Goal: Task Accomplishment & Management: Manage account settings

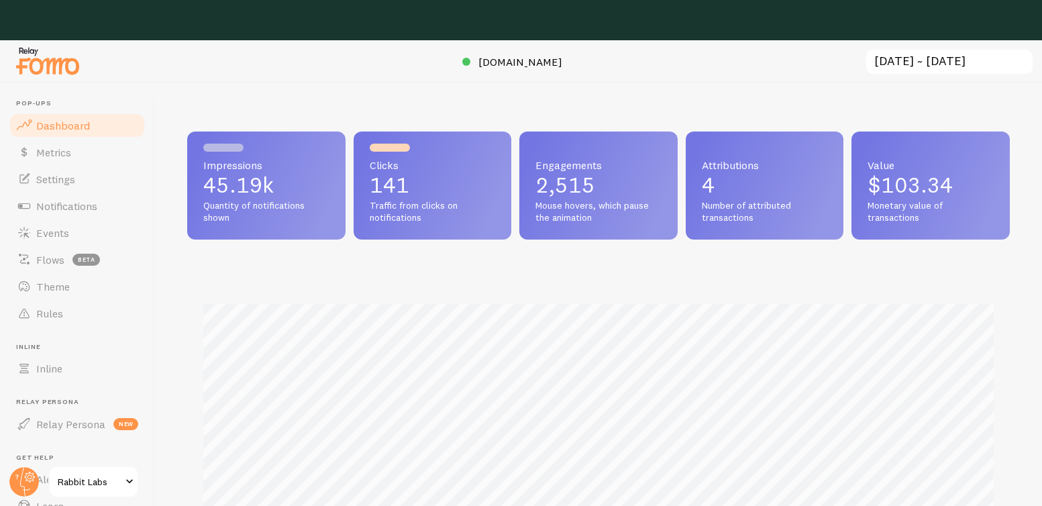
scroll to position [670450, 669990]
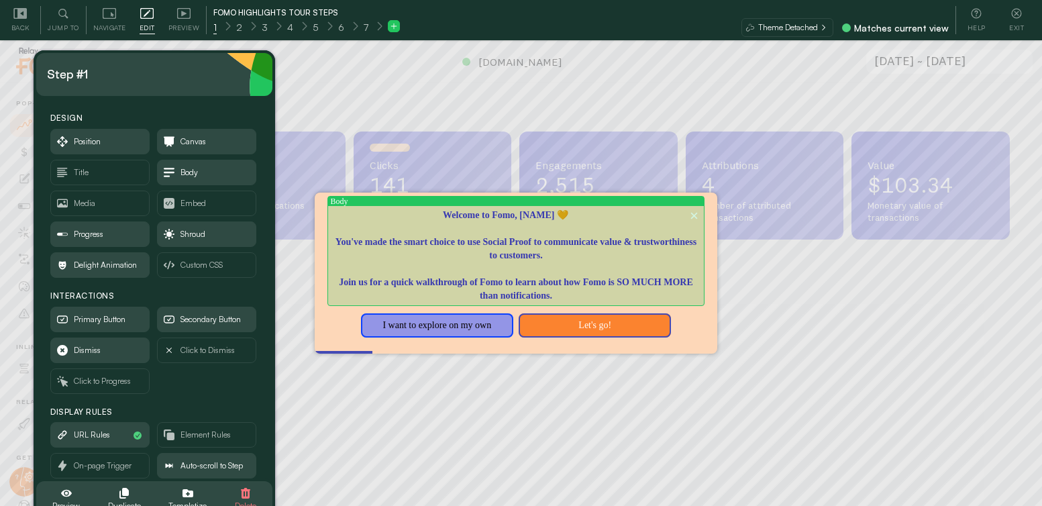
click at [542, 213] on p "Welcome to Fomo, [NAME] 🧡" at bounding box center [516, 215] width 370 height 13
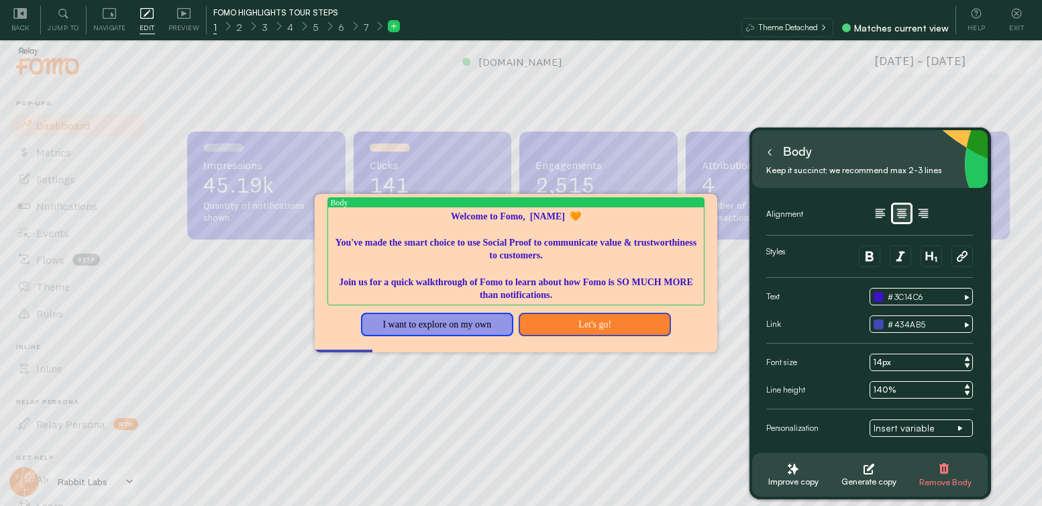
click at [576, 217] on textarea "Welcome to Fomo, [NAME] 🧡 You've made the smart choice to use Social Proof to c…" at bounding box center [516, 256] width 370 height 92
click at [581, 215] on textarea "Welcome to Fomo, [NAME] 🧡 You've made the smart choice to use Social Proof to c…" at bounding box center [516, 256] width 370 height 92
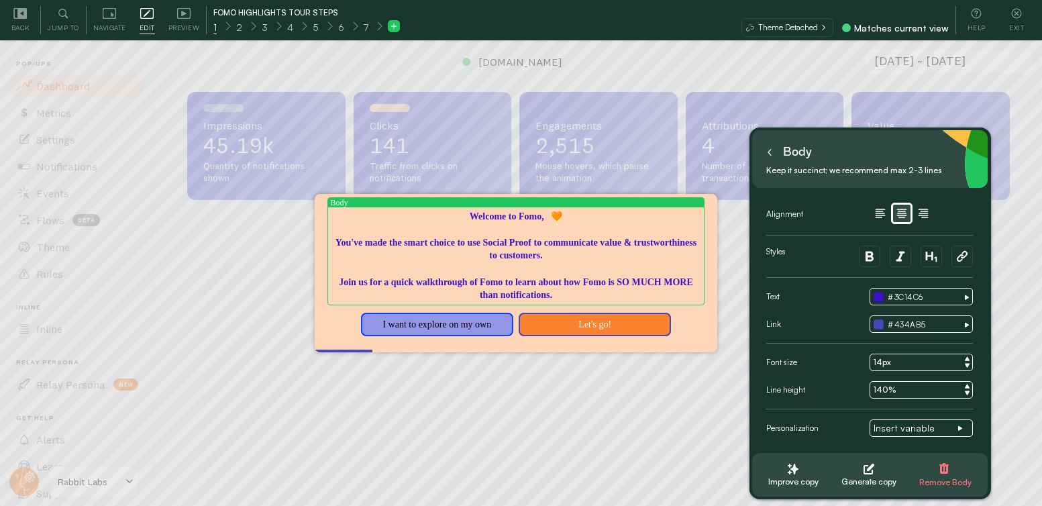
scroll to position [40, 0]
click at [914, 428] on span "Insert variable" at bounding box center [915, 428] width 84 height 12
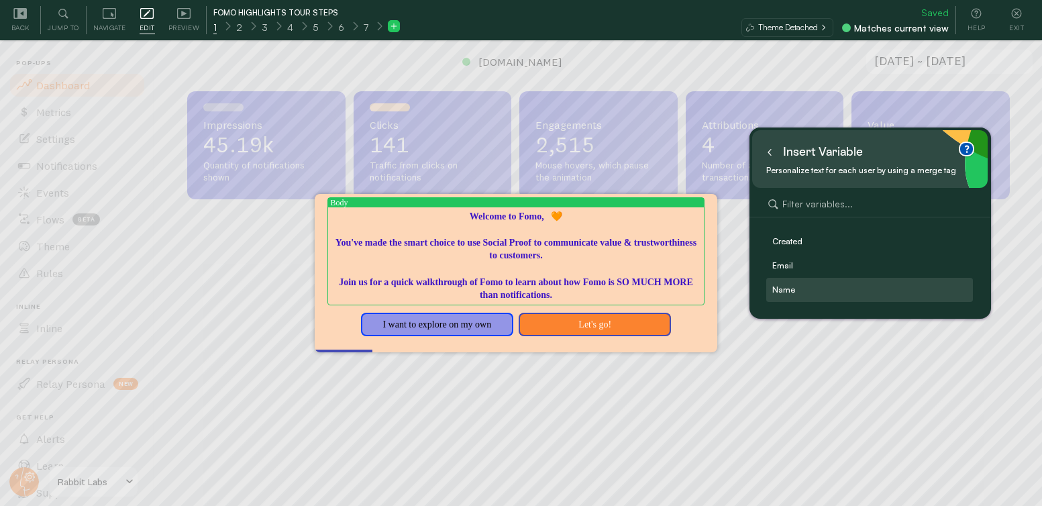
click at [829, 294] on label "Name" at bounding box center [870, 289] width 206 height 23
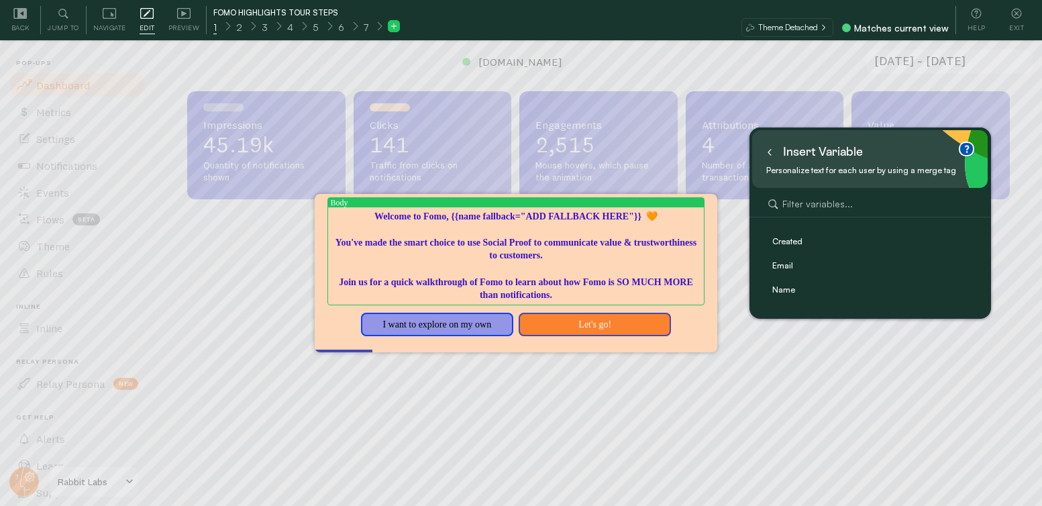
click at [652, 215] on textarea "Welcome to Fomo, {{name fallback="ADD FALLBACK HERE"}} 🧡 You've made the smart …" at bounding box center [516, 256] width 370 height 92
drag, startPoint x: 551, startPoint y: 278, endPoint x: 596, endPoint y: 254, distance: 50.7
click at [551, 278] on textarea "Welcome to Fomo, {{name fallback="Honest Marketer"}}! 🧡 You've made the smart c…" at bounding box center [516, 256] width 370 height 92
click at [680, 280] on textarea "Welcome to Fomo, {{name fallback="Honest Marketer"}}! 🧡 You've made the smart c…" at bounding box center [516, 256] width 370 height 92
click at [633, 292] on textarea "Welcome to Fomo, {{name fallback="Honest Marketer"}}! 🧡 You've made the smart c…" at bounding box center [516, 256] width 370 height 92
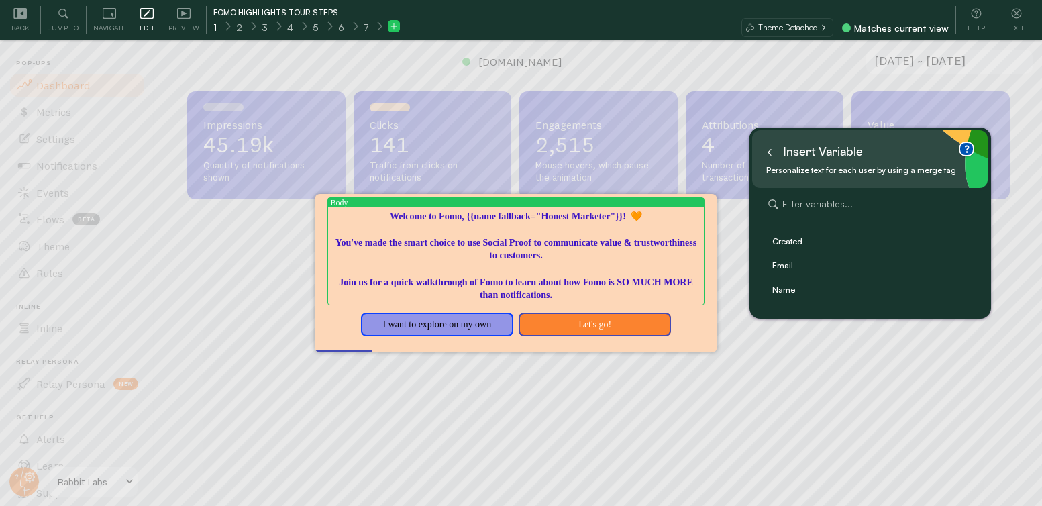
type textarea "Welcome to Fomo, {{name fallback="ADD FALLBACK HERE"}} 🧡 You've made the smart …"
click at [1019, 13] on icon at bounding box center [1016, 13] width 13 height 13
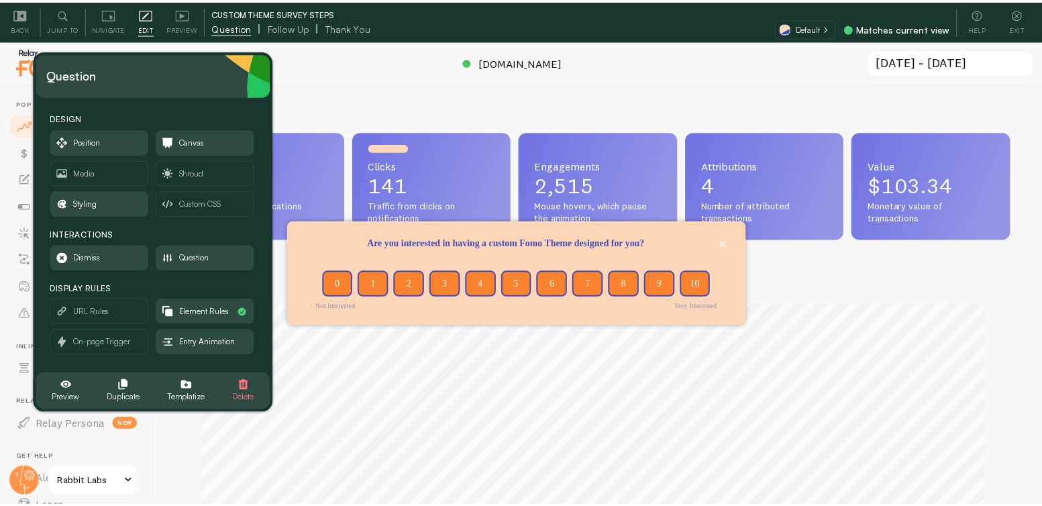
scroll to position [352, 812]
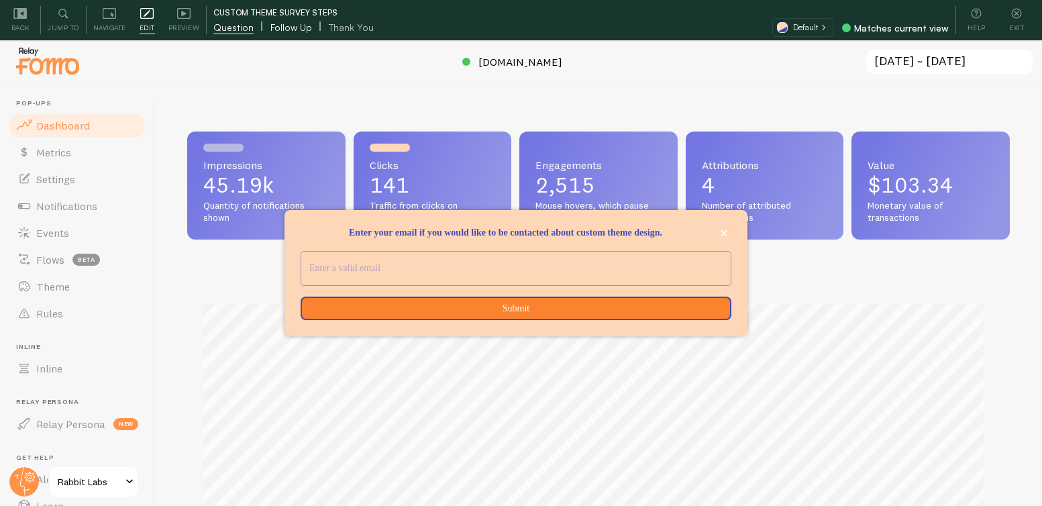
click at [303, 25] on span "Follow Up" at bounding box center [291, 27] width 42 height 13
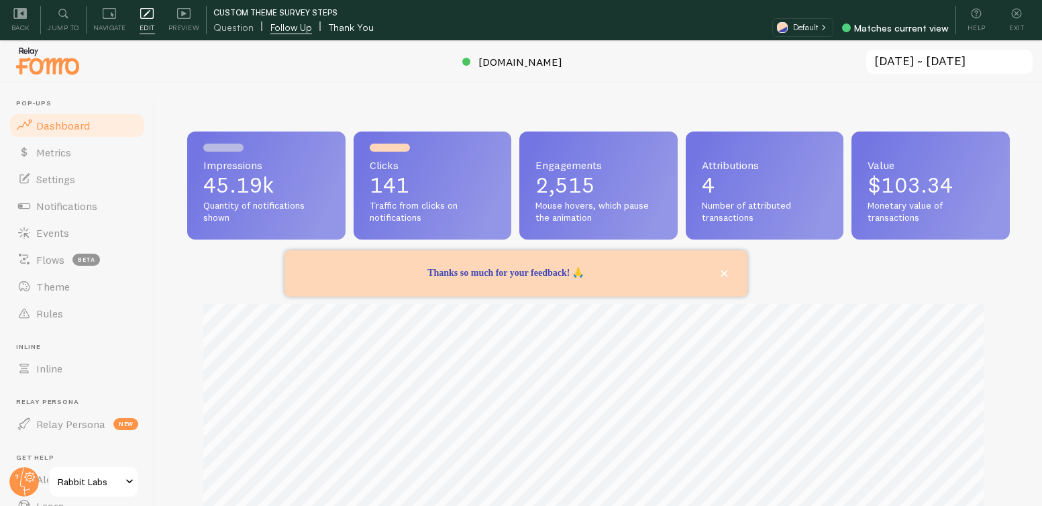
click at [364, 22] on span "Thank You" at bounding box center [351, 27] width 45 height 13
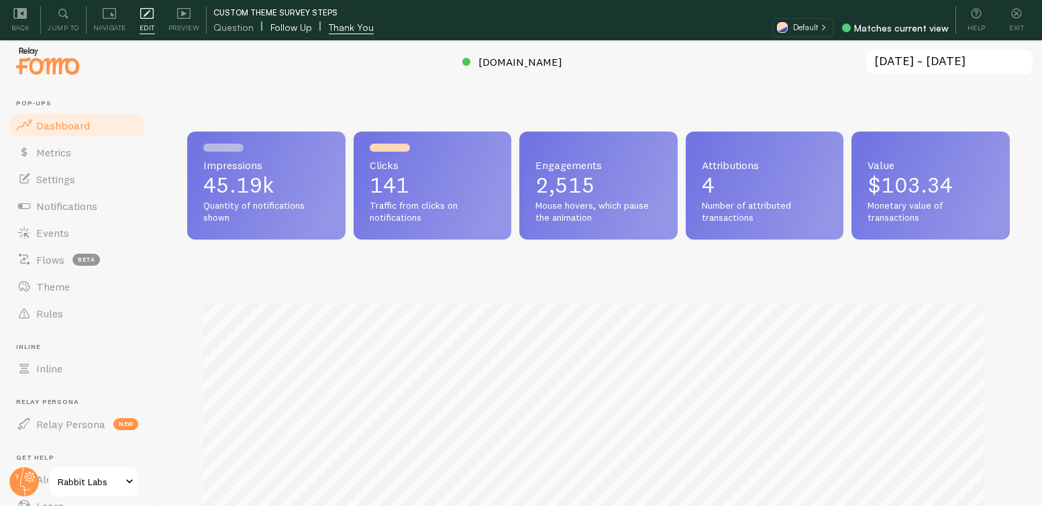
click at [290, 21] on span "Follow Up" at bounding box center [291, 27] width 42 height 13
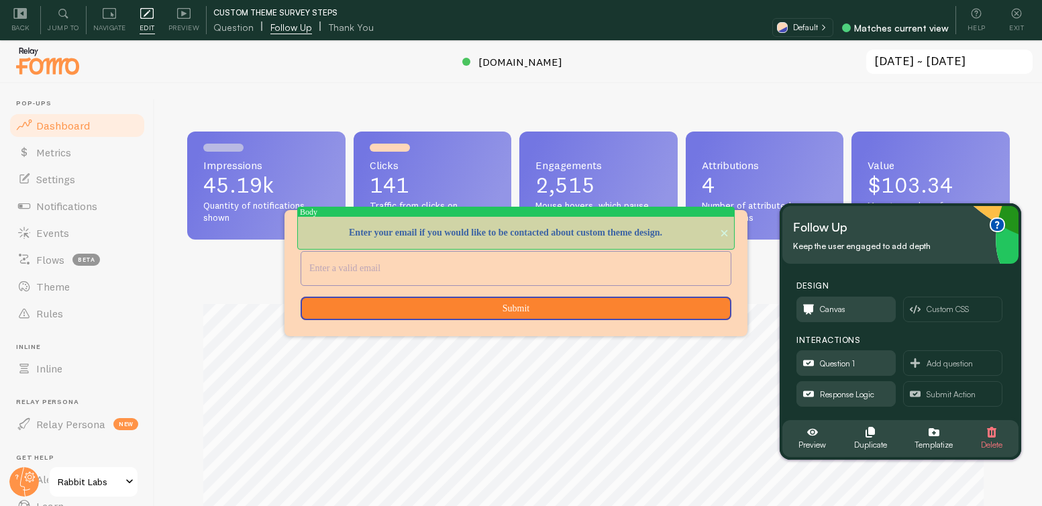
click at [483, 226] on p "Enter your email if you would like to be contacted about custom theme design." at bounding box center [516, 232] width 431 height 13
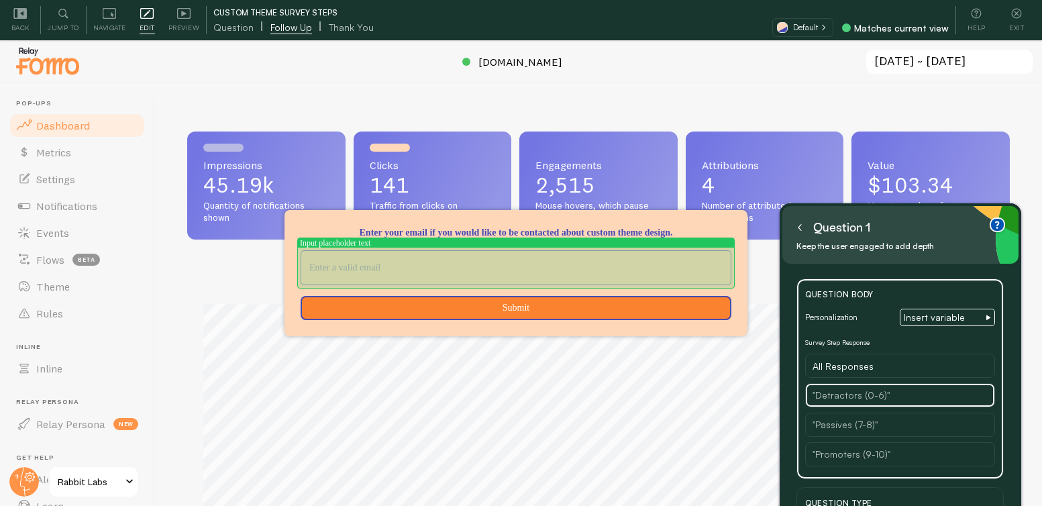
click at [547, 273] on input "<p>Enter your email if you would like to be contacted about custom theme design…" at bounding box center [515, 268] width 429 height 34
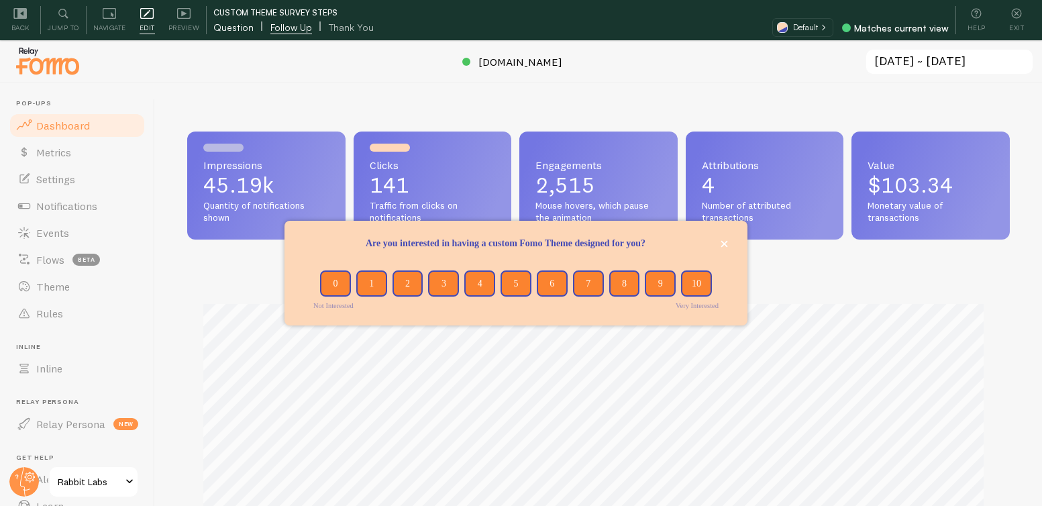
click at [239, 27] on span "Question" at bounding box center [233, 27] width 40 height 13
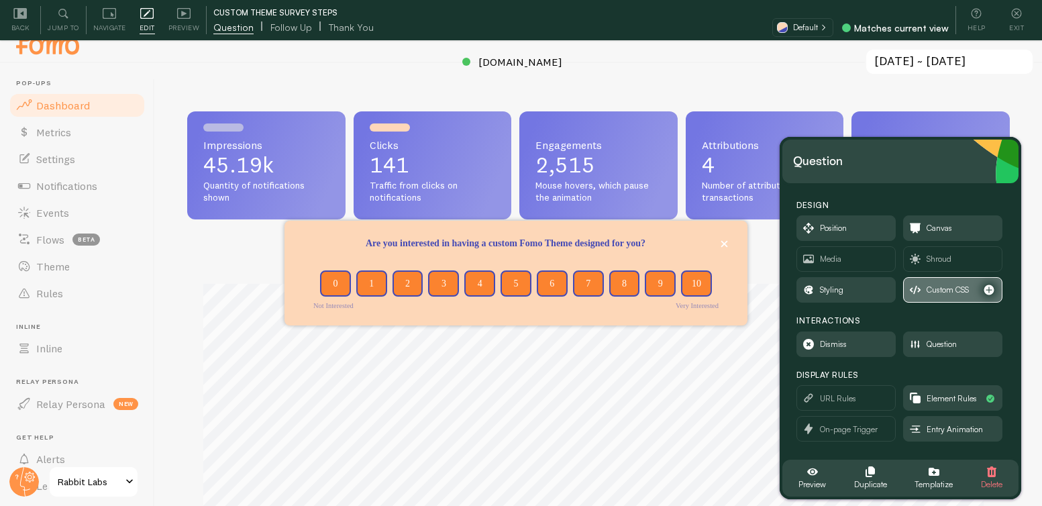
scroll to position [40, 0]
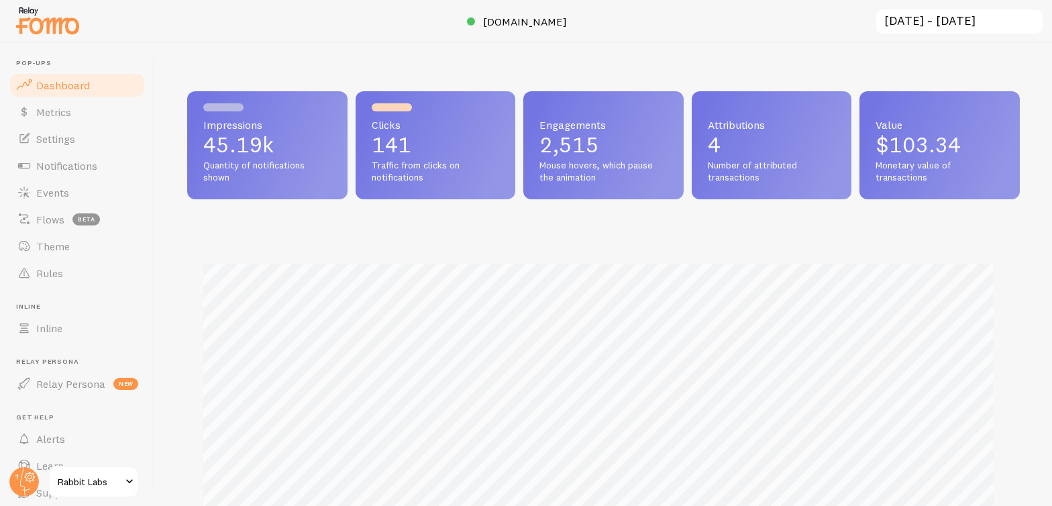
scroll to position [352, 822]
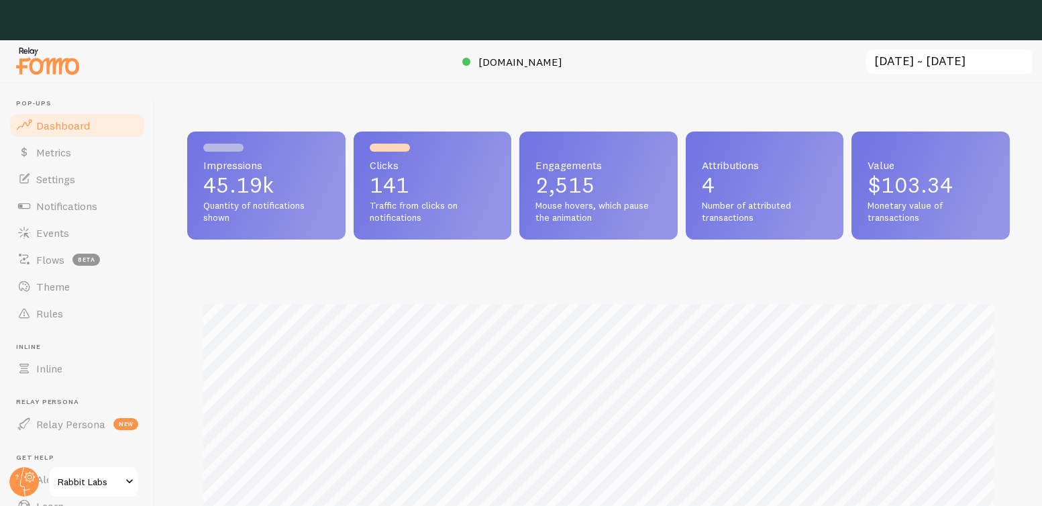
scroll to position [670450, 669990]
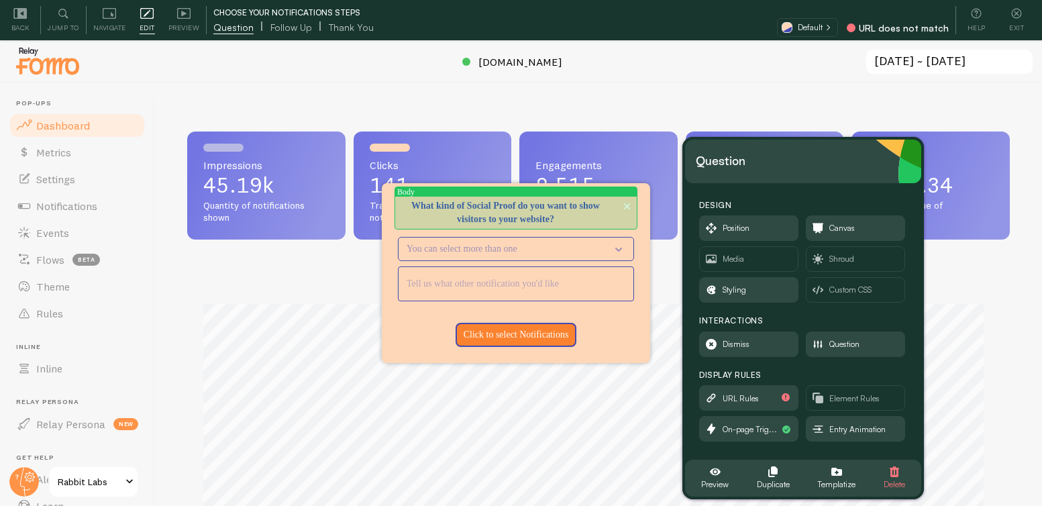
click at [527, 209] on p "What kind of Social Proof do you want to show visitors to your website?" at bounding box center [516, 212] width 236 height 27
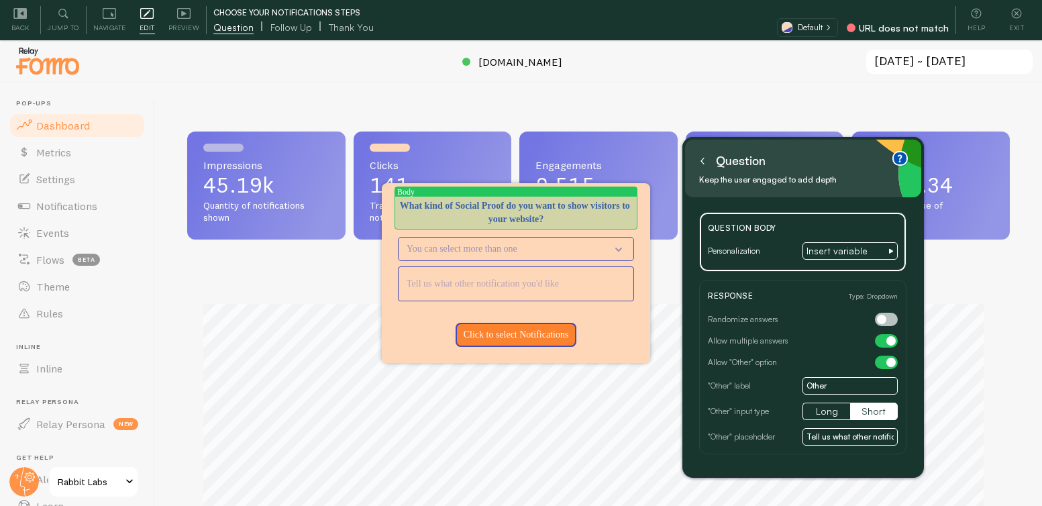
click at [509, 211] on p "What kind of Social Proof do you want to show visitors to your website?" at bounding box center [516, 212] width 236 height 27
click at [511, 213] on p "What kind of Social Proof do you want to show visitors to your website?" at bounding box center [516, 212] width 236 height 27
click at [518, 221] on p "What kind of Social Proof do you want to show visitors to your website?" at bounding box center [516, 212] width 236 height 27
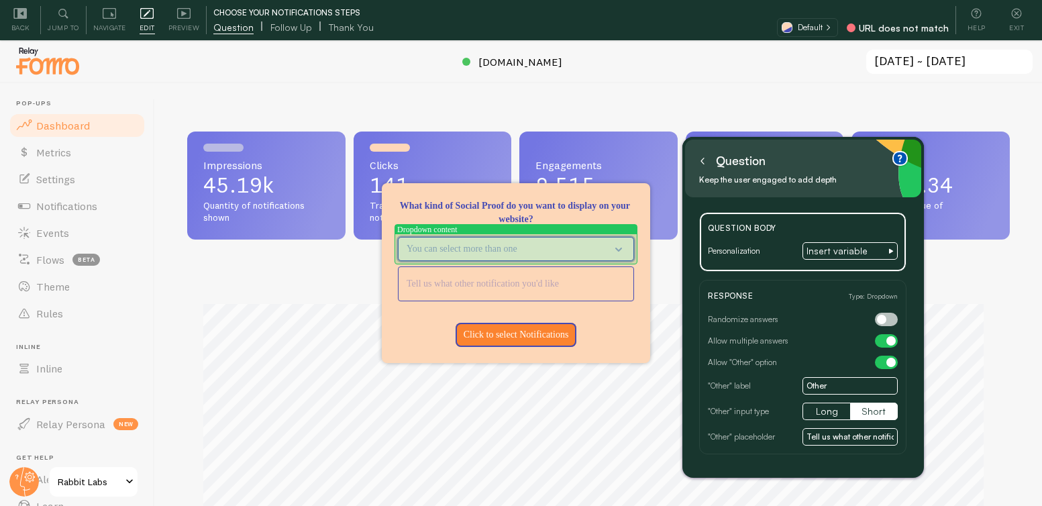
click at [620, 250] on icon "What kind of Social Proof do you want to display on your website?" at bounding box center [618, 250] width 7 height 4
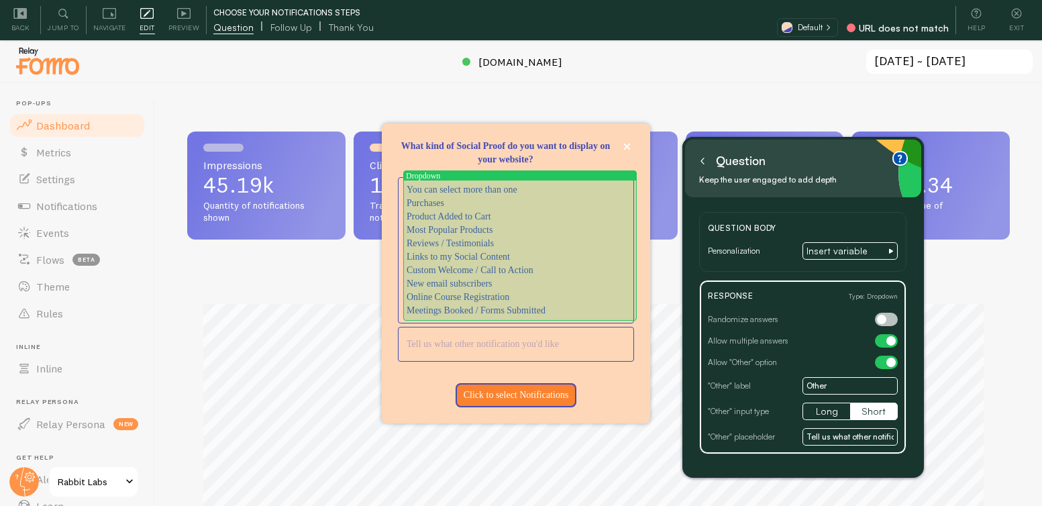
click at [523, 203] on p "Purchases" at bounding box center [520, 203] width 227 height 13
click at [454, 212] on p "Product Added to Cart" at bounding box center [520, 216] width 227 height 13
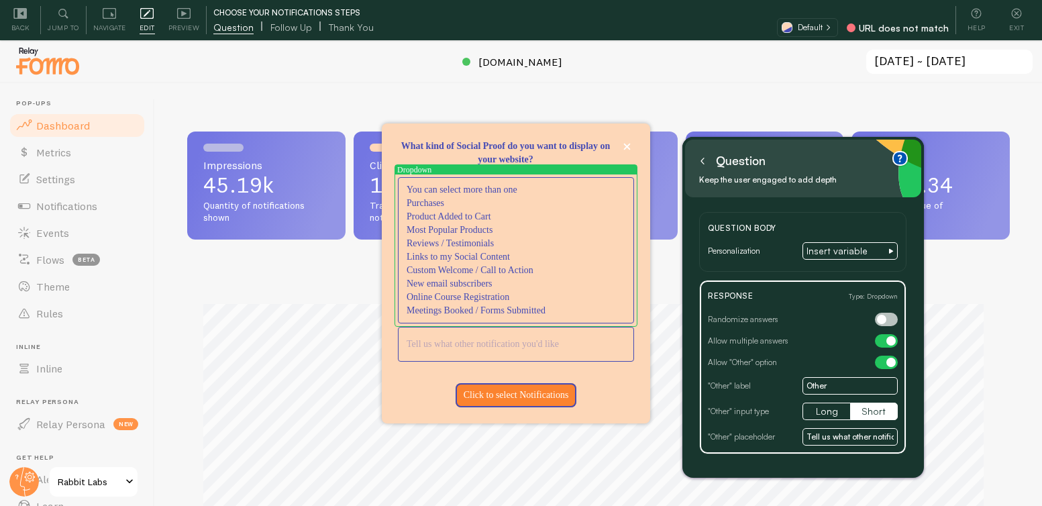
click at [455, 213] on p "Product Added to Cart" at bounding box center [520, 216] width 227 height 13
click at [498, 213] on p "Product Added to Cart" at bounding box center [520, 216] width 227 height 13
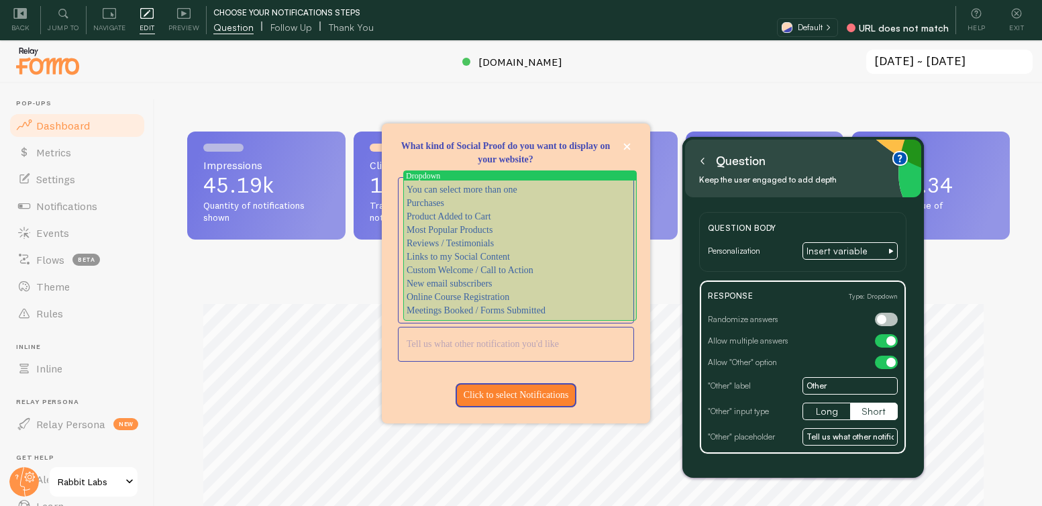
click at [472, 264] on p "Custom Welcome / Call to Action" at bounding box center [520, 270] width 227 height 13
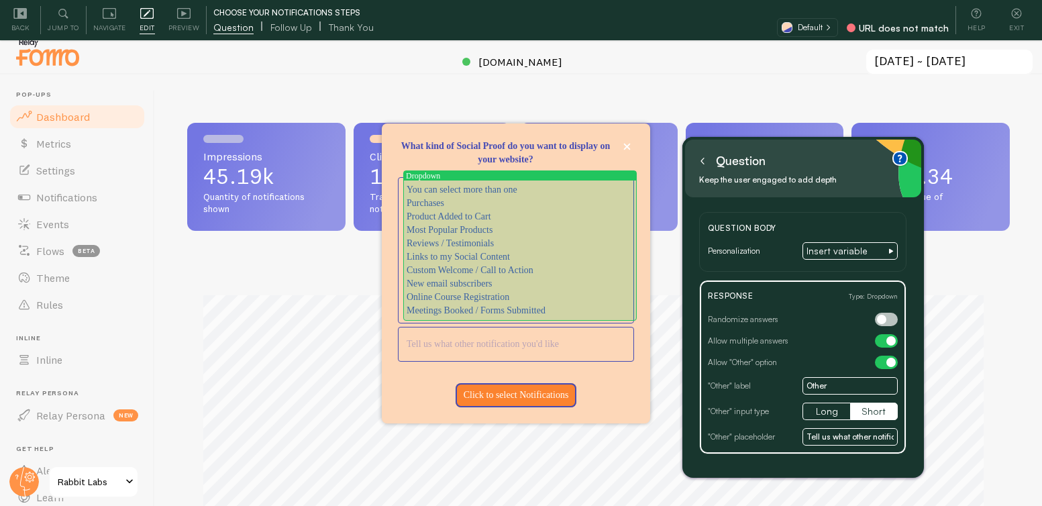
scroll to position [21, 0]
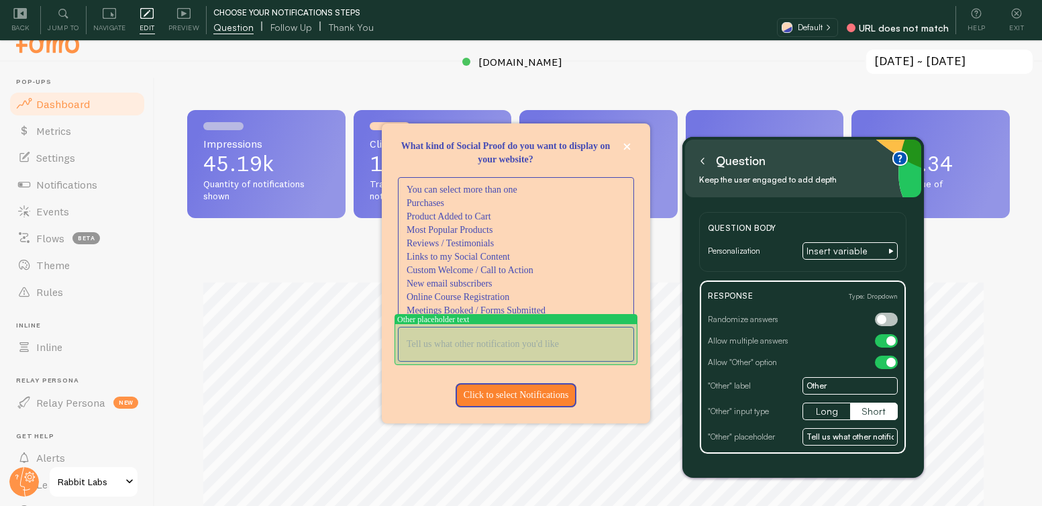
click at [477, 349] on input "<p>What kind of Social Proof do you want to display on your website?</p>" at bounding box center [515, 344] width 235 height 34
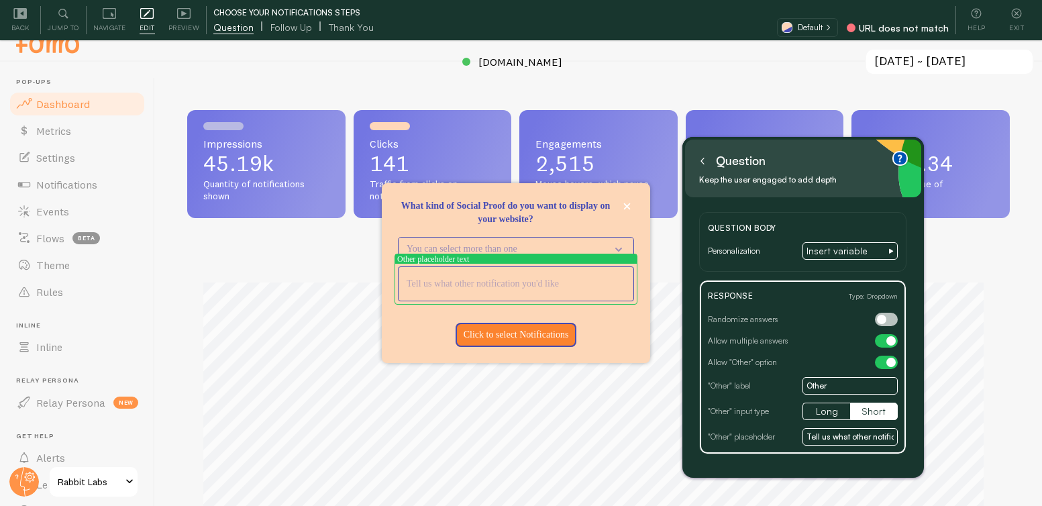
click at [554, 281] on input "<p>What kind of Social Proof do you want to display on your website?</p>" at bounding box center [515, 284] width 235 height 34
click at [605, 282] on input "<p>What kind of Social Proof do you want to display on your website?</p>" at bounding box center [515, 284] width 235 height 34
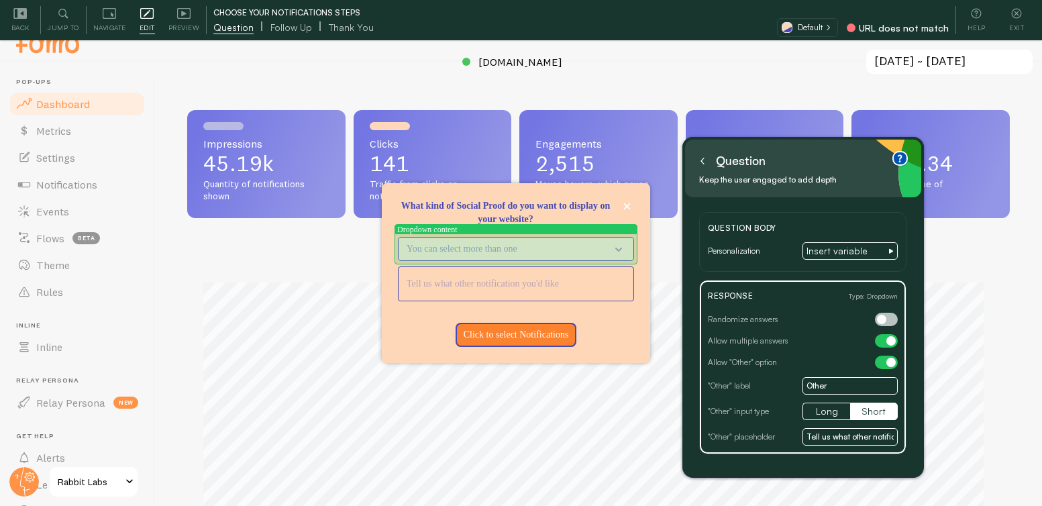
click at [523, 249] on p "You can select more than one" at bounding box center [507, 248] width 200 height 13
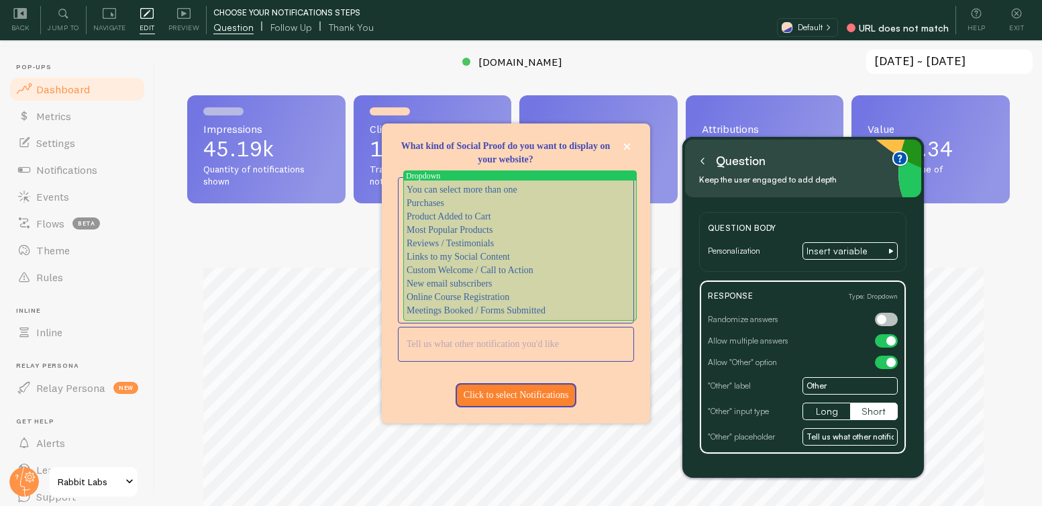
scroll to position [40, 0]
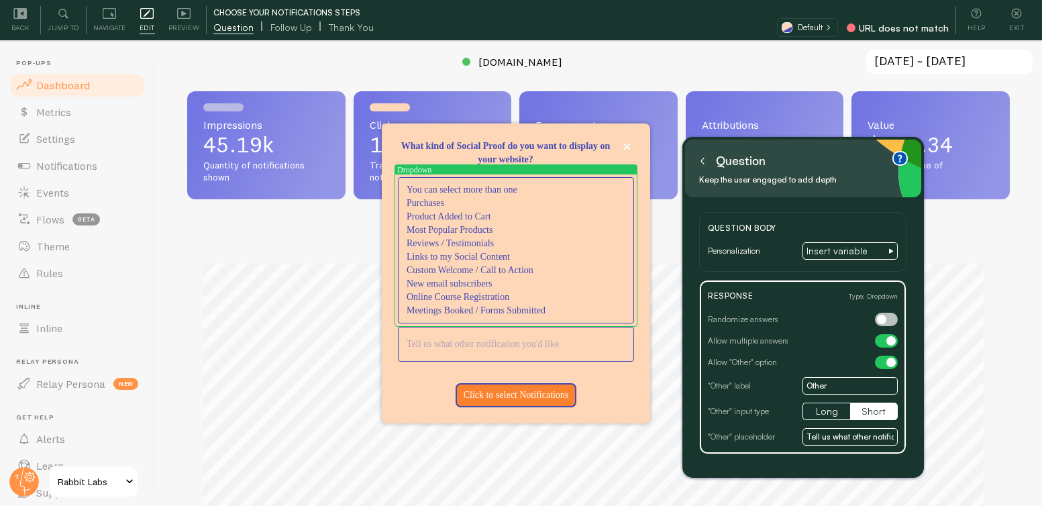
click at [886, 316] on div at bounding box center [886, 319] width 23 height 13
click at [704, 158] on icon at bounding box center [702, 161] width 7 height 7
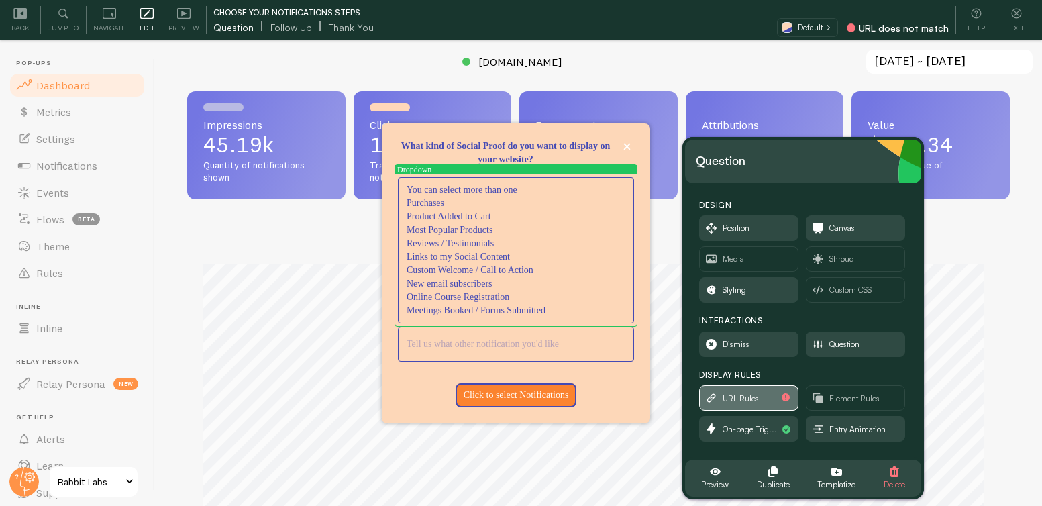
click at [755, 392] on span "URL Rules" at bounding box center [740, 398] width 36 height 15
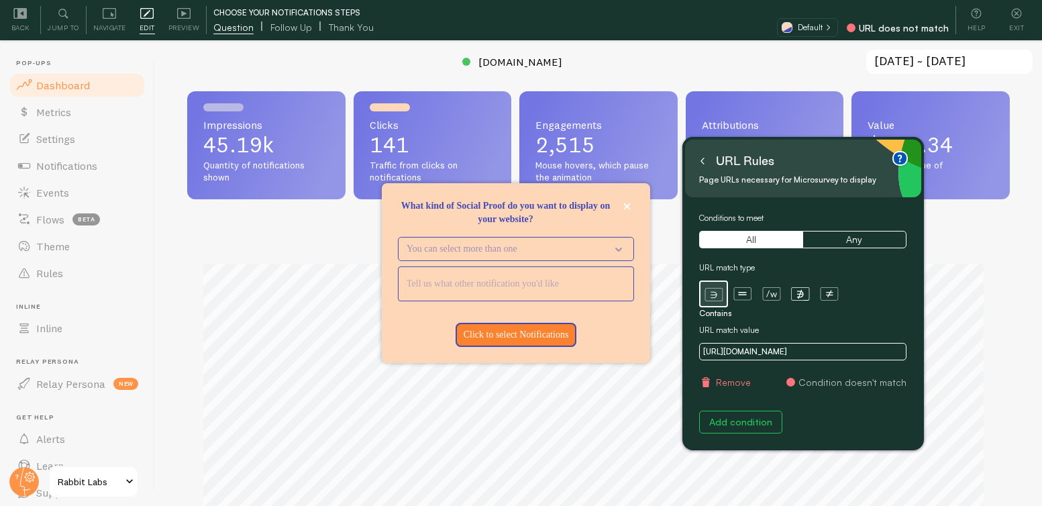
click at [704, 160] on icon at bounding box center [702, 161] width 7 height 7
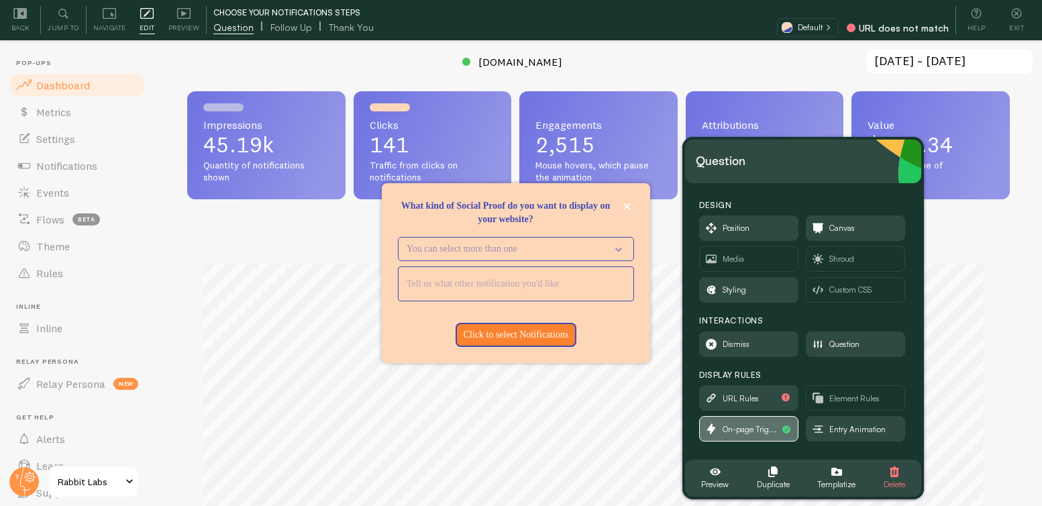
click at [749, 422] on span "On-page Trig..." at bounding box center [749, 429] width 54 height 15
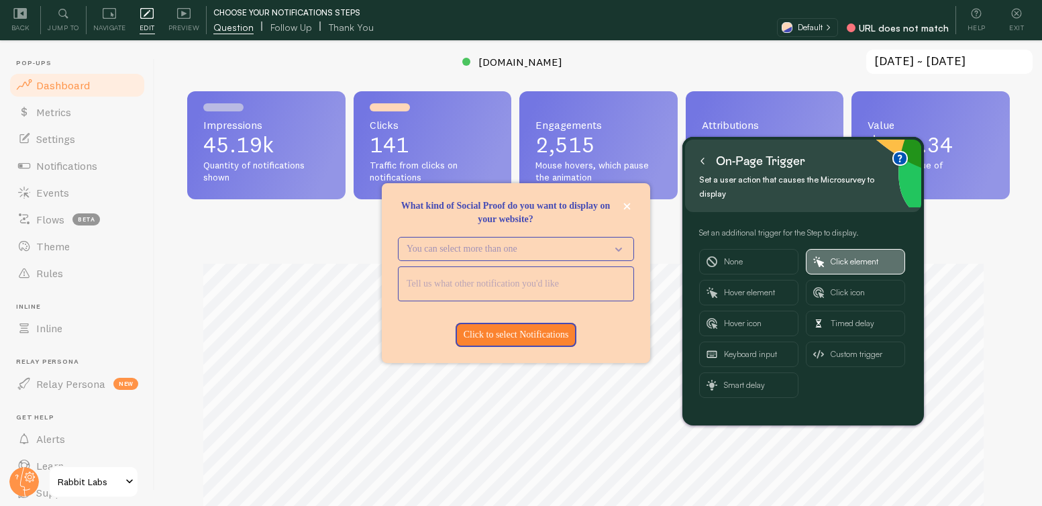
click at [848, 262] on span "Click element" at bounding box center [863, 262] width 67 height 24
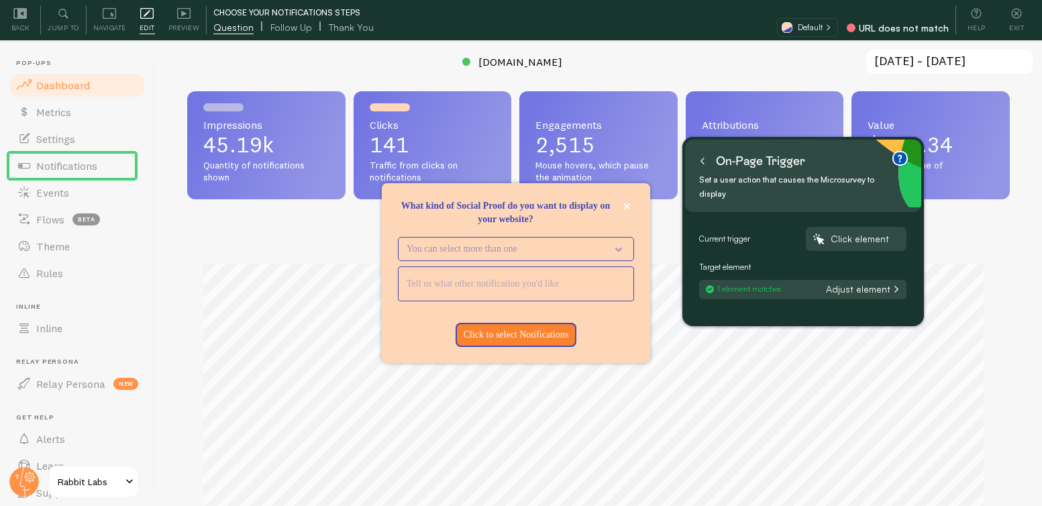
click at [844, 289] on button "Adjust element" at bounding box center [862, 289] width 80 height 12
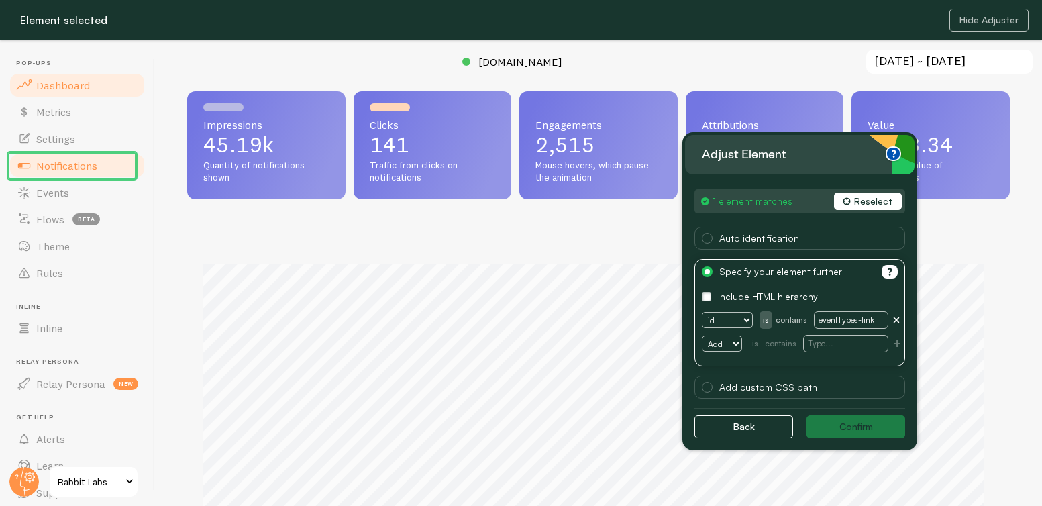
click at [85, 166] on span "Notifications" at bounding box center [66, 165] width 61 height 13
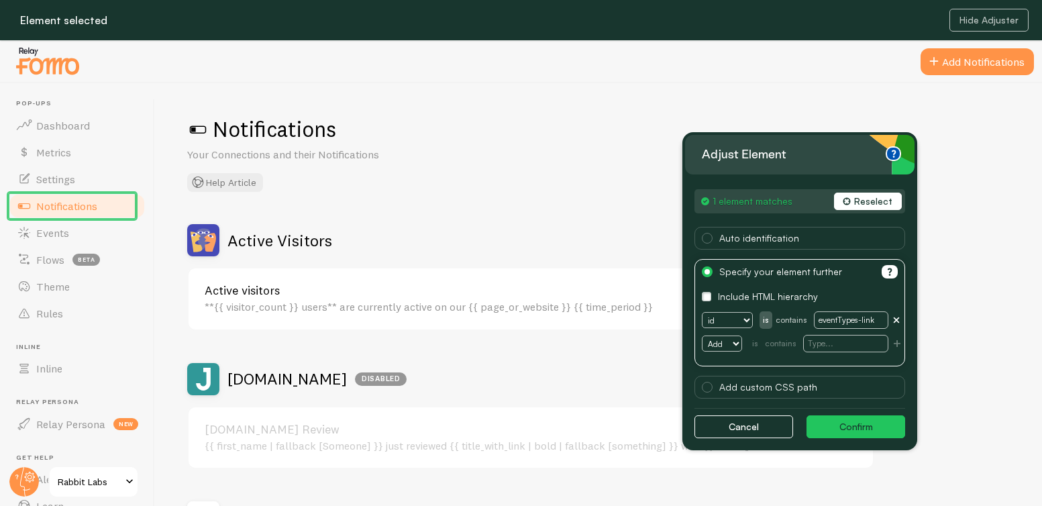
click at [836, 412] on div "Adjust element 1 element matches Reselect Element usage First matched element A…" at bounding box center [799, 293] width 235 height 313
click at [854, 425] on button "Confirm" at bounding box center [855, 426] width 99 height 23
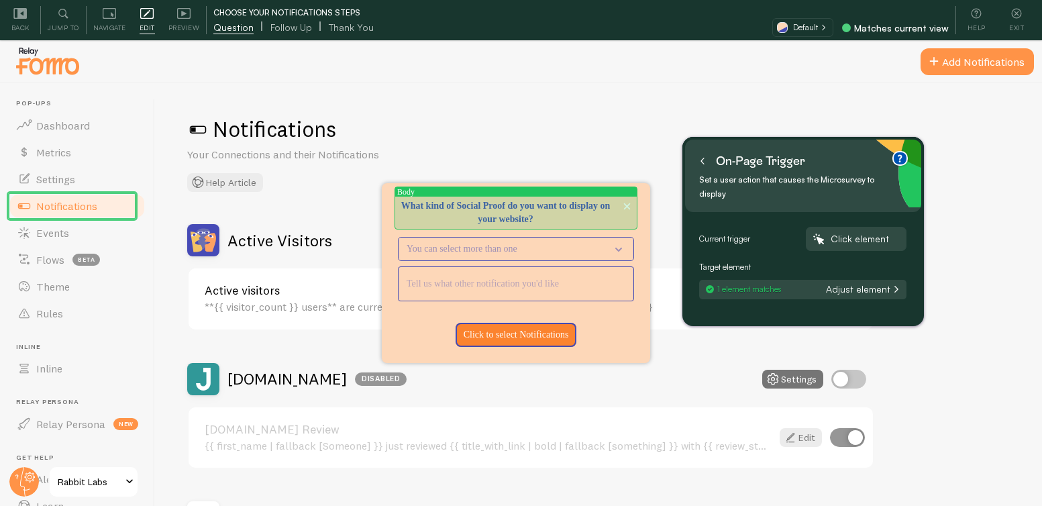
click at [541, 213] on p "What kind of Social Proof do you want to display on your website?" at bounding box center [516, 212] width 236 height 27
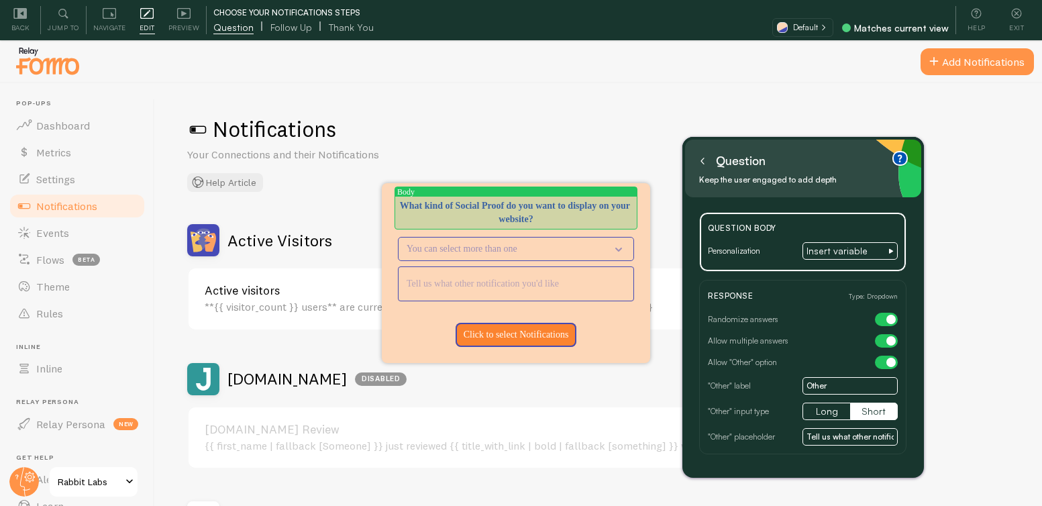
click at [549, 209] on p "What kind of Social Proof do you want to display on your website?" at bounding box center [516, 212] width 236 height 27
click at [551, 219] on p "What kind of Social Proof do you want to display on your website?" at bounding box center [516, 212] width 236 height 27
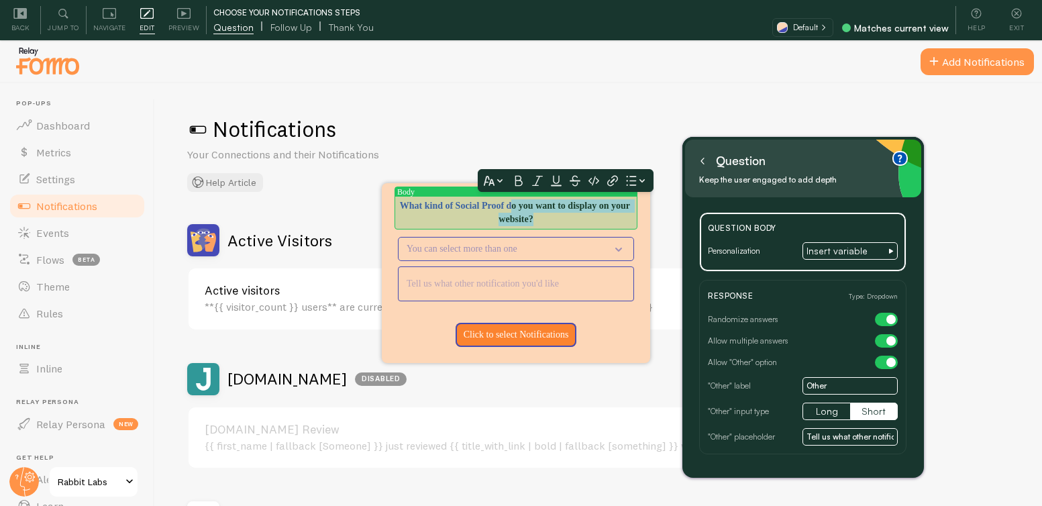
drag, startPoint x: 584, startPoint y: 219, endPoint x: 553, endPoint y: 203, distance: 34.8
click at [547, 205] on p "What kind of Social Proof do you want to display on your website?" at bounding box center [516, 212] width 236 height 27
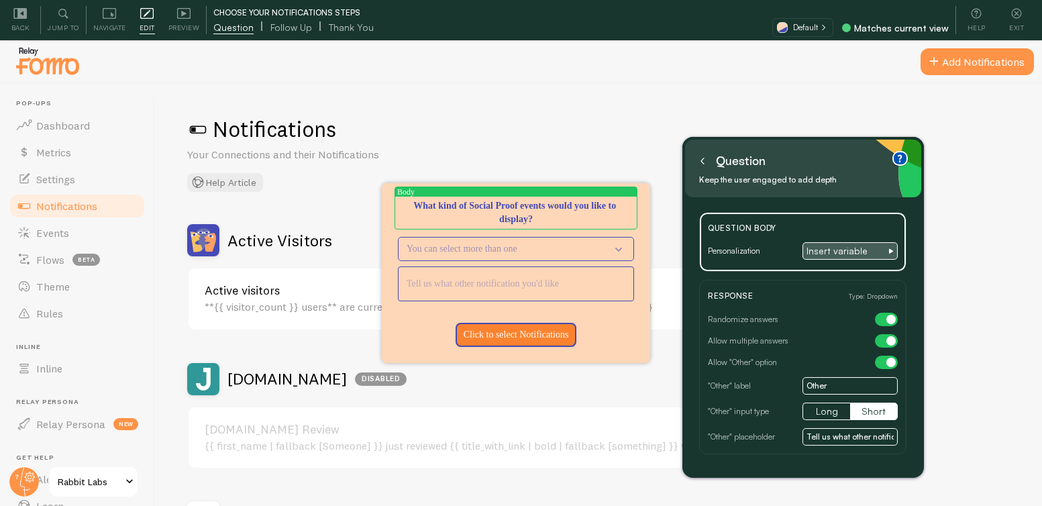
click at [844, 252] on span "Insert variable" at bounding box center [846, 251] width 81 height 12
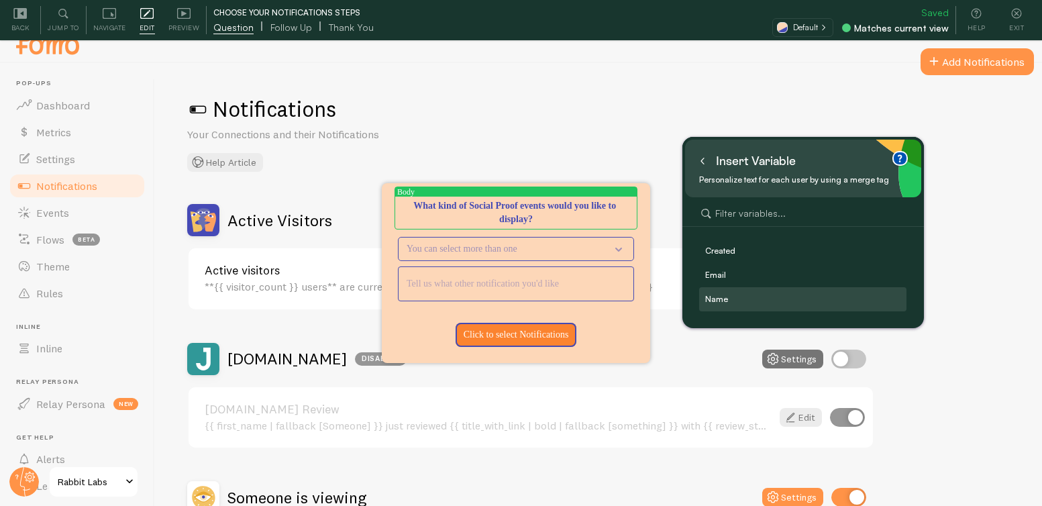
scroll to position [30, 0]
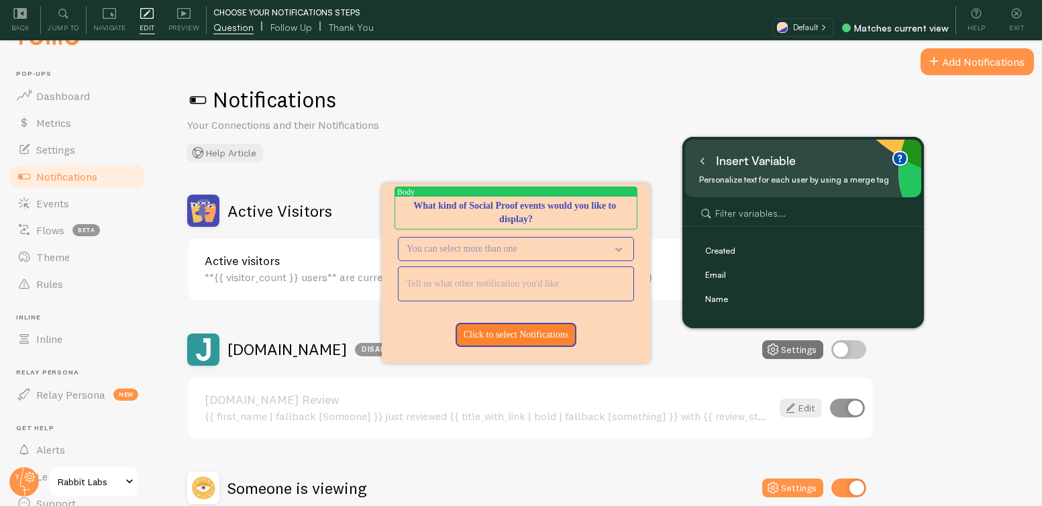
click at [704, 163] on icon at bounding box center [702, 161] width 7 height 7
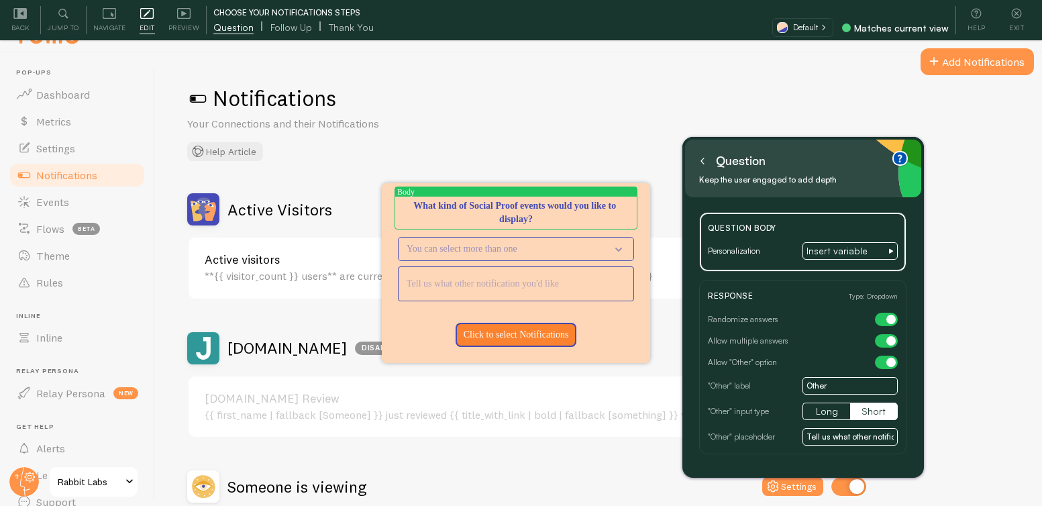
scroll to position [0, 0]
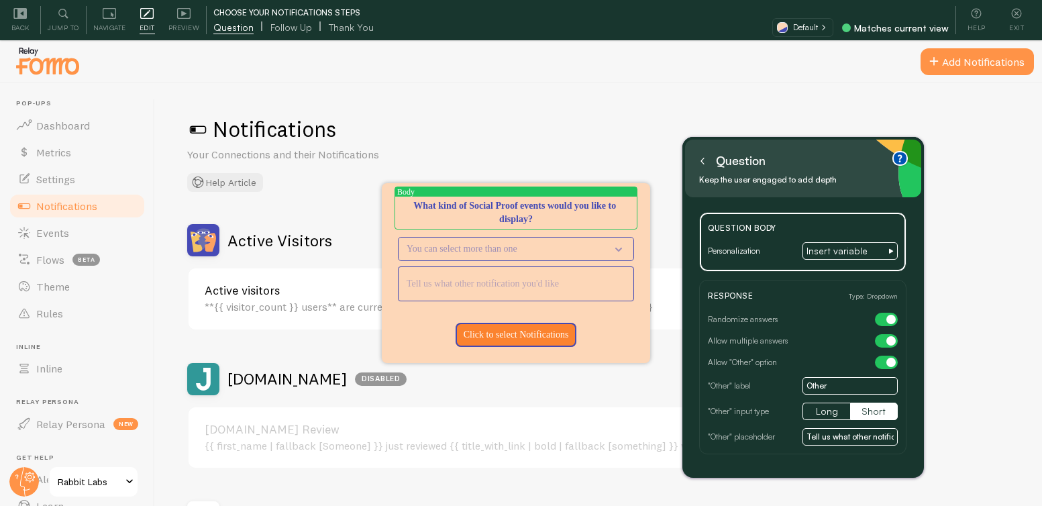
click at [702, 158] on icon at bounding box center [702, 161] width 7 height 7
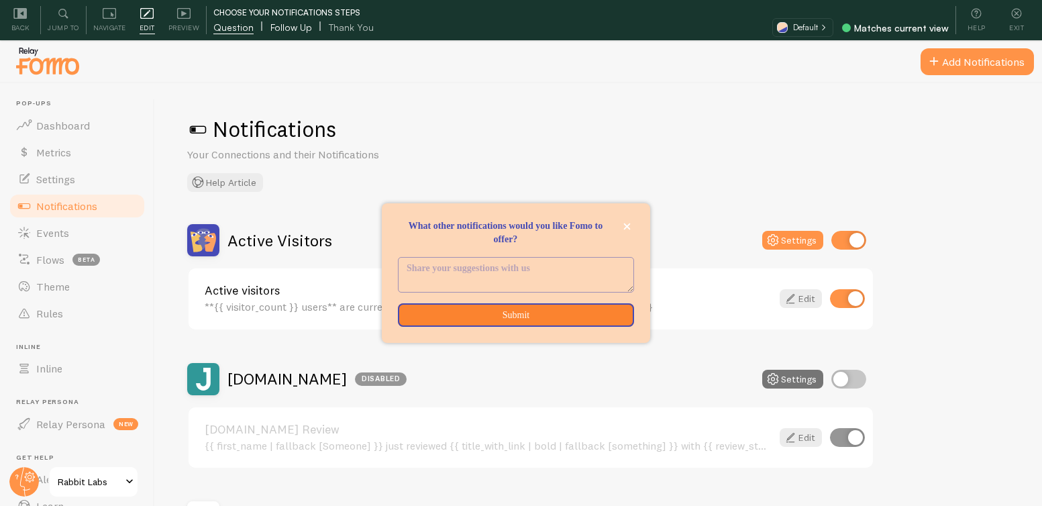
click at [296, 23] on span "Follow Up" at bounding box center [291, 27] width 42 height 13
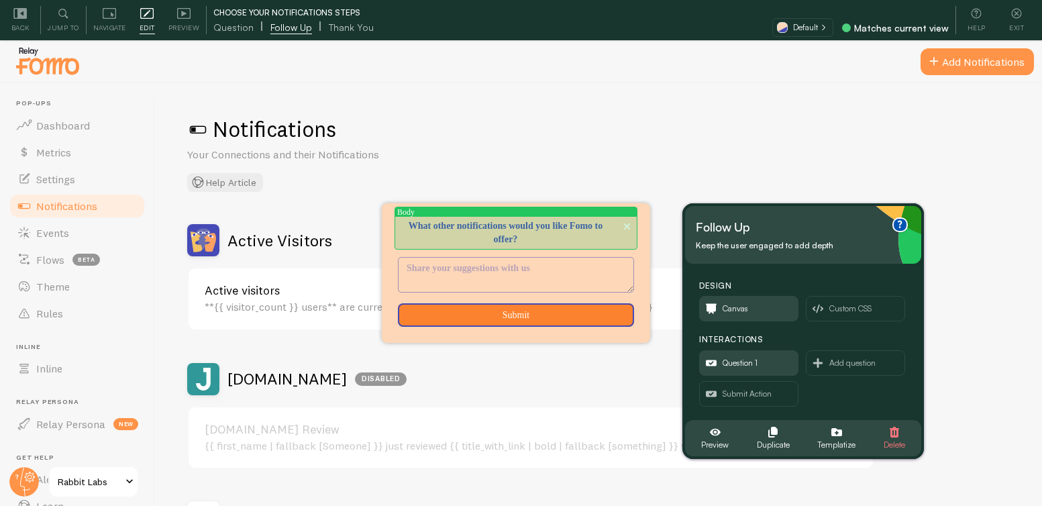
click at [529, 238] on p "What other notifications would you like Fomo to offer?" at bounding box center [516, 232] width 236 height 27
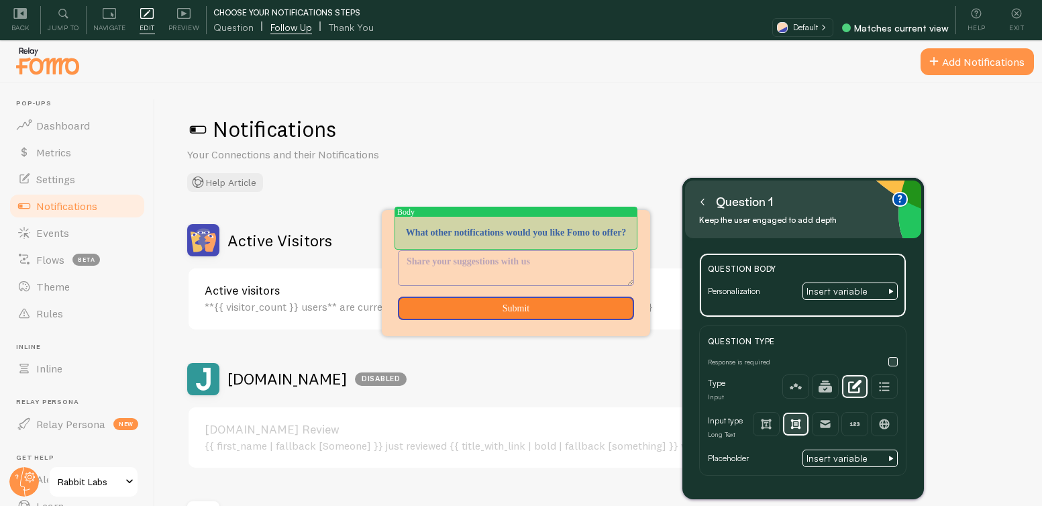
click at [547, 238] on p "What other notifications would you like Fomo to offer?" at bounding box center [516, 232] width 236 height 13
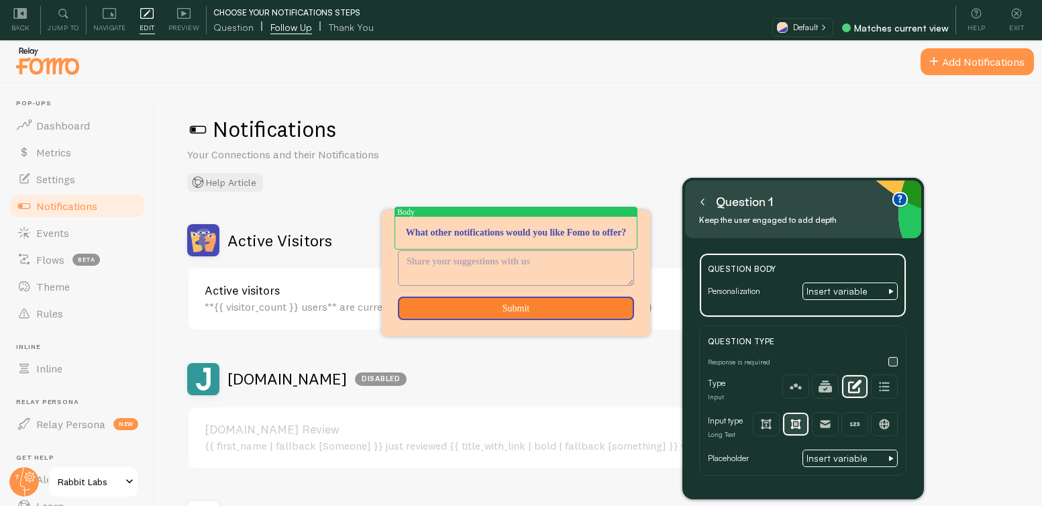
click at [337, 85] on div "Notifications Your Connections and their Notifications Help Article Active Visi…" at bounding box center [598, 314] width 887 height 463
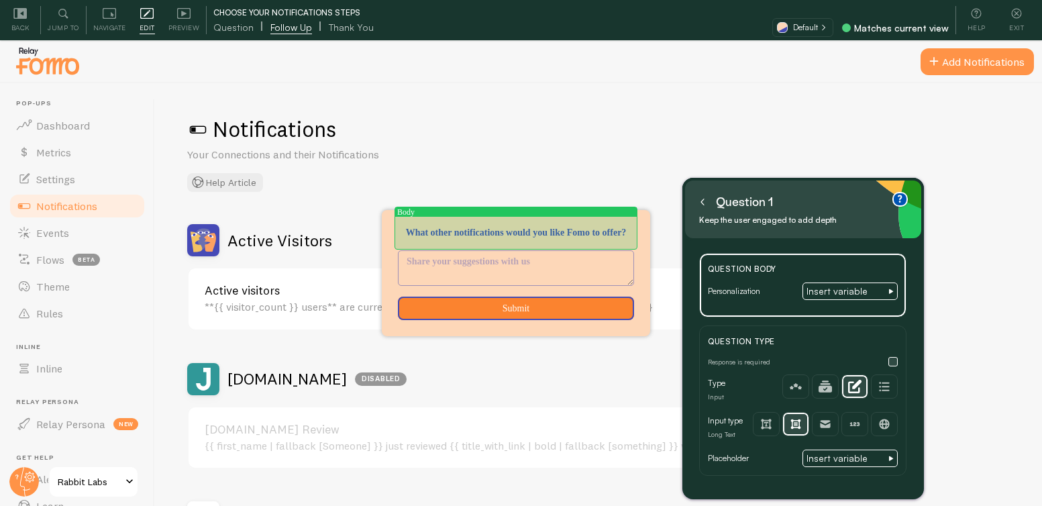
click at [478, 226] on p "What other notifications would you like Fomo to offer?" at bounding box center [516, 232] width 236 height 13
click at [473, 226] on p "What other notifications would you like Fomo to offer?" at bounding box center [516, 232] width 236 height 13
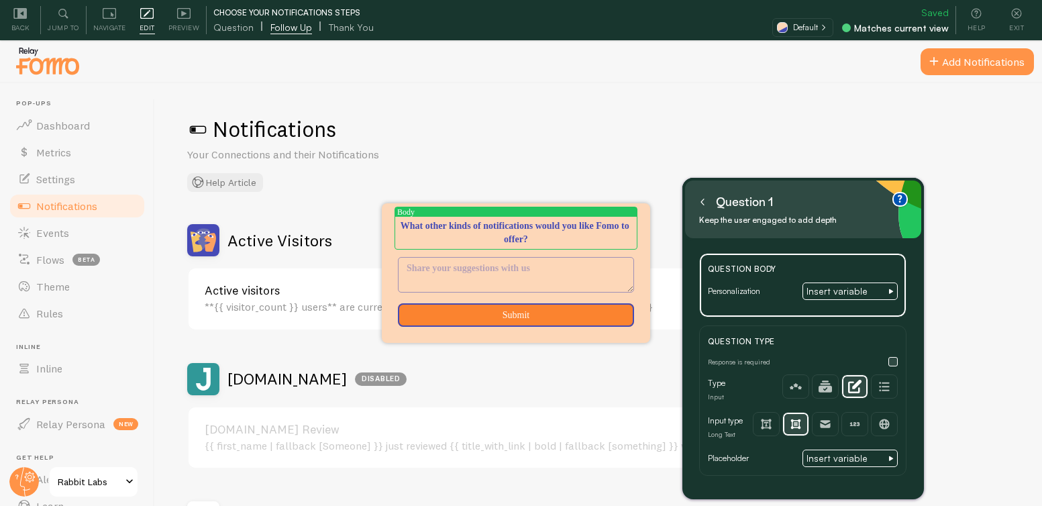
click at [703, 202] on icon at bounding box center [702, 202] width 7 height 7
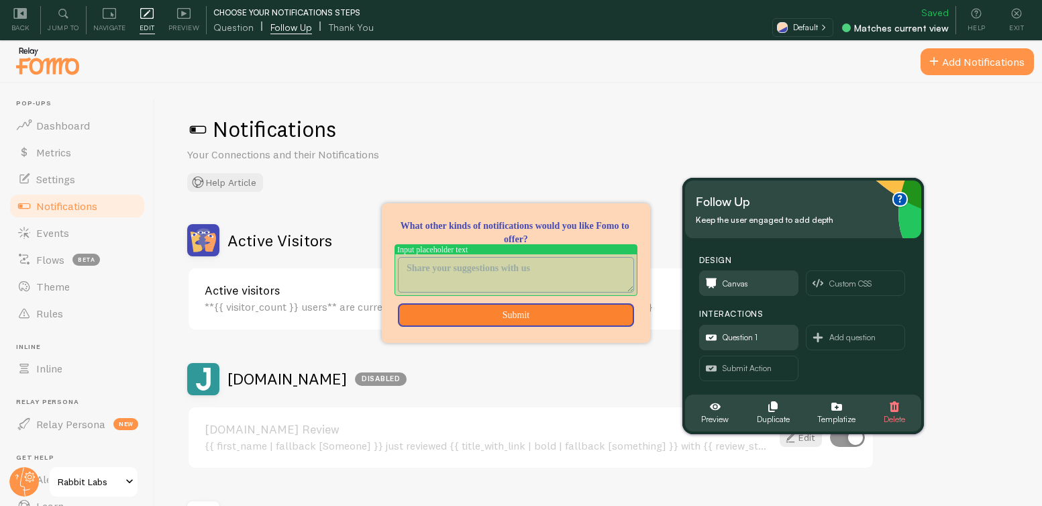
click at [520, 282] on textarea "<p>What other kinds of notifications would you like Fomo to offer?</p>" at bounding box center [515, 275] width 235 height 34
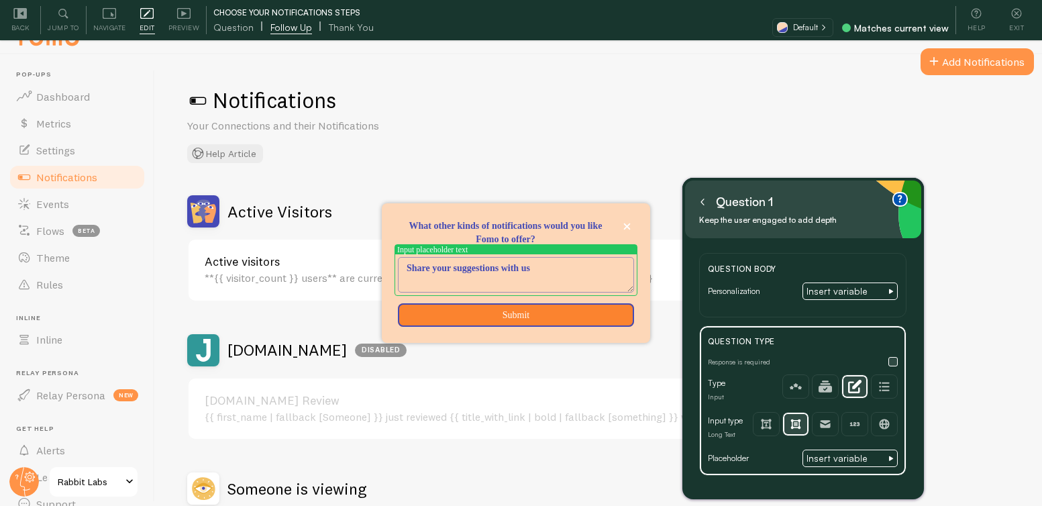
scroll to position [40, 0]
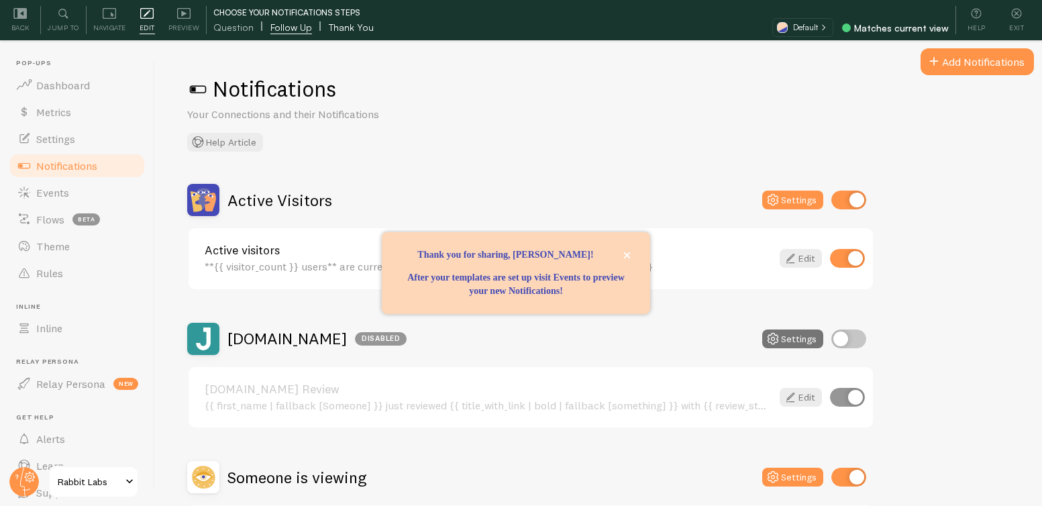
click at [343, 25] on span "Thank You" at bounding box center [351, 27] width 45 height 13
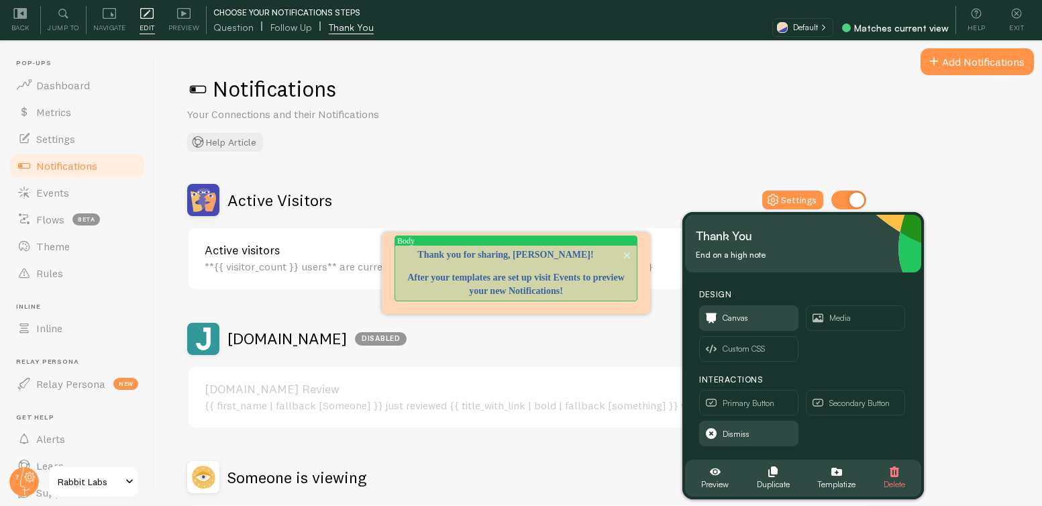
click at [545, 248] on p "Thank you for sharing, Ryan Abbott!" at bounding box center [516, 254] width 236 height 13
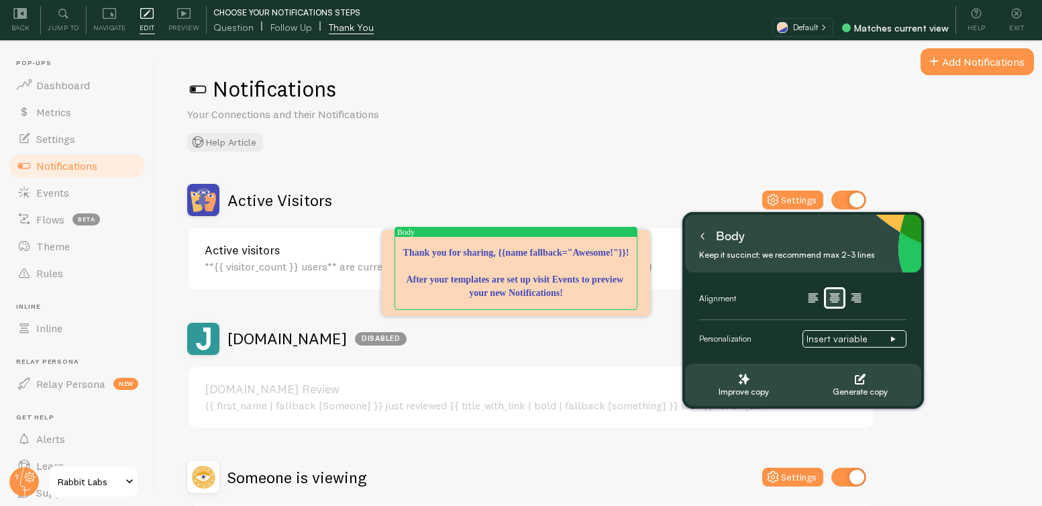
click at [698, 231] on button at bounding box center [702, 235] width 13 height 21
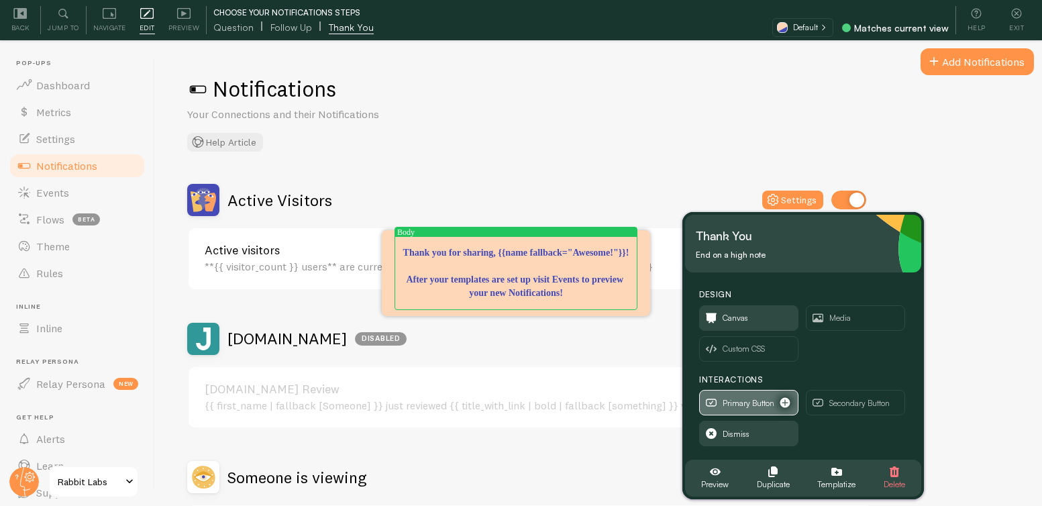
click at [746, 403] on span "Primary Button" at bounding box center [748, 403] width 52 height 15
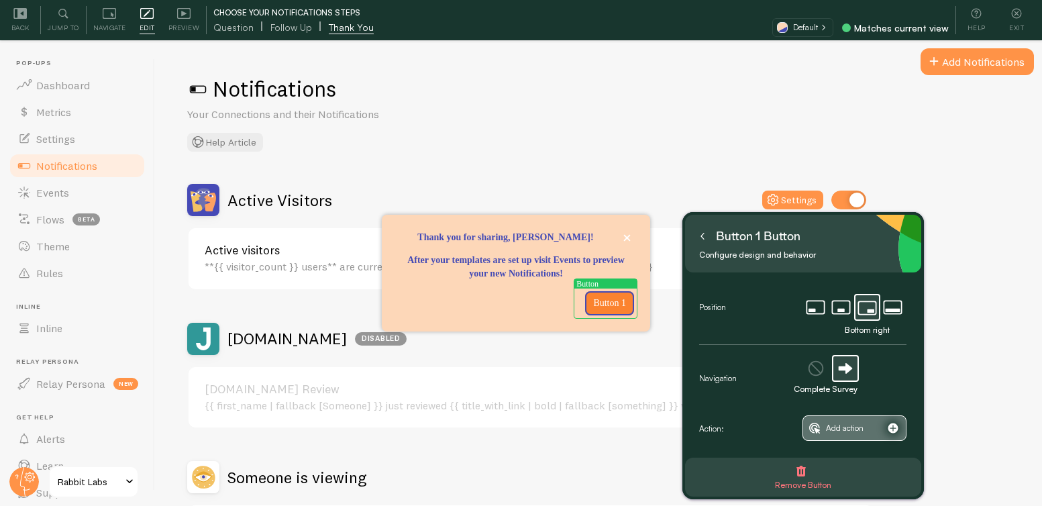
click at [858, 432] on span "Add action" at bounding box center [845, 428] width 38 height 15
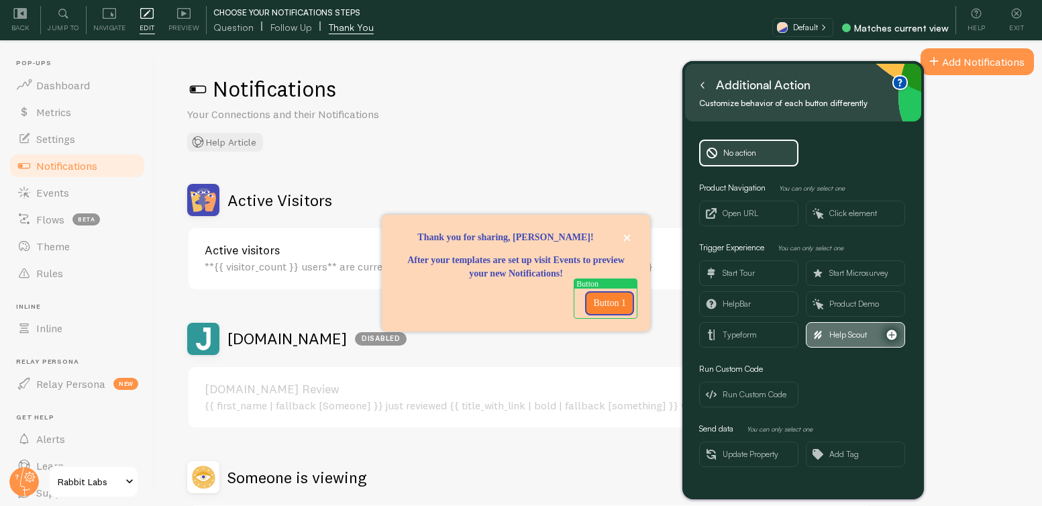
click at [843, 339] on span "Help Scout" at bounding box center [848, 334] width 38 height 15
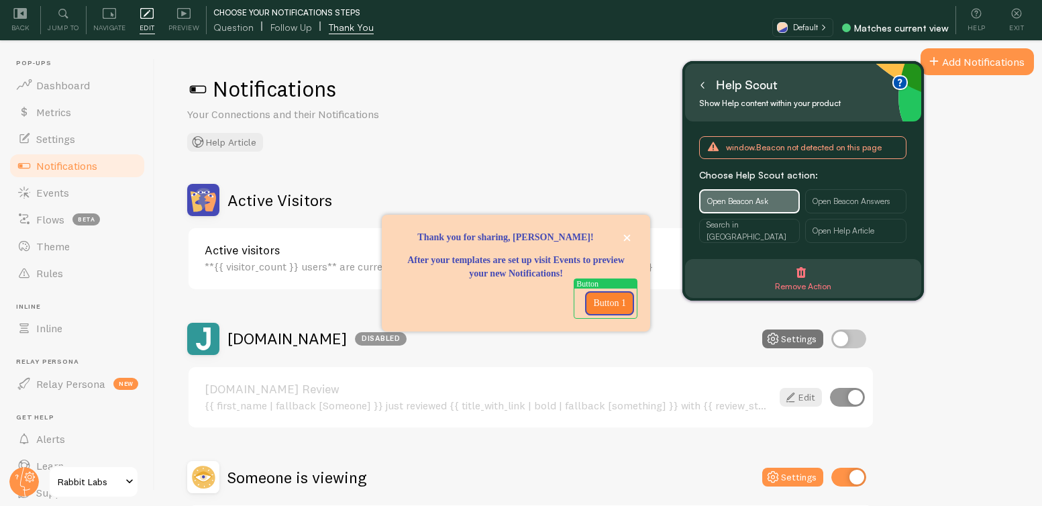
click at [743, 197] on span "Open Beacon Ask" at bounding box center [737, 201] width 61 height 12
click at [703, 85] on icon at bounding box center [702, 85] width 7 height 7
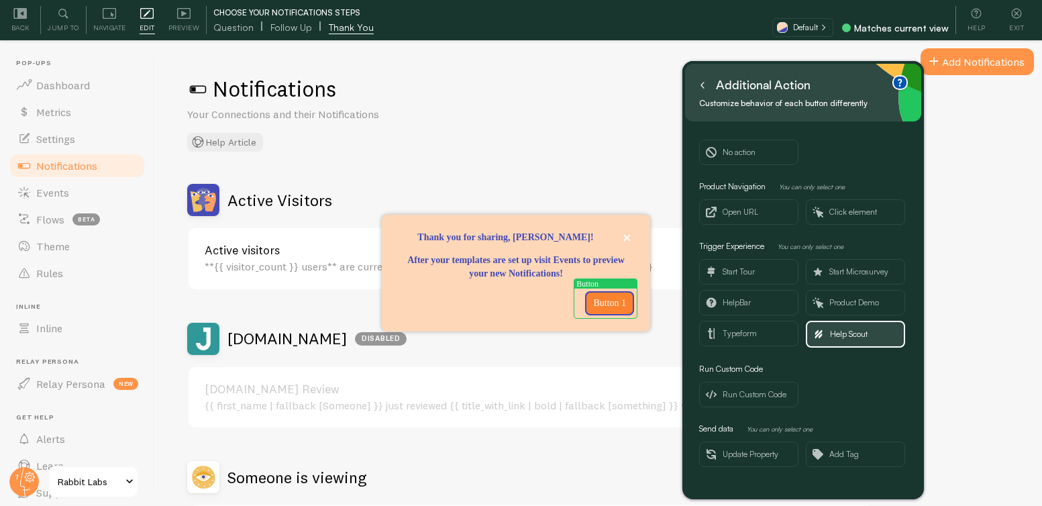
click at [704, 85] on icon at bounding box center [702, 85] width 7 height 7
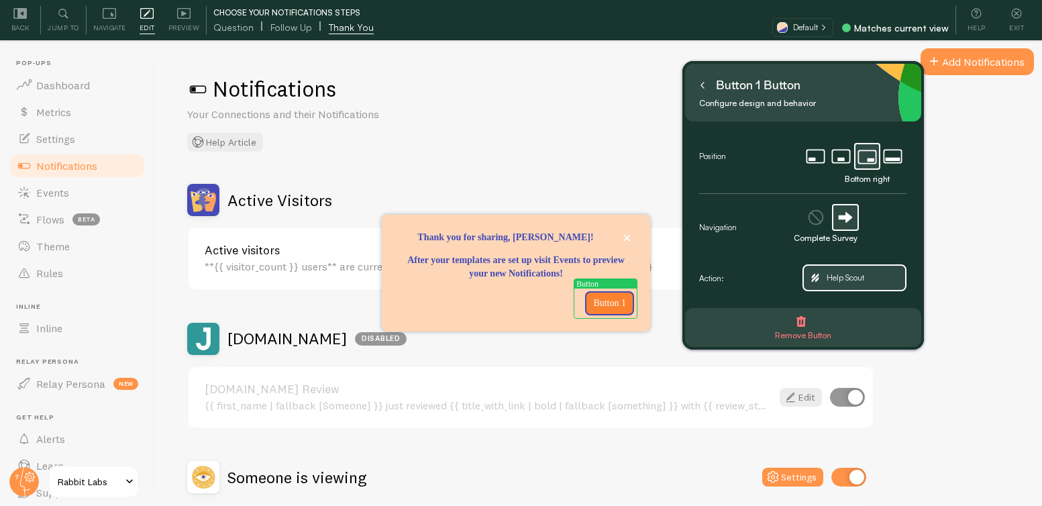
click at [702, 85] on icon at bounding box center [702, 86] width 3 height 6
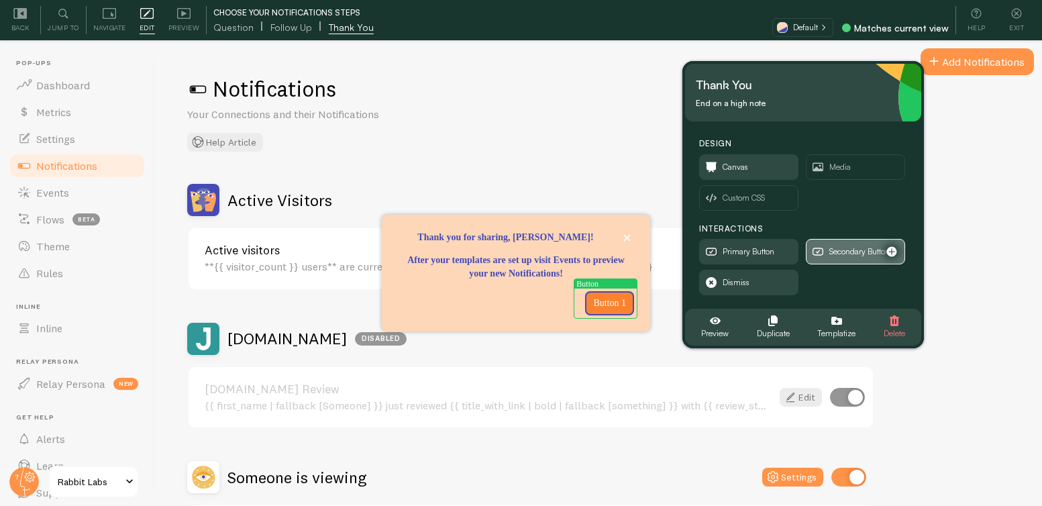
click at [836, 244] on span "Secondary Button" at bounding box center [859, 251] width 60 height 15
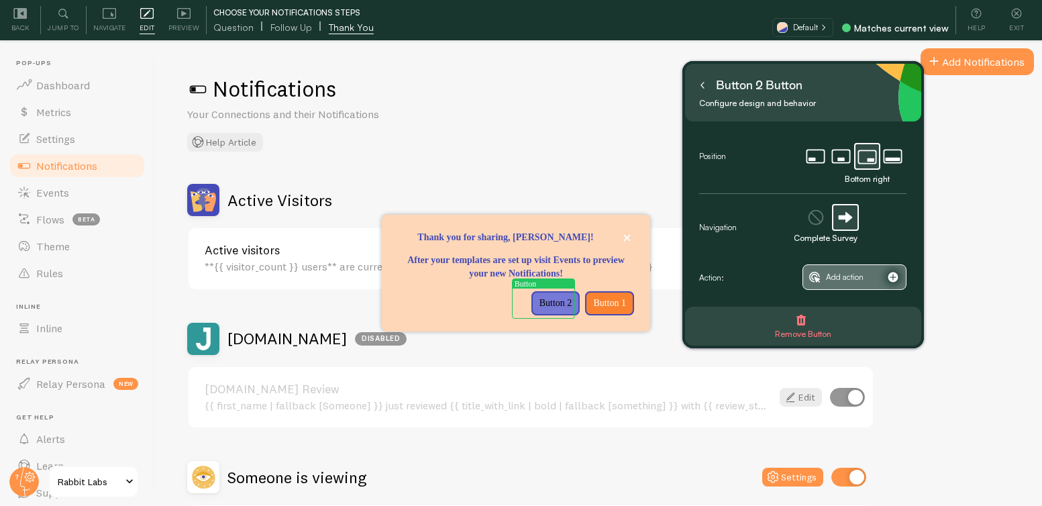
click at [857, 281] on span "Add action" at bounding box center [845, 277] width 38 height 15
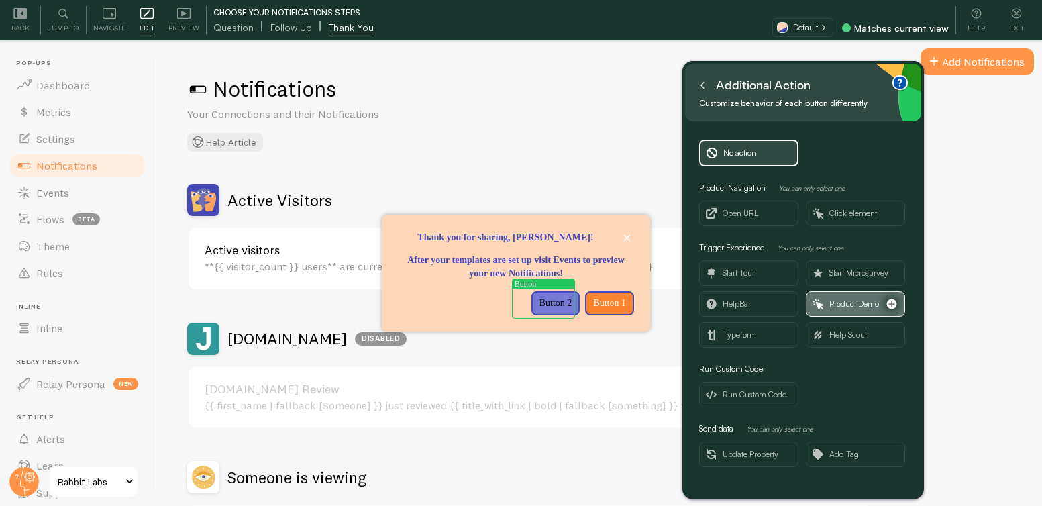
click at [832, 301] on span "Product Demo" at bounding box center [854, 303] width 50 height 15
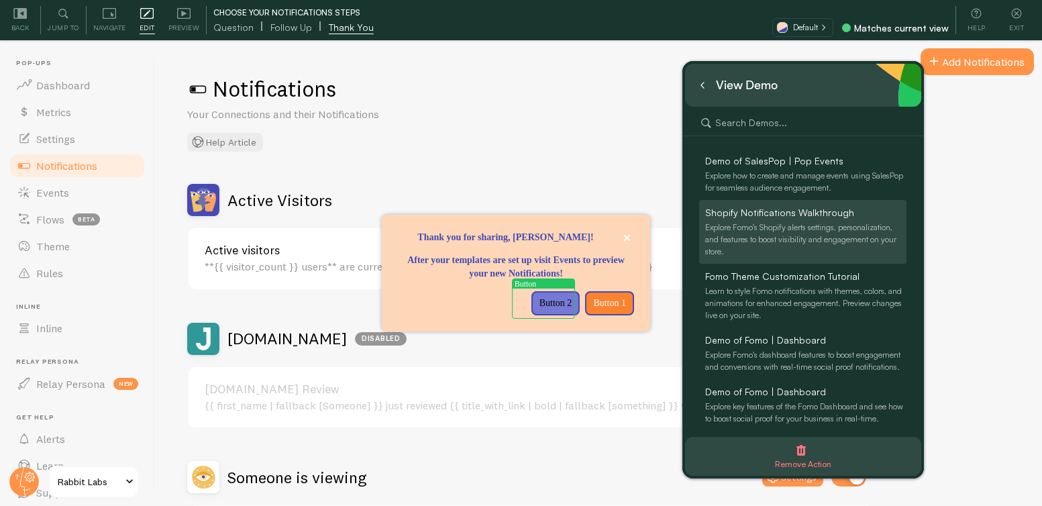
click at [817, 229] on div "Explore Fomo's Shopify alerts settings, personalization, and features to boost …" at bounding box center [805, 239] width 201 height 36
click at [809, 233] on div "Explore Fomo's Shopify alerts settings, personalization, and features to boost …" at bounding box center [805, 239] width 201 height 36
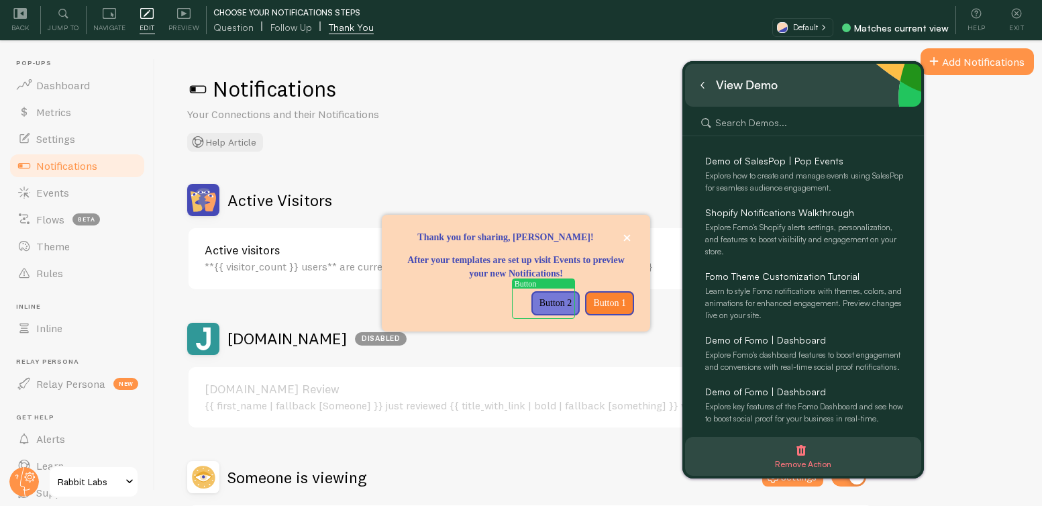
click at [704, 83] on icon at bounding box center [702, 85] width 7 height 7
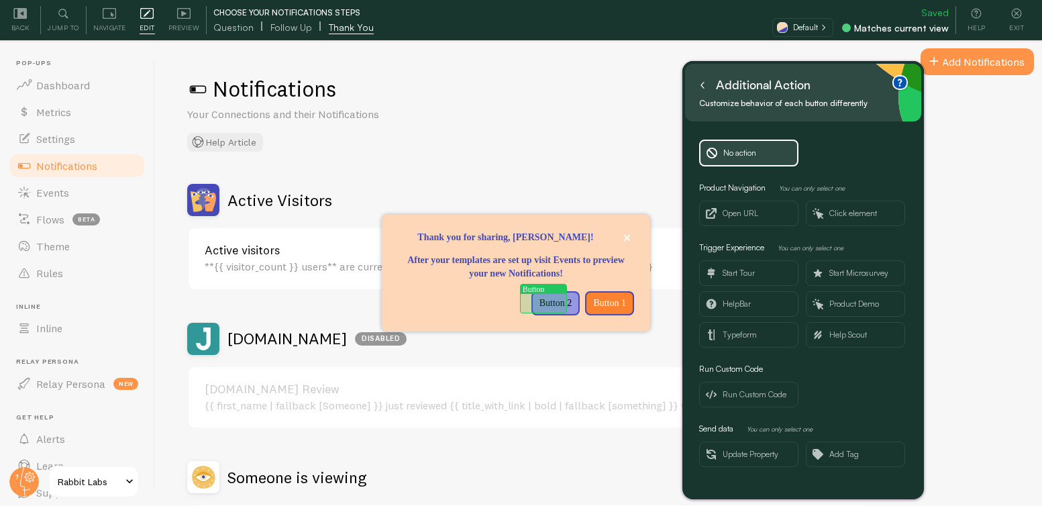
click at [539, 296] on p "Button 2" at bounding box center [555, 302] width 33 height 13
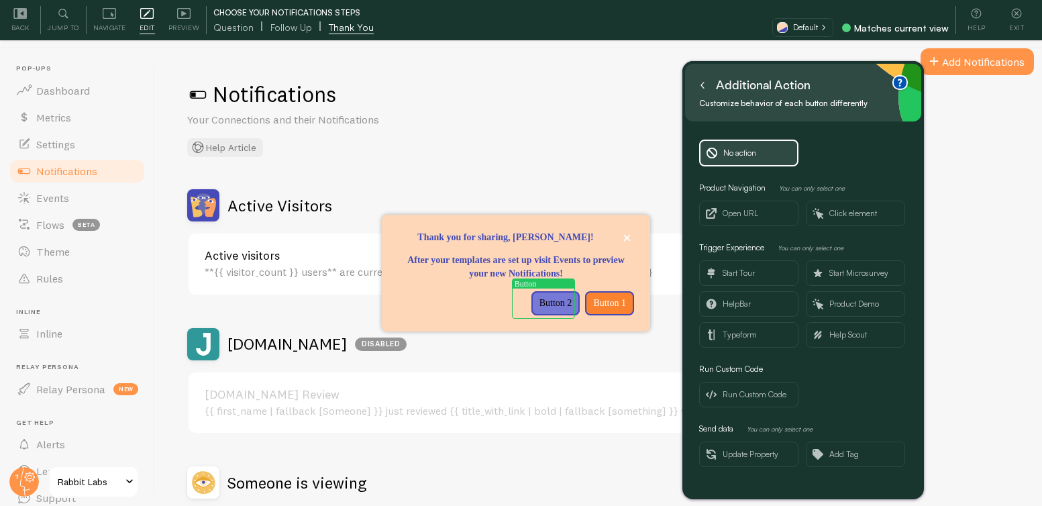
scroll to position [25, 0]
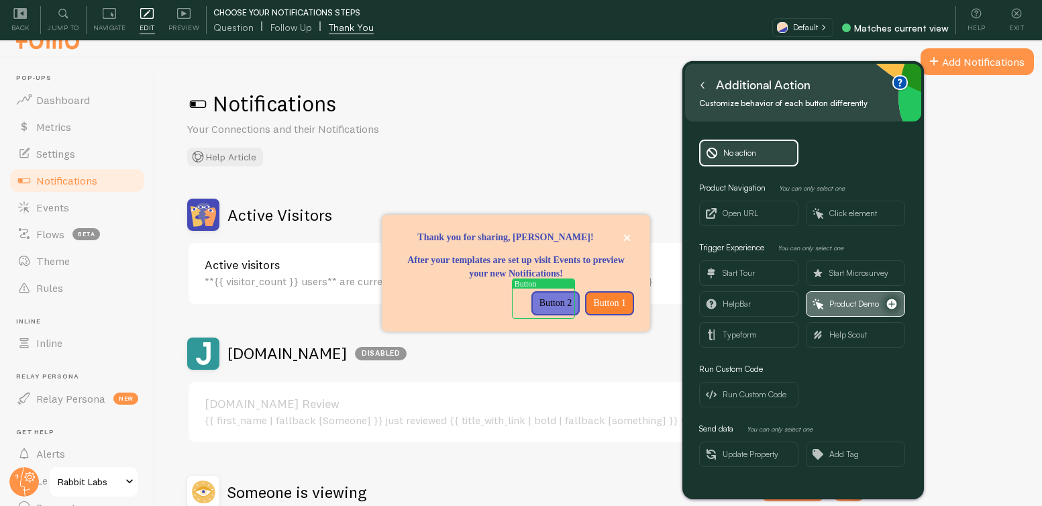
click at [831, 301] on span "Product Demo" at bounding box center [854, 303] width 50 height 15
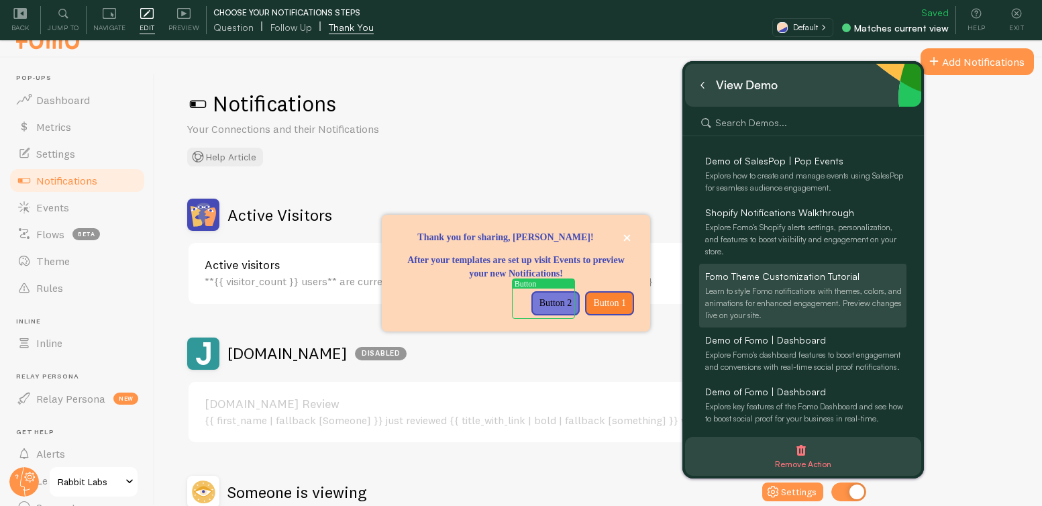
scroll to position [40, 0]
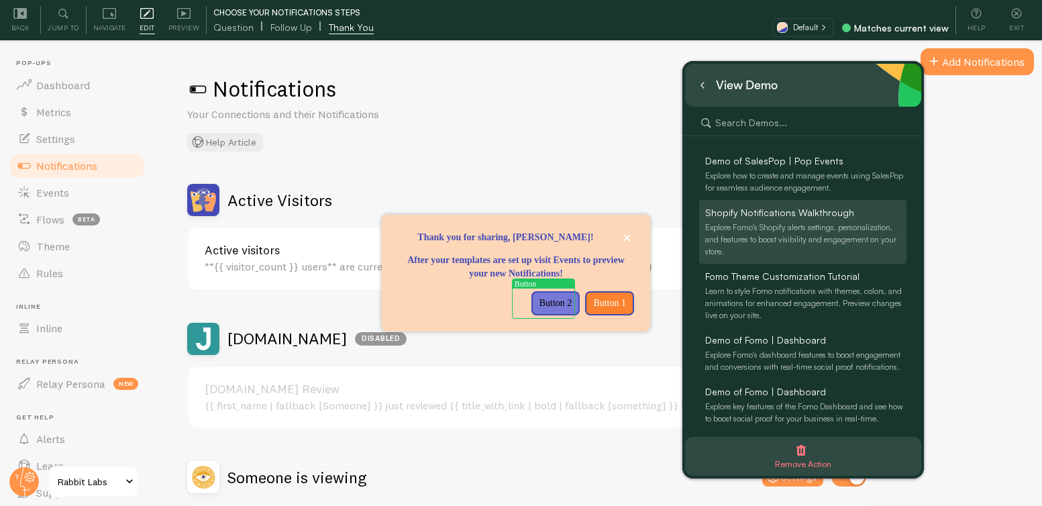
click at [773, 230] on div "Explore Fomo's Shopify alerts settings, personalization, and features to boost …" at bounding box center [805, 239] width 201 height 36
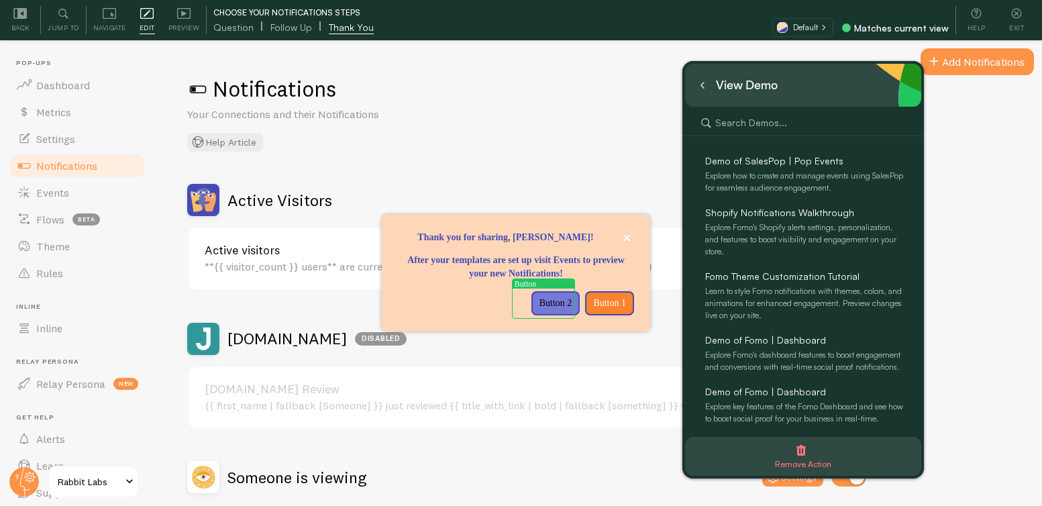
click at [706, 89] on button at bounding box center [702, 84] width 13 height 21
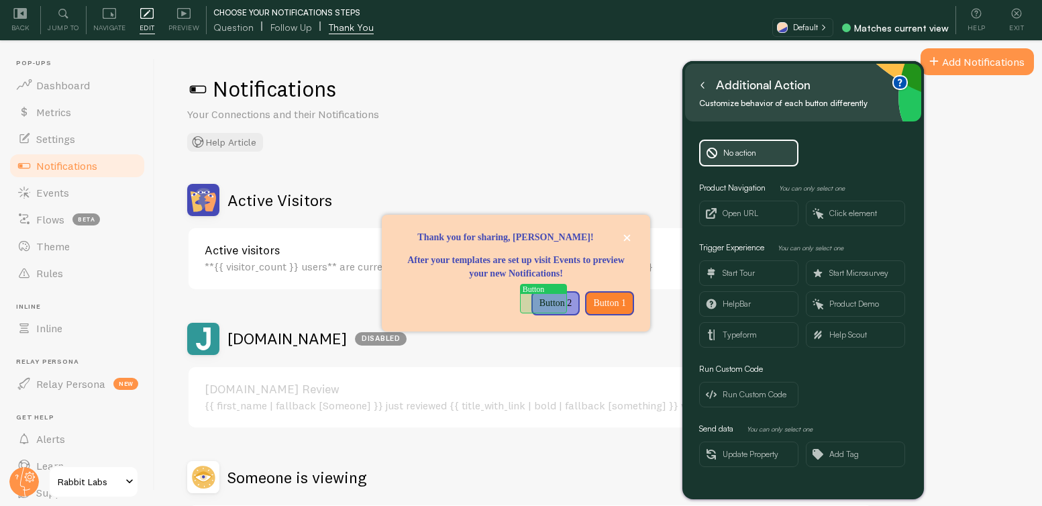
click at [539, 304] on p "Button 2" at bounding box center [555, 302] width 33 height 13
click at [541, 303] on p "Button 2" at bounding box center [555, 302] width 33 height 13
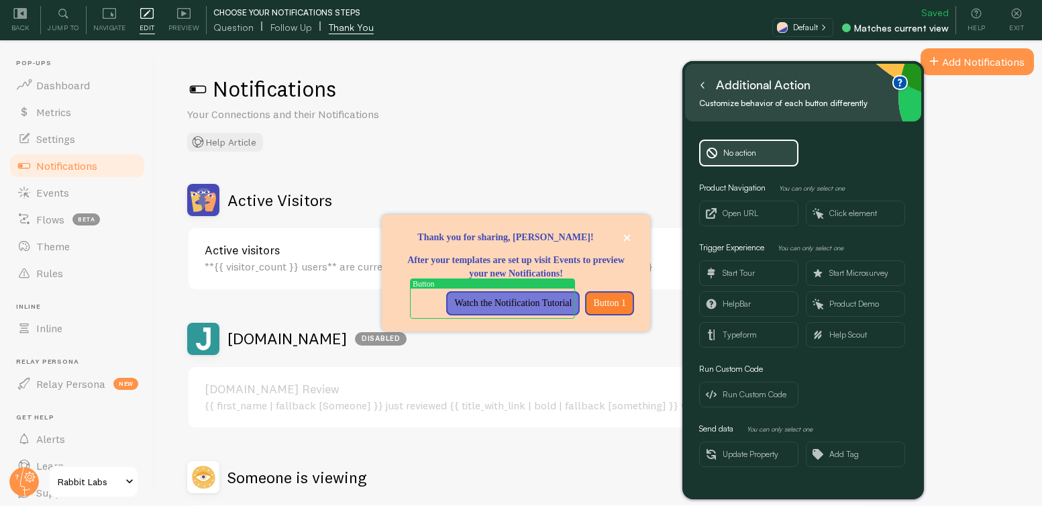
click at [704, 85] on icon at bounding box center [702, 85] width 7 height 7
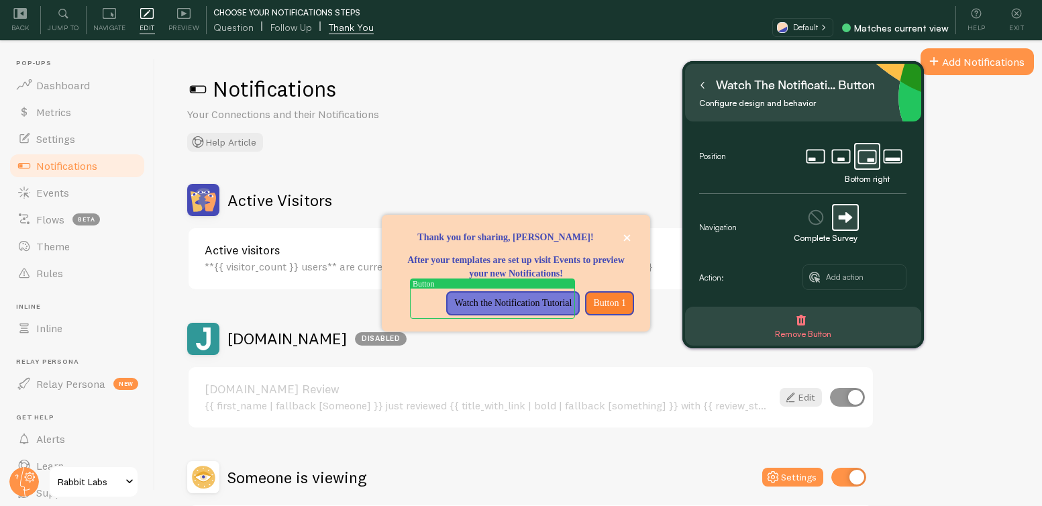
click at [707, 96] on small "Configure design and behavior" at bounding box center [798, 103] width 199 height 15
click at [707, 87] on button at bounding box center [702, 84] width 13 height 21
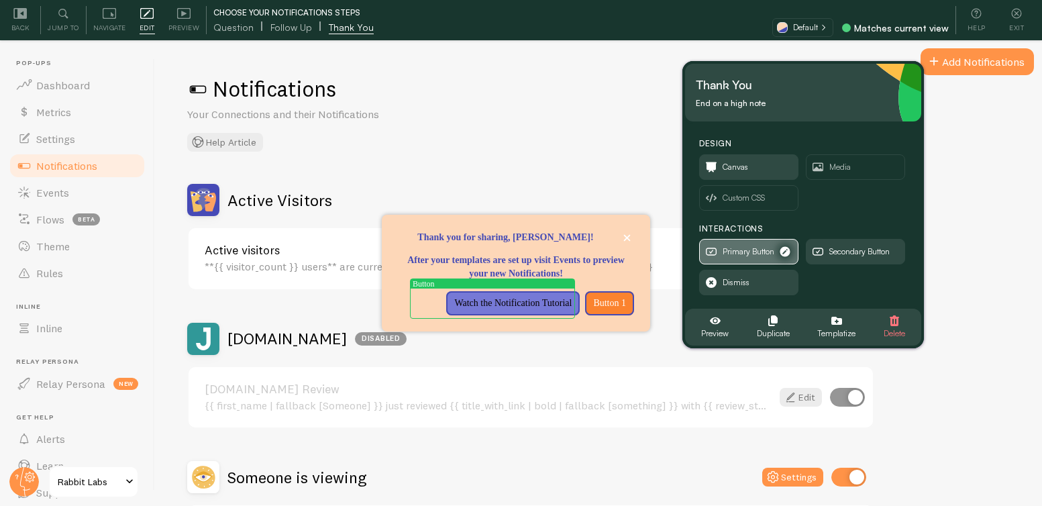
click at [745, 249] on span "Primary Button" at bounding box center [748, 251] width 52 height 15
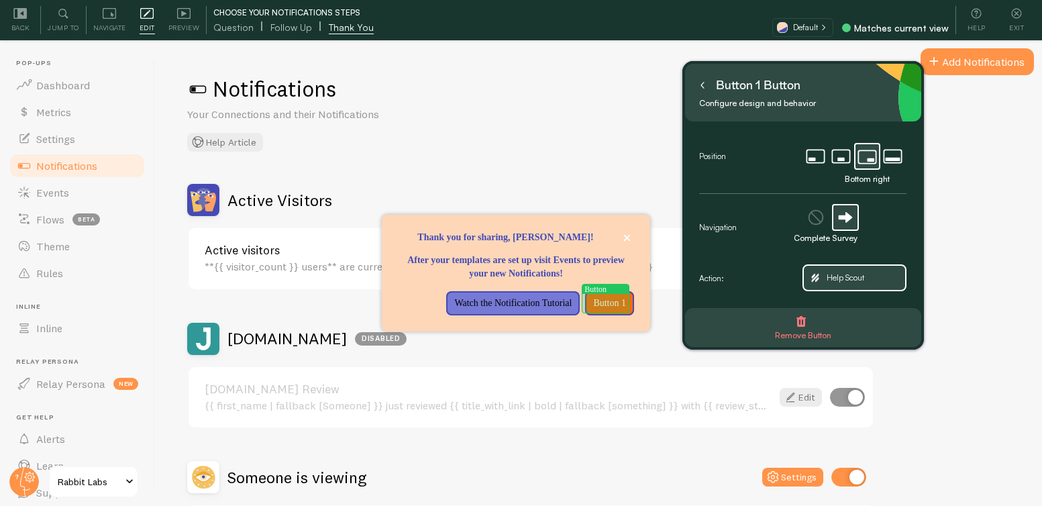
click at [597, 302] on p "Button 1" at bounding box center [609, 302] width 33 height 13
click at [604, 300] on p "Button 1" at bounding box center [609, 302] width 33 height 13
click at [610, 304] on p "Button 1" at bounding box center [609, 302] width 33 height 13
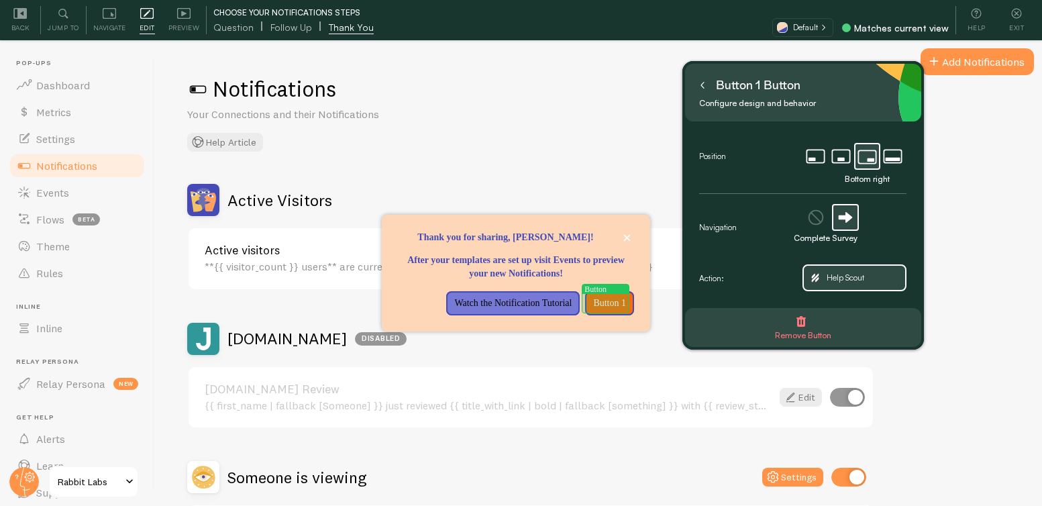
click at [624, 305] on p "Button 1" at bounding box center [609, 302] width 33 height 13
click at [700, 88] on icon at bounding box center [702, 85] width 7 height 7
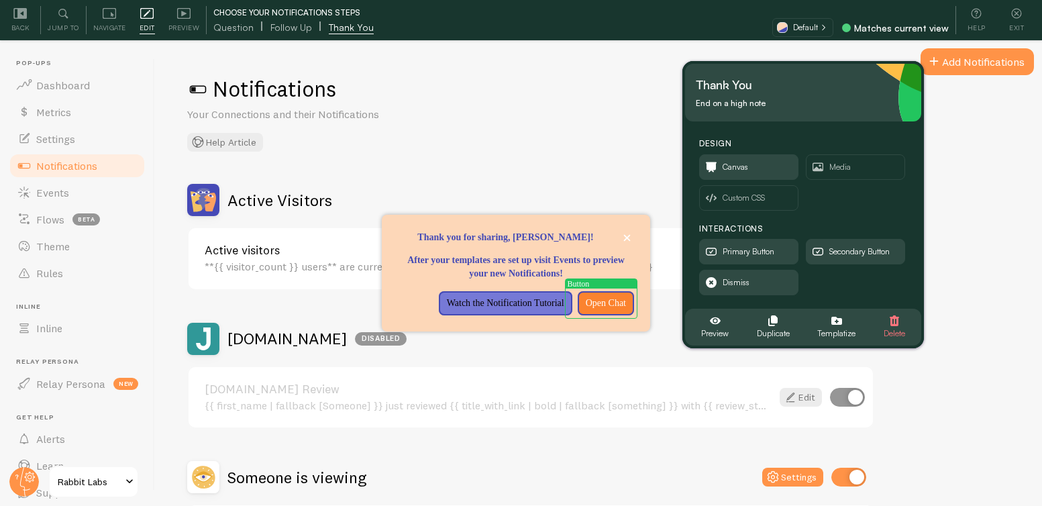
click at [845, 223] on div "Interactions" at bounding box center [802, 228] width 207 height 15
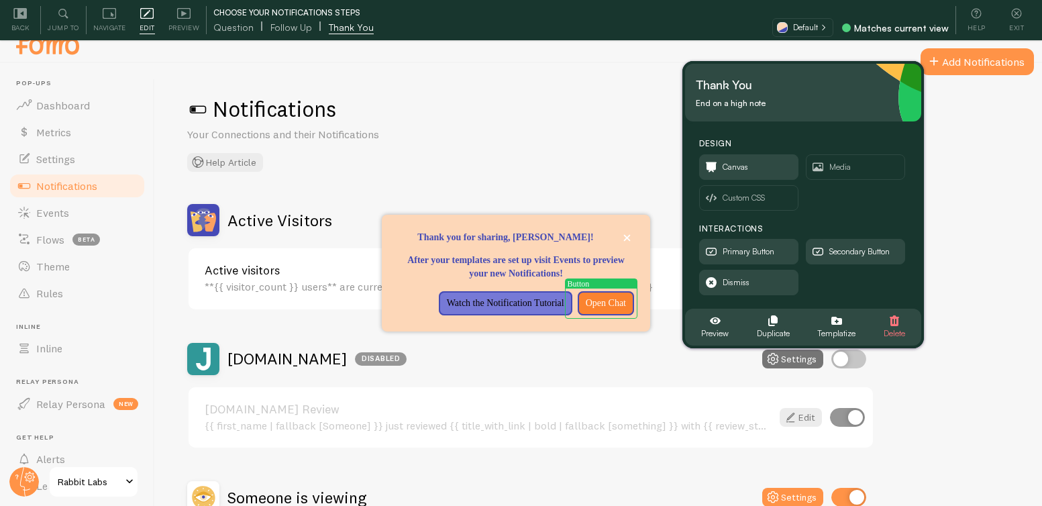
scroll to position [21, 0]
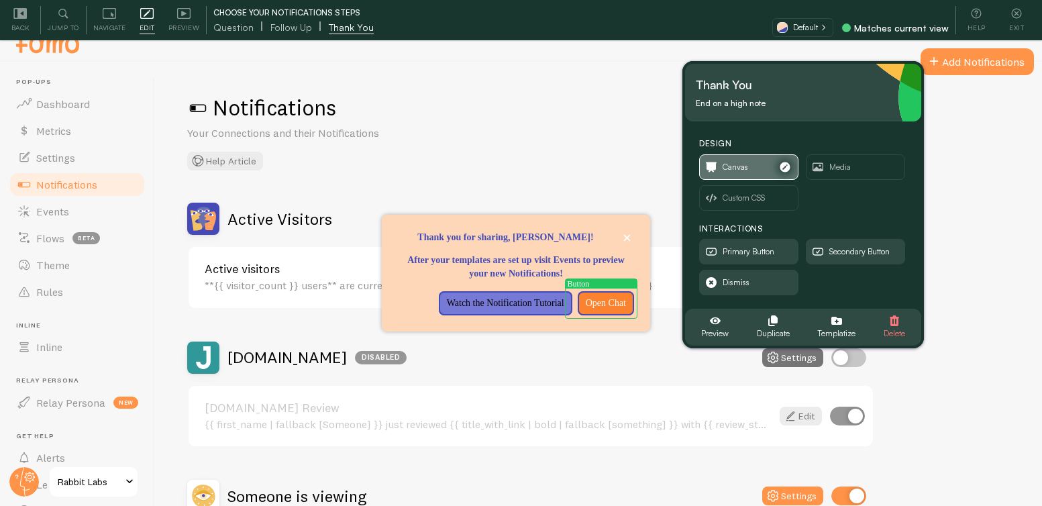
click at [763, 169] on span "Canvas" at bounding box center [749, 167] width 98 height 24
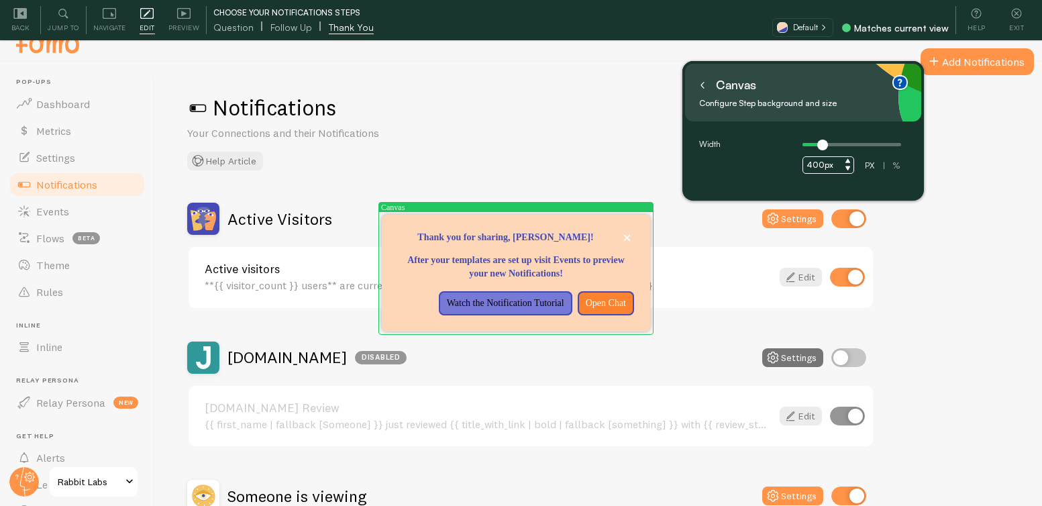
click at [702, 81] on button at bounding box center [702, 84] width 13 height 21
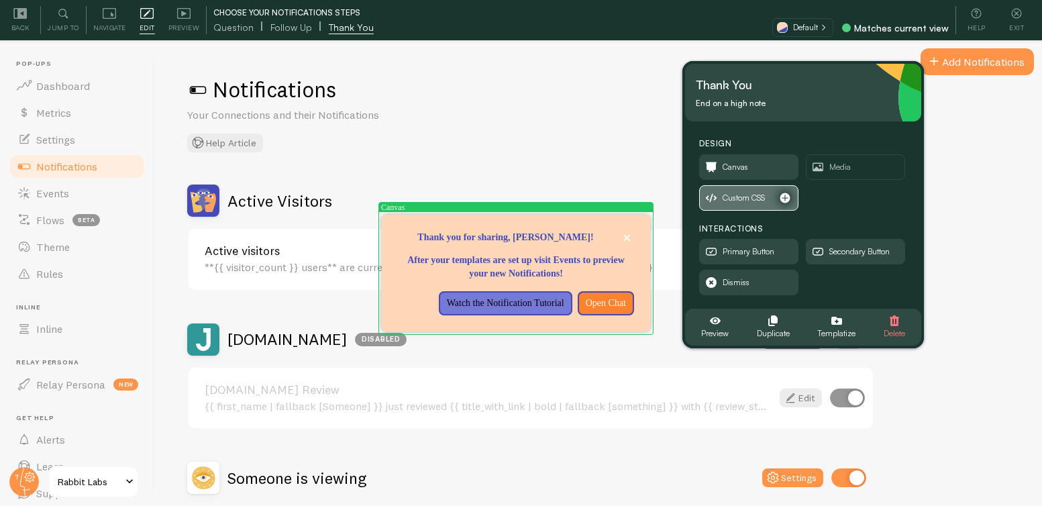
scroll to position [40, 0]
click at [747, 170] on span "Canvas" at bounding box center [734, 167] width 25 height 15
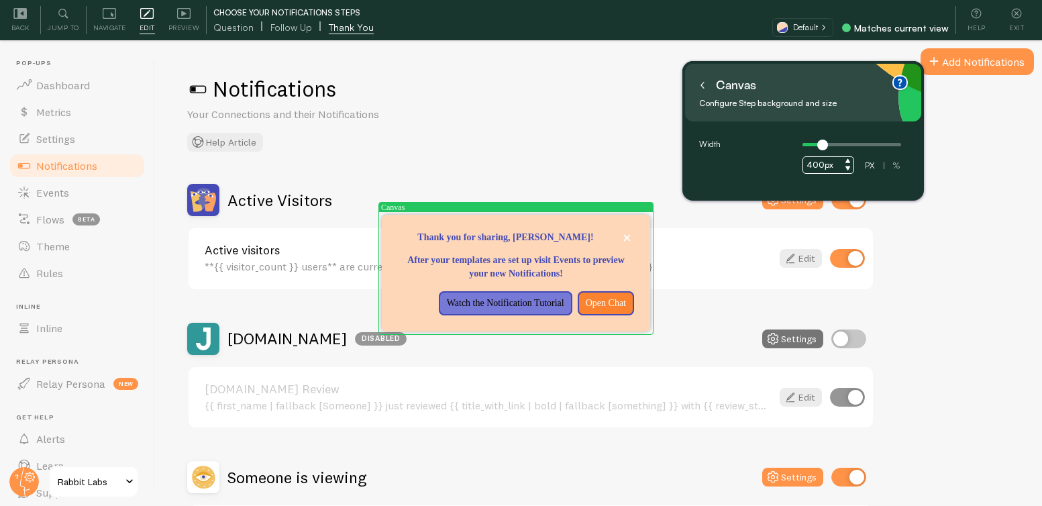
click at [704, 88] on icon at bounding box center [702, 85] width 7 height 7
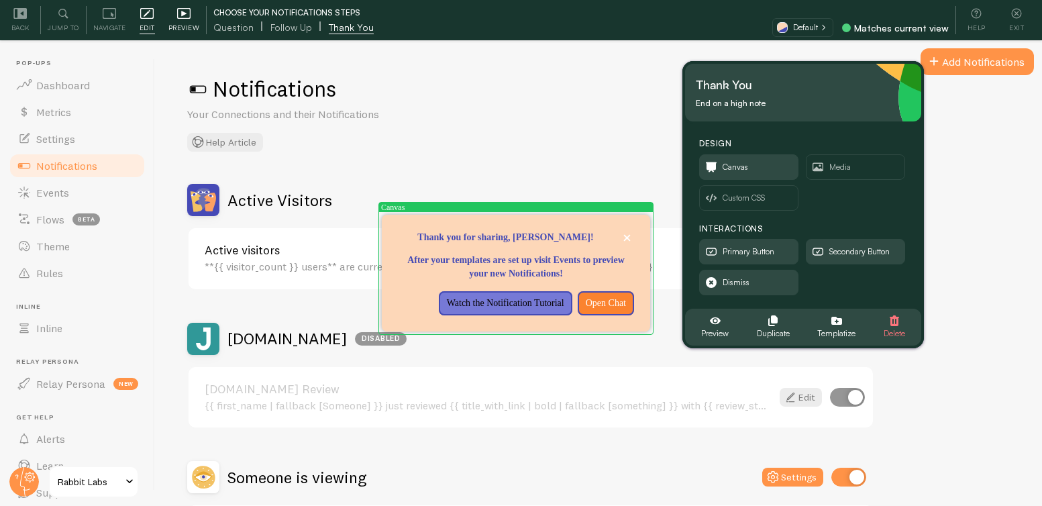
click at [193, 21] on span "Preview" at bounding box center [184, 27] width 32 height 13
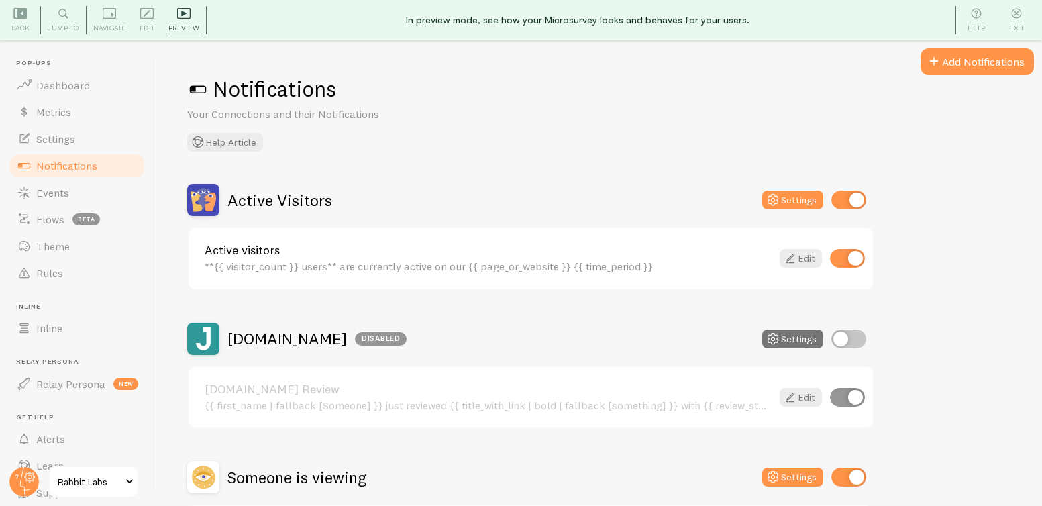
click at [82, 165] on span "Notifications" at bounding box center [66, 165] width 61 height 13
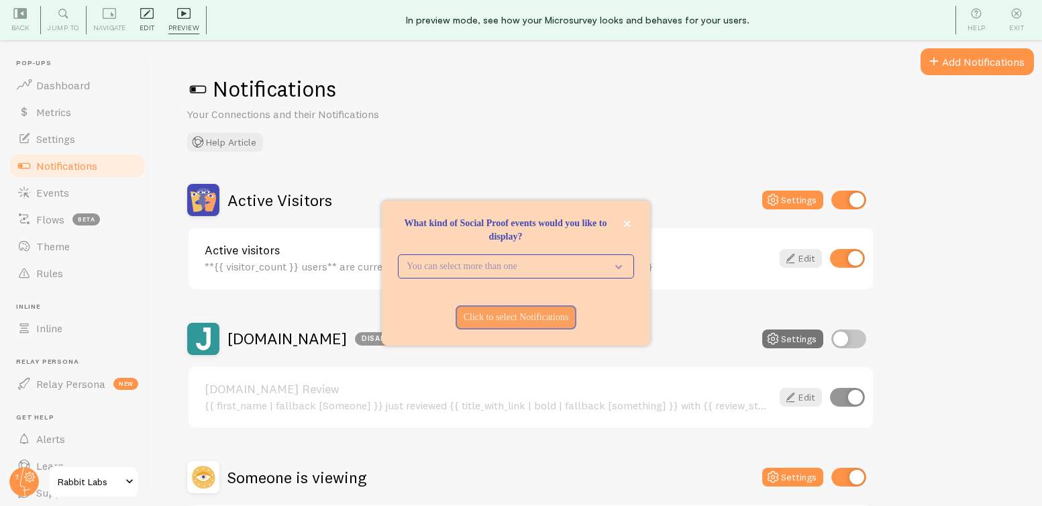
click at [140, 25] on span "Edit" at bounding box center [147, 27] width 15 height 13
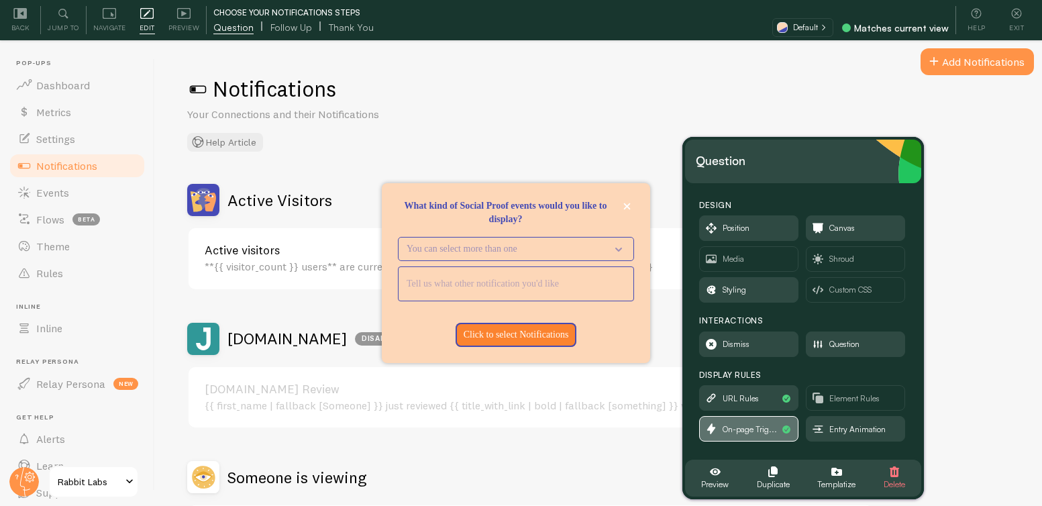
click at [738, 441] on button "On-page Trig..." at bounding box center [748, 428] width 99 height 25
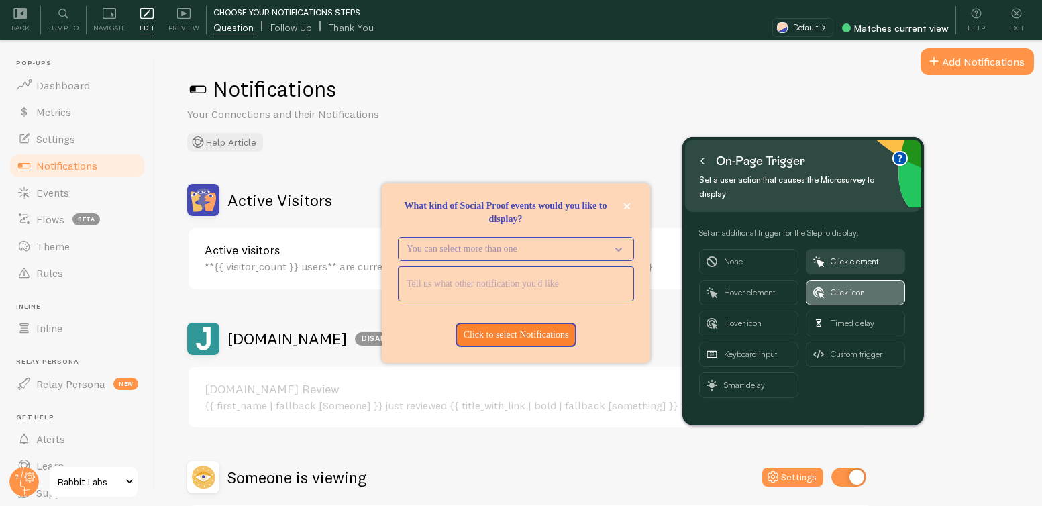
click at [866, 289] on span "Click icon" at bounding box center [863, 292] width 67 height 24
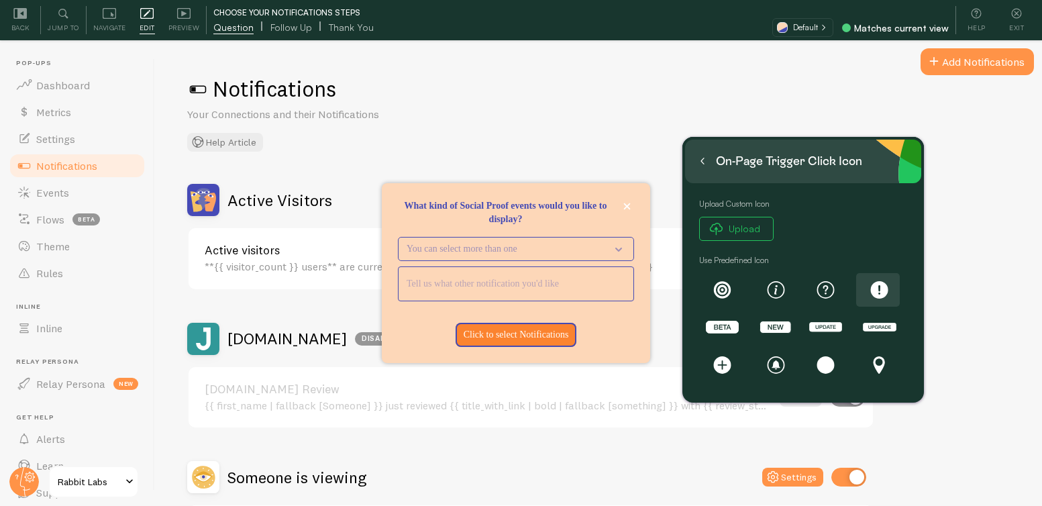
click at [882, 291] on rect at bounding box center [879, 289] width 17 height 17
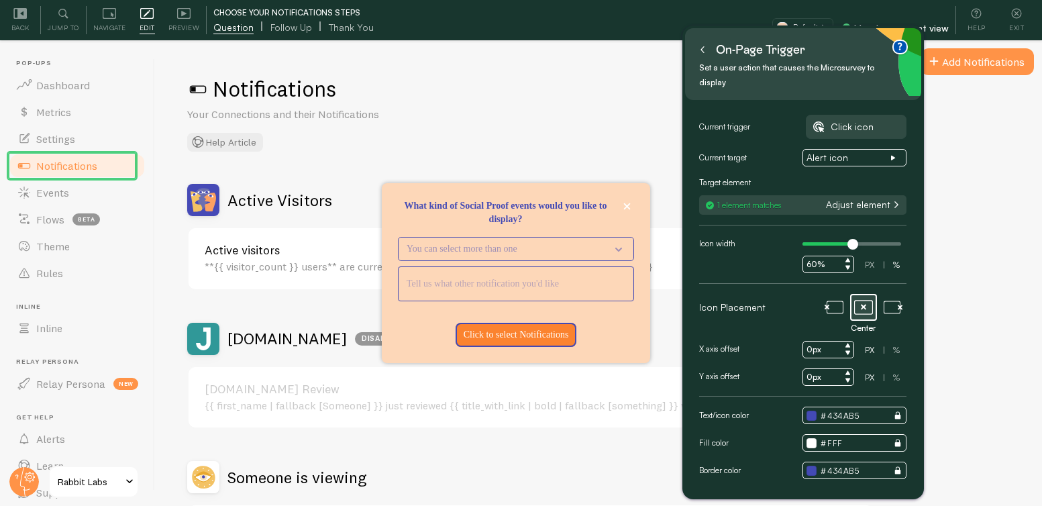
click at [863, 211] on button "Adjust element" at bounding box center [862, 205] width 80 height 12
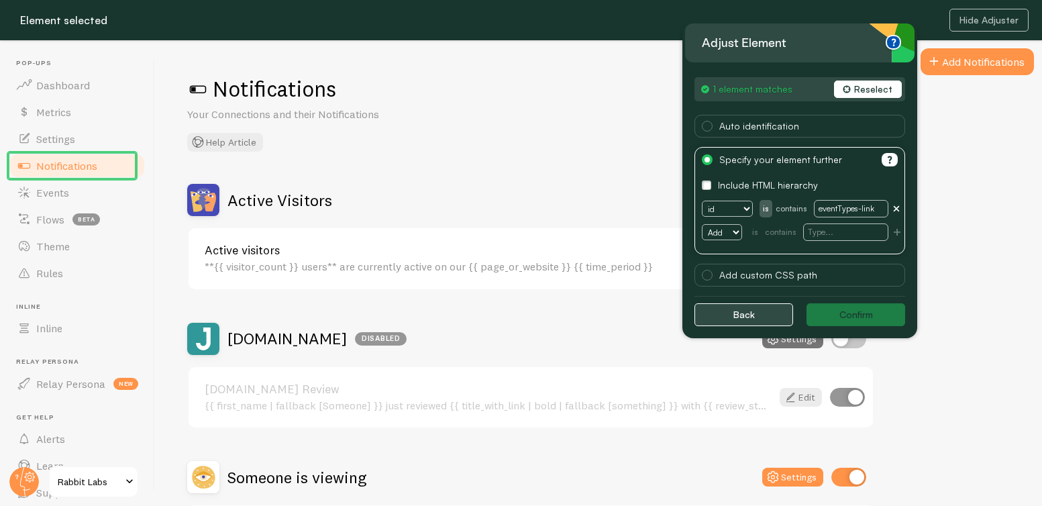
click at [747, 309] on button "Back" at bounding box center [743, 314] width 99 height 23
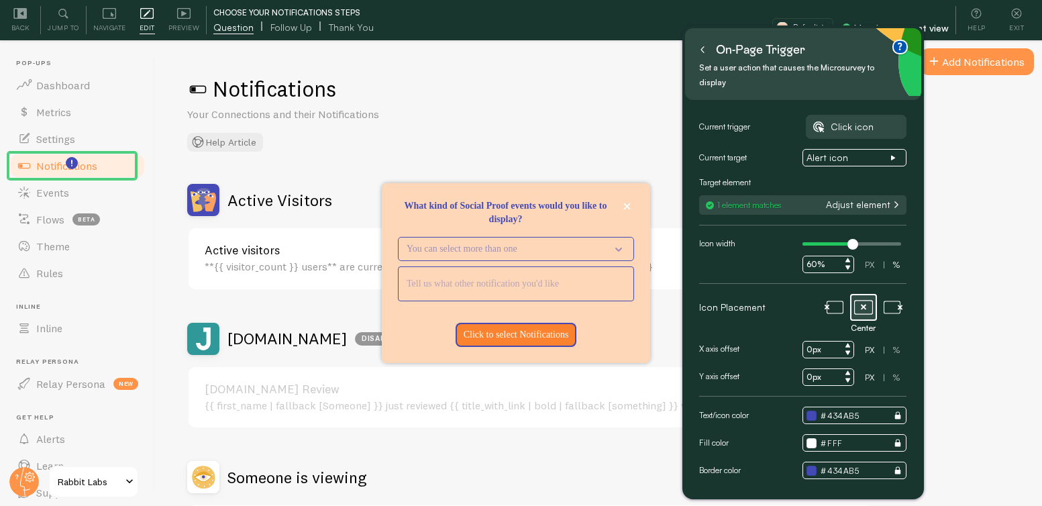
click at [703, 51] on icon at bounding box center [702, 49] width 7 height 7
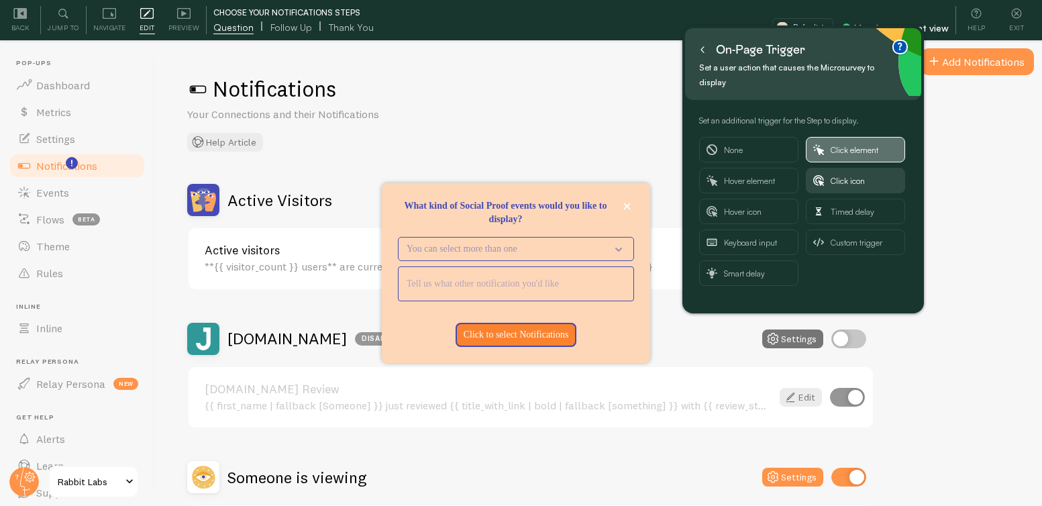
click at [848, 152] on span "Click element" at bounding box center [863, 150] width 67 height 24
click at [855, 146] on span "Click element" at bounding box center [863, 150] width 67 height 24
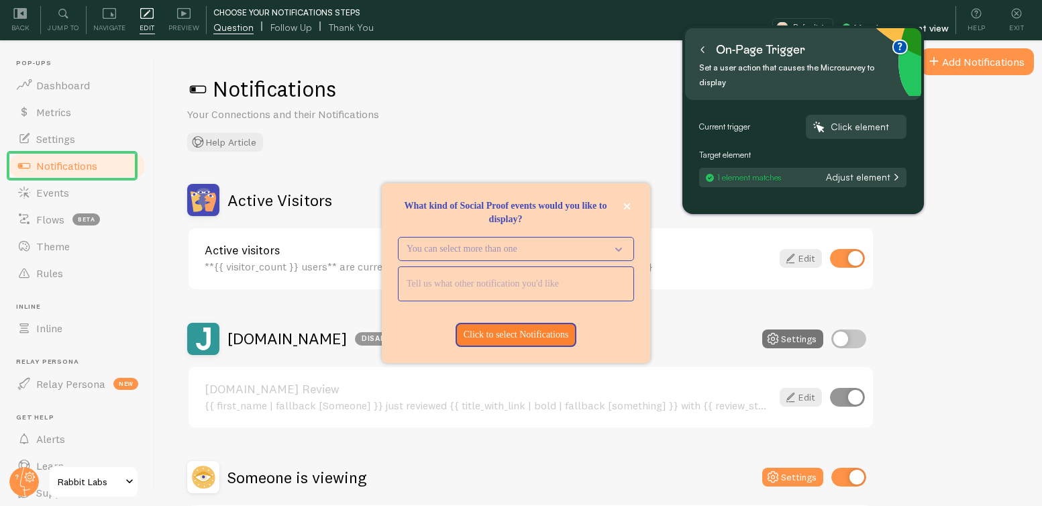
click at [867, 179] on button "Adjust element" at bounding box center [862, 177] width 80 height 12
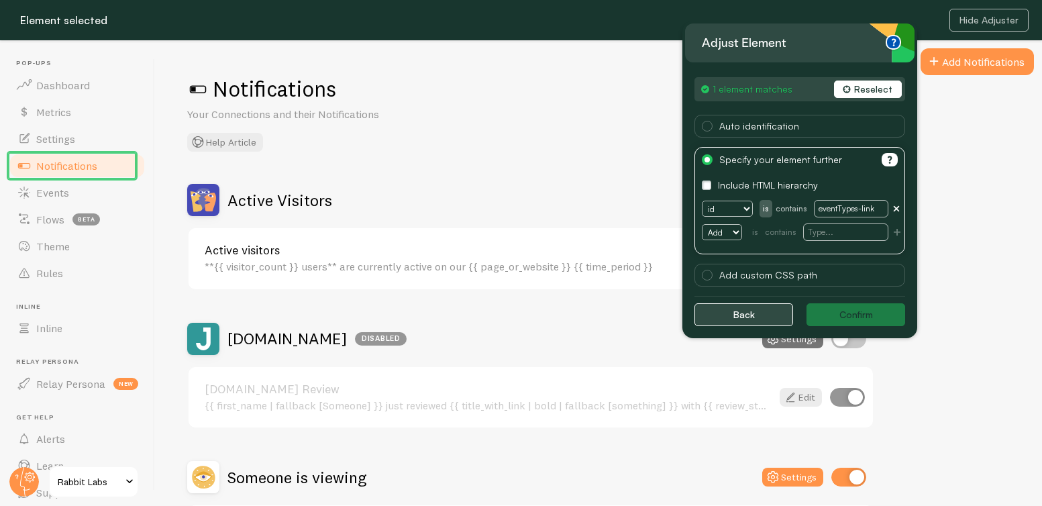
click at [746, 319] on button "Back" at bounding box center [743, 314] width 99 height 23
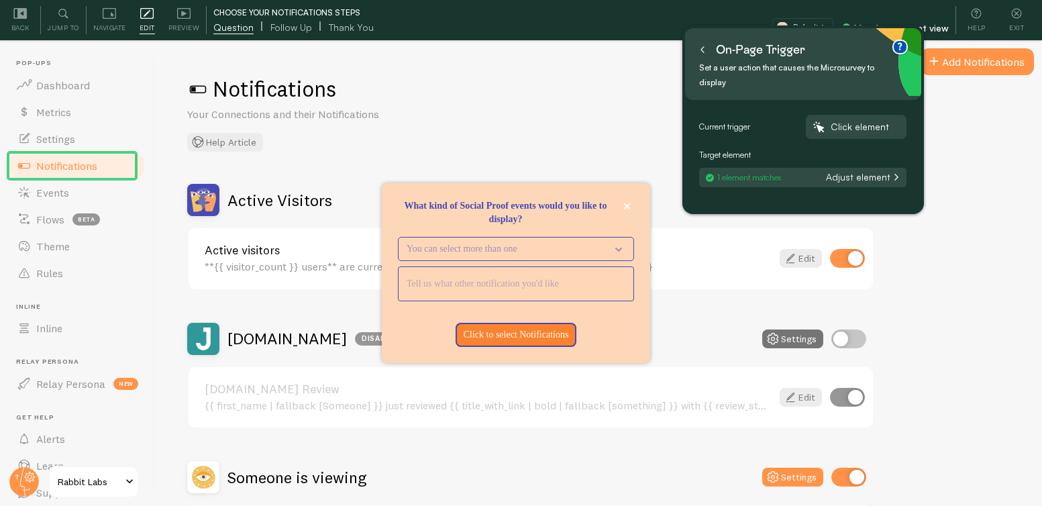
click at [715, 46] on div "On-page trigger" at bounding box center [752, 49] width 113 height 21
click at [696, 51] on button at bounding box center [702, 48] width 13 height 21
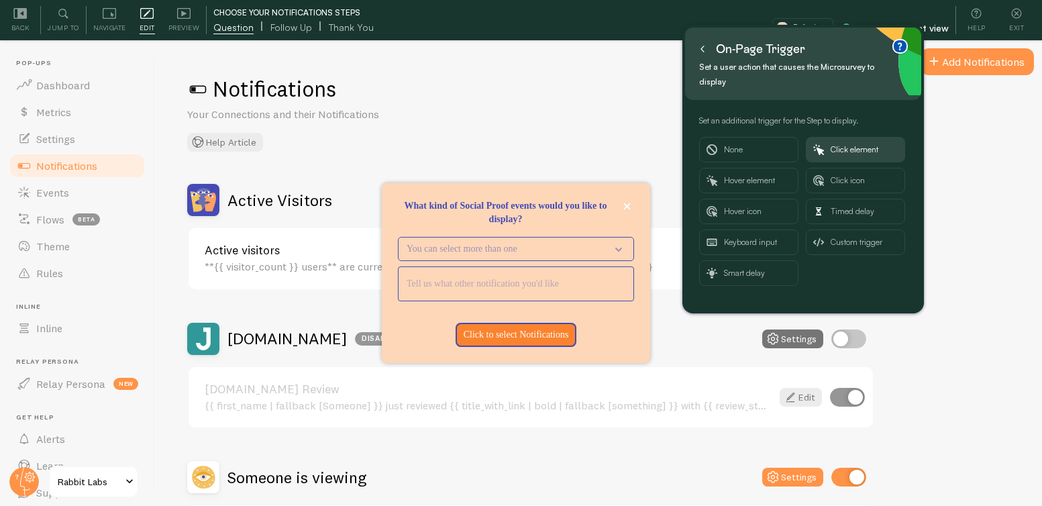
click at [702, 48] on icon at bounding box center [702, 49] width 7 height 7
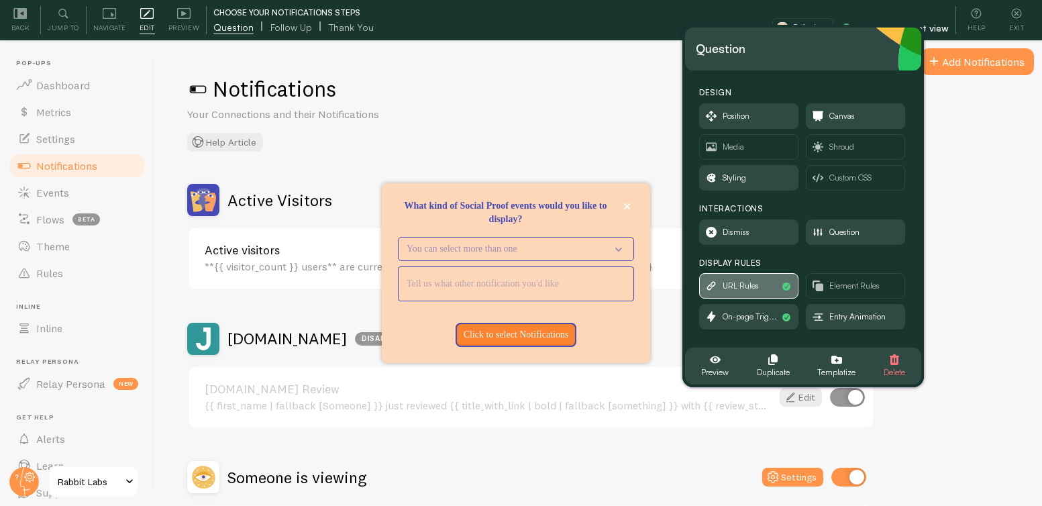
click at [744, 284] on span "URL Rules" at bounding box center [740, 285] width 36 height 15
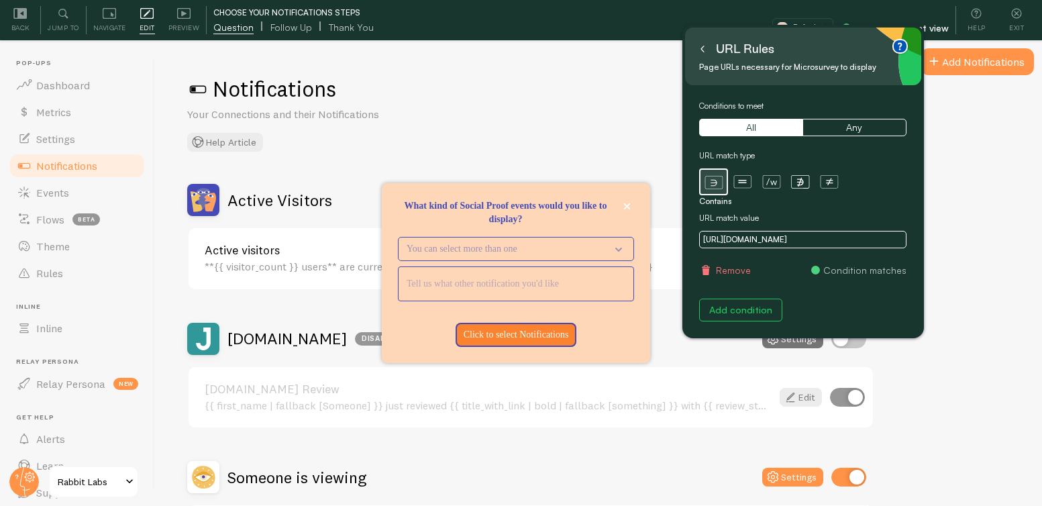
click at [706, 51] on button at bounding box center [702, 48] width 13 height 21
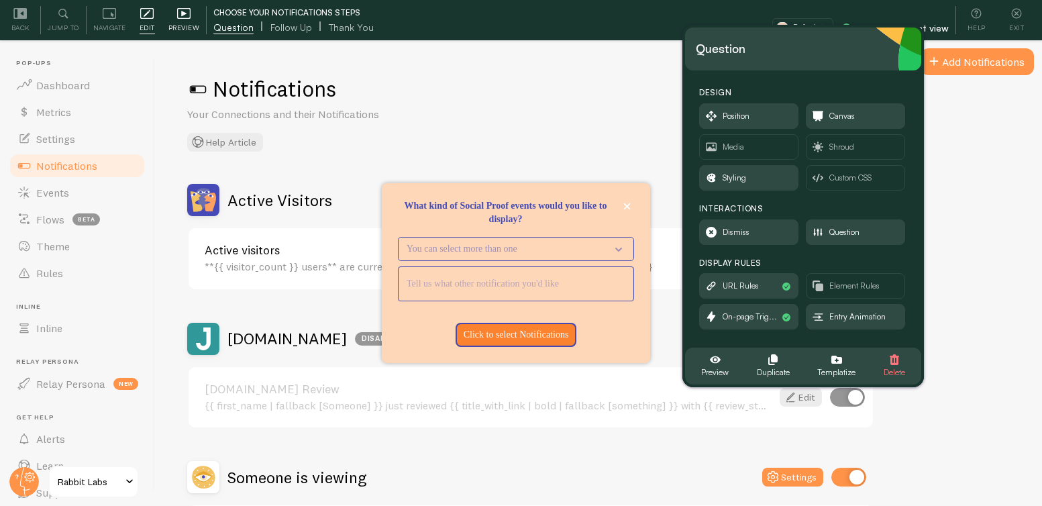
click at [183, 24] on span "Preview" at bounding box center [184, 27] width 32 height 13
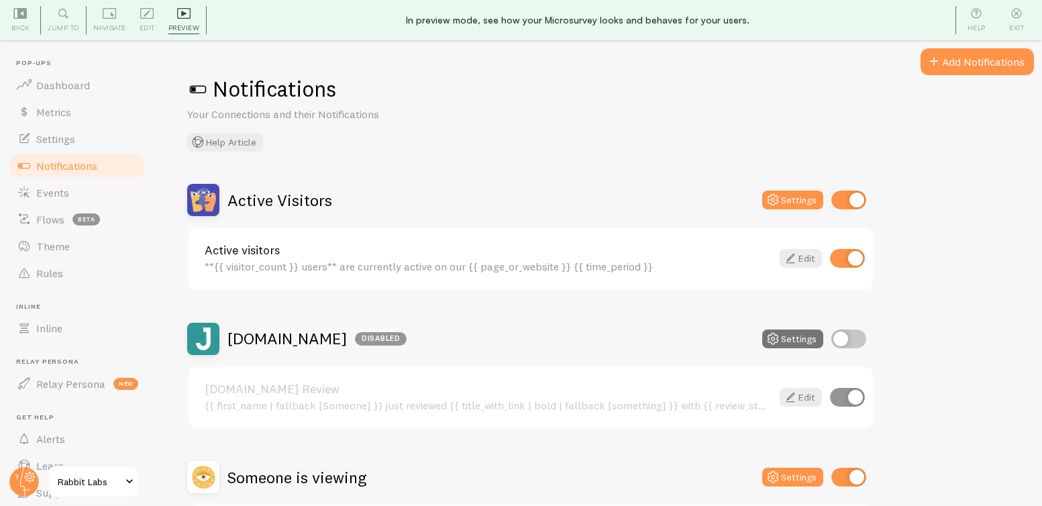
click at [80, 166] on span "Notifications" at bounding box center [66, 165] width 61 height 13
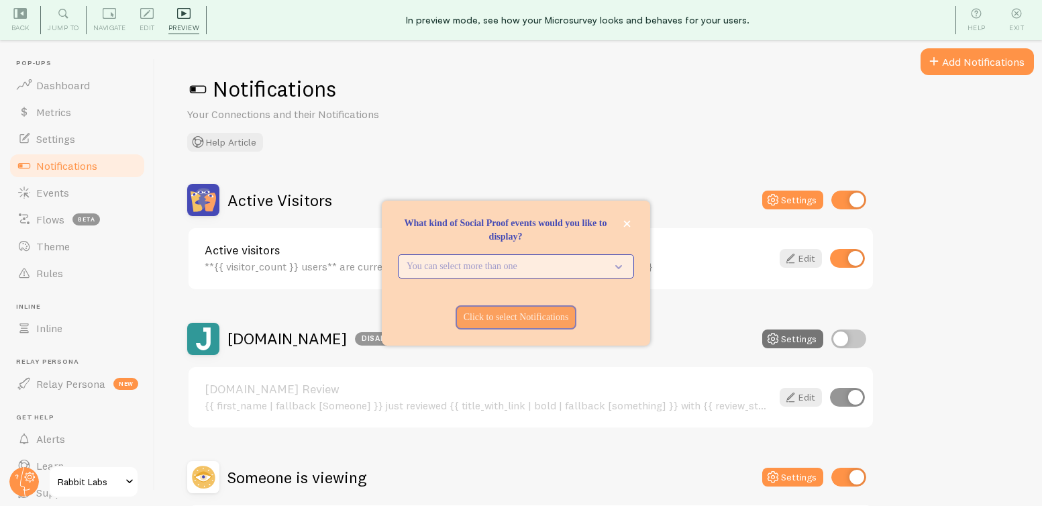
click at [444, 262] on p "You can select more than one" at bounding box center [507, 266] width 200 height 13
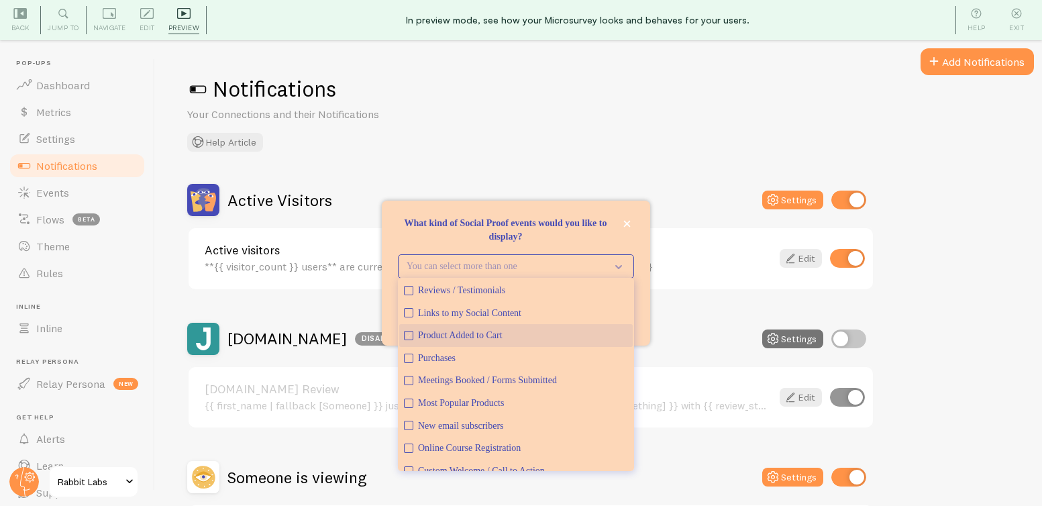
click at [496, 337] on div "Product Added to Cart" at bounding box center [523, 335] width 210 height 13
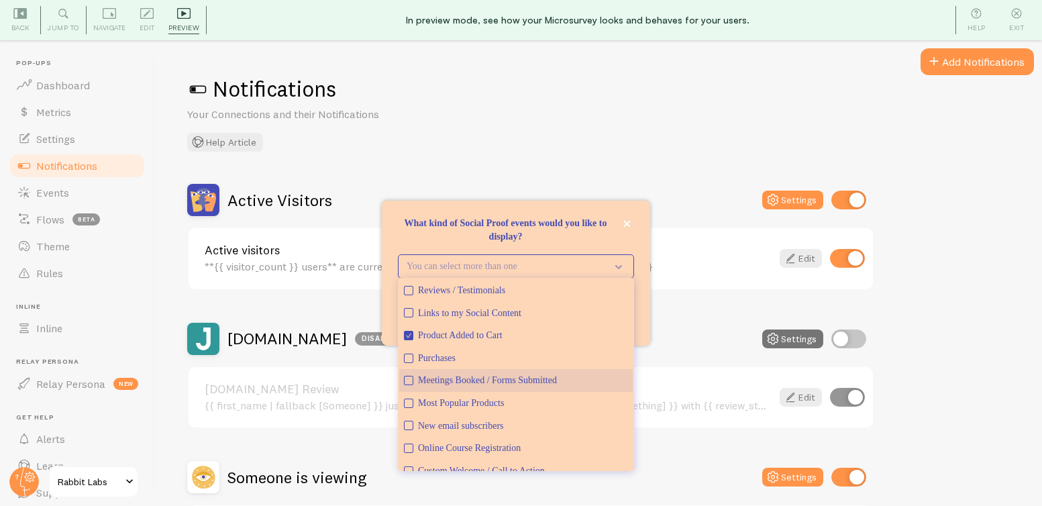
click at [458, 378] on div "Meetings Booked / Forms Submitted" at bounding box center [523, 380] width 210 height 13
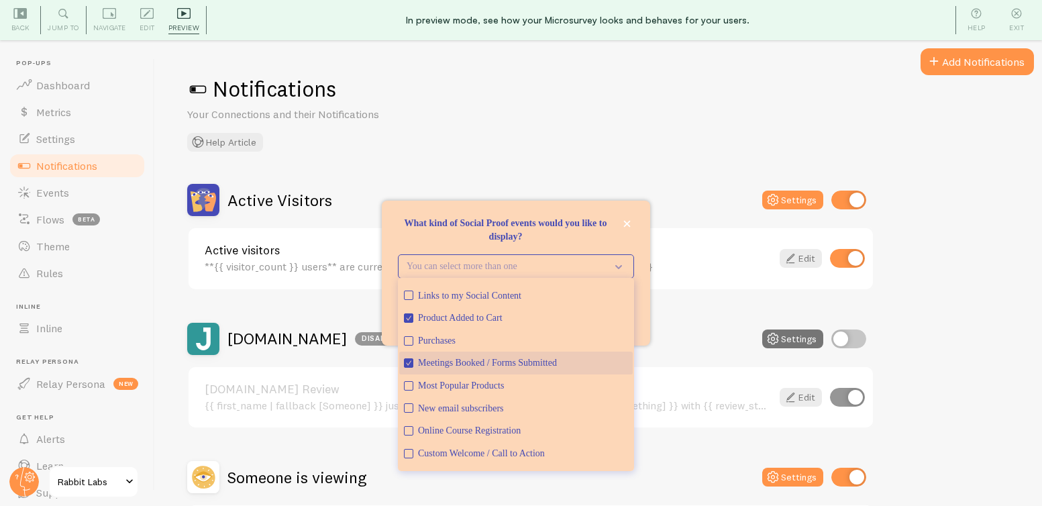
scroll to position [35, 0]
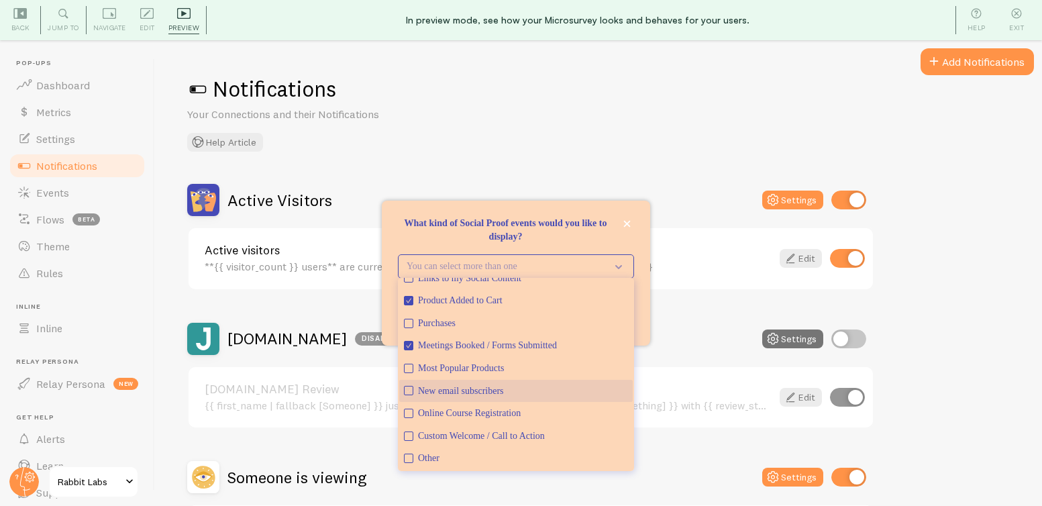
click at [462, 392] on div "New email subscribers" at bounding box center [523, 390] width 210 height 13
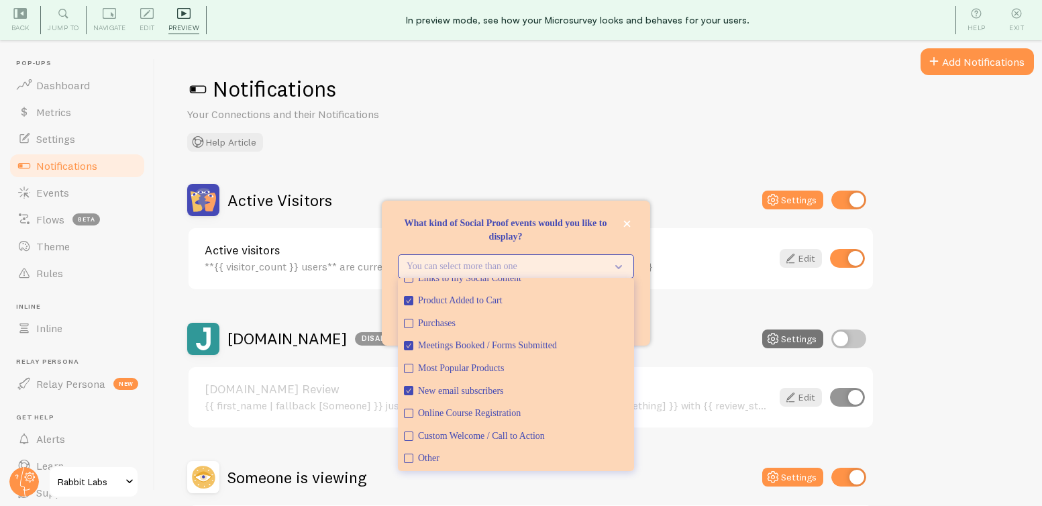
click at [454, 262] on p "You can select more than one" at bounding box center [507, 266] width 200 height 13
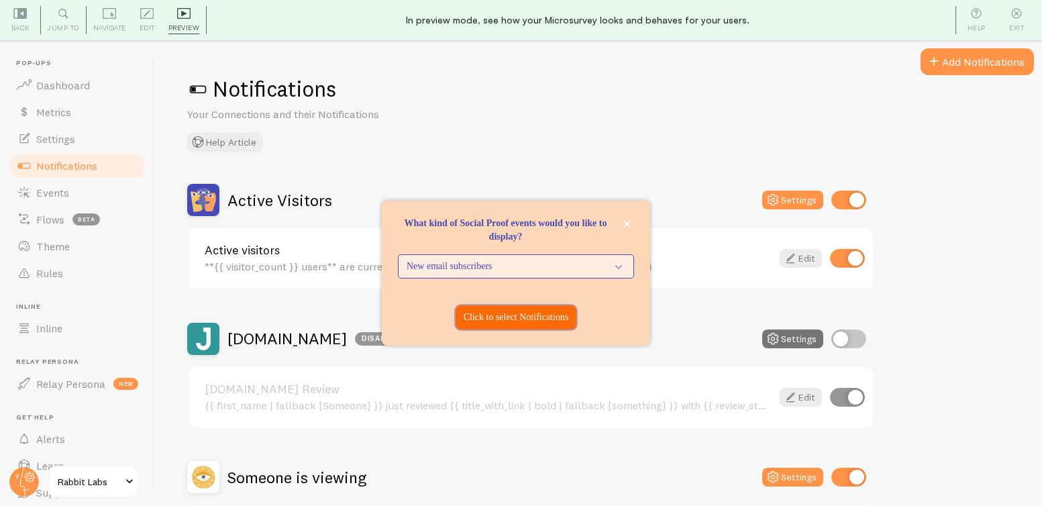
click at [484, 318] on p "Click to select Notifications" at bounding box center [516, 317] width 105 height 13
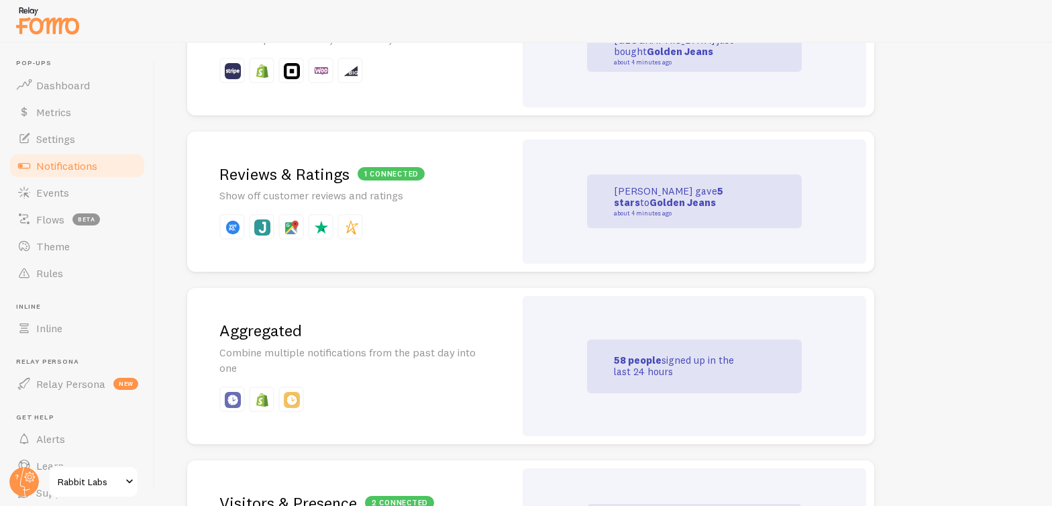
scroll to position [411, 0]
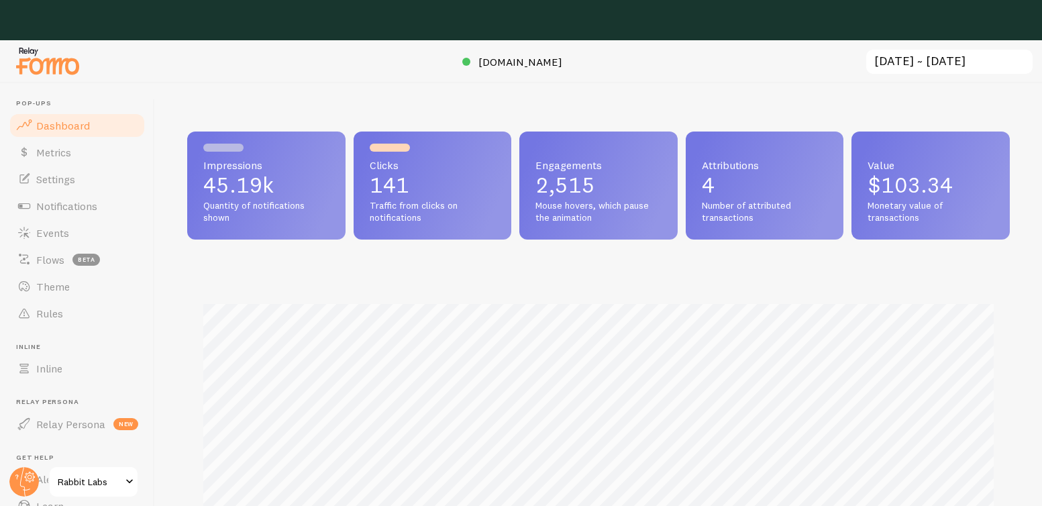
scroll to position [670450, 669990]
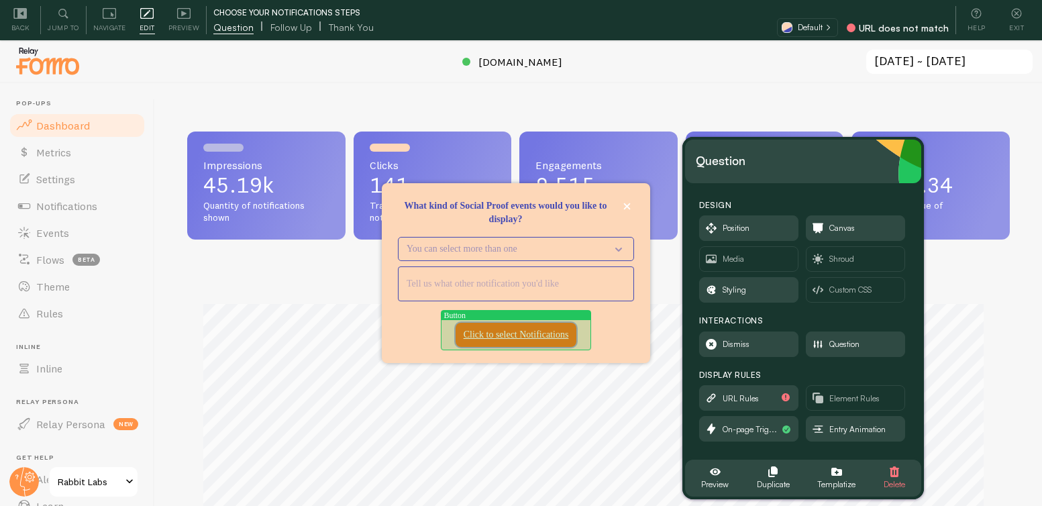
click at [504, 325] on button "Click to select Notifications" at bounding box center [515, 335] width 121 height 24
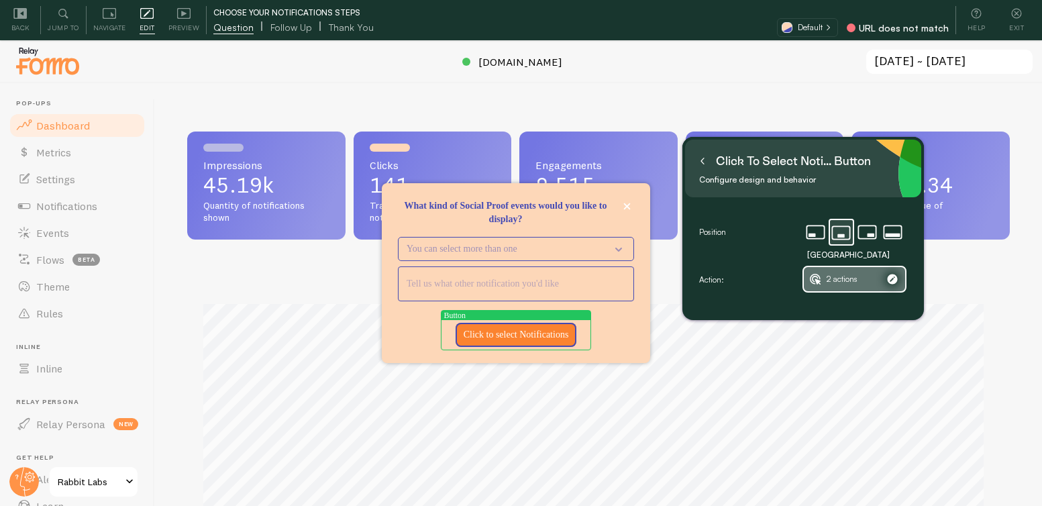
click at [865, 279] on span "2 actions" at bounding box center [854, 279] width 101 height 24
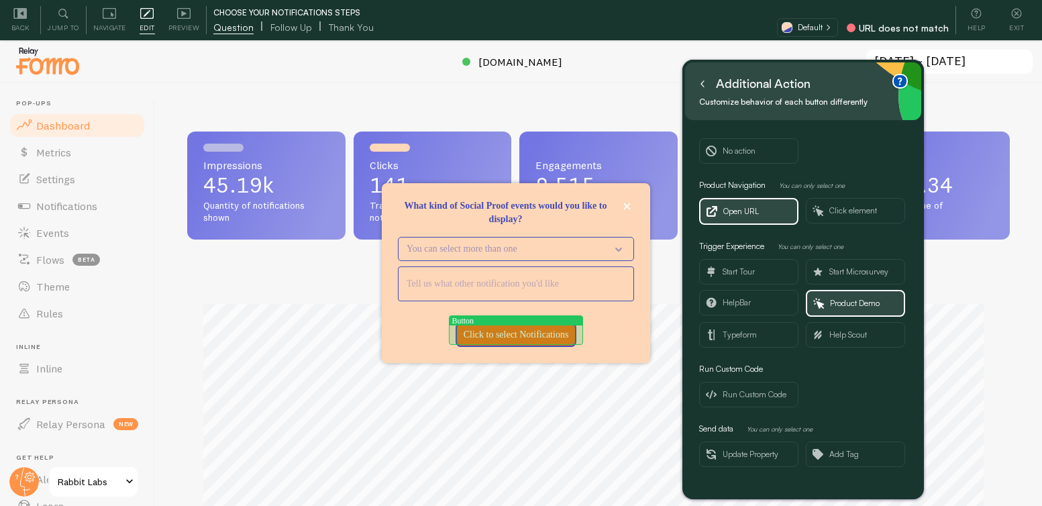
click at [490, 336] on p "Click to select Notifications" at bounding box center [516, 334] width 105 height 13
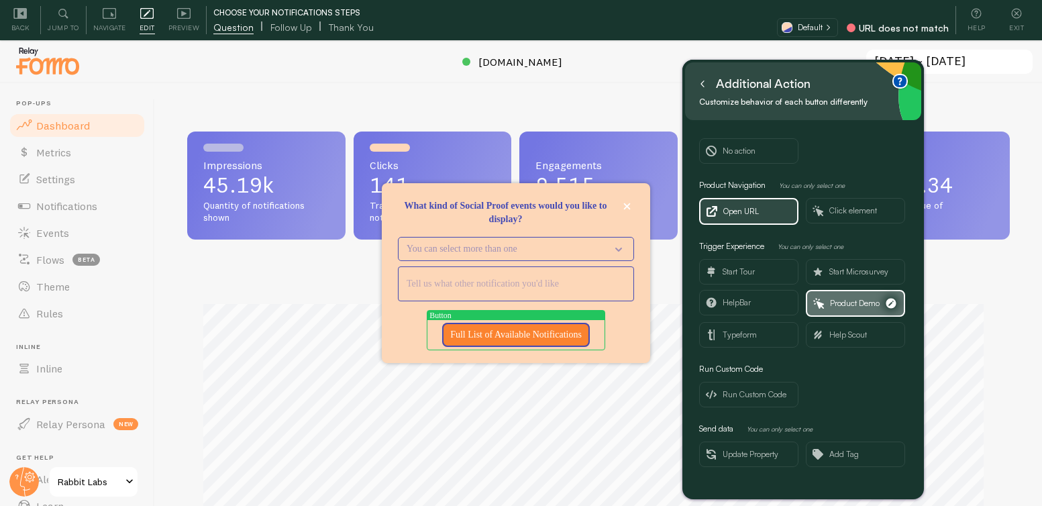
click at [850, 303] on span "Product Demo" at bounding box center [855, 303] width 50 height 15
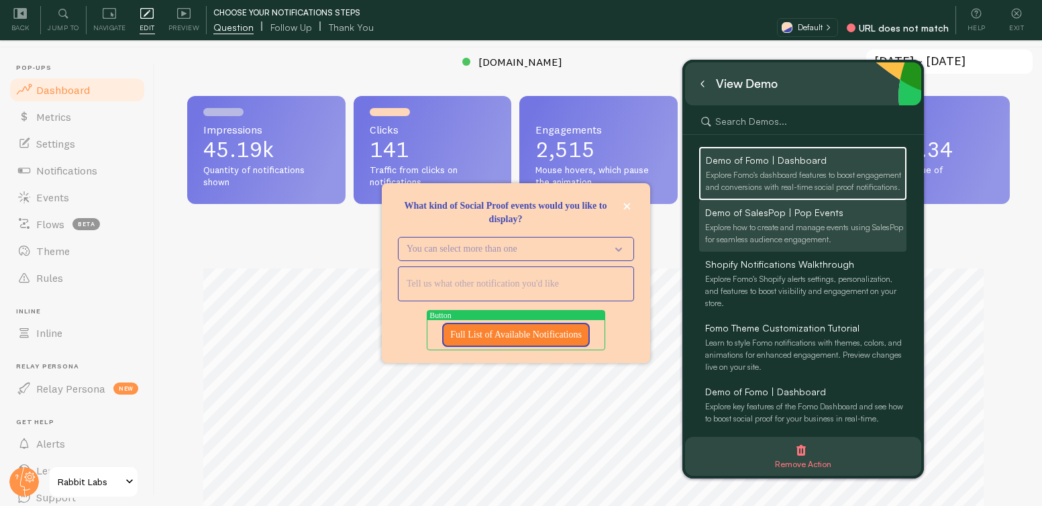
scroll to position [40, 0]
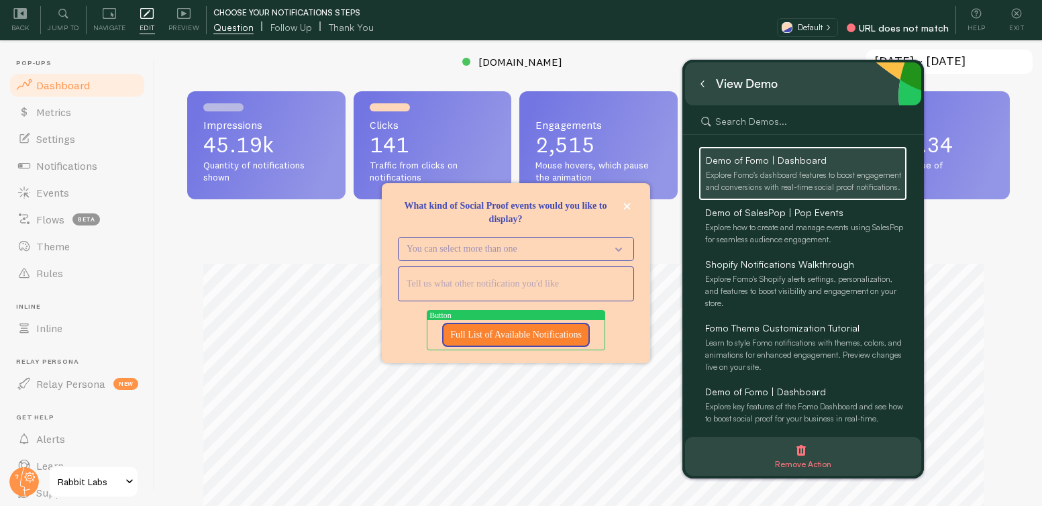
click at [783, 182] on div "Explore Fomo's dashboard features to boost engagement and conversions with real…" at bounding box center [805, 181] width 199 height 24
click at [807, 470] on span "Remove Action" at bounding box center [803, 464] width 56 height 15
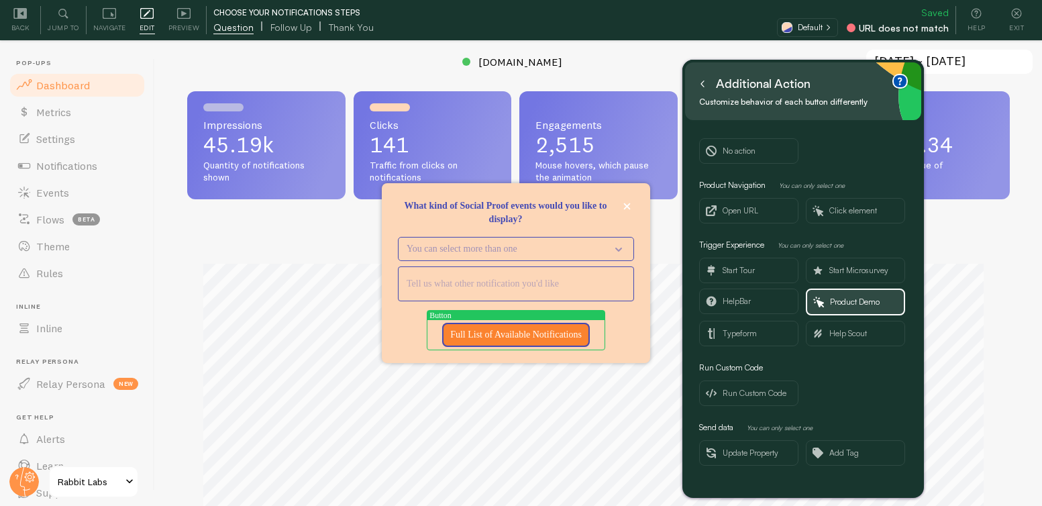
click at [702, 85] on icon at bounding box center [702, 84] width 3 height 6
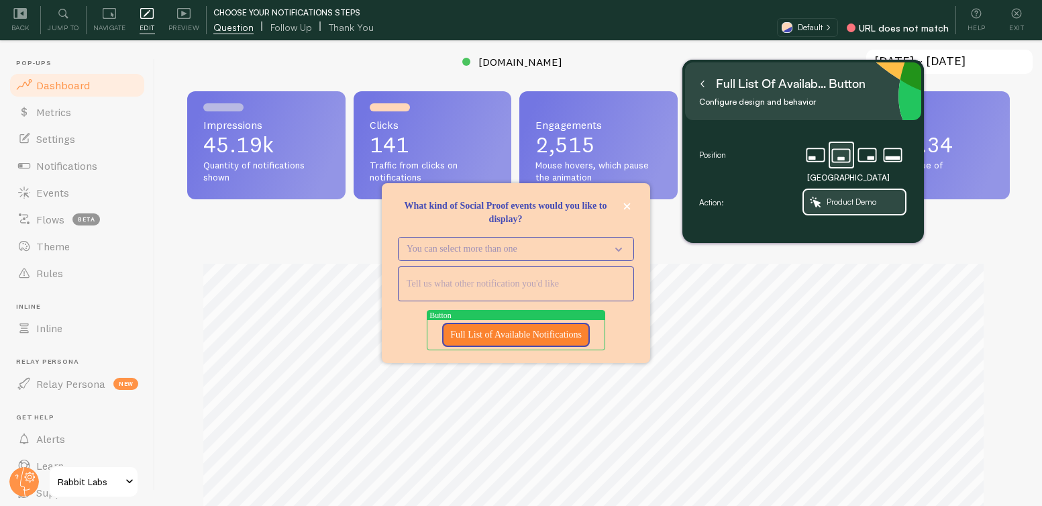
click at [704, 83] on icon at bounding box center [702, 83] width 7 height 7
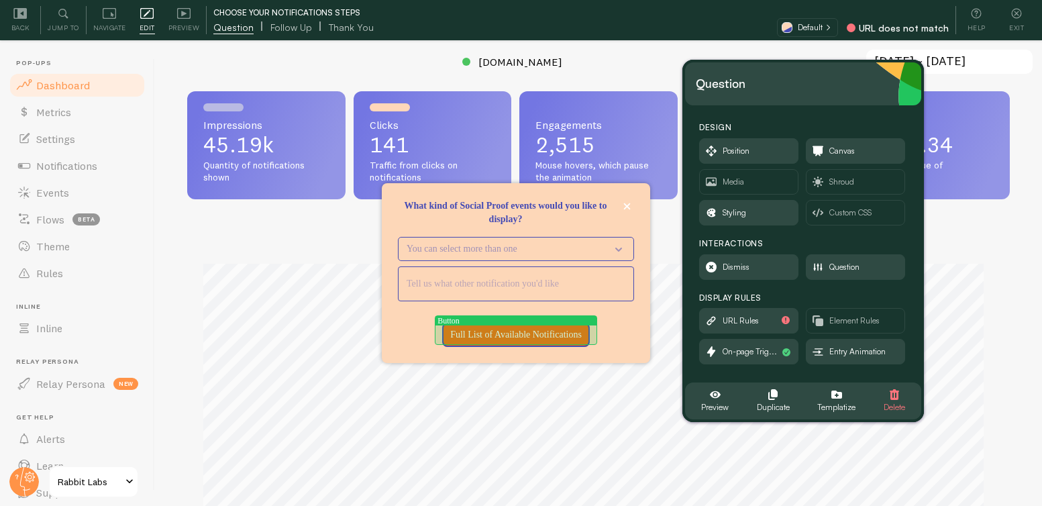
click at [504, 329] on p "Full List of Available Notifications" at bounding box center [515, 334] width 131 height 13
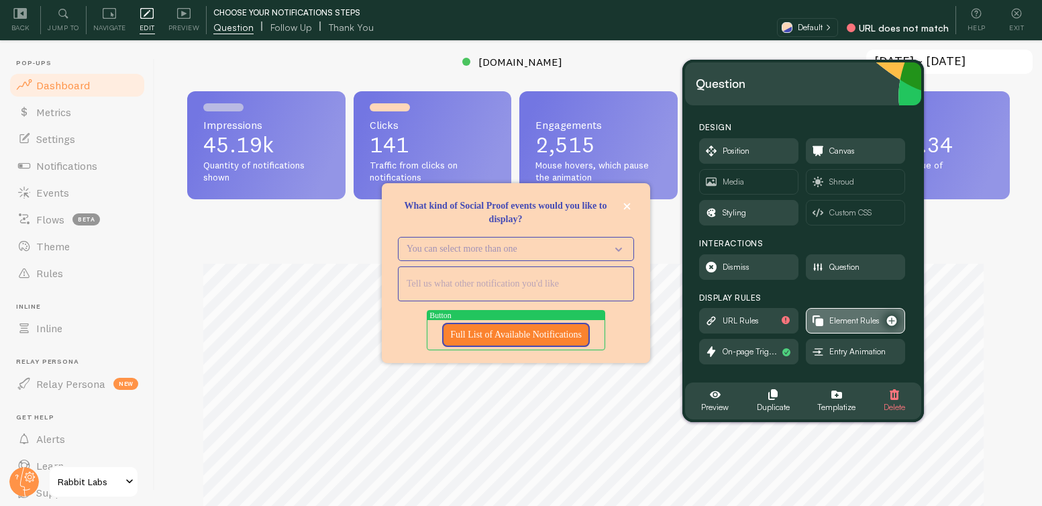
click at [810, 314] on span "Element Rules" at bounding box center [855, 321] width 98 height 24
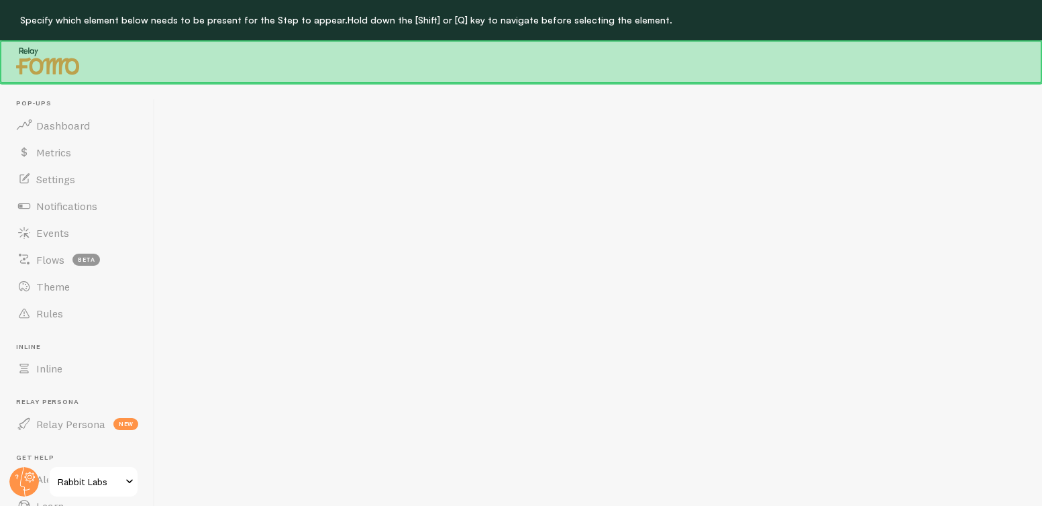
click at [579, 22] on div "Hold down the [Shift] or [Q] key to navigate before selecting the element." at bounding box center [509, 19] width 325 height 17
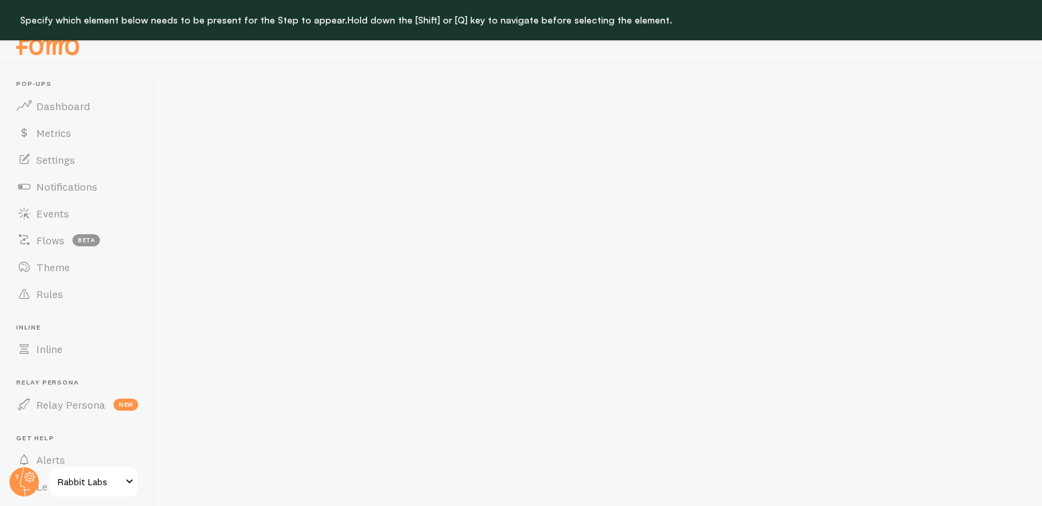
scroll to position [40, 0]
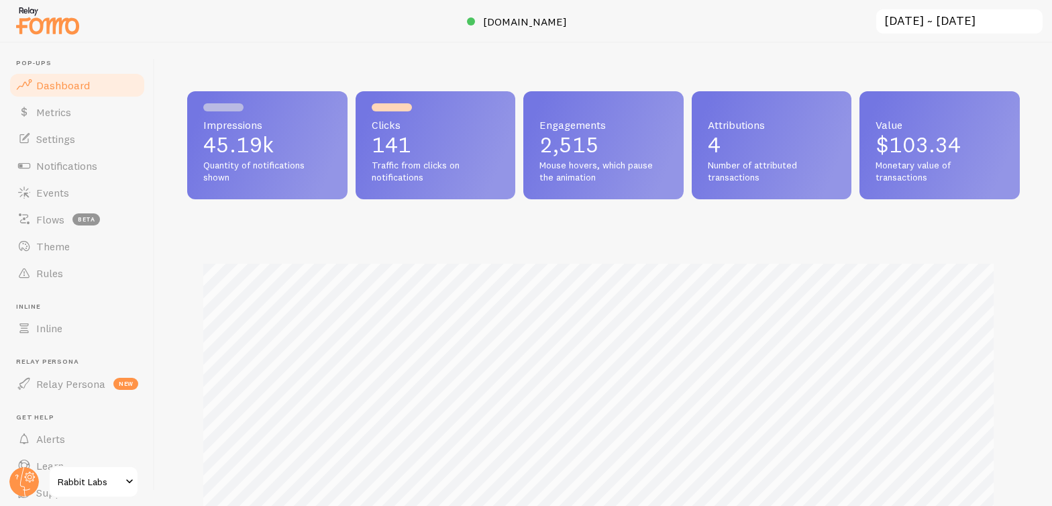
scroll to position [352, 822]
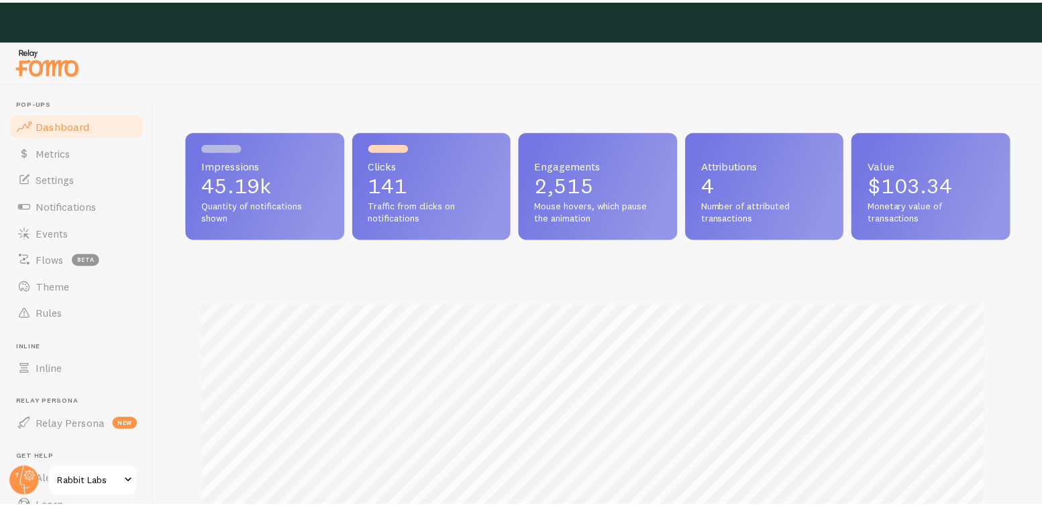
scroll to position [352, 812]
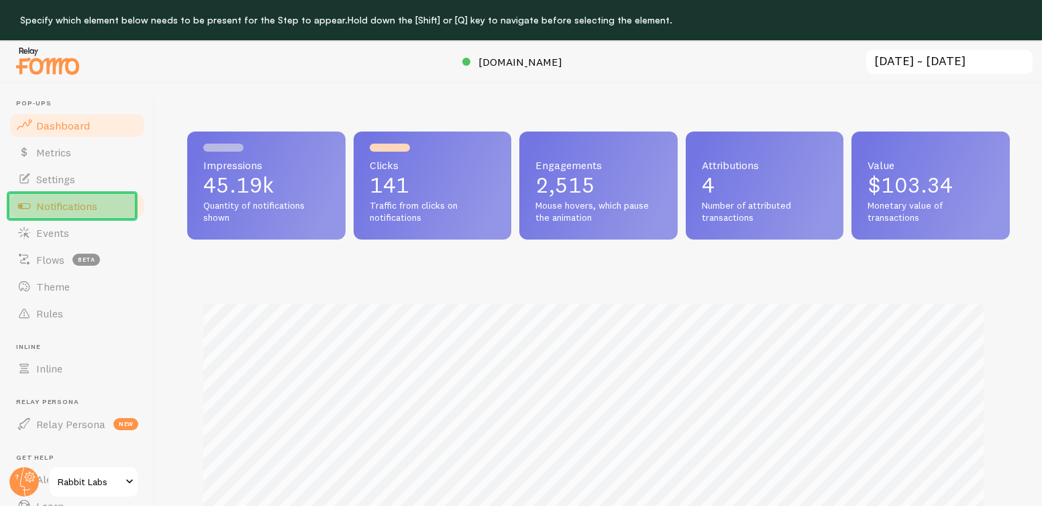
click at [80, 197] on link "Notifications" at bounding box center [77, 206] width 138 height 27
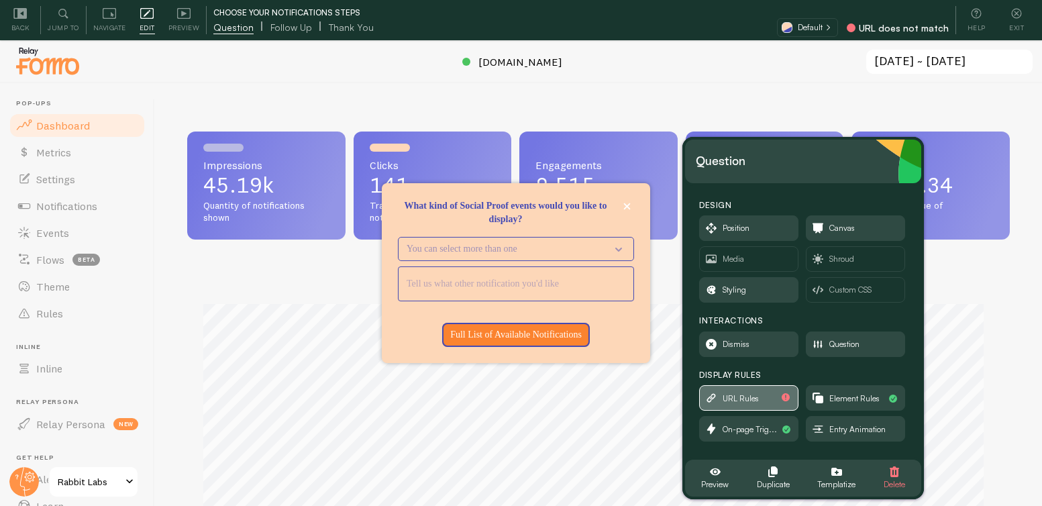
click at [736, 399] on span "URL Rules" at bounding box center [740, 398] width 36 height 15
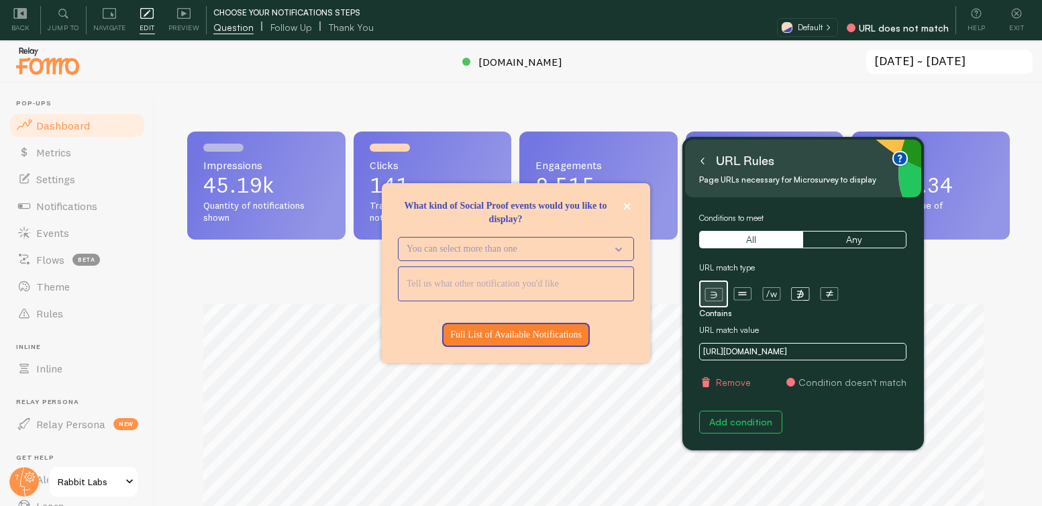
click at [702, 164] on icon at bounding box center [702, 161] width 7 height 7
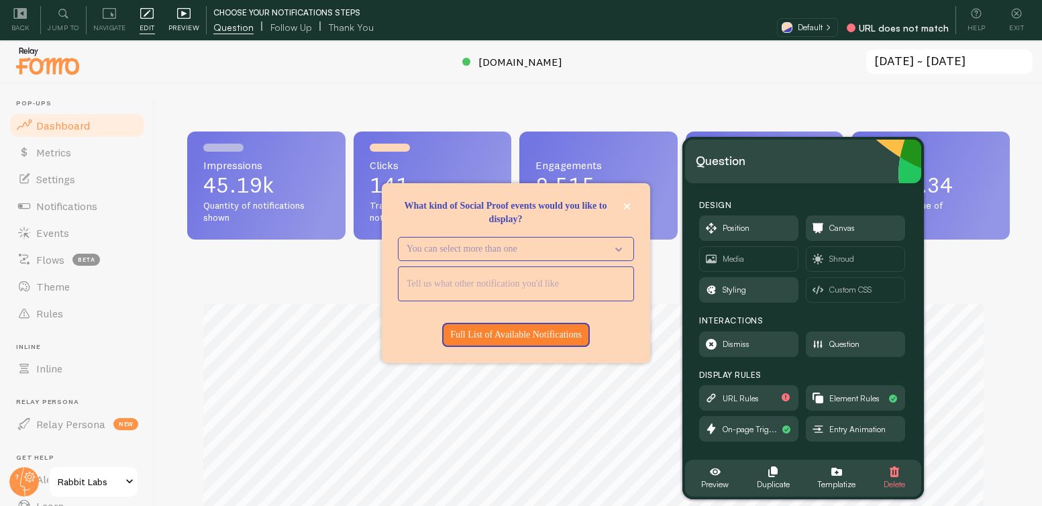
click at [179, 21] on span "Preview" at bounding box center [184, 27] width 32 height 13
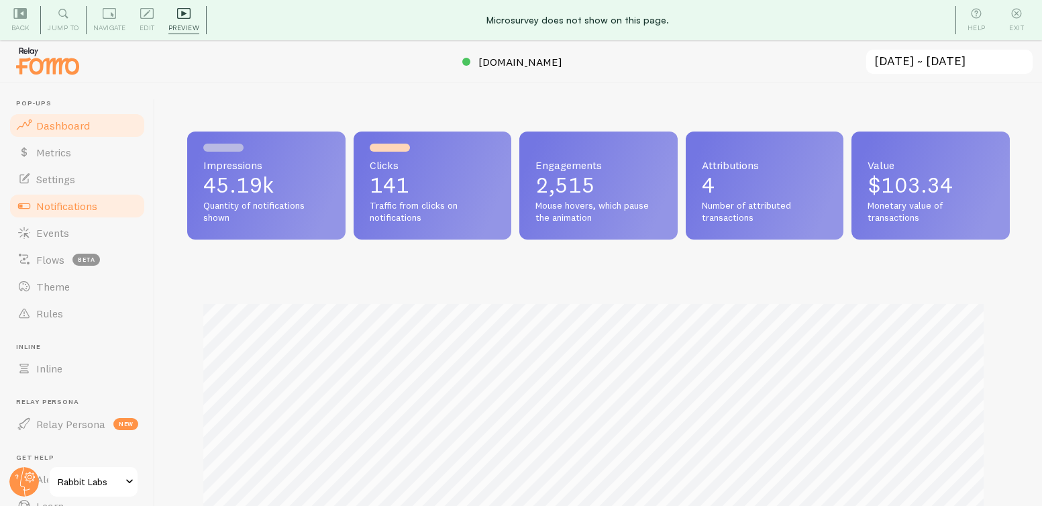
click at [58, 210] on span "Notifications" at bounding box center [66, 205] width 61 height 13
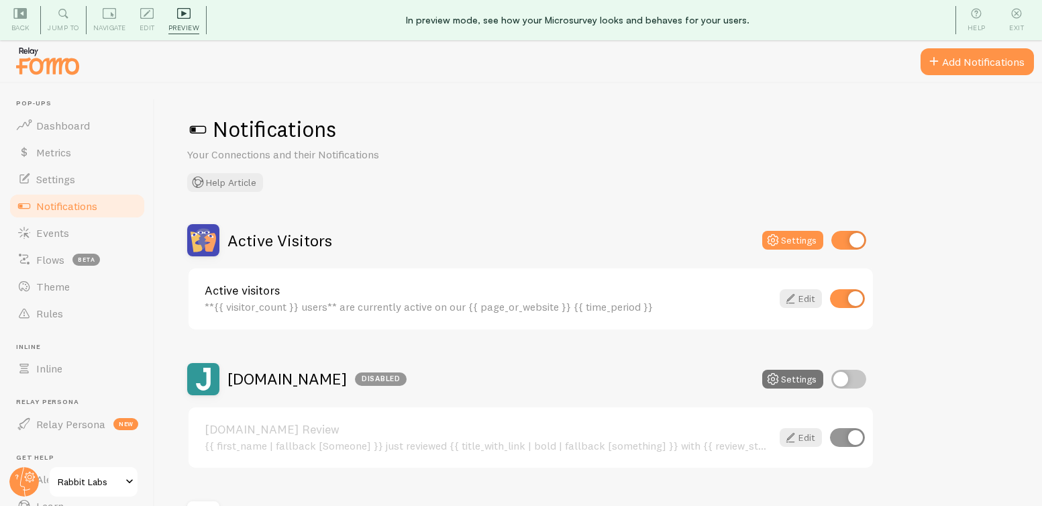
click at [92, 203] on span "Notifications" at bounding box center [66, 205] width 61 height 13
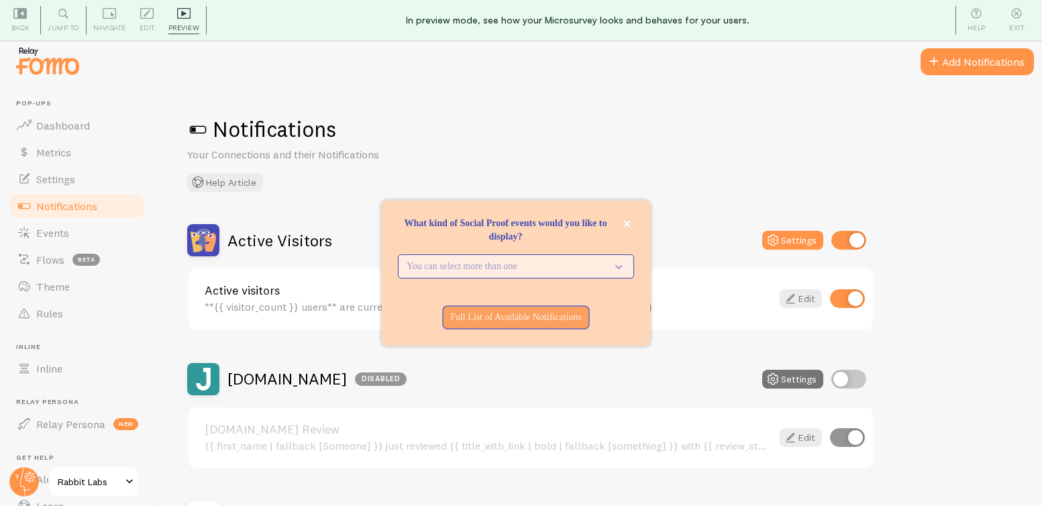
click at [534, 270] on p "You can select more than one" at bounding box center [507, 266] width 200 height 13
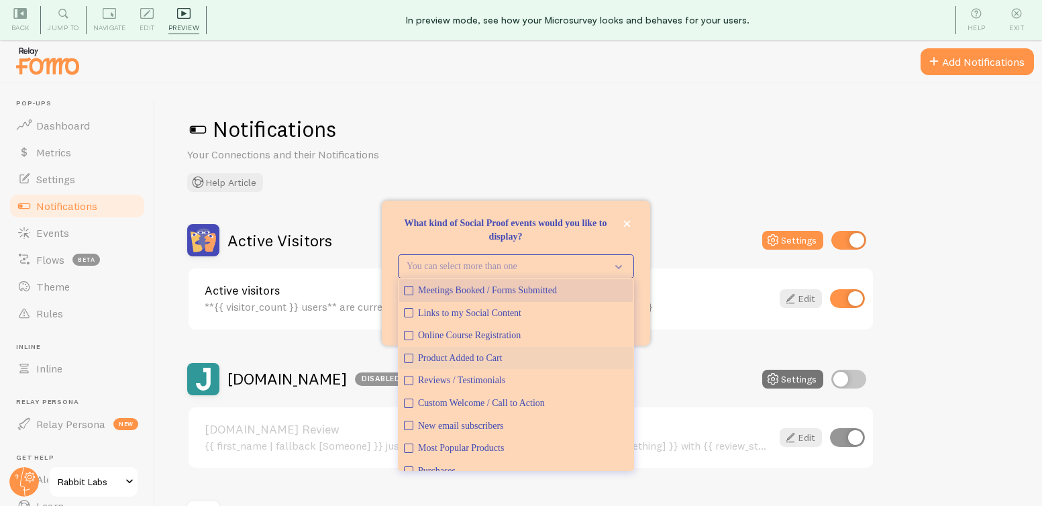
scroll to position [35, 0]
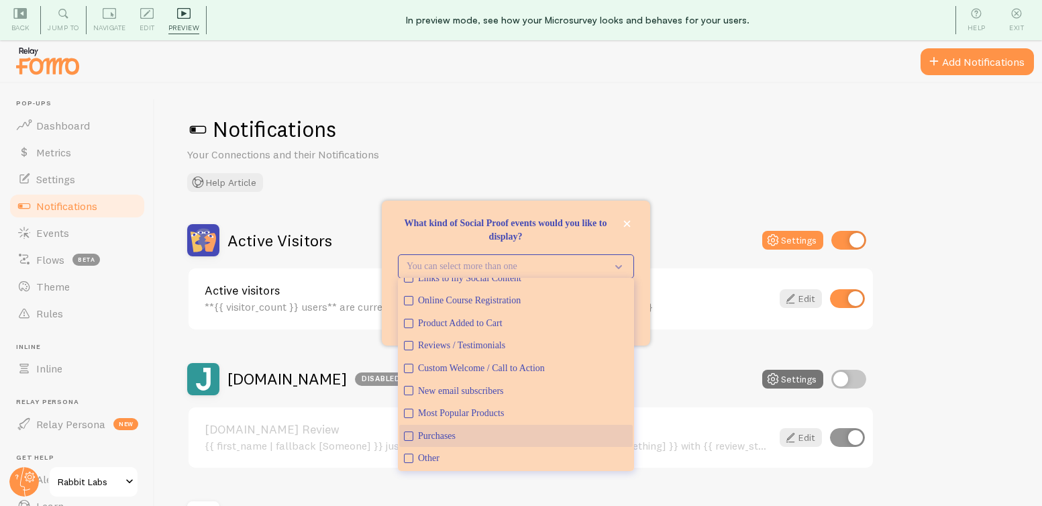
click at [446, 429] on div "Purchases" at bounding box center [523, 435] width 210 height 13
click at [459, 409] on div "Most Popular Products" at bounding box center [523, 413] width 210 height 13
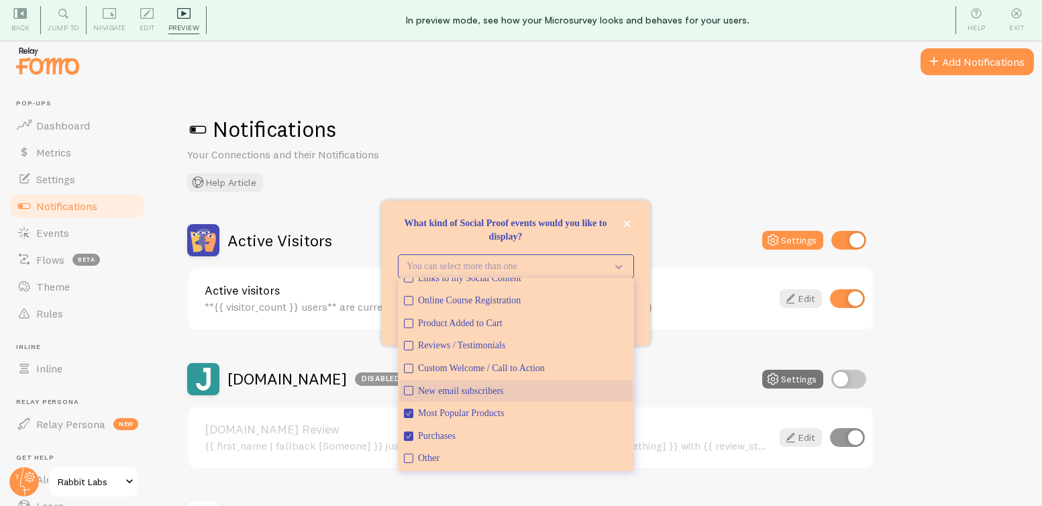
click at [456, 392] on div "New email subscribers" at bounding box center [523, 390] width 210 height 13
click at [559, 232] on p "What kind of Social Proof events would you like to display?" at bounding box center [516, 230] width 236 height 27
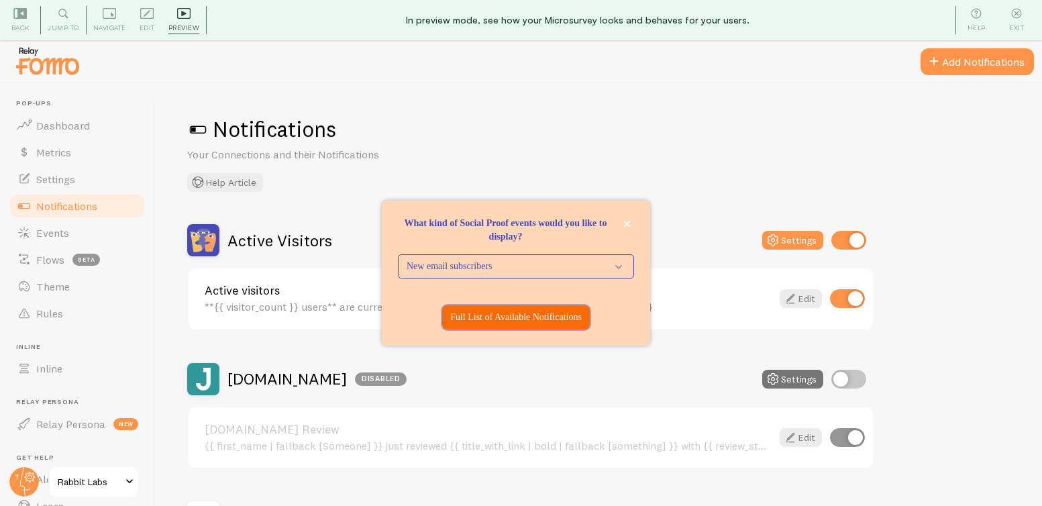
click at [468, 319] on p "Full List of Available Notifications" at bounding box center [515, 317] width 131 height 13
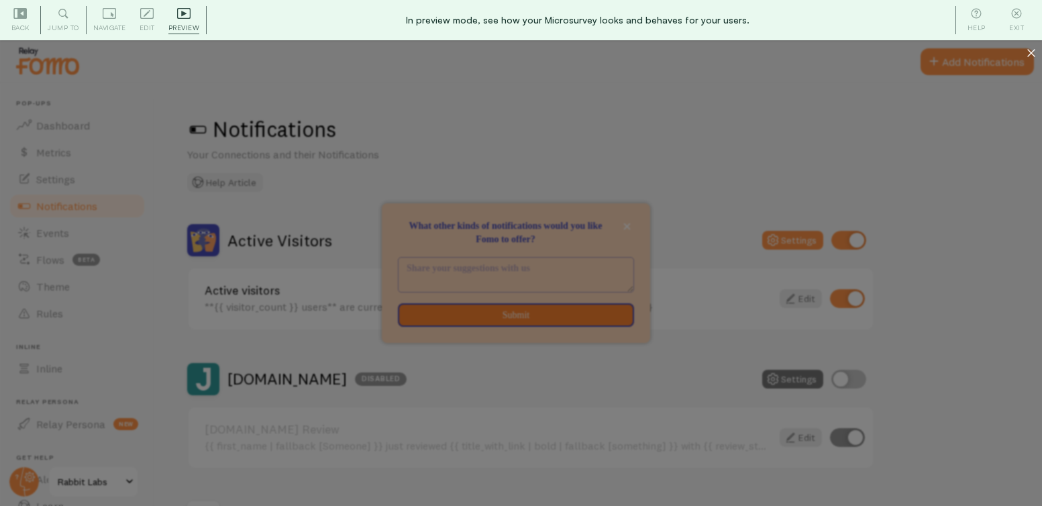
click at [1034, 57] on div at bounding box center [1030, 54] width 21 height 28
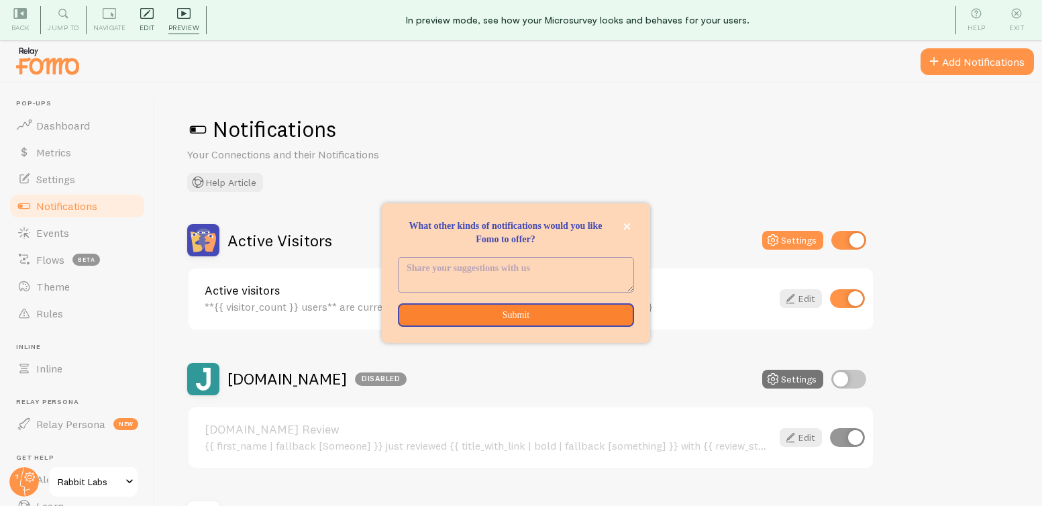
click at [137, 23] on div "Edit Editing is locked and can only be edited by Admins & Designers" at bounding box center [147, 20] width 29 height 28
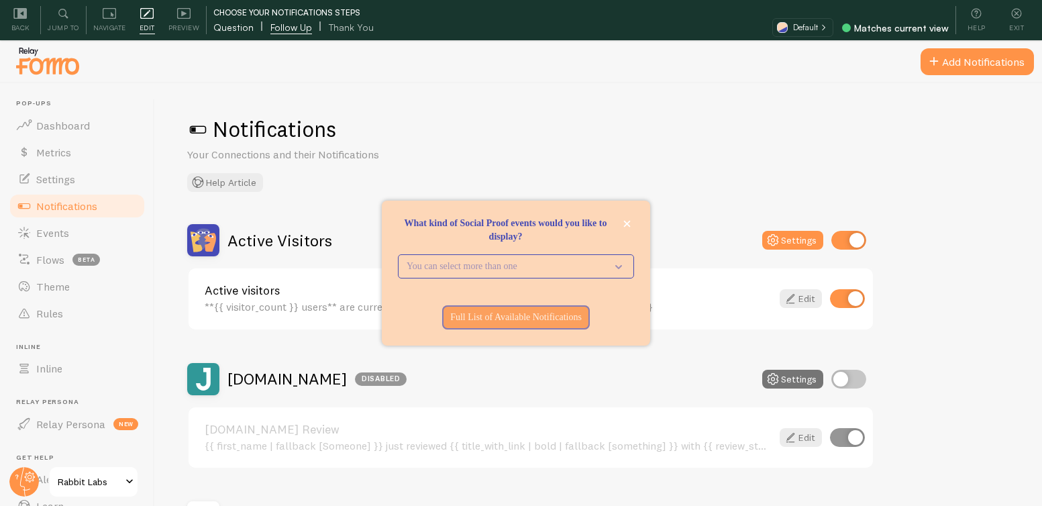
click at [241, 30] on span "Question" at bounding box center [233, 27] width 40 height 13
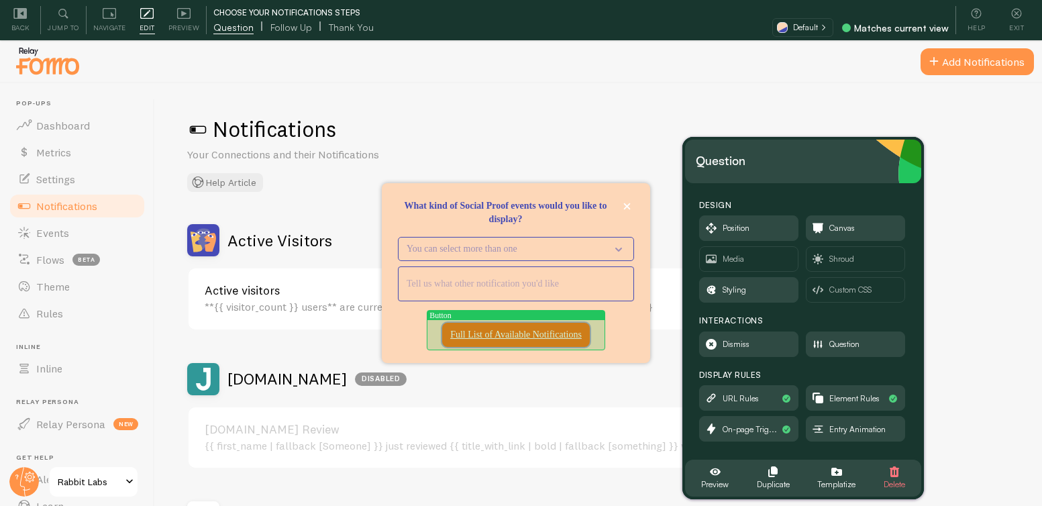
click at [487, 335] on p "Full List of Available Notifications" at bounding box center [515, 334] width 131 height 13
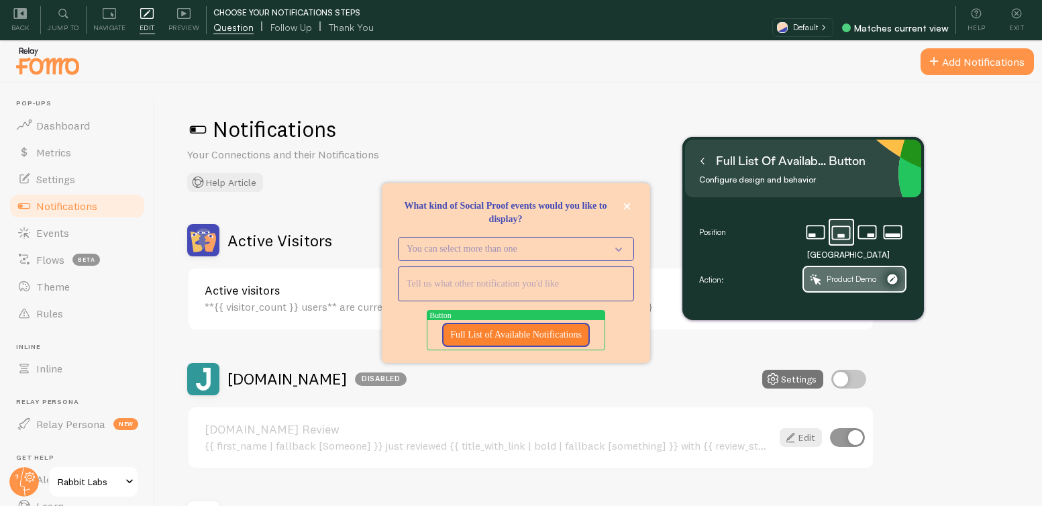
click at [853, 285] on span "Product Demo" at bounding box center [851, 279] width 50 height 15
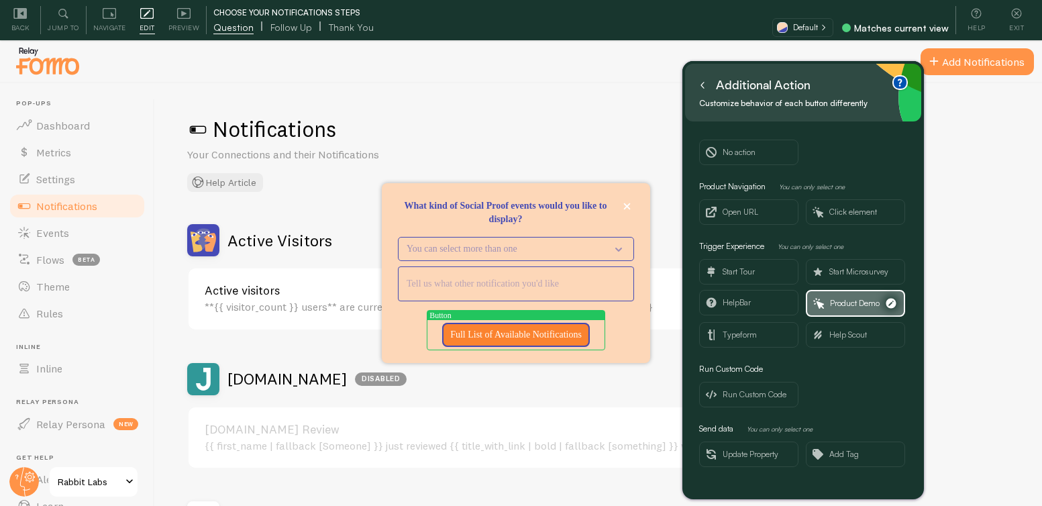
click at [871, 301] on span "Product Demo" at bounding box center [855, 303] width 50 height 15
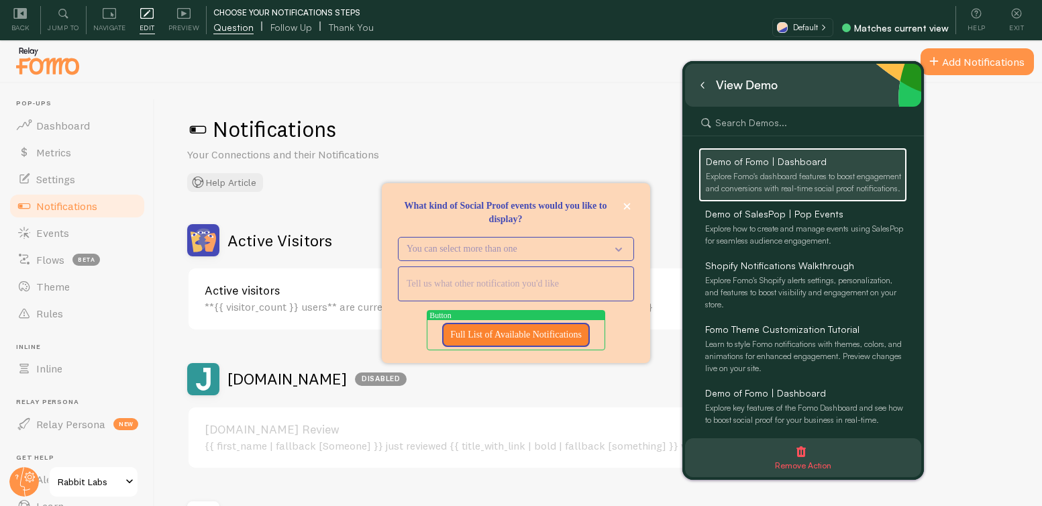
click at [801, 457] on icon "button" at bounding box center [800, 451] width 9 height 11
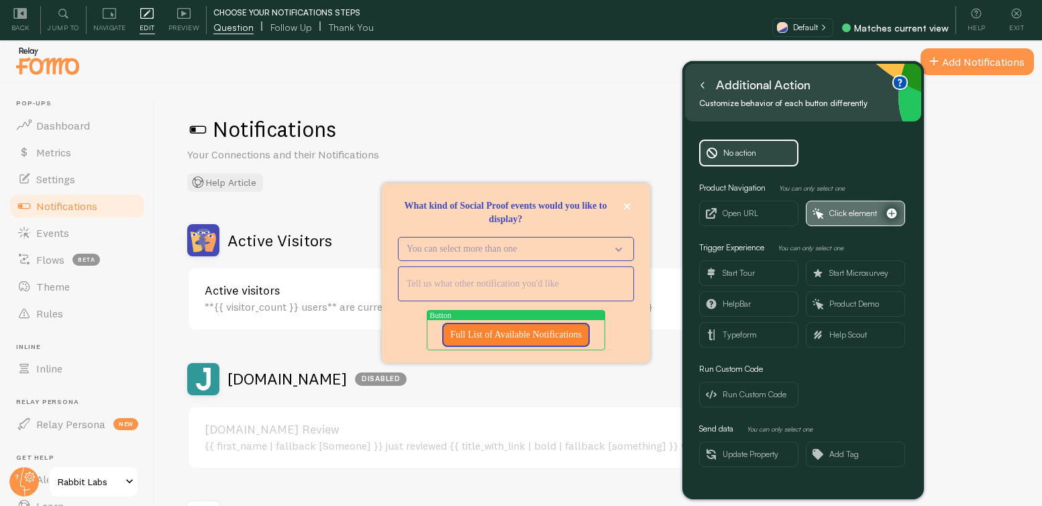
click at [863, 216] on span "Click element" at bounding box center [853, 213] width 48 height 15
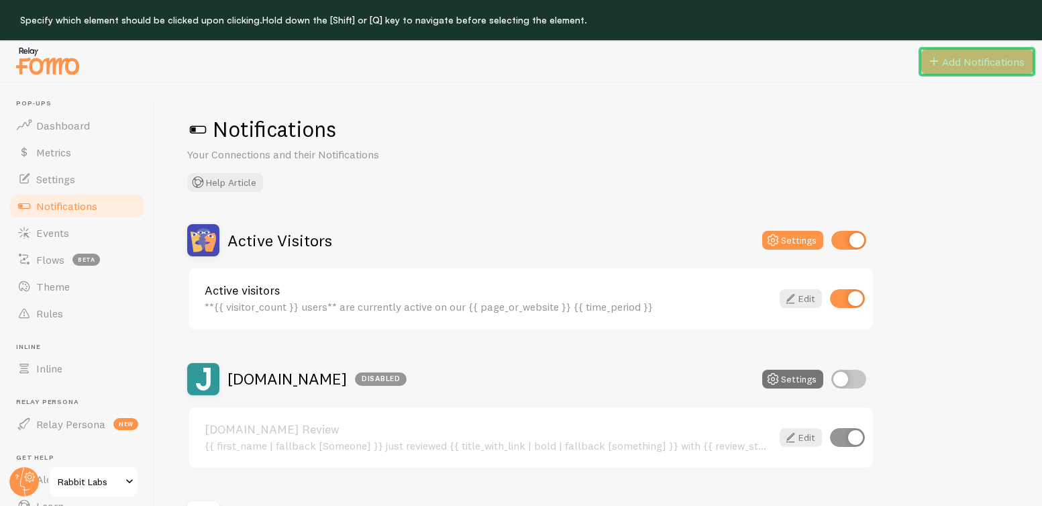
click at [979, 66] on button "Add Notifications" at bounding box center [976, 61] width 113 height 27
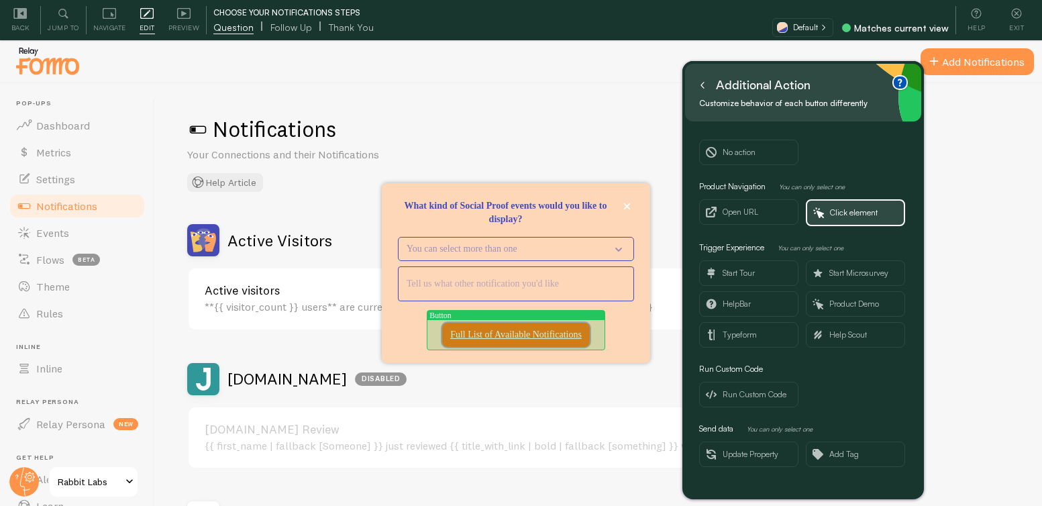
click at [450, 333] on p "Full List of Available Notifications" at bounding box center [515, 334] width 131 height 13
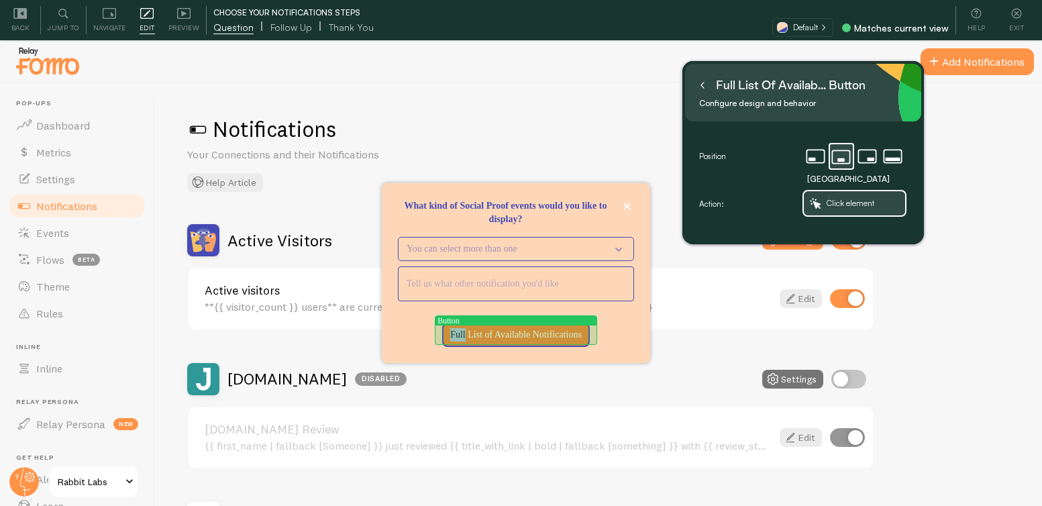
click at [450, 333] on p "Full List of Available Notifications" at bounding box center [515, 334] width 131 height 13
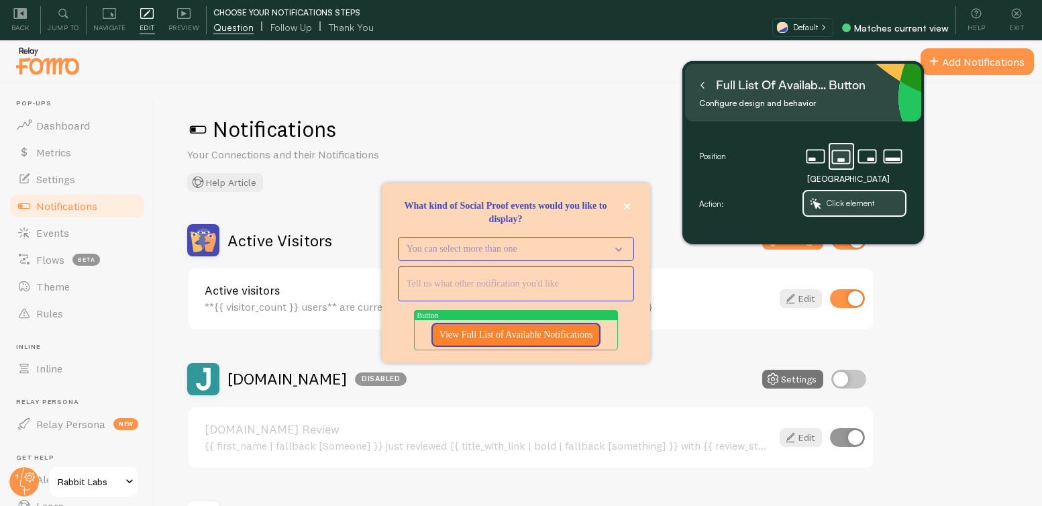
click at [704, 87] on icon at bounding box center [702, 85] width 7 height 7
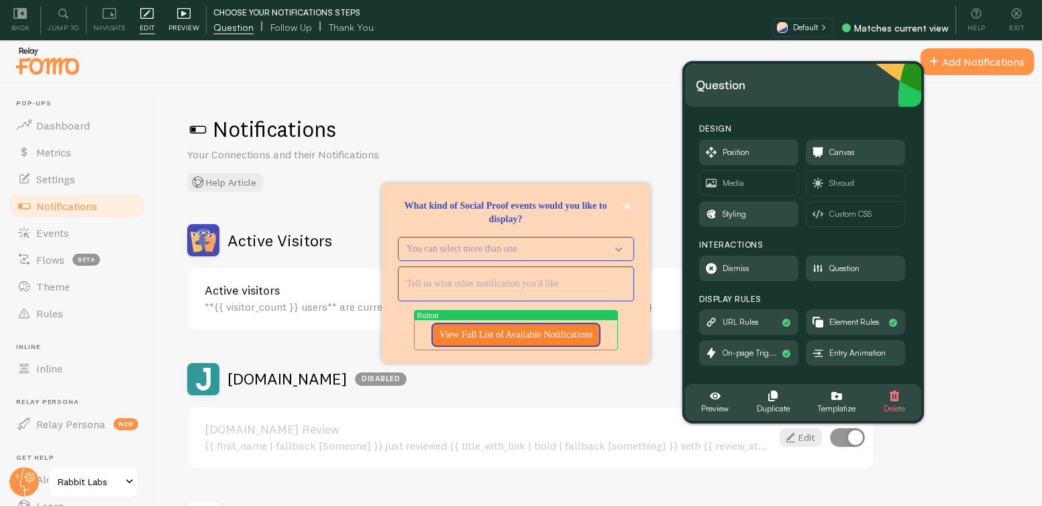
click at [184, 26] on span "Preview" at bounding box center [184, 27] width 32 height 13
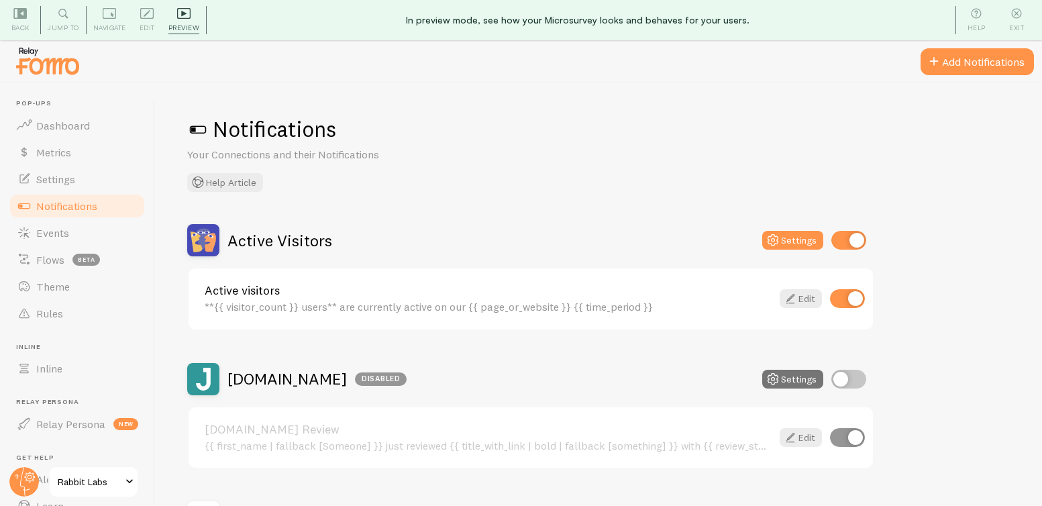
click at [102, 199] on link "Notifications" at bounding box center [77, 206] width 138 height 27
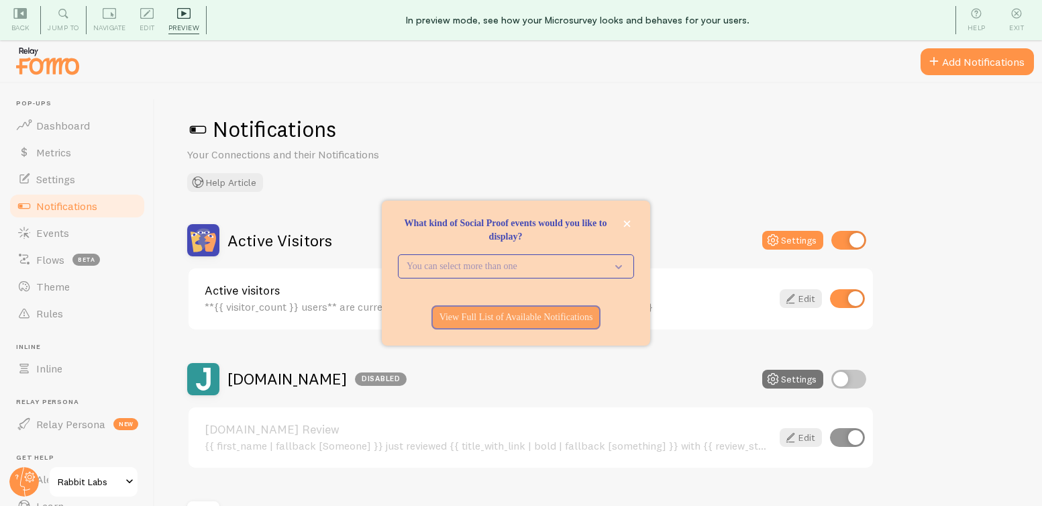
click at [515, 286] on div "What kind of Social Proof events would you like to display?" at bounding box center [516, 289] width 268 height 11
click at [506, 256] on button "You can select more than one" at bounding box center [516, 266] width 236 height 24
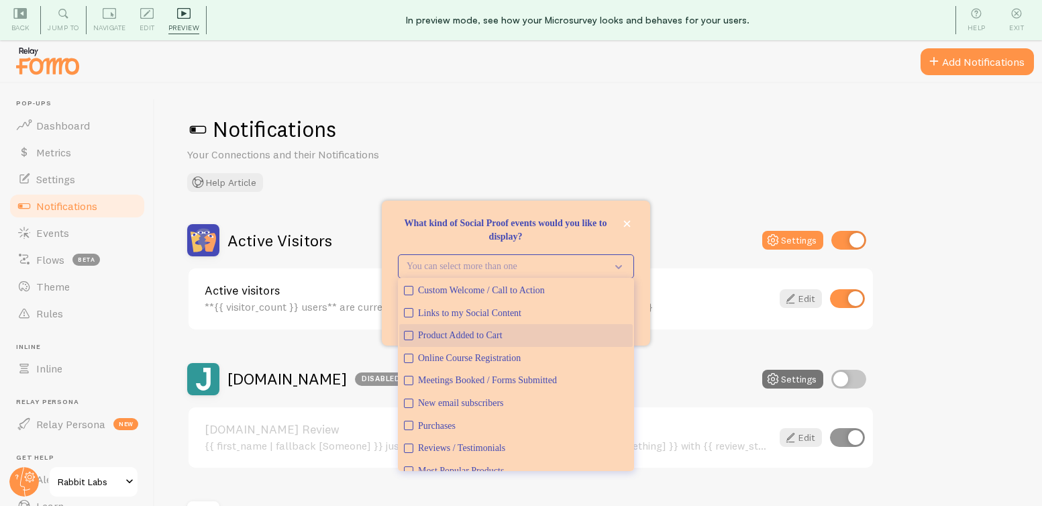
click at [476, 335] on div "Product Added to Cart" at bounding box center [523, 335] width 210 height 13
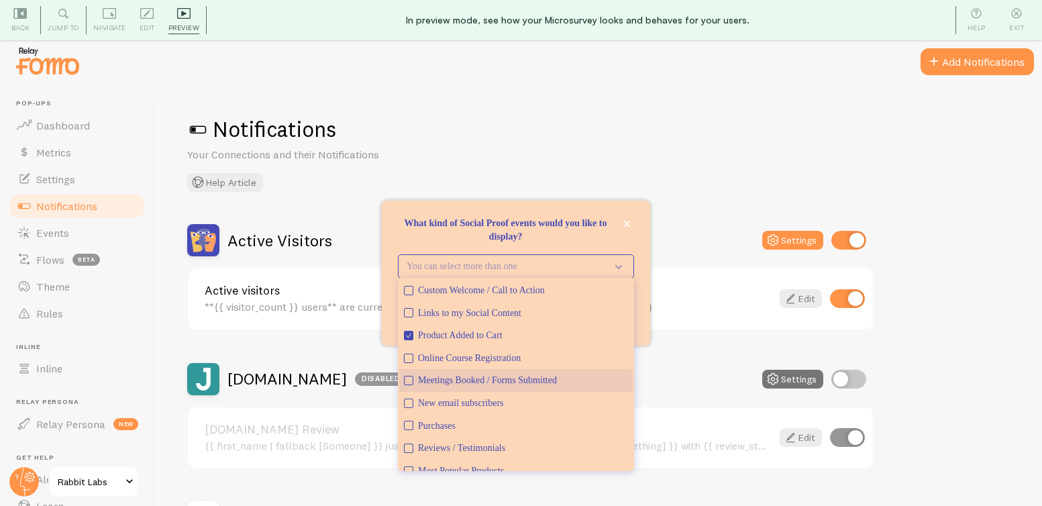
click at [480, 386] on div "Meetings Booked / Forms Submitted" at bounding box center [523, 380] width 210 height 13
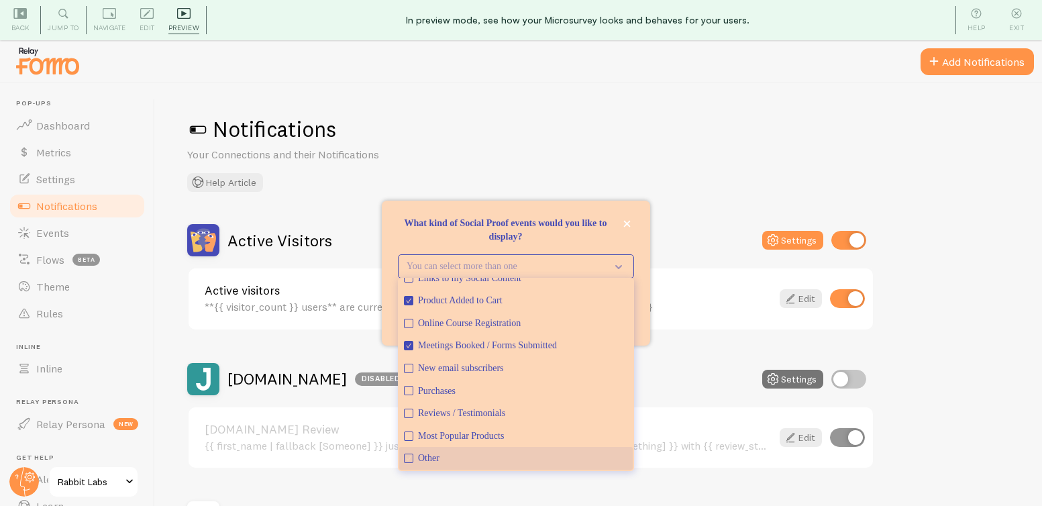
click at [442, 466] on button "Other" at bounding box center [515, 458] width 233 height 23
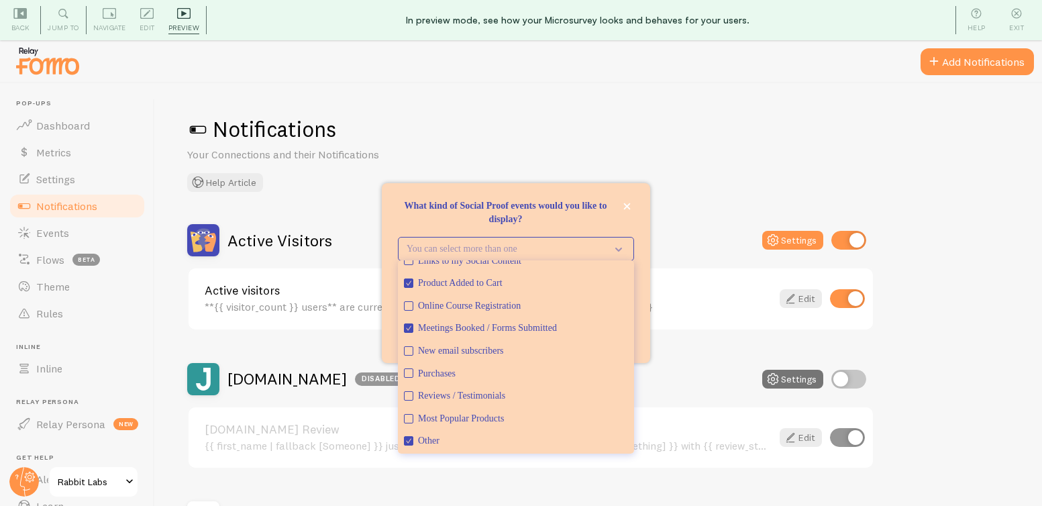
click at [588, 223] on p "What kind of Social Proof events would you like to display?" at bounding box center [516, 212] width 236 height 27
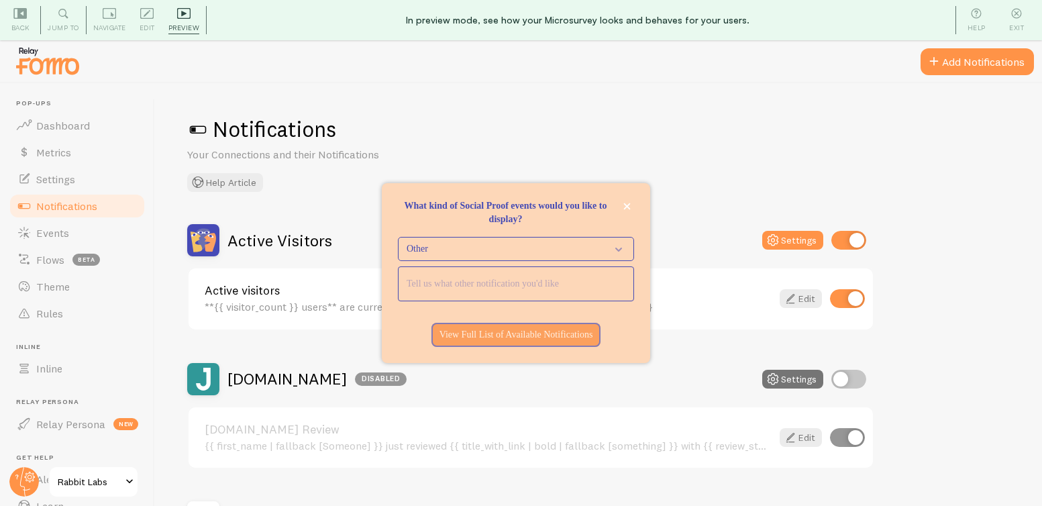
click at [506, 282] on input "<p>What kind of Social Proof events would you like to display?</p>" at bounding box center [515, 284] width 235 height 34
click at [148, 20] on div "Edit Editing is locked and can only be edited by Admins & Designers" at bounding box center [147, 20] width 29 height 28
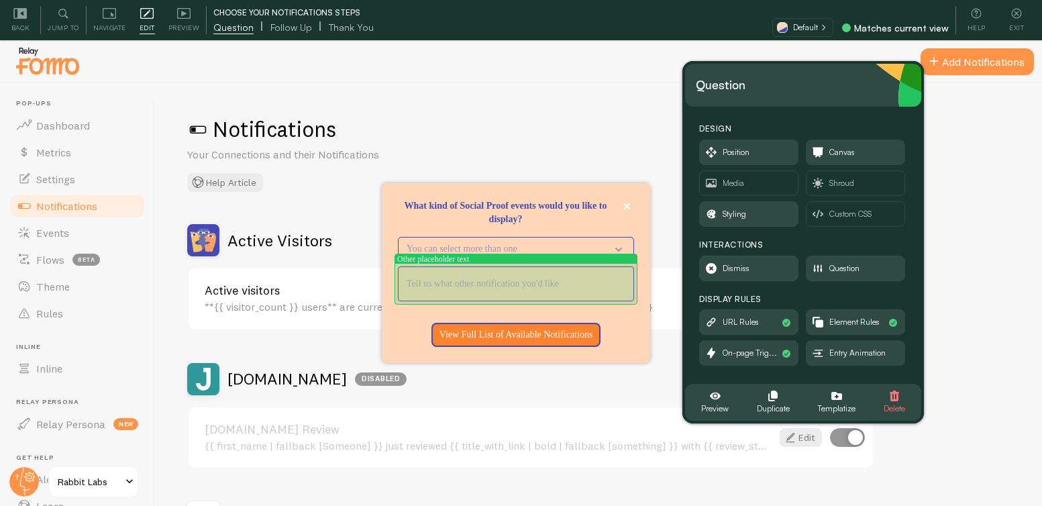
click at [566, 287] on input "<p>What kind of Social Proof events would you like to display?</p>" at bounding box center [515, 284] width 235 height 34
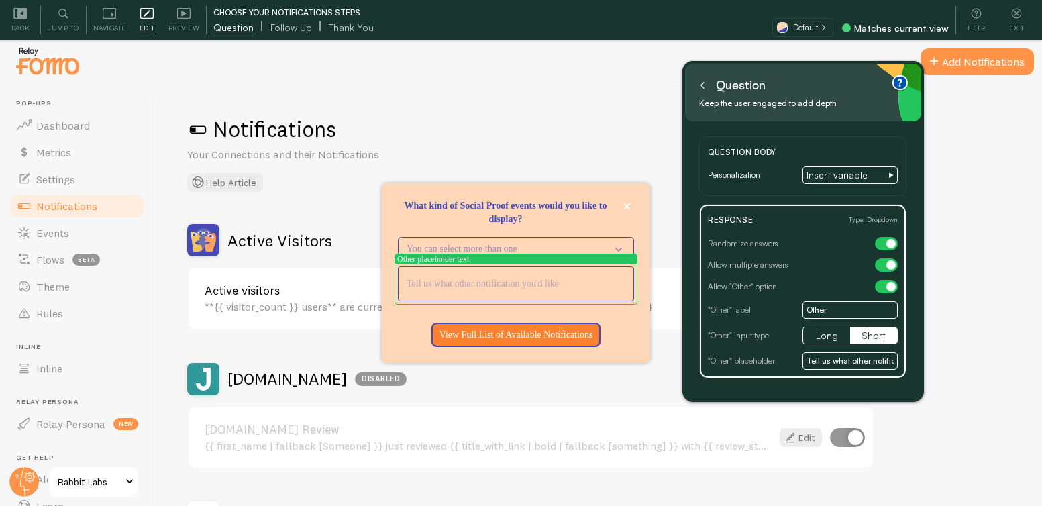
click at [704, 84] on icon at bounding box center [702, 85] width 7 height 7
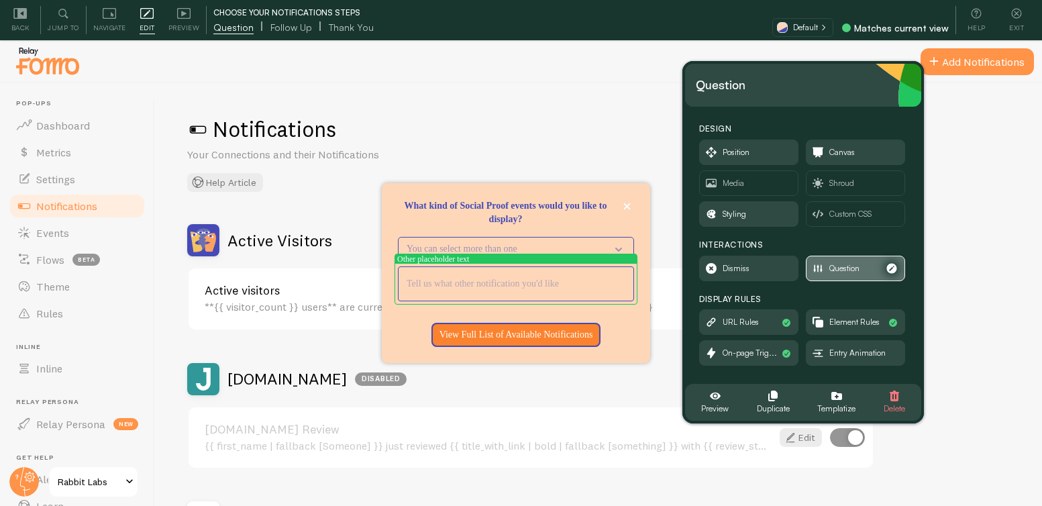
click at [851, 273] on span "Question" at bounding box center [844, 268] width 30 height 15
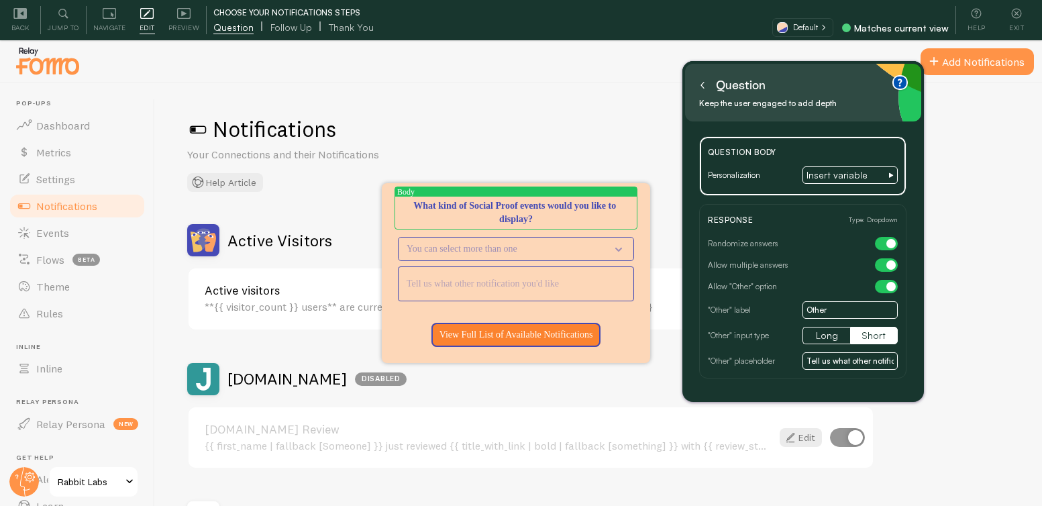
click at [702, 86] on icon at bounding box center [702, 85] width 7 height 7
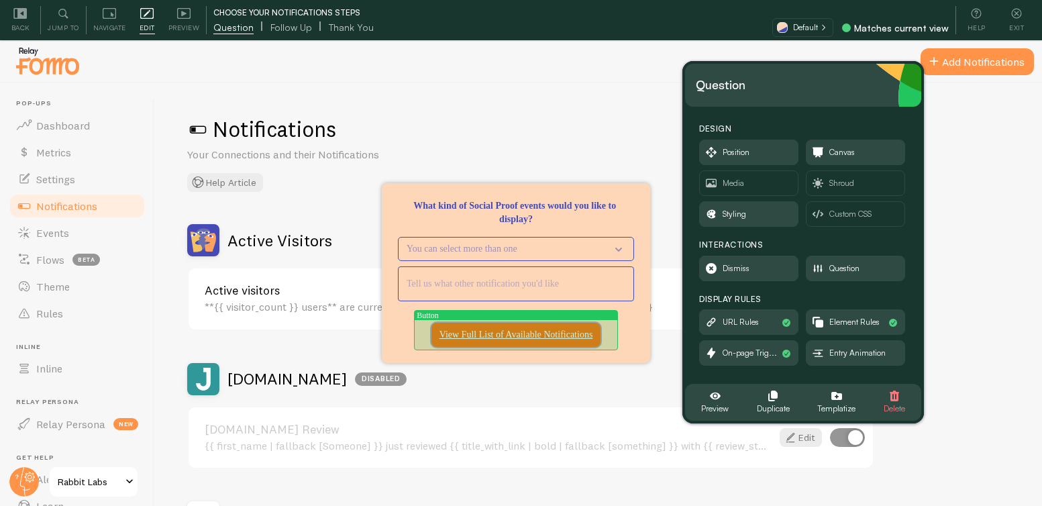
click at [555, 341] on button "View Full List of Available Notifications" at bounding box center [516, 335] width 170 height 24
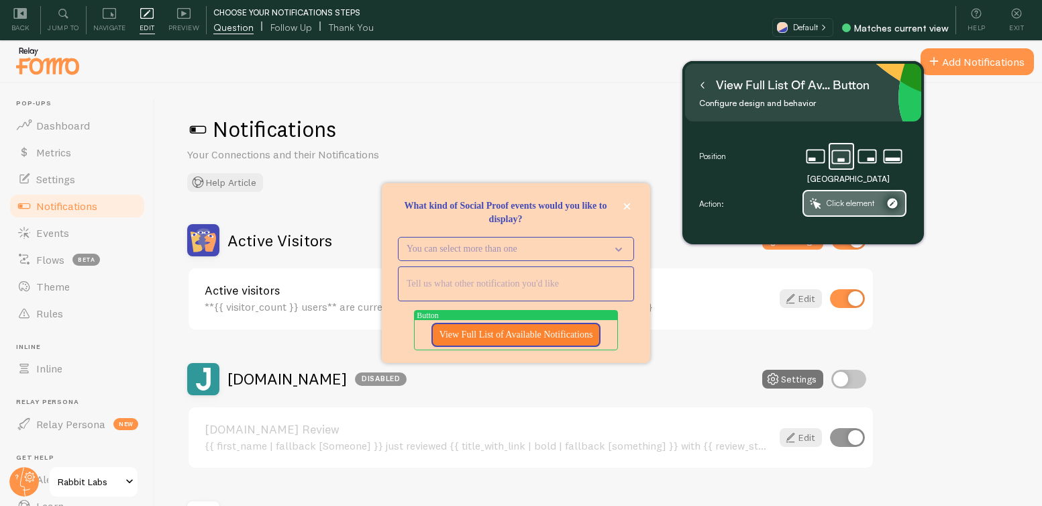
click at [848, 205] on span "Click element" at bounding box center [850, 203] width 48 height 15
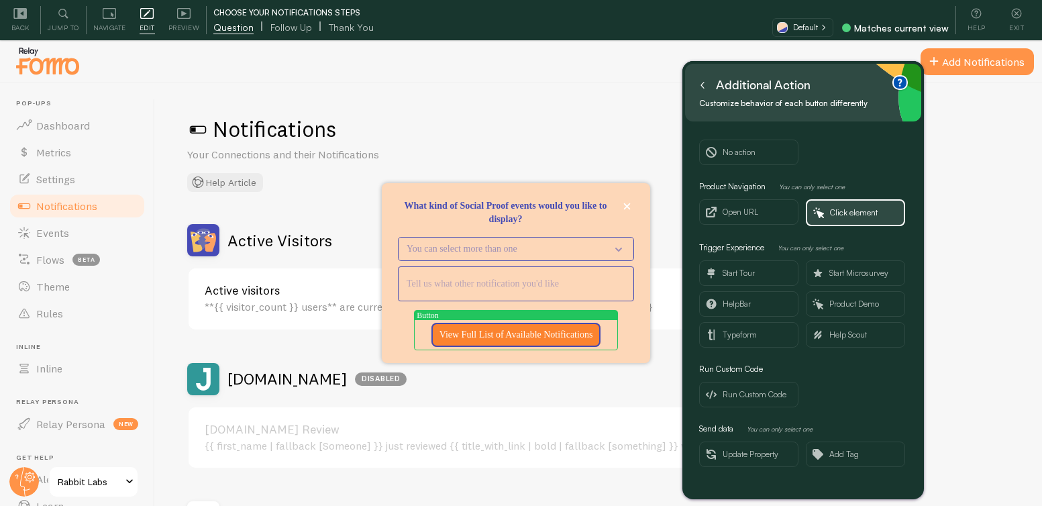
click at [704, 89] on button at bounding box center [702, 84] width 13 height 21
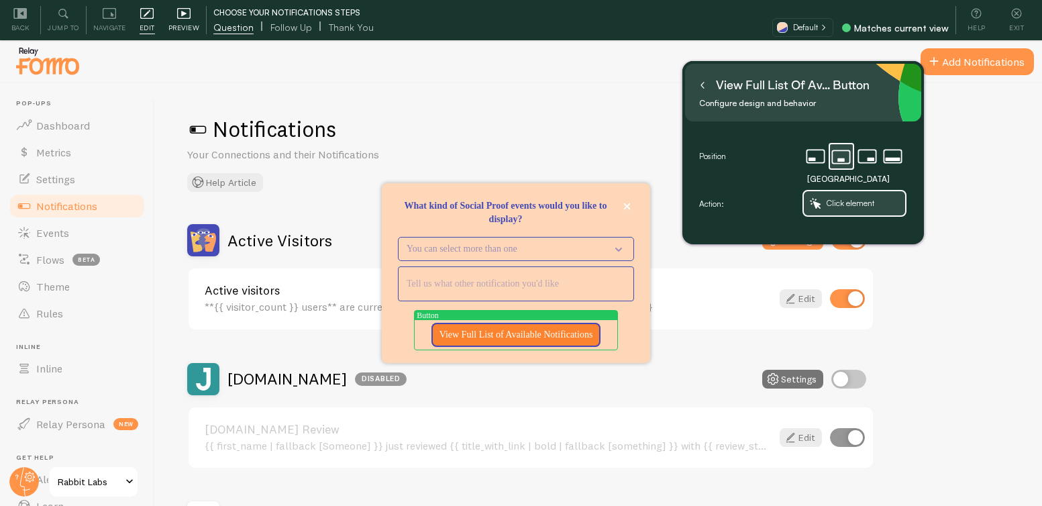
click at [170, 26] on span "Preview" at bounding box center [184, 27] width 32 height 13
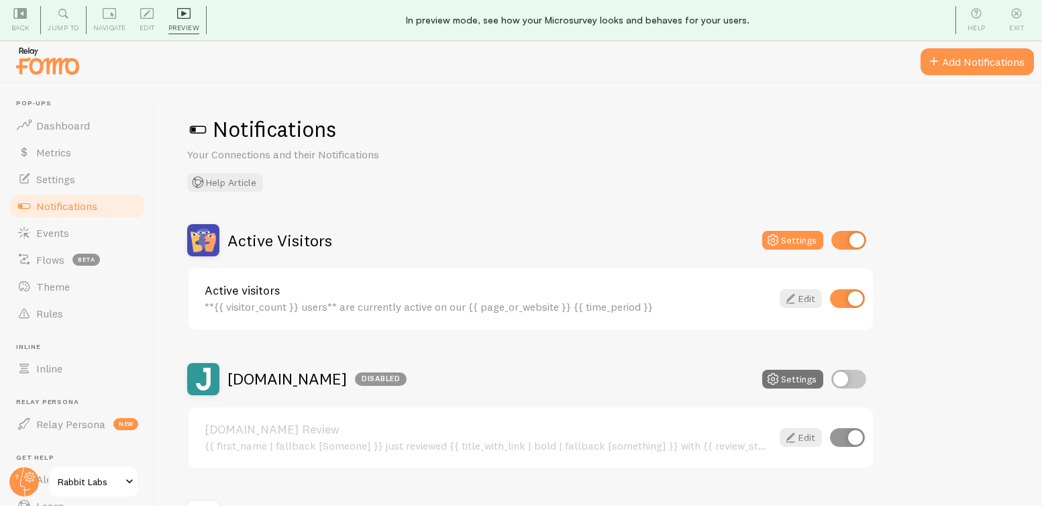
click at [90, 205] on span "Notifications" at bounding box center [66, 205] width 61 height 13
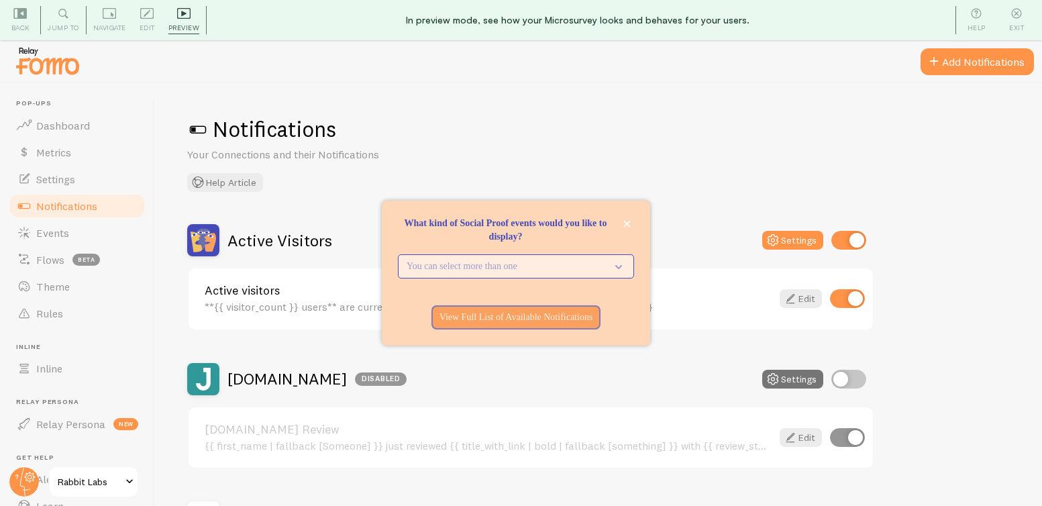
click at [496, 269] on p "You can select more than one" at bounding box center [507, 266] width 200 height 13
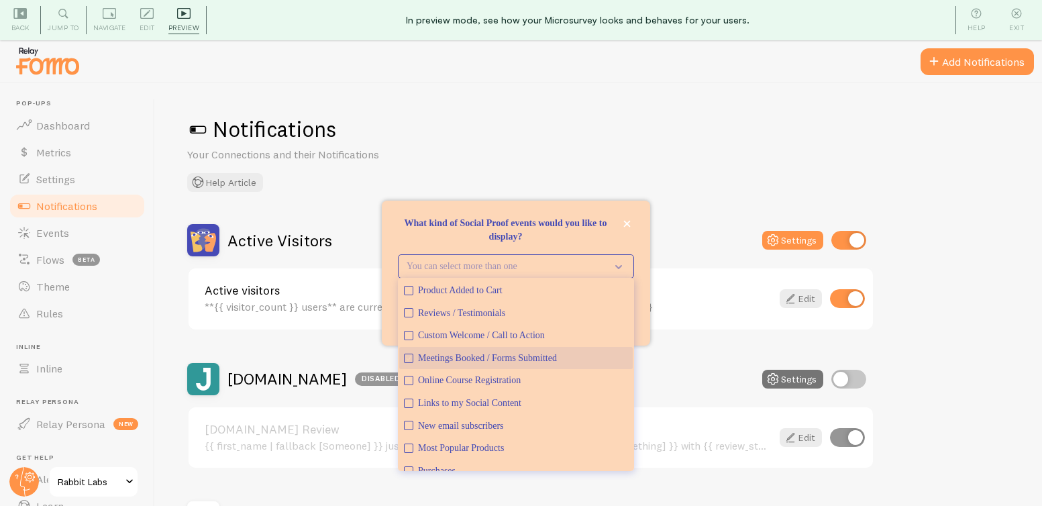
click at [504, 354] on div "Meetings Booked / Forms Submitted" at bounding box center [523, 358] width 210 height 13
click at [498, 381] on div "Online Course Registration" at bounding box center [523, 380] width 210 height 13
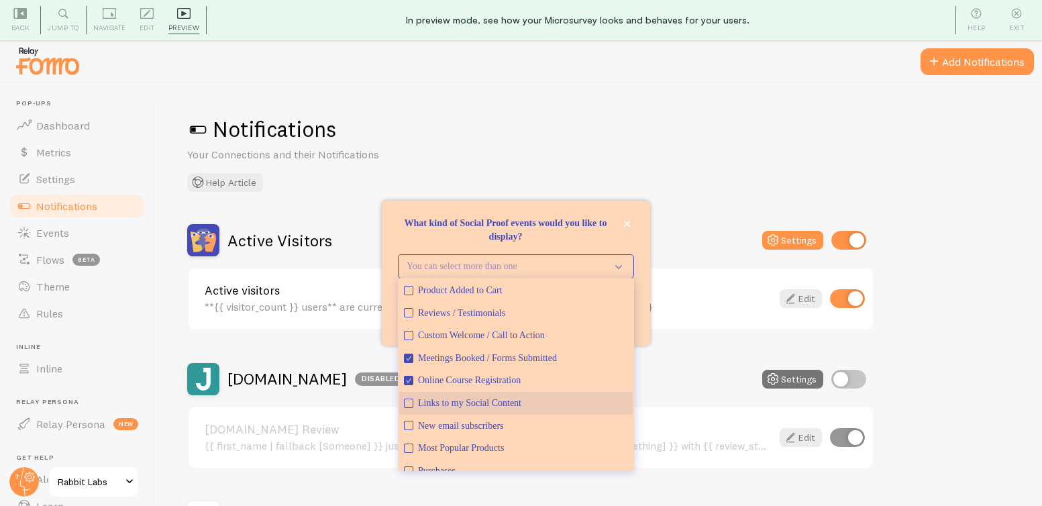
click at [495, 401] on div "Links to my Social Content" at bounding box center [523, 402] width 210 height 13
click at [606, 244] on div "What kind of Social Proof events would you like to display?" at bounding box center [516, 249] width 268 height 11
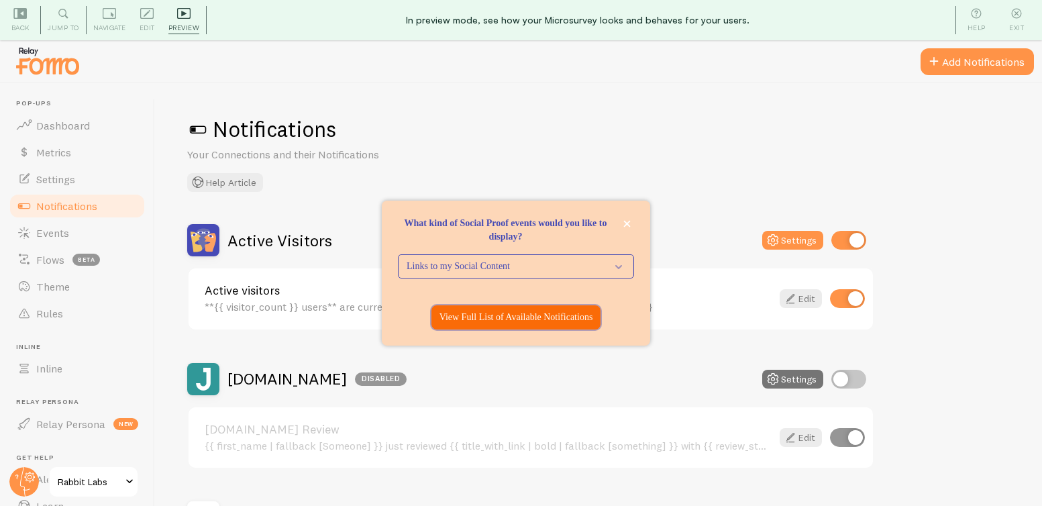
click at [543, 317] on p "View Full List of Available Notifications" at bounding box center [516, 317] width 154 height 13
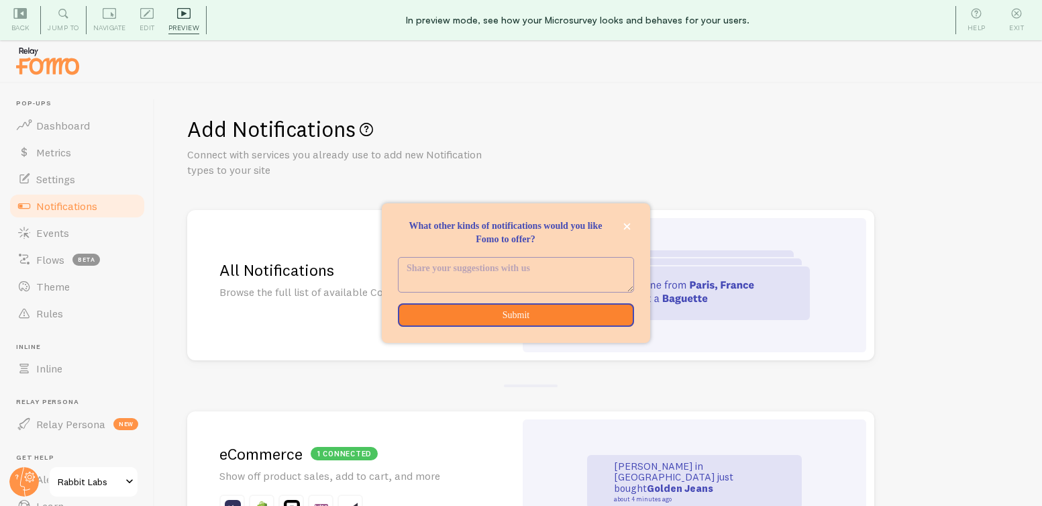
click at [537, 270] on textarea "<p>What other kinds of notifications would you like Fomo to offer?</p>" at bounding box center [515, 275] width 235 height 34
click at [517, 235] on p "What other kinds of notifications would you like Fomo to offer?" at bounding box center [516, 232] width 236 height 27
click at [545, 280] on textarea "<p>What other kinds of notifications would you like Fomo to offer?</p>" at bounding box center [515, 275] width 235 height 34
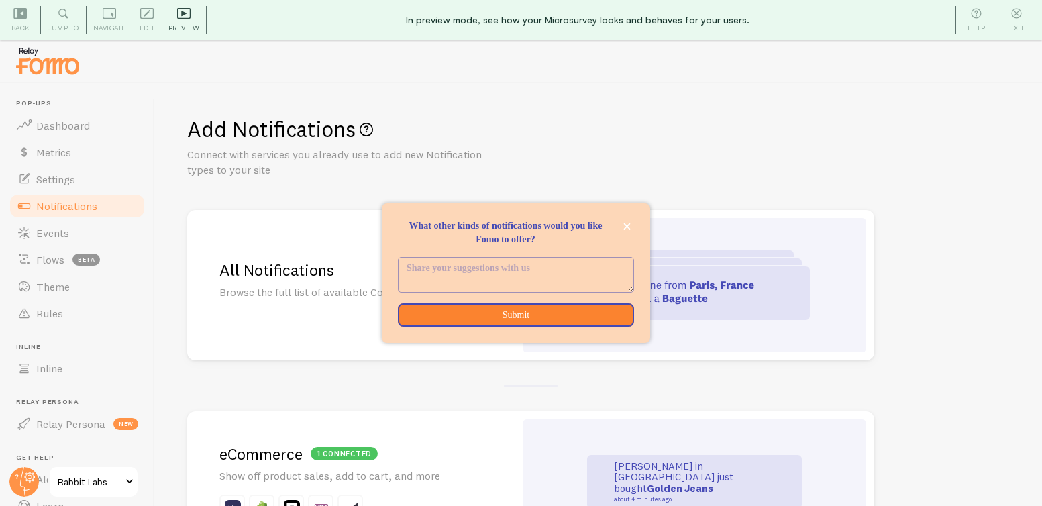
click at [502, 241] on p "What other kinds of notifications would you like Fomo to offer?" at bounding box center [516, 232] width 236 height 27
click at [413, 217] on div "What other kinds of notifications would you like Fomo to offer?" at bounding box center [516, 211] width 268 height 16
click at [148, 22] on span "Edit" at bounding box center [147, 27] width 15 height 13
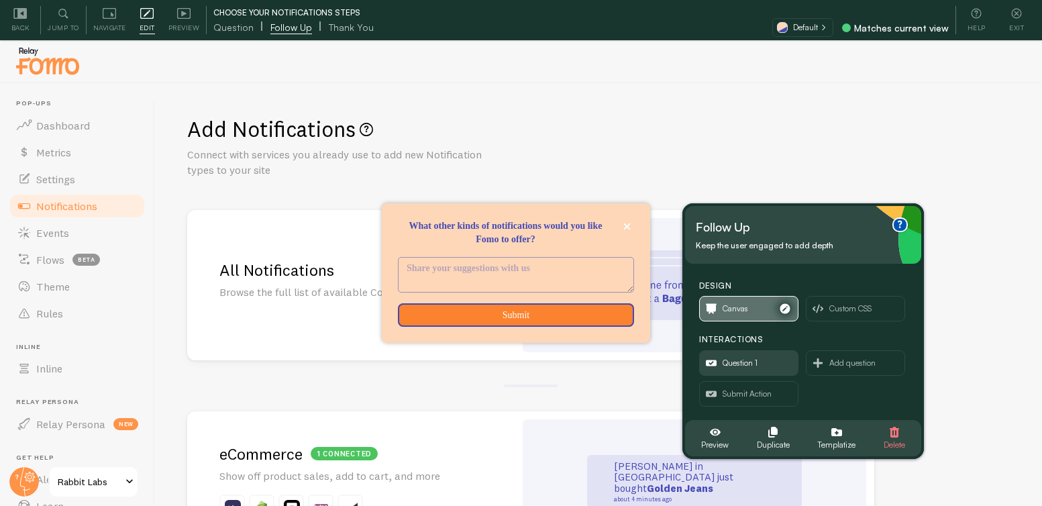
click at [735, 307] on span "Canvas" at bounding box center [734, 308] width 25 height 15
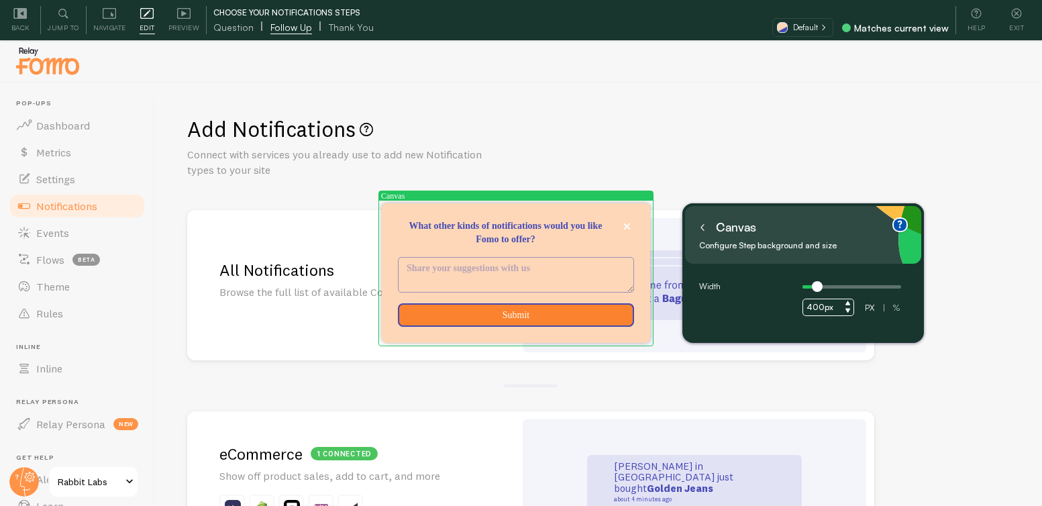
click at [705, 229] on icon at bounding box center [702, 227] width 7 height 7
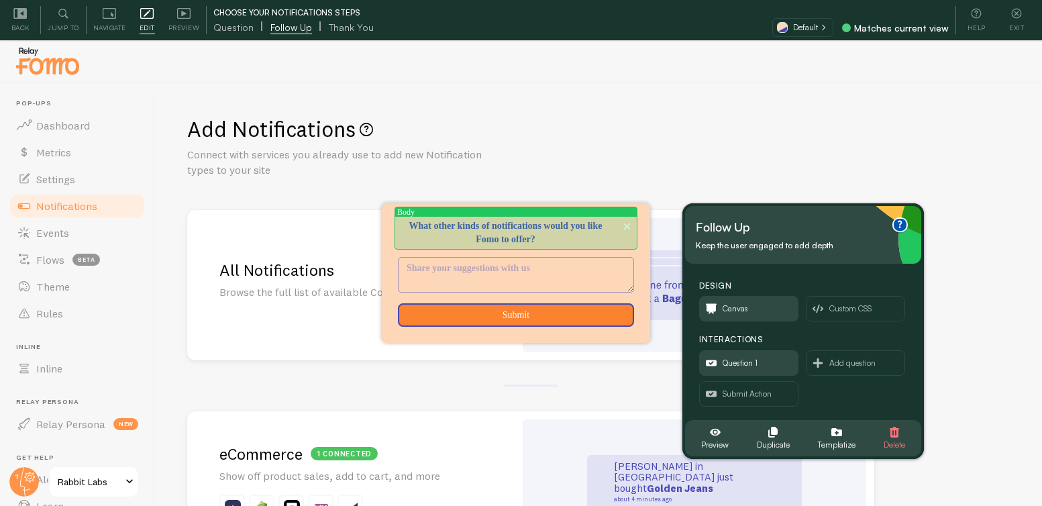
click at [407, 225] on p "What other kinds of notifications would you like Fomo to offer?" at bounding box center [516, 232] width 236 height 27
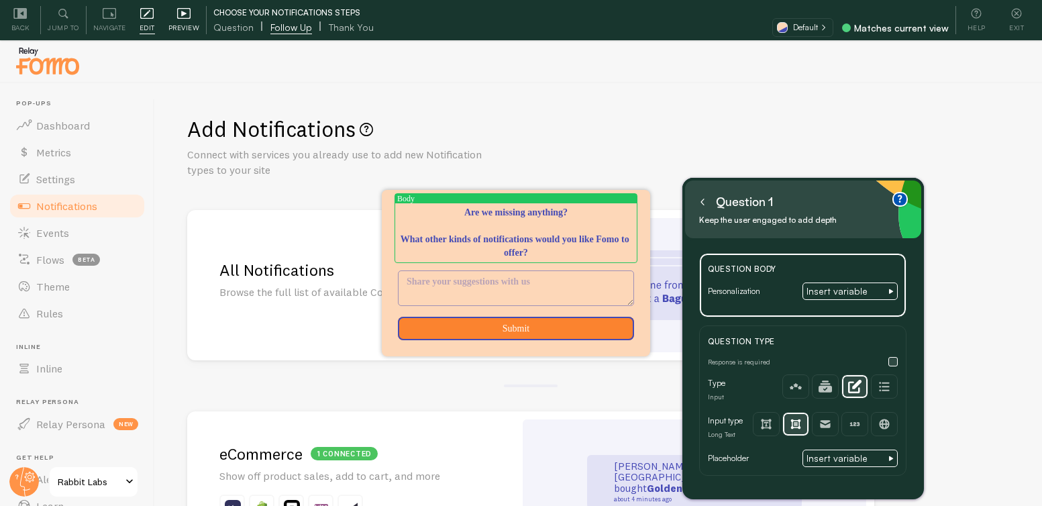
click at [180, 25] on span "Preview" at bounding box center [184, 27] width 32 height 13
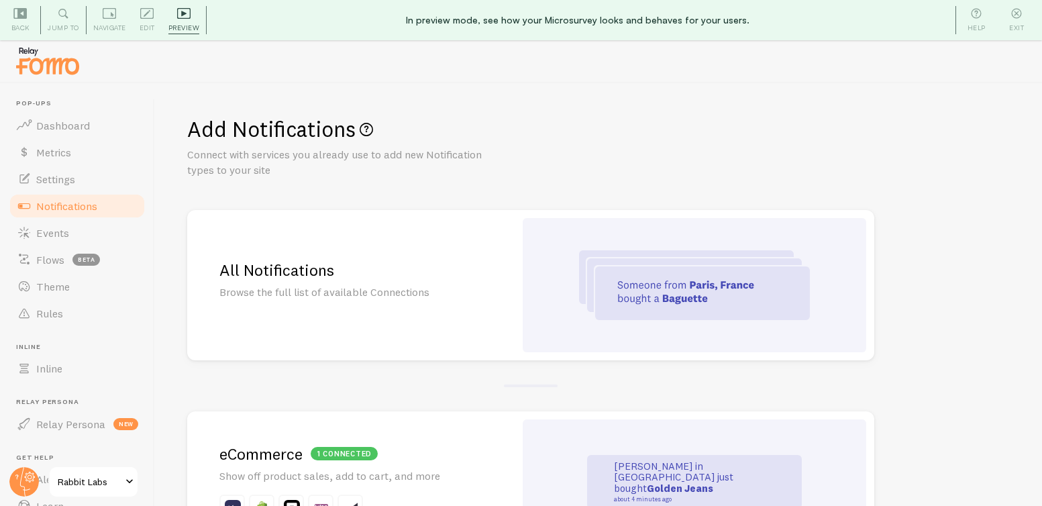
click at [62, 209] on span "Notifications" at bounding box center [66, 205] width 61 height 13
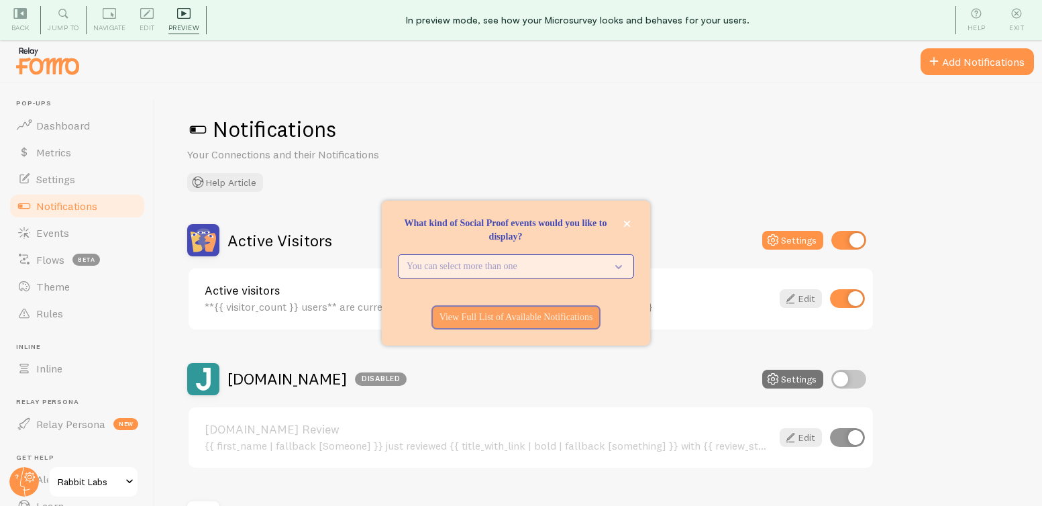
click at [512, 260] on p "You can select more than one" at bounding box center [507, 266] width 200 height 13
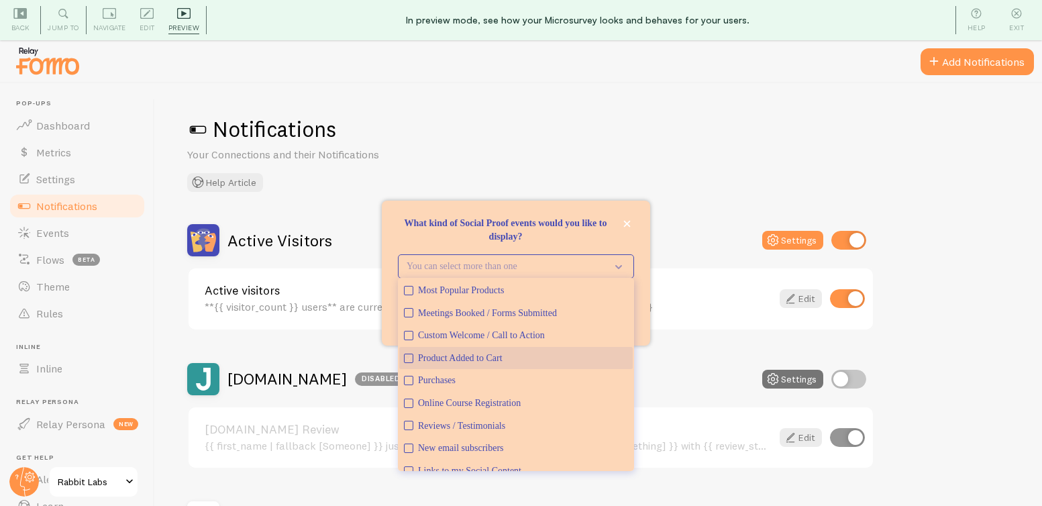
click at [490, 348] on button "Product Added to Cart" at bounding box center [515, 358] width 233 height 23
click at [570, 233] on p "What kind of Social Proof events would you like to display?" at bounding box center [516, 230] width 236 height 27
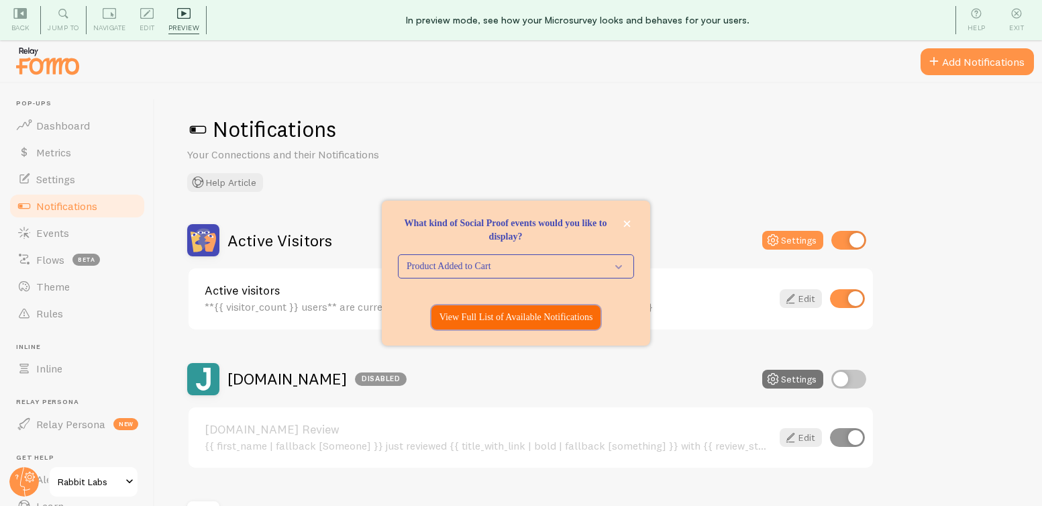
click at [545, 319] on p "View Full List of Available Notifications" at bounding box center [516, 317] width 154 height 13
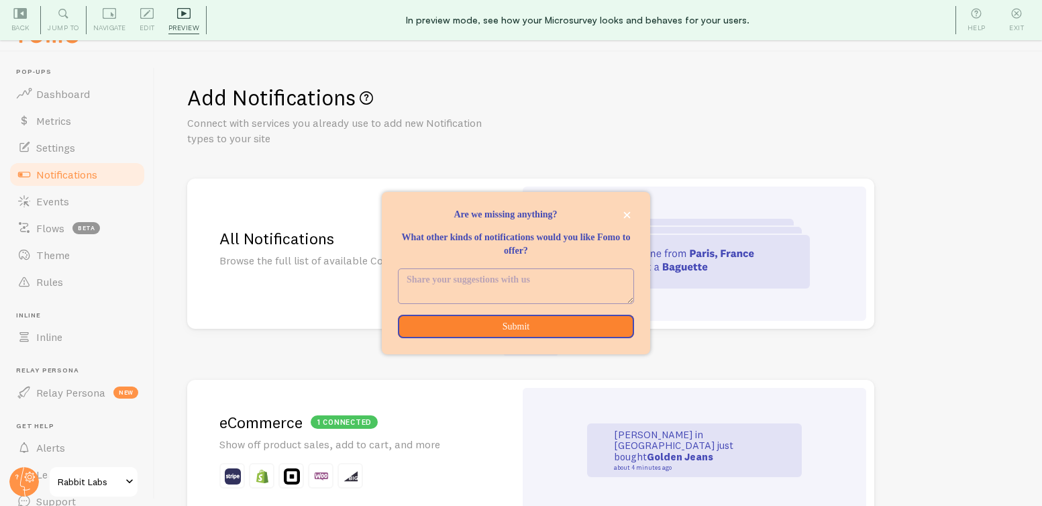
scroll to position [40, 0]
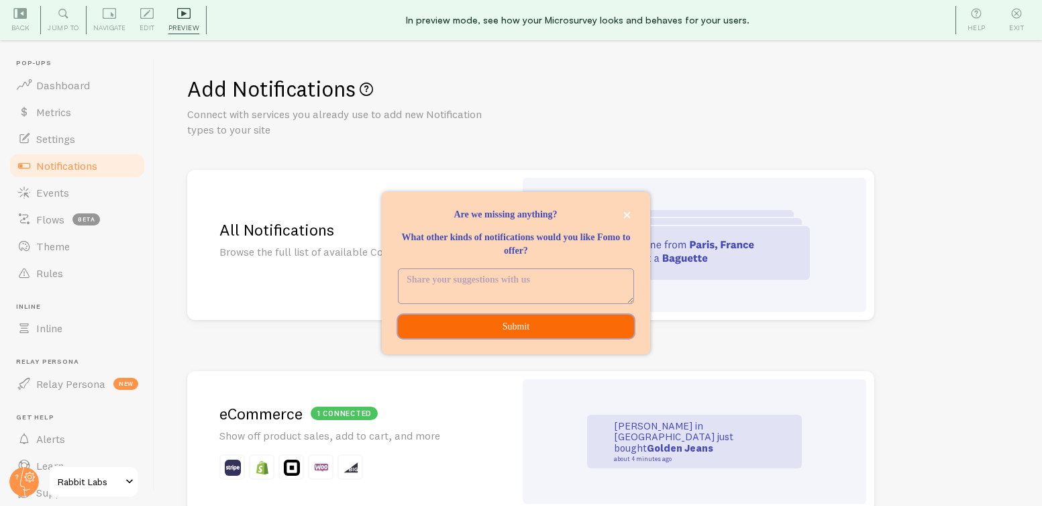
click at [519, 327] on button "Submit" at bounding box center [516, 327] width 236 height 24
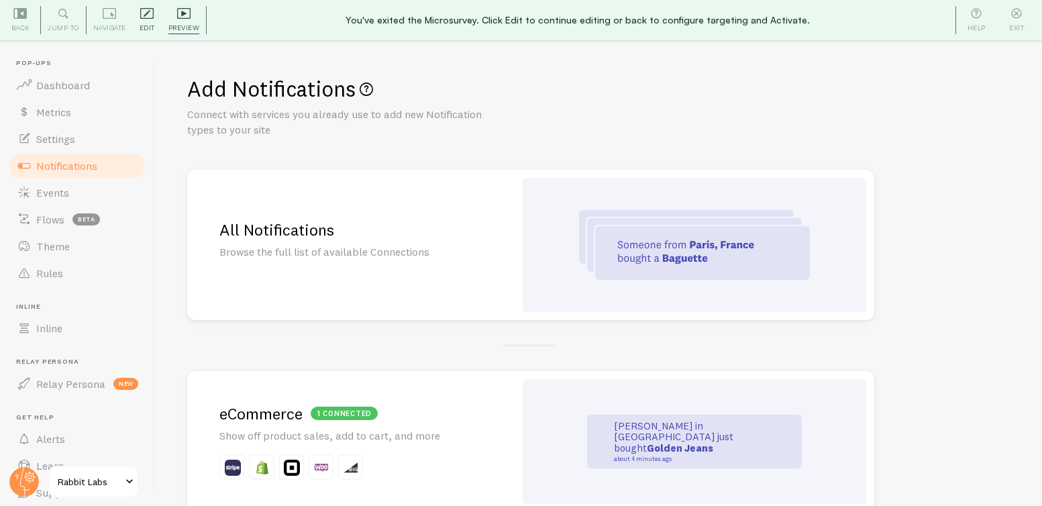
click at [146, 21] on span "Edit" at bounding box center [147, 27] width 15 height 13
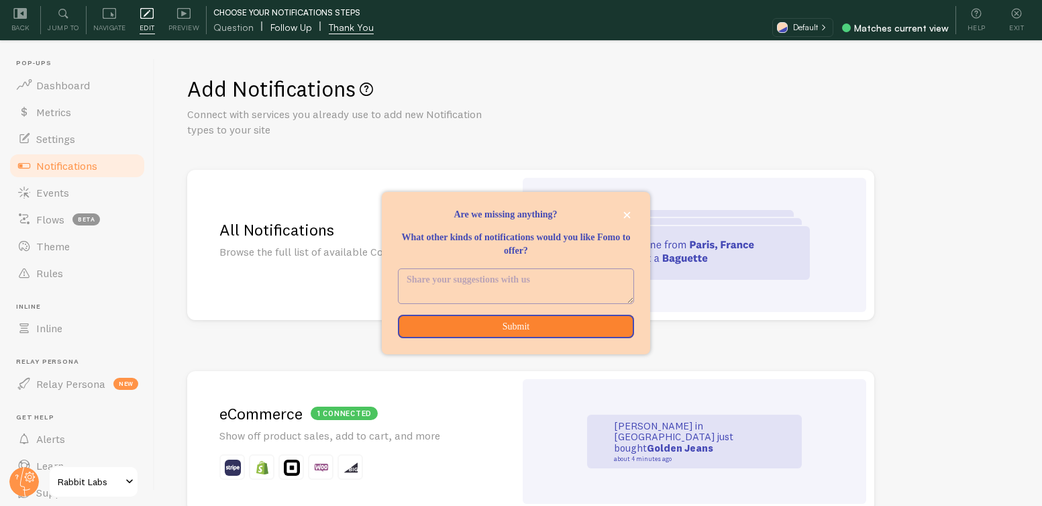
click at [295, 26] on span "Follow Up" at bounding box center [291, 27] width 42 height 13
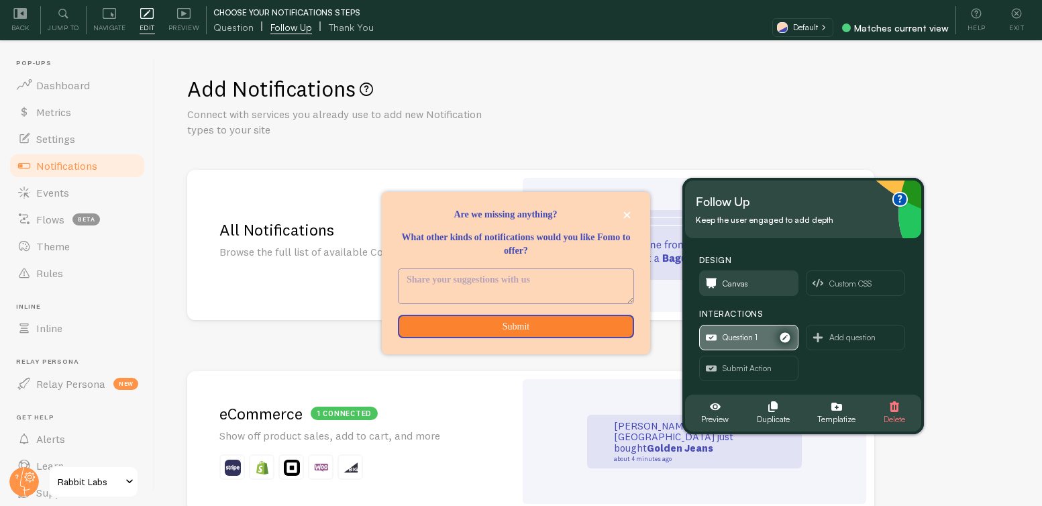
click at [751, 335] on span "Question 1" at bounding box center [739, 337] width 35 height 15
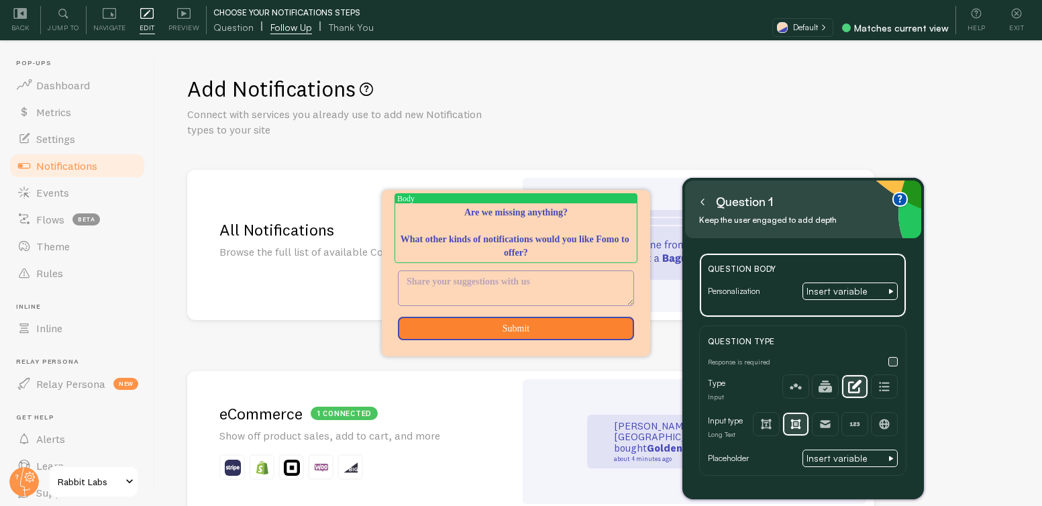
click at [705, 205] on button at bounding box center [702, 201] width 13 height 21
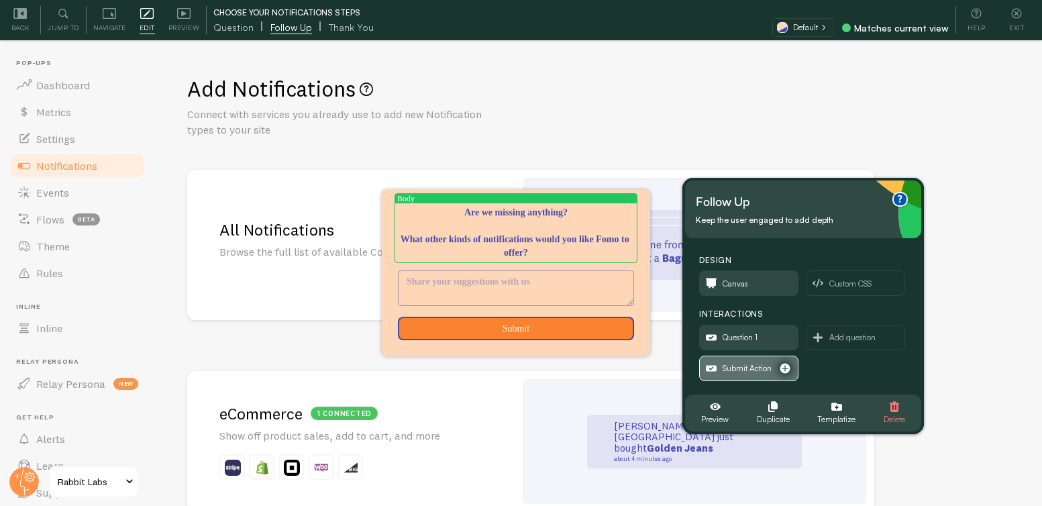
click at [741, 366] on span "Submit Action" at bounding box center [746, 368] width 49 height 15
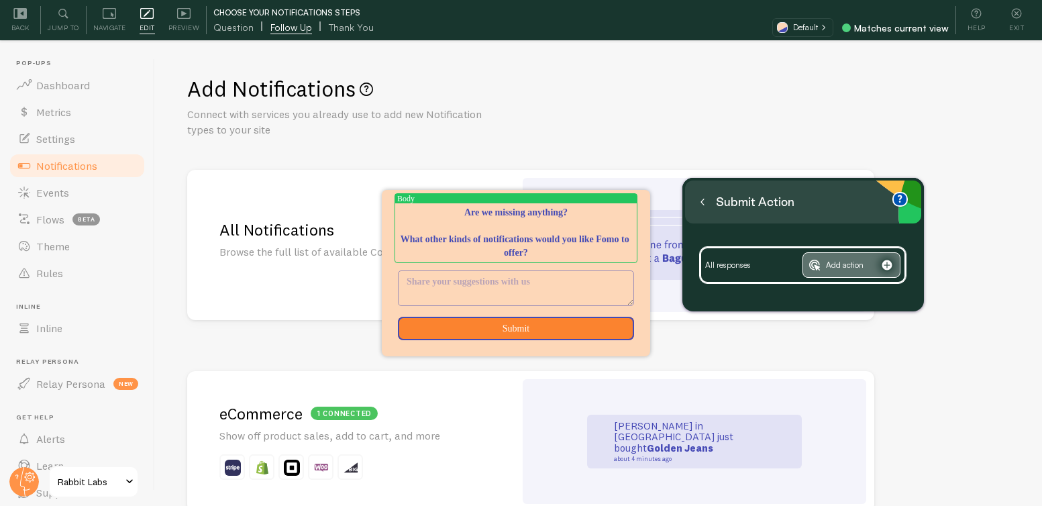
click at [856, 270] on span "Add action" at bounding box center [845, 265] width 38 height 15
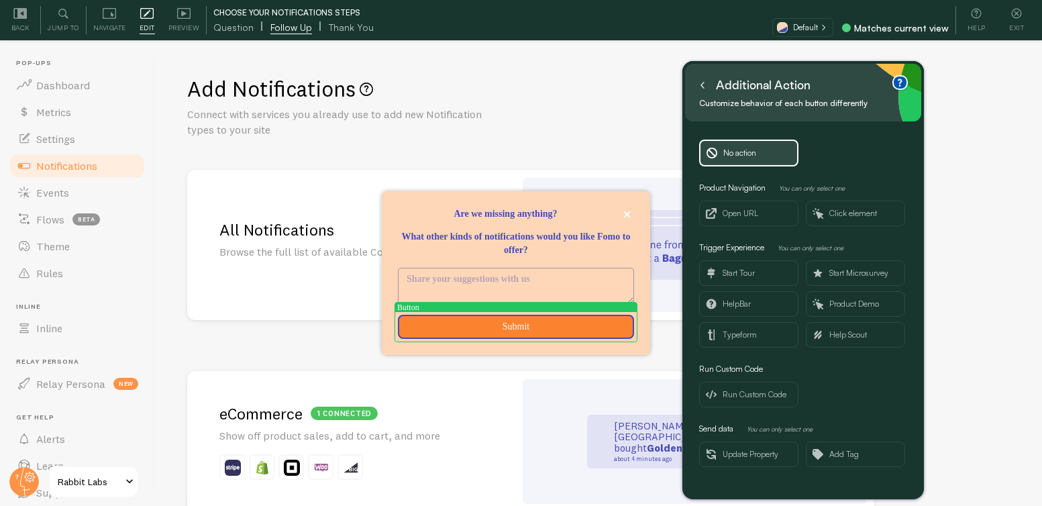
click at [704, 84] on icon at bounding box center [702, 85] width 7 height 7
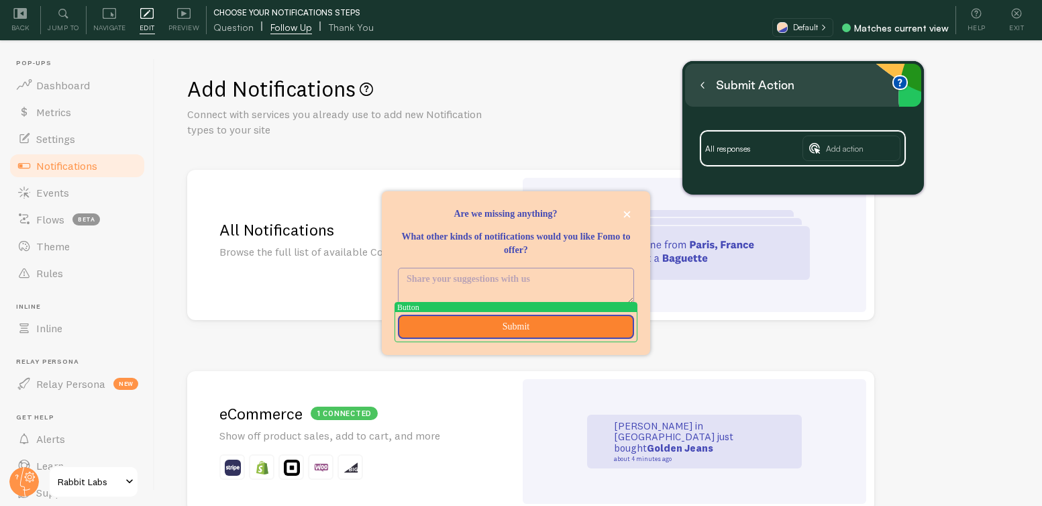
click at [705, 85] on icon at bounding box center [702, 85] width 7 height 7
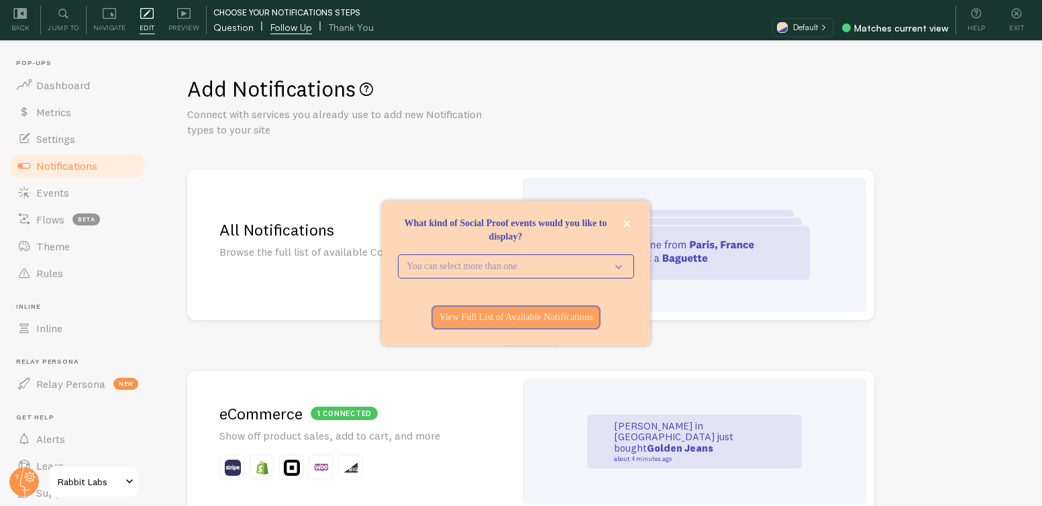
click at [239, 30] on span "Question" at bounding box center [233, 27] width 40 height 13
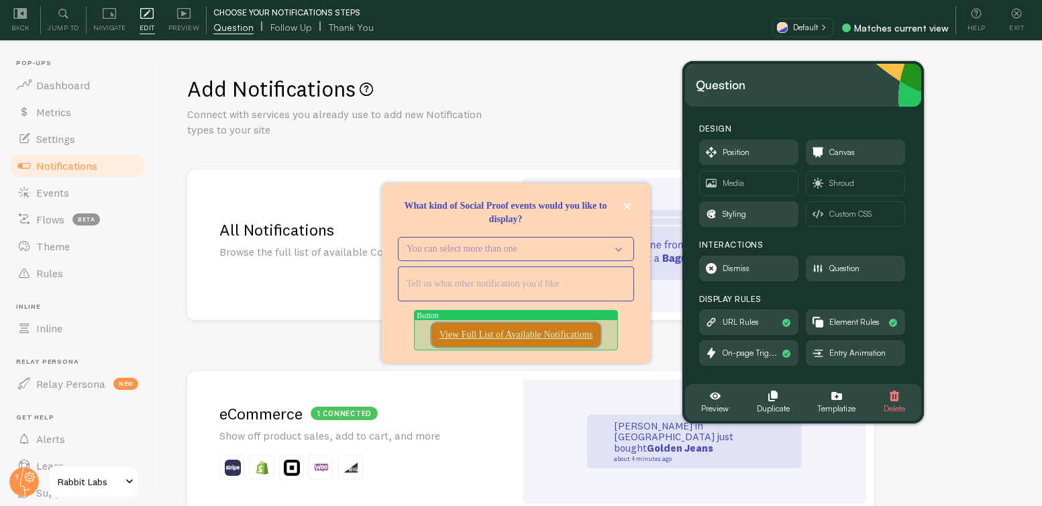
click at [563, 323] on button "View Full List of Available Notifications" at bounding box center [516, 335] width 170 height 24
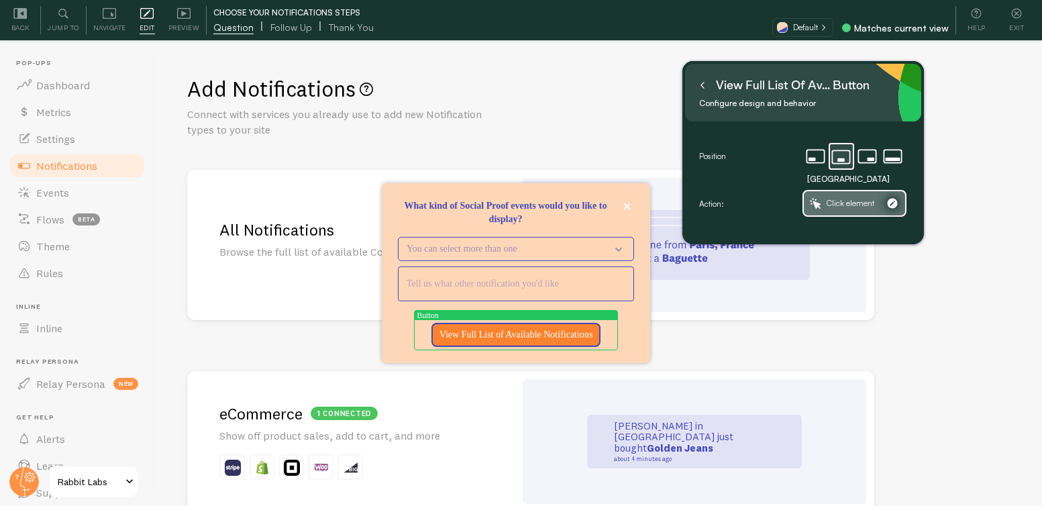
click at [825, 202] on span "Click element" at bounding box center [854, 203] width 101 height 24
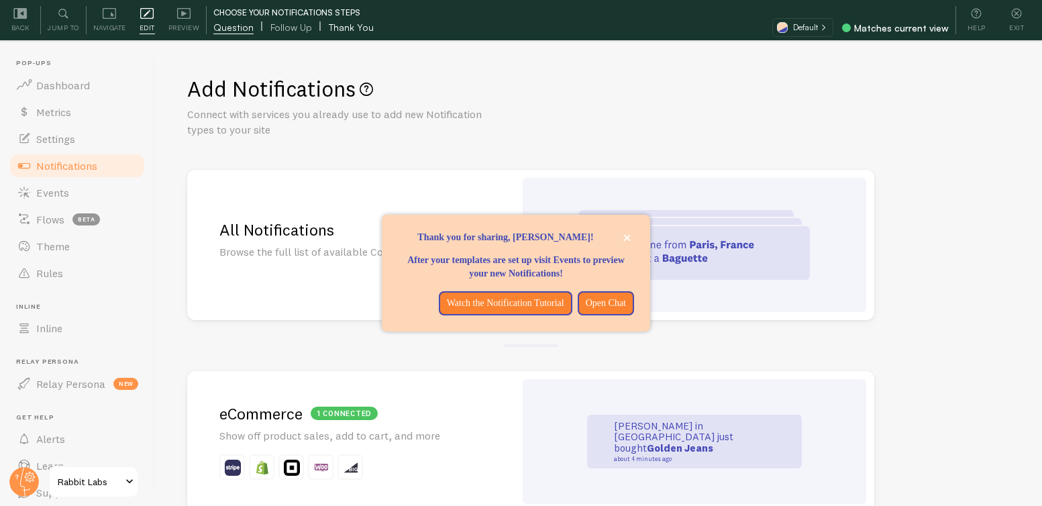
click at [346, 21] on span "Thank You" at bounding box center [351, 27] width 45 height 13
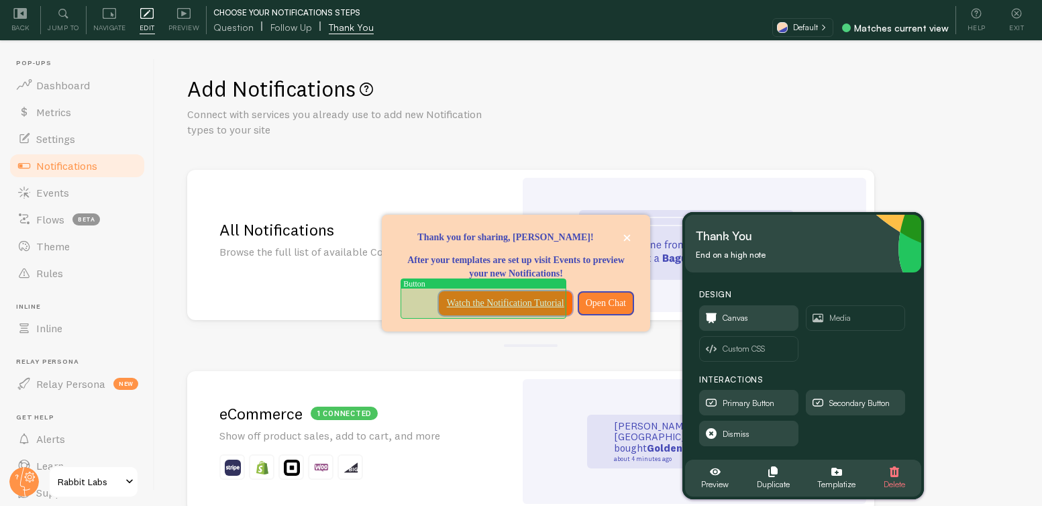
click at [478, 312] on button "Watch the Notification Tutorial" at bounding box center [505, 303] width 133 height 24
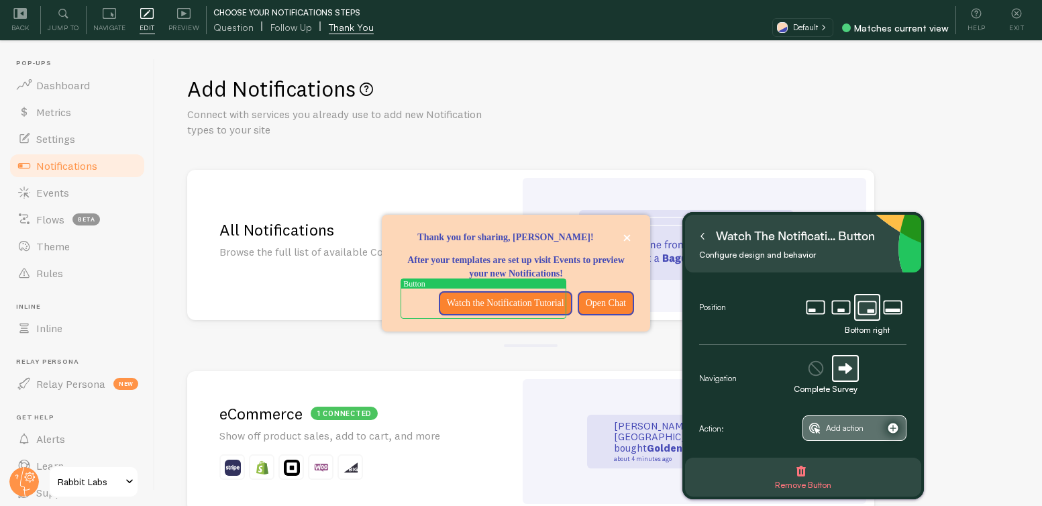
click at [841, 427] on span "Add action" at bounding box center [845, 428] width 38 height 15
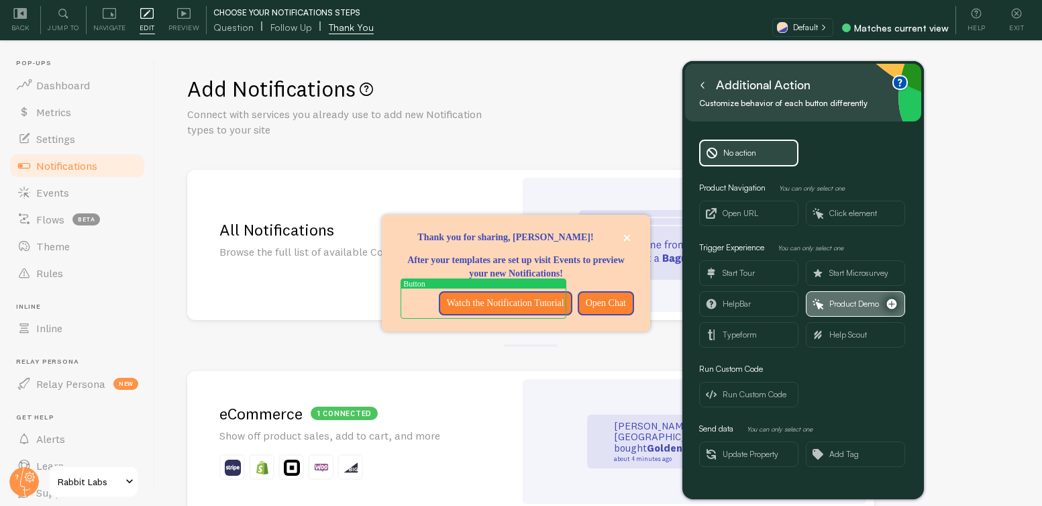
click at [892, 303] on icon "button" at bounding box center [891, 303] width 13 height 13
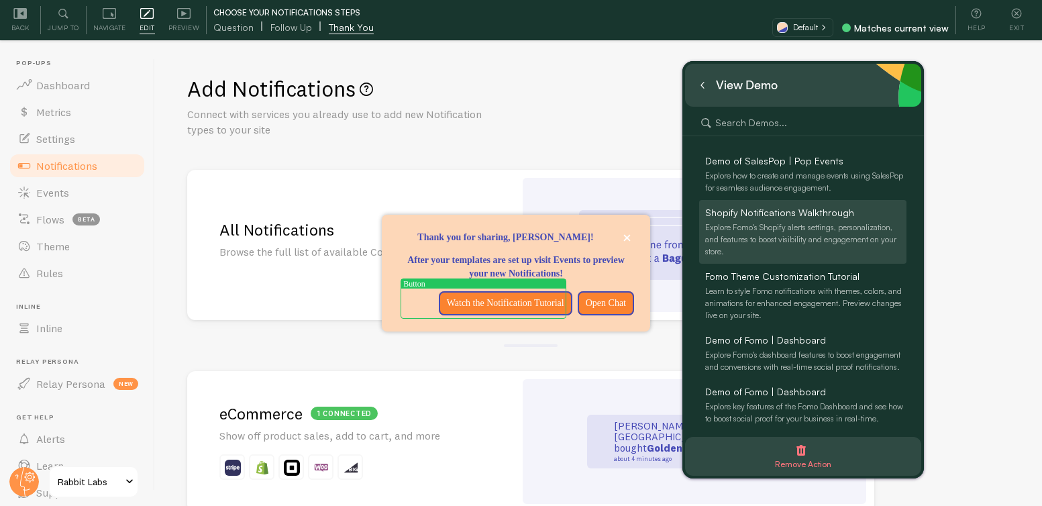
click at [792, 230] on div "Explore Fomo's Shopify alerts settings, personalization, and features to boost …" at bounding box center [805, 239] width 201 height 36
click at [882, 231] on div "Explore Fomo's Shopify alerts settings, personalization, and features to boost …" at bounding box center [805, 239] width 201 height 36
click at [753, 233] on div "Explore Fomo's Shopify alerts settings, personalization, and features to boost …" at bounding box center [805, 239] width 201 height 36
click at [730, 235] on div "Explore Fomo's Shopify alerts settings, personalization, and features to boost …" at bounding box center [805, 239] width 201 height 36
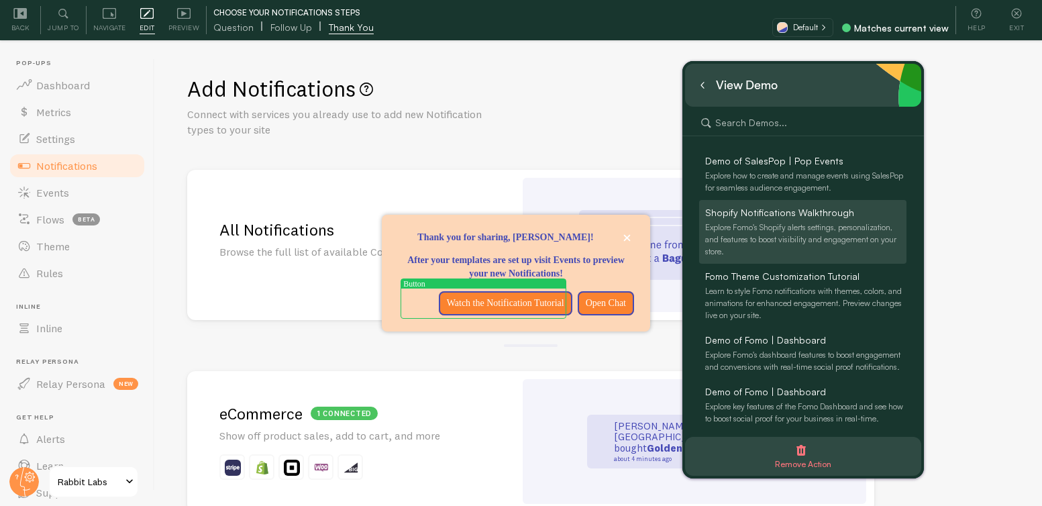
click at [730, 235] on div "Explore Fomo's Shopify alerts settings, personalization, and features to boost …" at bounding box center [805, 239] width 201 height 36
click at [753, 235] on div "Explore Fomo's Shopify alerts settings, personalization, and features to boost …" at bounding box center [805, 239] width 201 height 36
click at [782, 207] on span "Shopify Notifications Walkthrough" at bounding box center [779, 212] width 149 height 13
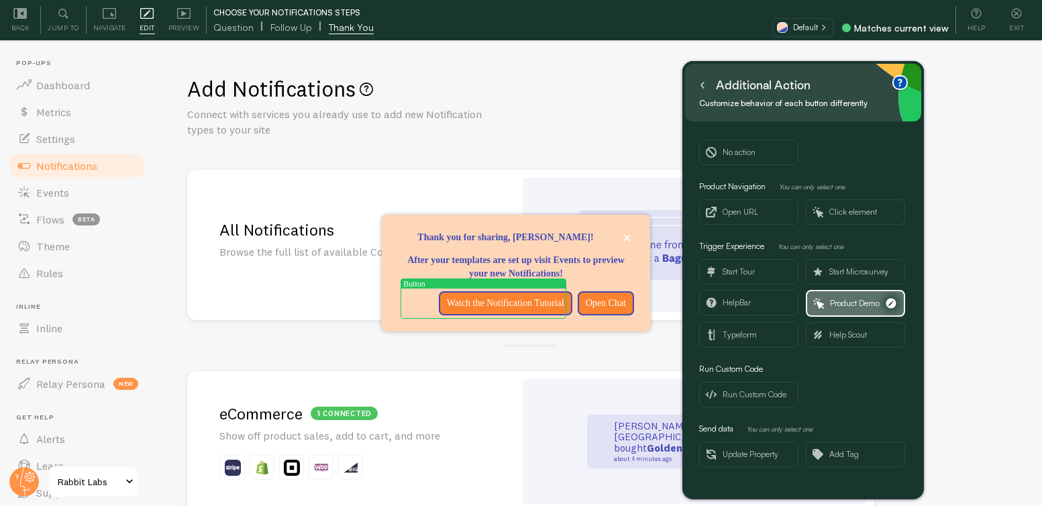
click at [845, 306] on span "Product Demo" at bounding box center [855, 303] width 50 height 15
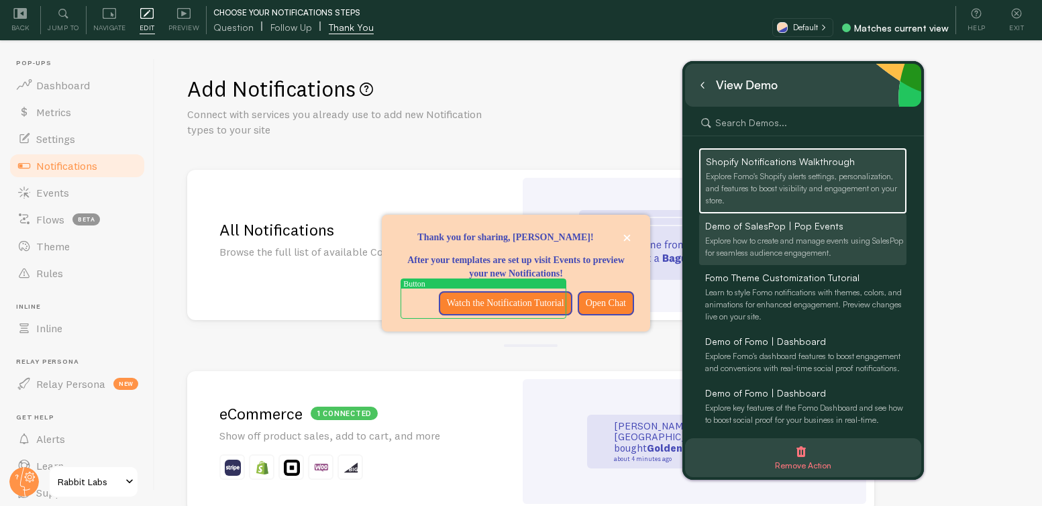
click at [795, 247] on div "Explore how to create and manage events using SalesPop for seamless audience en…" at bounding box center [805, 247] width 201 height 24
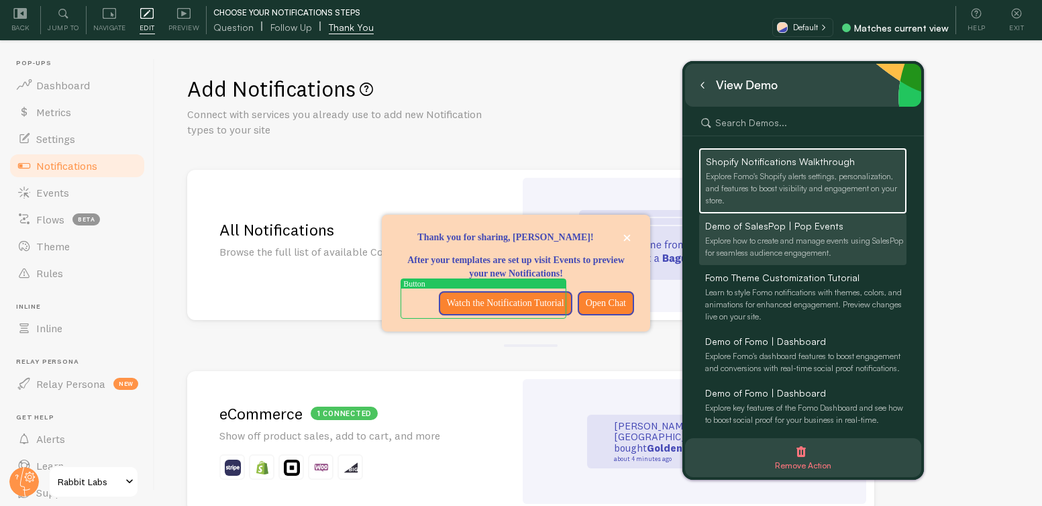
click at [795, 247] on div "Explore how to create and manage events using SalesPop for seamless audience en…" at bounding box center [805, 247] width 201 height 24
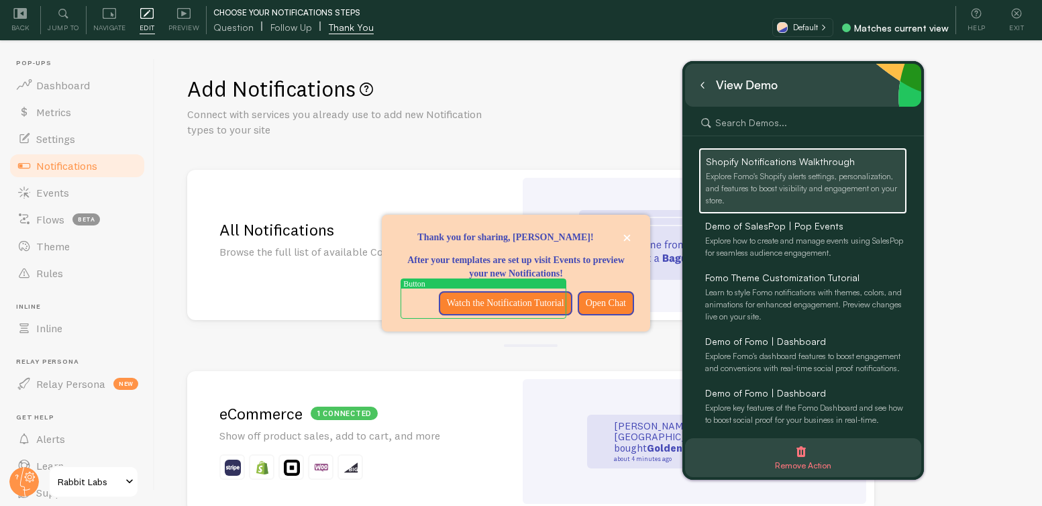
click at [821, 188] on div "Explore Fomo's Shopify alerts settings, personalization, and features to boost …" at bounding box center [805, 188] width 199 height 36
click at [807, 158] on span "Shopify Notifications Walkthrough" at bounding box center [780, 161] width 149 height 13
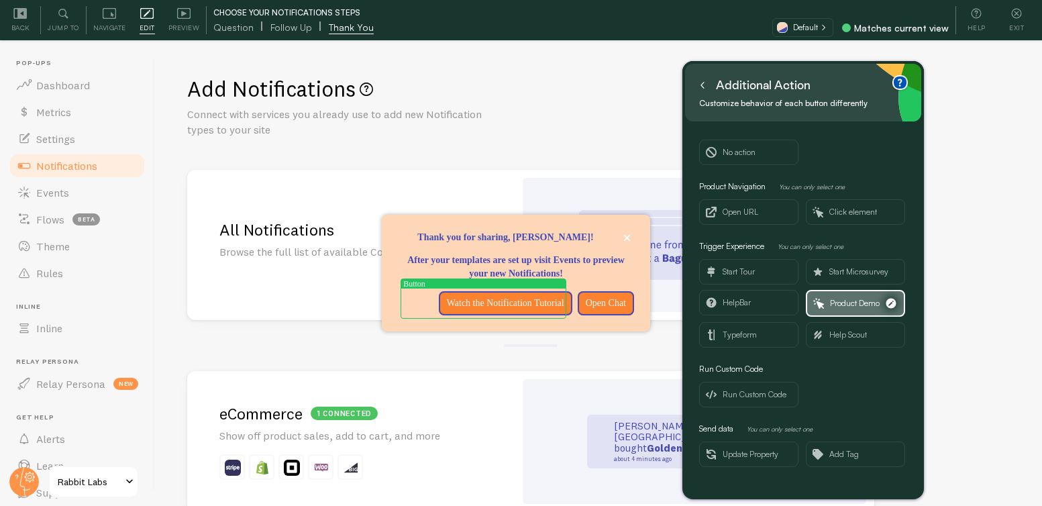
click at [862, 301] on span "Product Demo" at bounding box center [855, 303] width 50 height 15
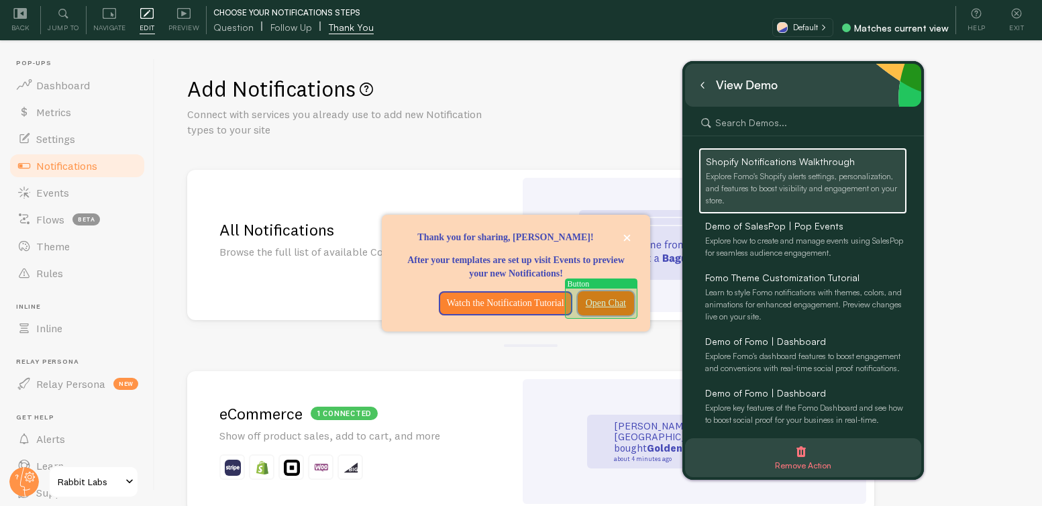
click at [586, 301] on p "Open Chat" at bounding box center [606, 302] width 40 height 13
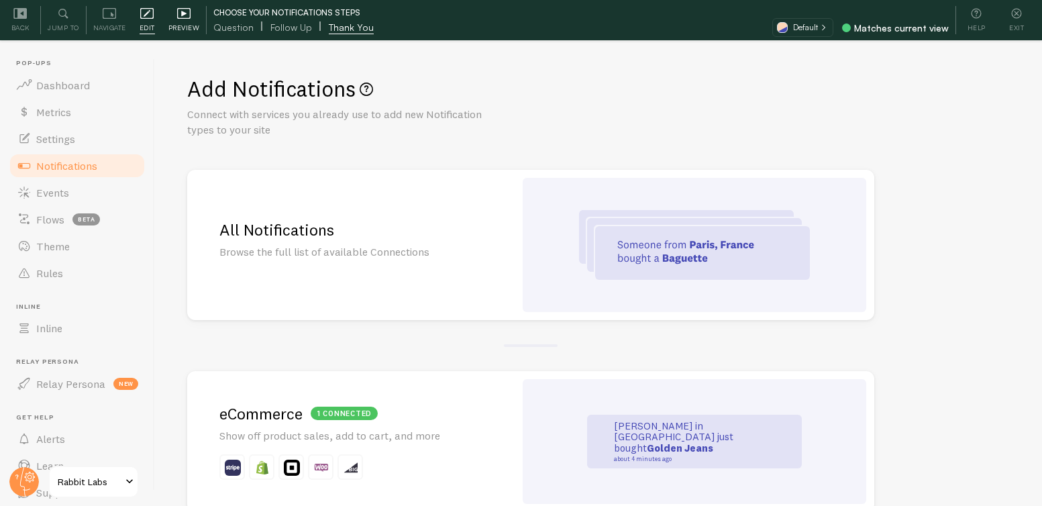
click at [188, 21] on span "Preview" at bounding box center [184, 27] width 32 height 13
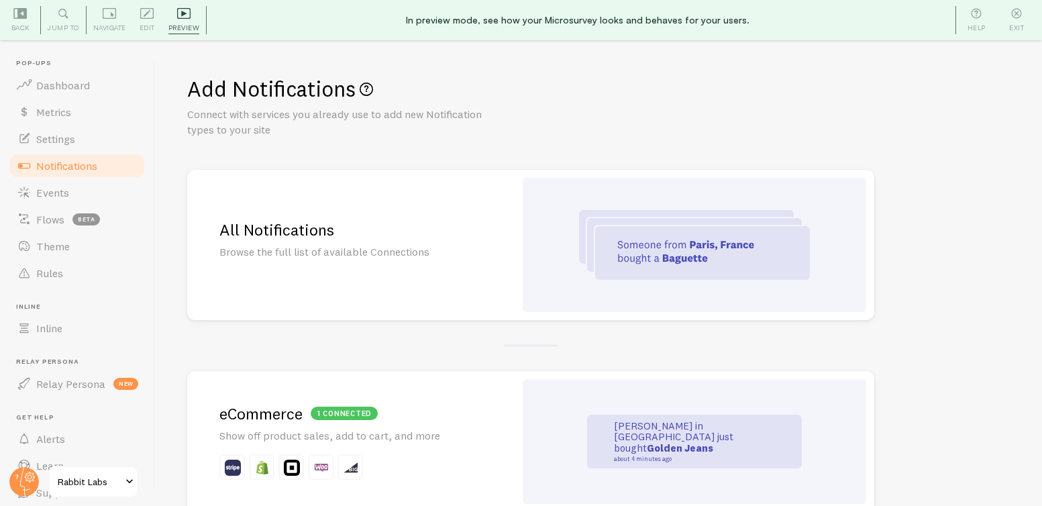
click at [68, 164] on span "Notifications" at bounding box center [66, 165] width 61 height 13
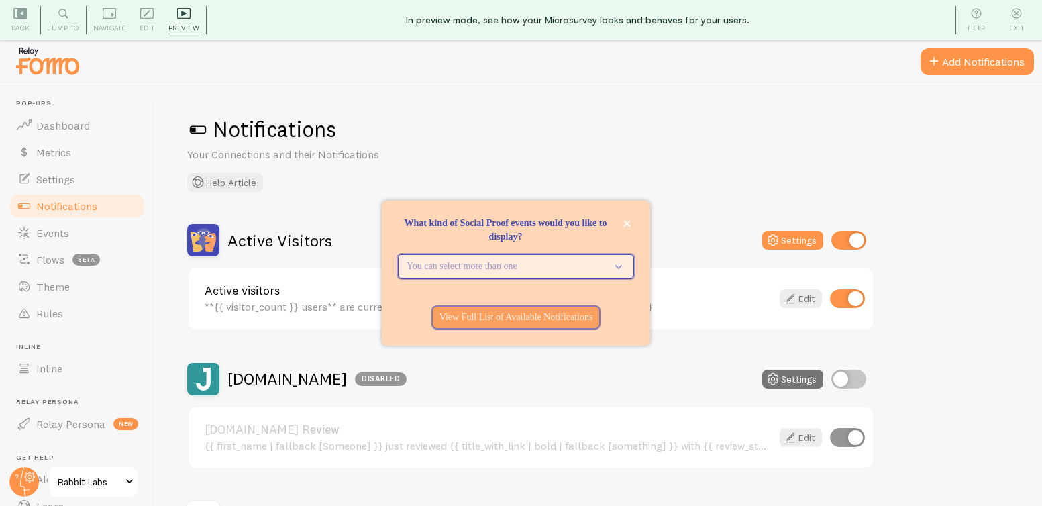
click at [523, 276] on button "You can select more than one" at bounding box center [516, 266] width 236 height 24
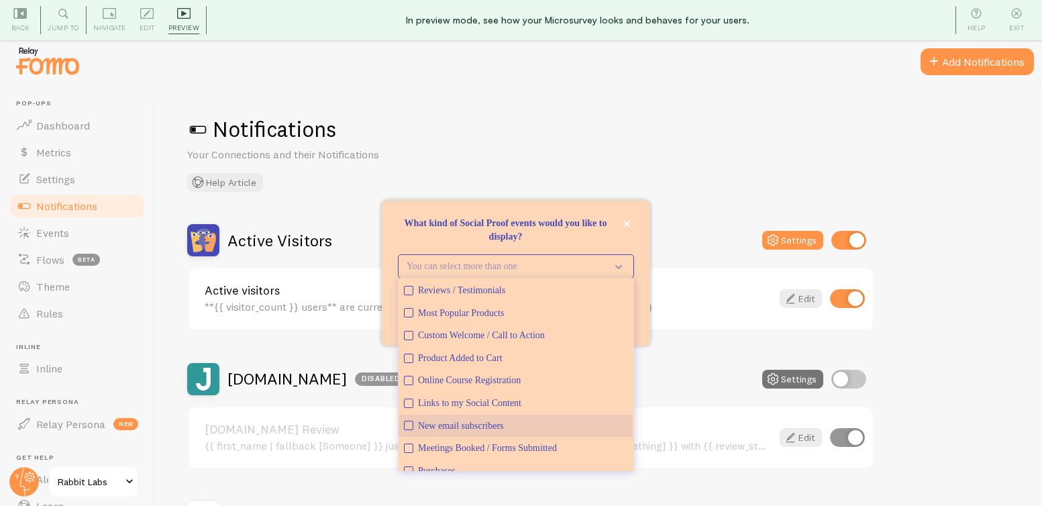
click at [549, 433] on button "New email subscribers" at bounding box center [515, 426] width 233 height 23
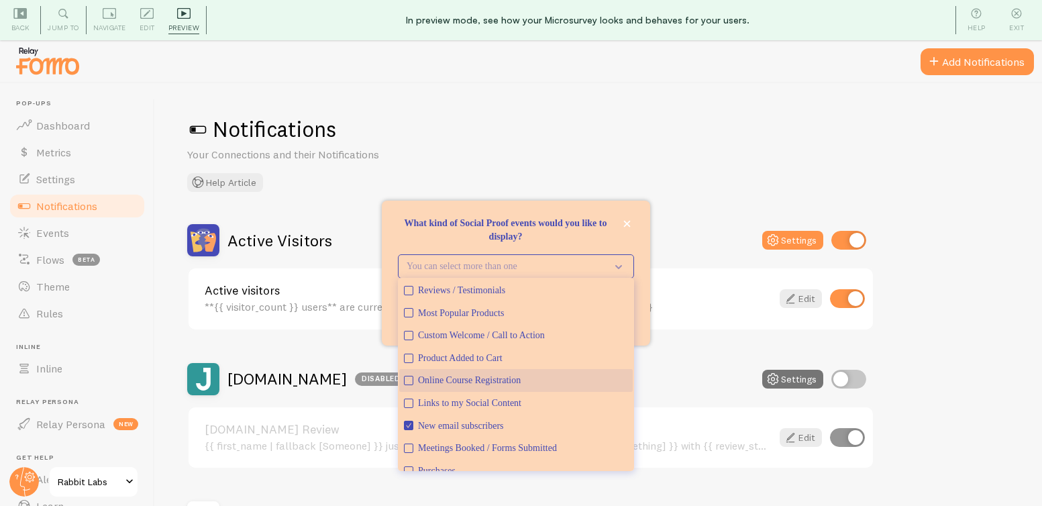
click at [413, 379] on button "Online Course Registration" at bounding box center [515, 380] width 233 height 23
click at [582, 244] on div "What kind of Social Proof events would you like to display?" at bounding box center [516, 249] width 268 height 11
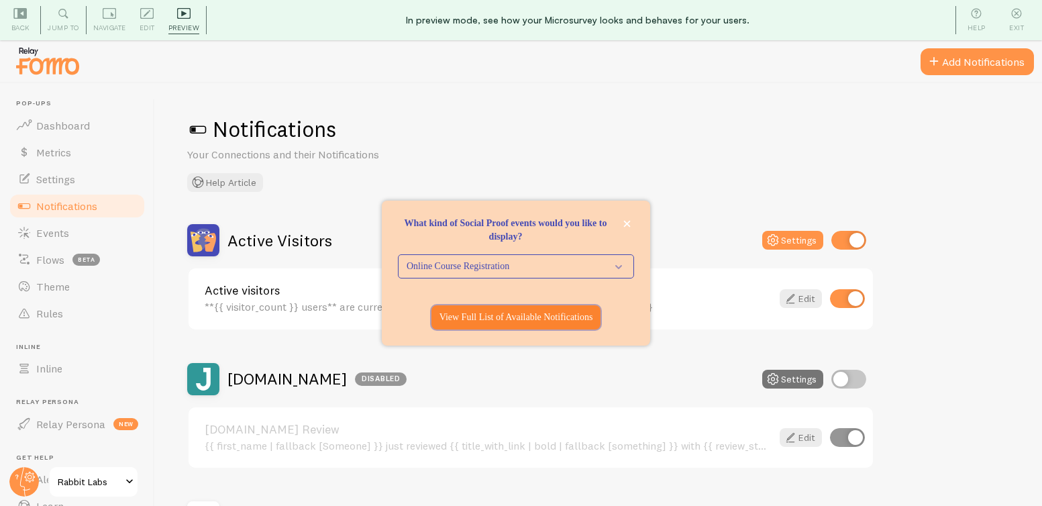
click at [535, 319] on p "View Full List of Available Notifications" at bounding box center [516, 317] width 154 height 13
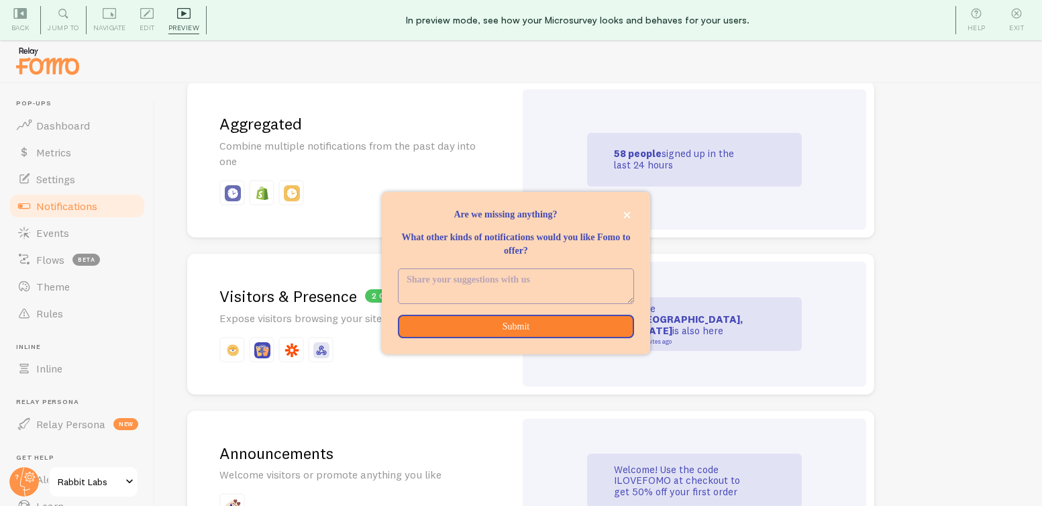
scroll to position [692, 0]
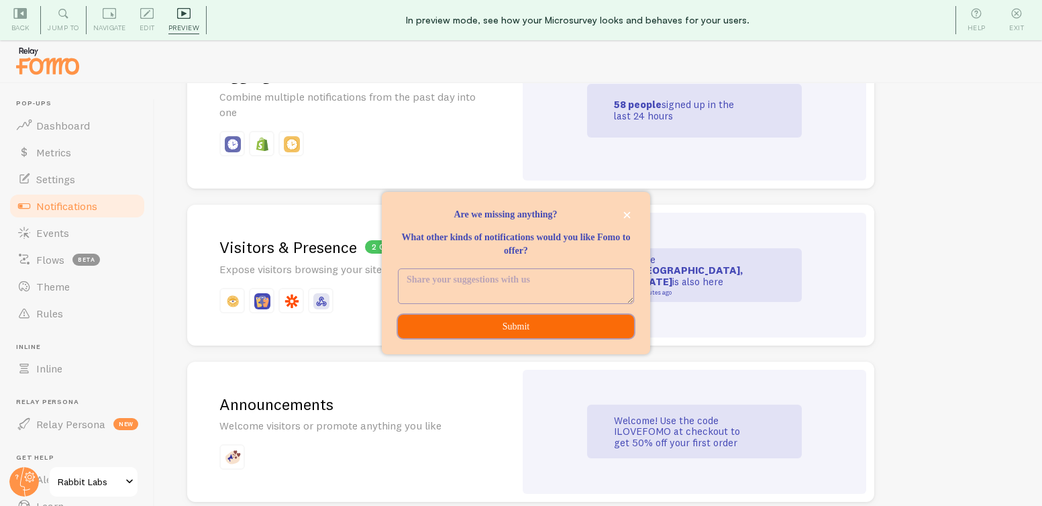
click at [547, 329] on button "Submit" at bounding box center [516, 327] width 236 height 24
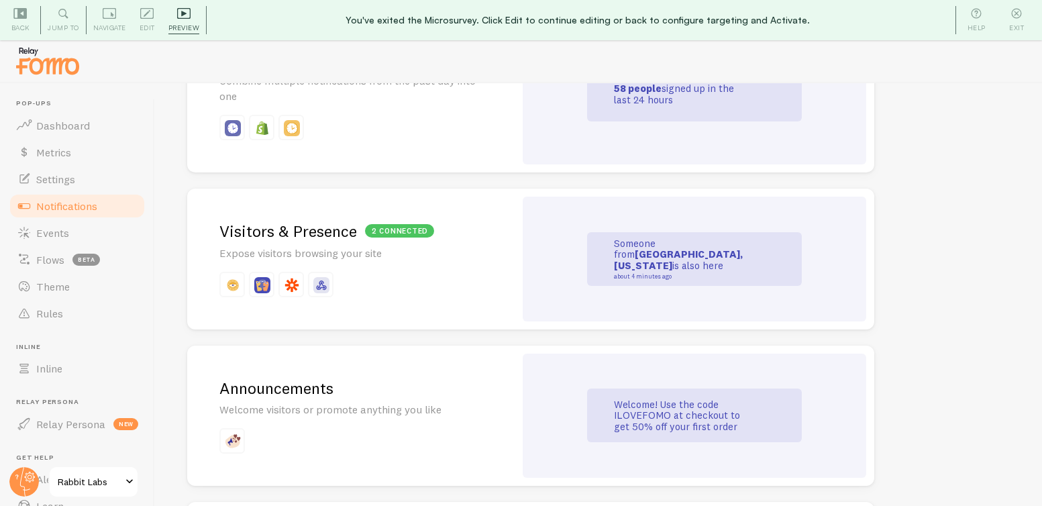
scroll to position [711, 0]
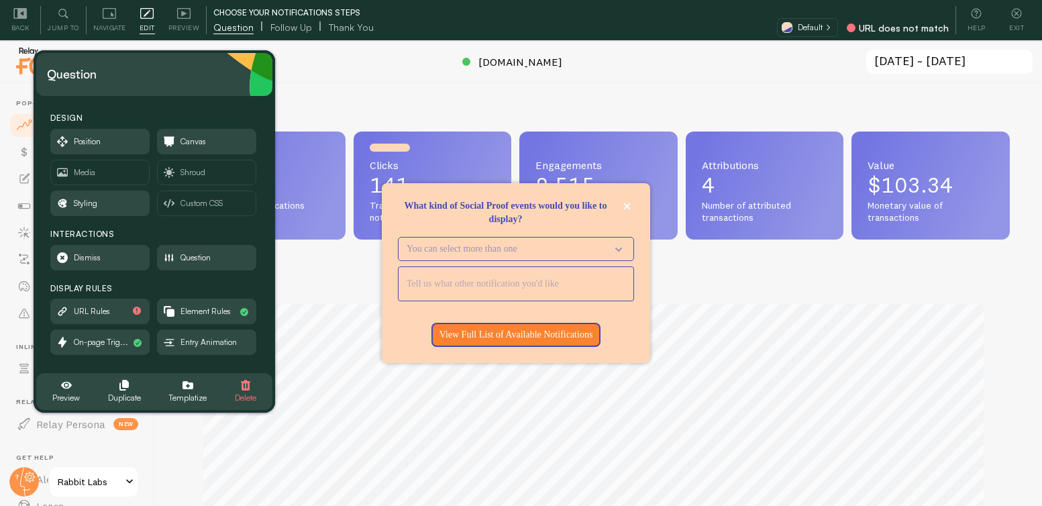
scroll to position [670450, 669990]
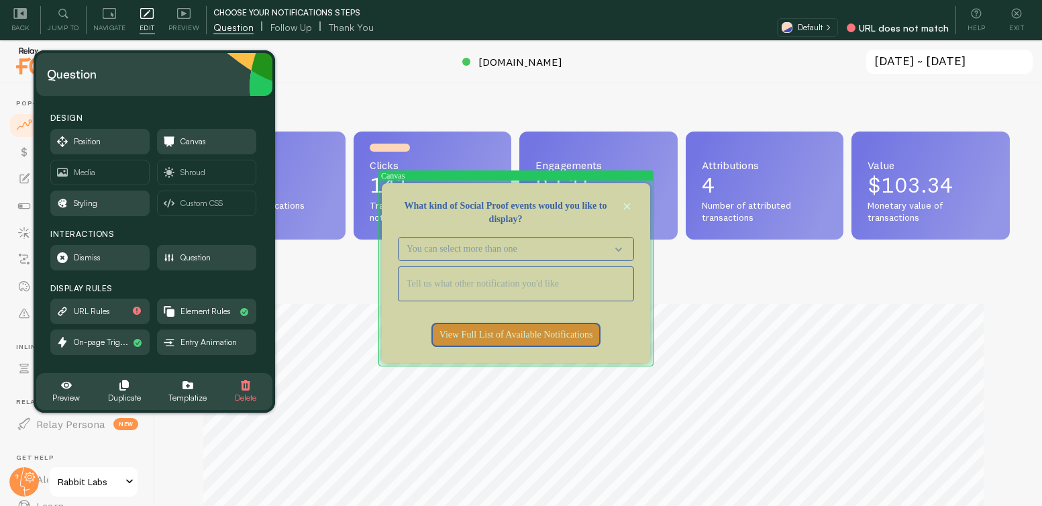
click at [489, 197] on div "What kind of Social Proof events would you like to display?" at bounding box center [516, 191] width 268 height 16
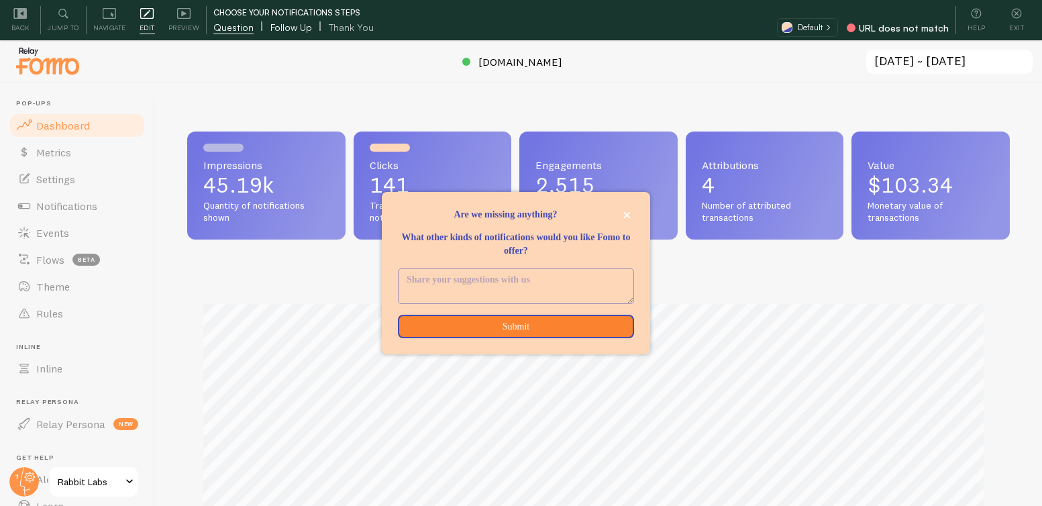
click at [272, 29] on span "Follow Up" at bounding box center [291, 27] width 42 height 13
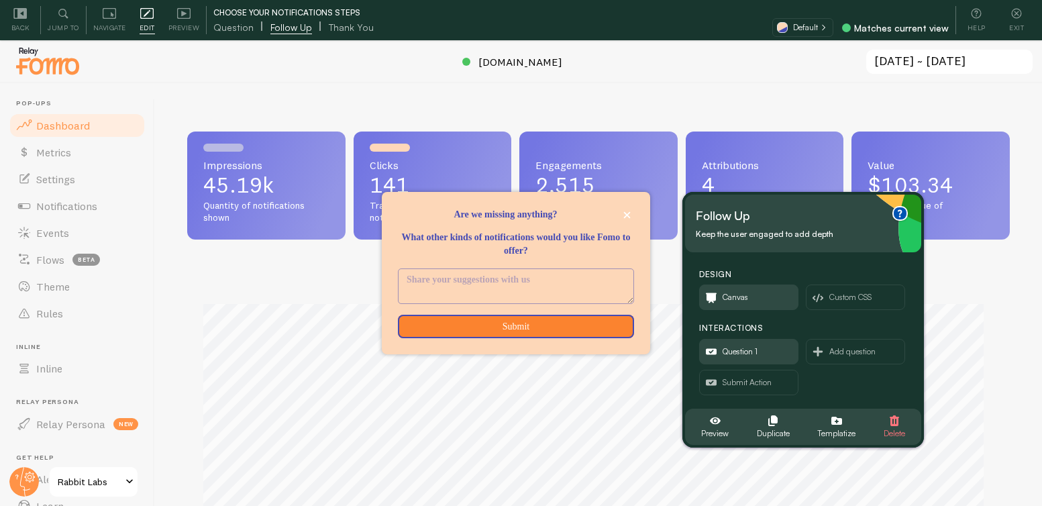
click at [789, 199] on div "Follow up Keep the user engaged to add depth" at bounding box center [803, 224] width 236 height 58
click at [757, 380] on span "Submit Action" at bounding box center [746, 382] width 49 height 15
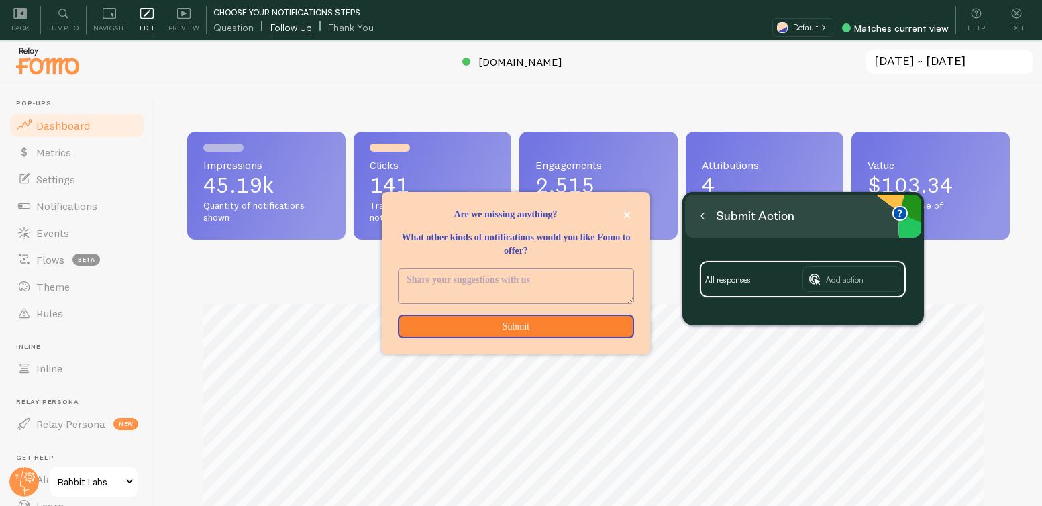
click at [705, 216] on icon at bounding box center [702, 216] width 7 height 7
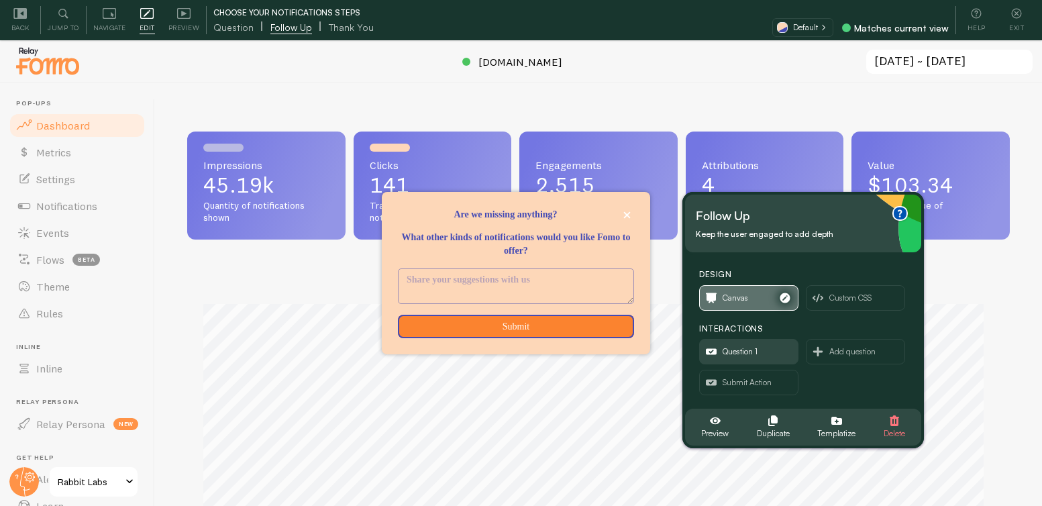
click at [753, 296] on span "Canvas" at bounding box center [749, 298] width 98 height 24
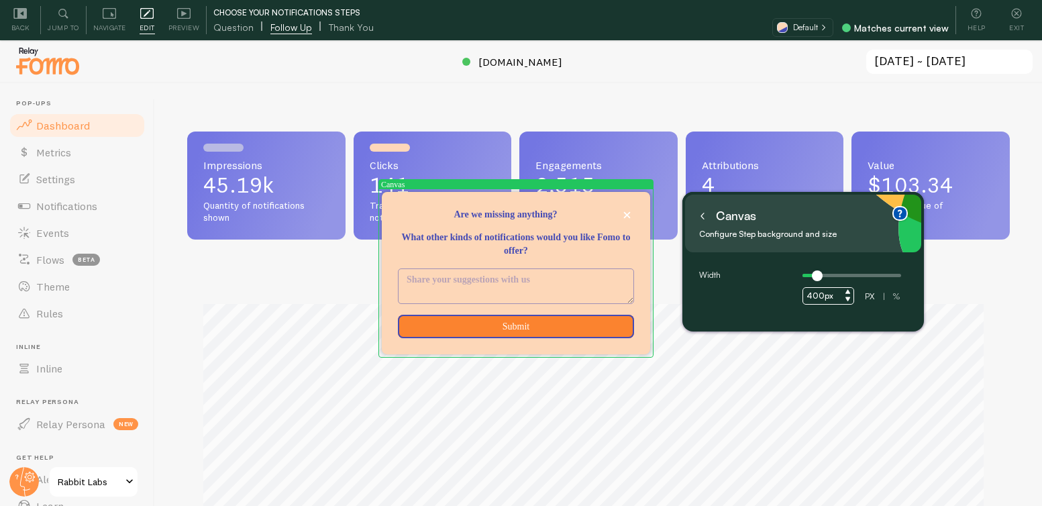
click at [704, 219] on icon at bounding box center [702, 216] width 7 height 7
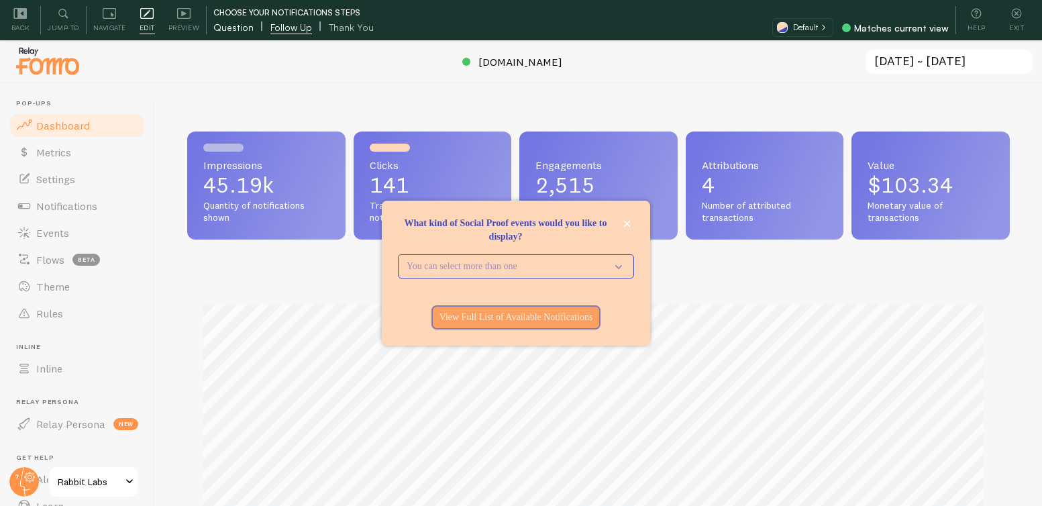
click at [222, 26] on span "Question" at bounding box center [233, 27] width 40 height 13
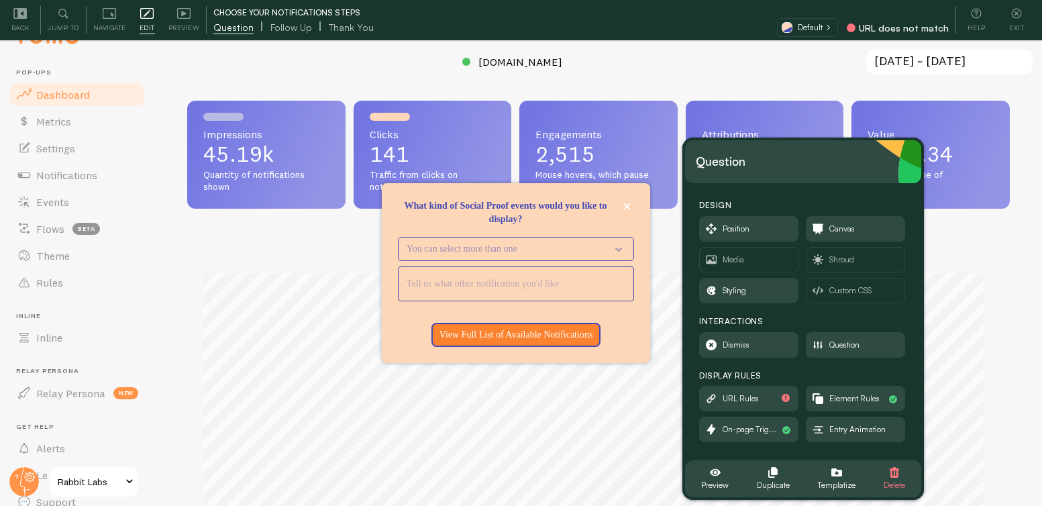
scroll to position [18, 0]
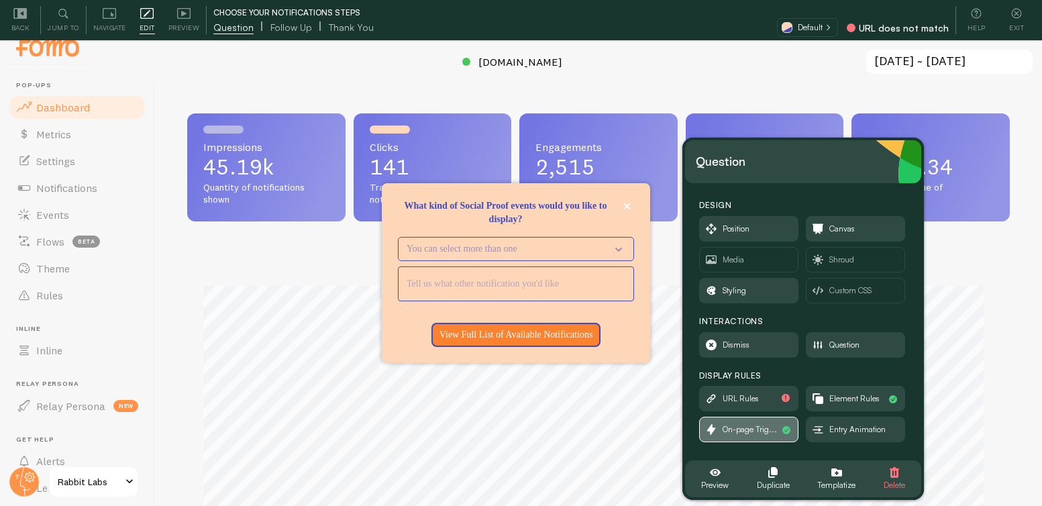
click at [749, 425] on span "On-page Trig..." at bounding box center [749, 429] width 54 height 15
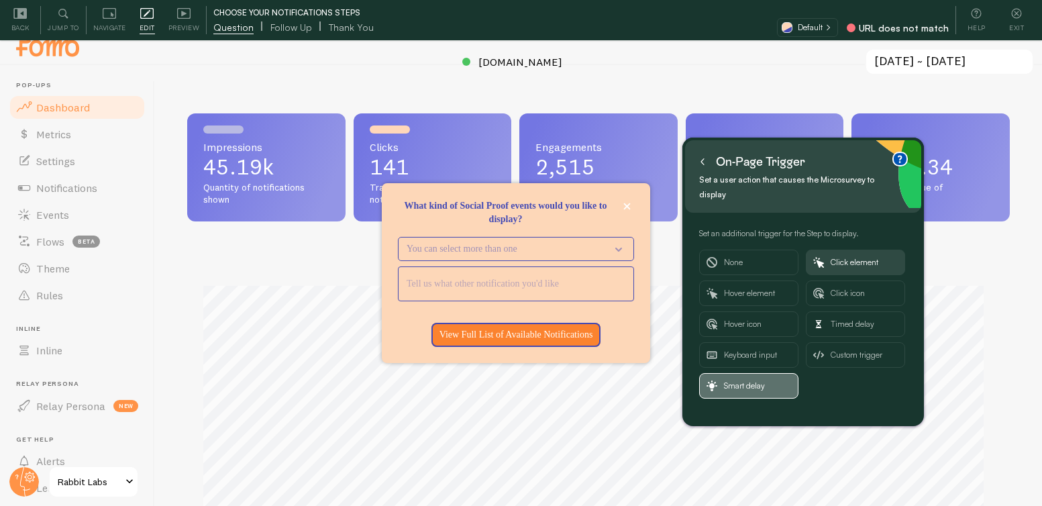
click at [741, 392] on span "Smart delay" at bounding box center [757, 386] width 67 height 24
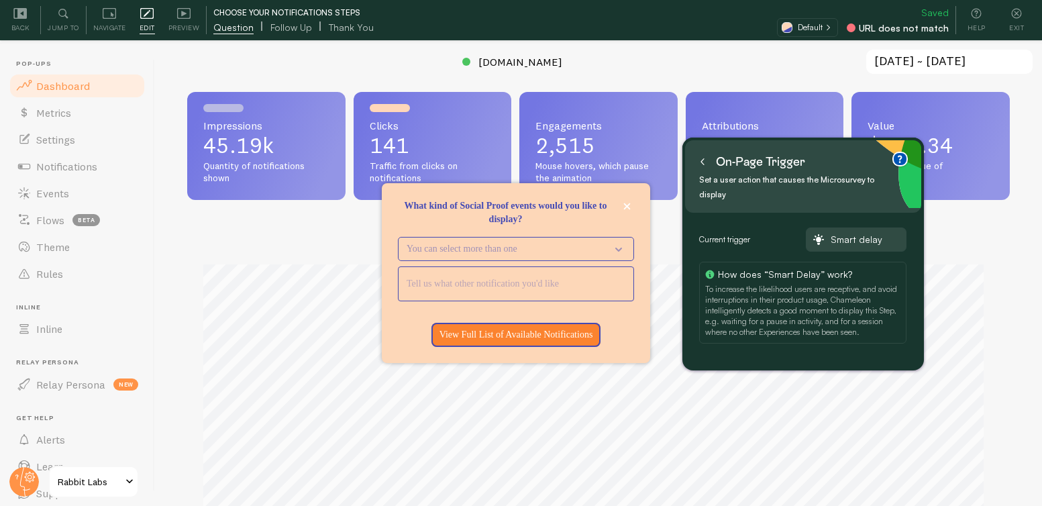
scroll to position [40, 0]
click at [834, 241] on span "Smart delay" at bounding box center [864, 239] width 68 height 12
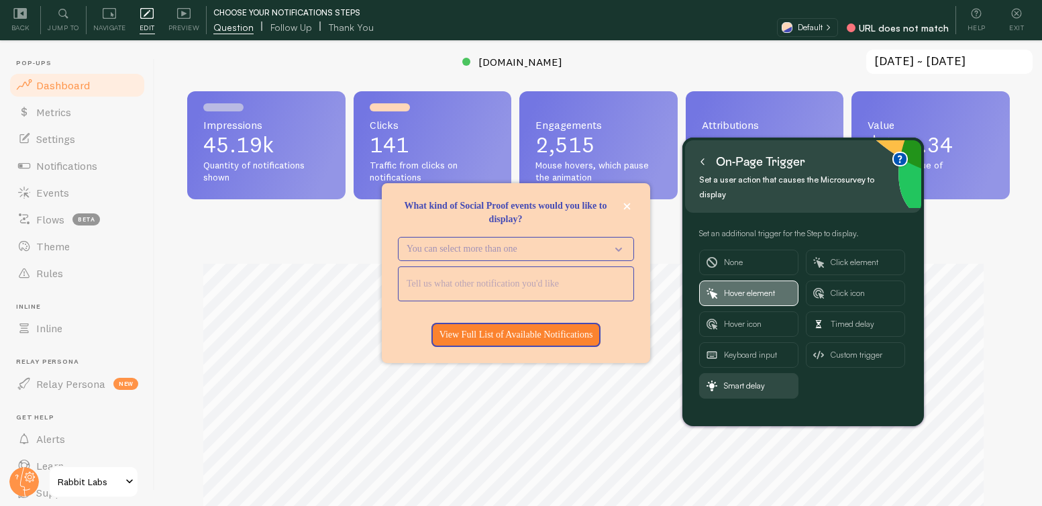
click at [765, 295] on span "Hover element" at bounding box center [757, 293] width 67 height 24
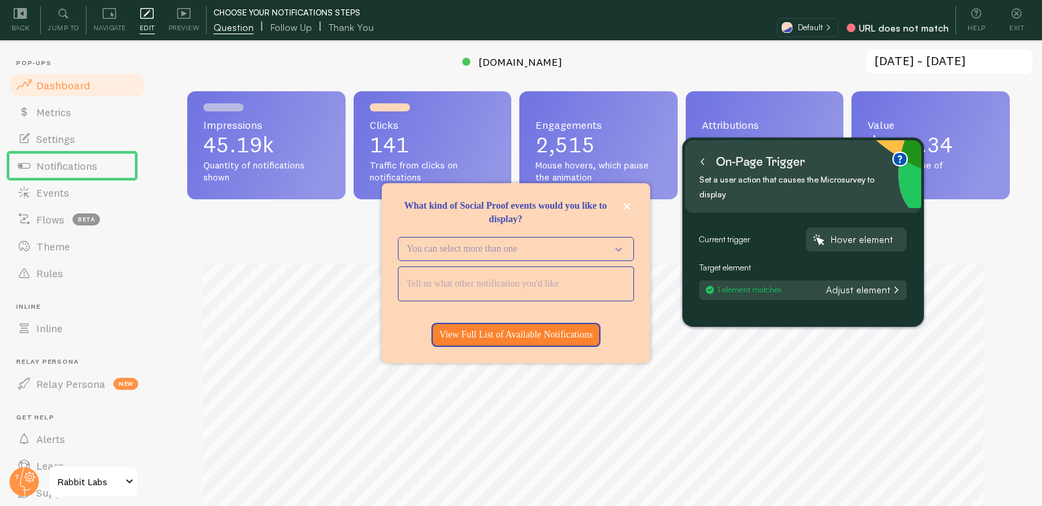
click at [704, 159] on icon at bounding box center [702, 161] width 7 height 7
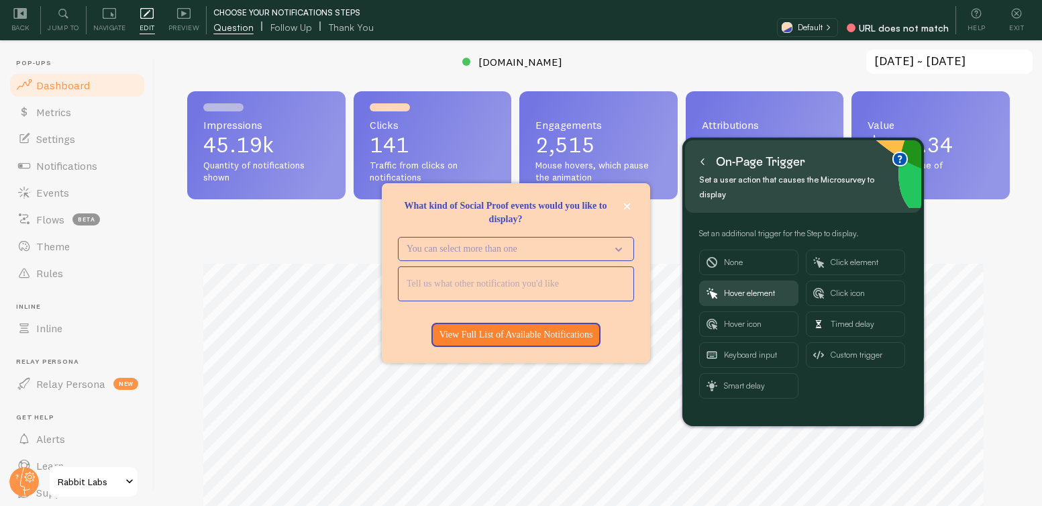
click at [707, 162] on button at bounding box center [702, 161] width 13 height 21
click at [706, 164] on button at bounding box center [702, 161] width 13 height 21
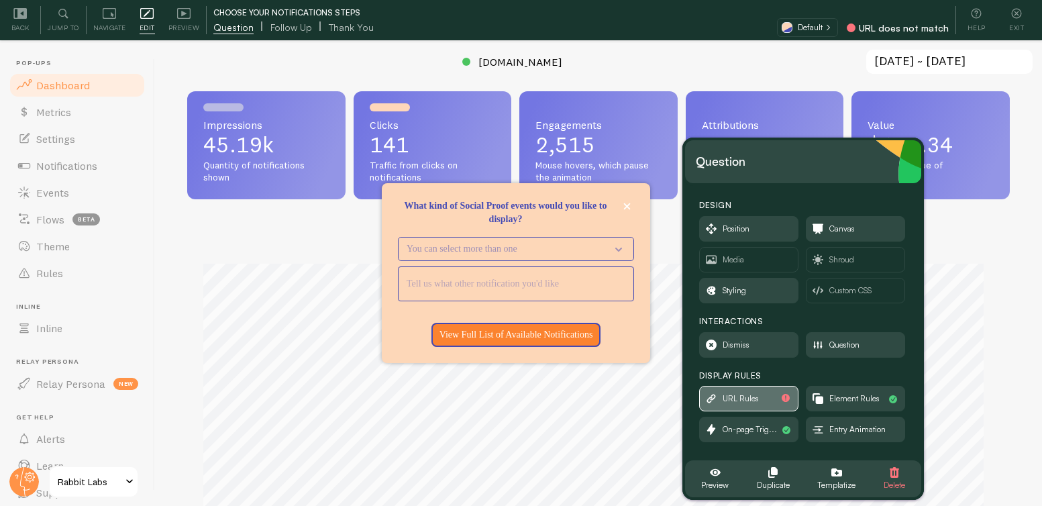
click at [757, 400] on span "URL Rules" at bounding box center [740, 398] width 36 height 15
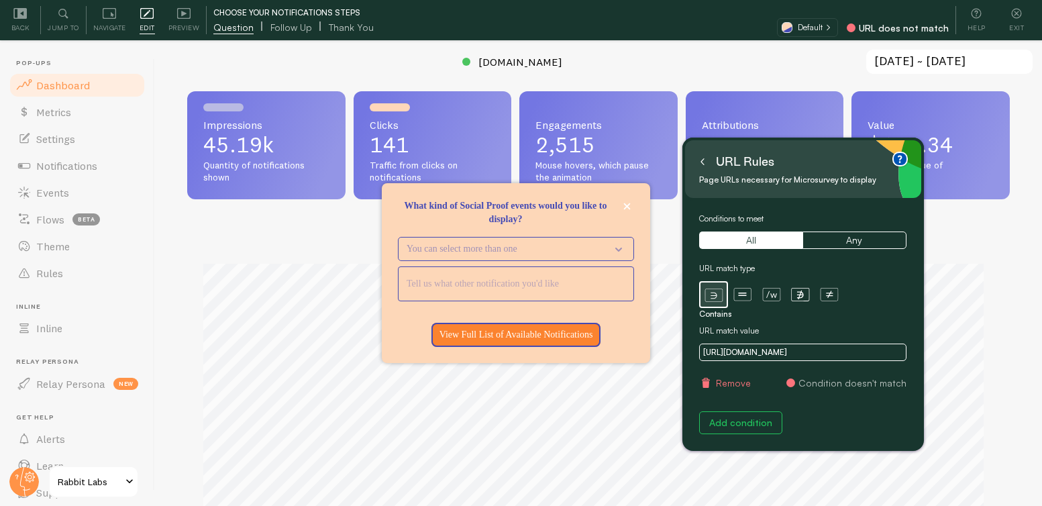
click at [728, 383] on button "Remove" at bounding box center [725, 382] width 52 height 13
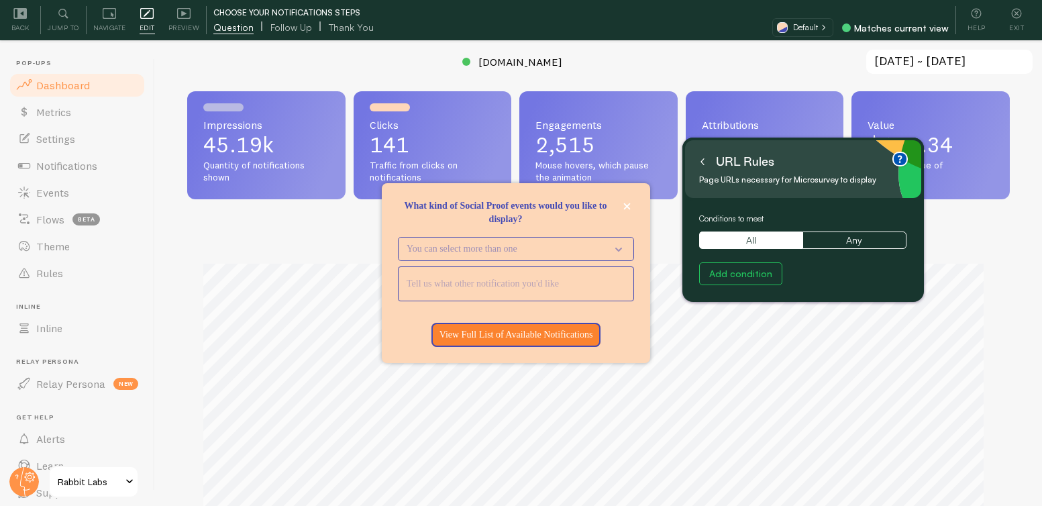
click at [707, 164] on button at bounding box center [702, 161] width 13 height 21
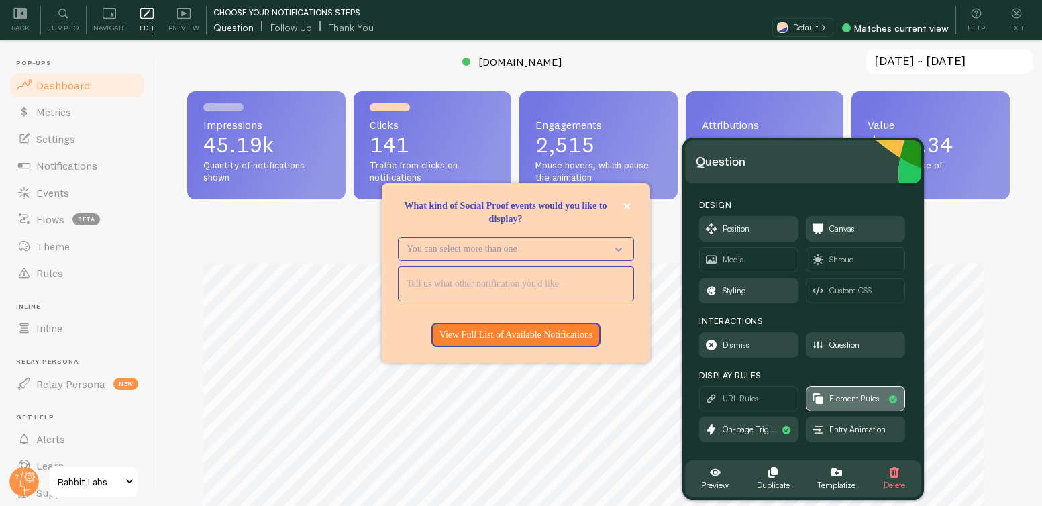
click at [822, 402] on icon "button" at bounding box center [819, 399] width 7 height 7
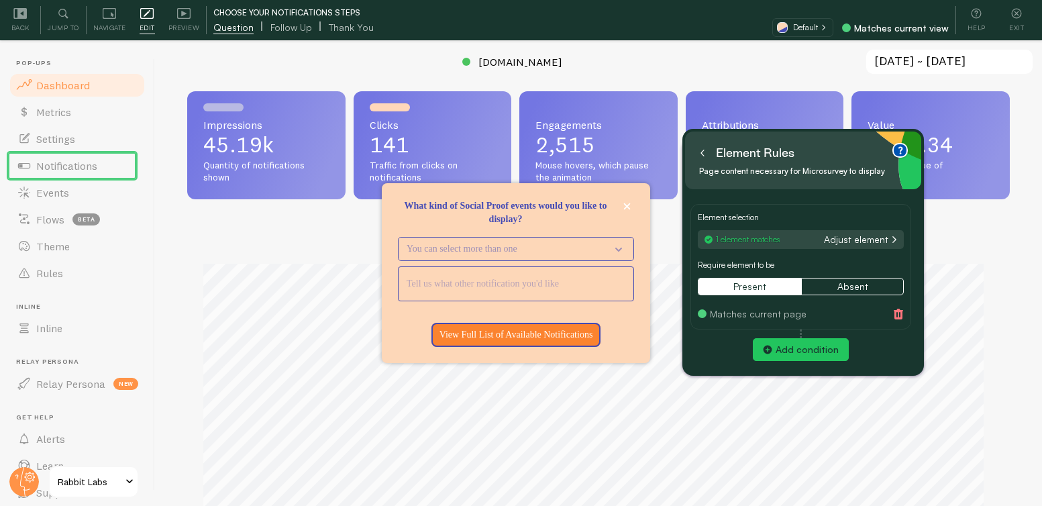
click at [701, 146] on button at bounding box center [702, 152] width 13 height 21
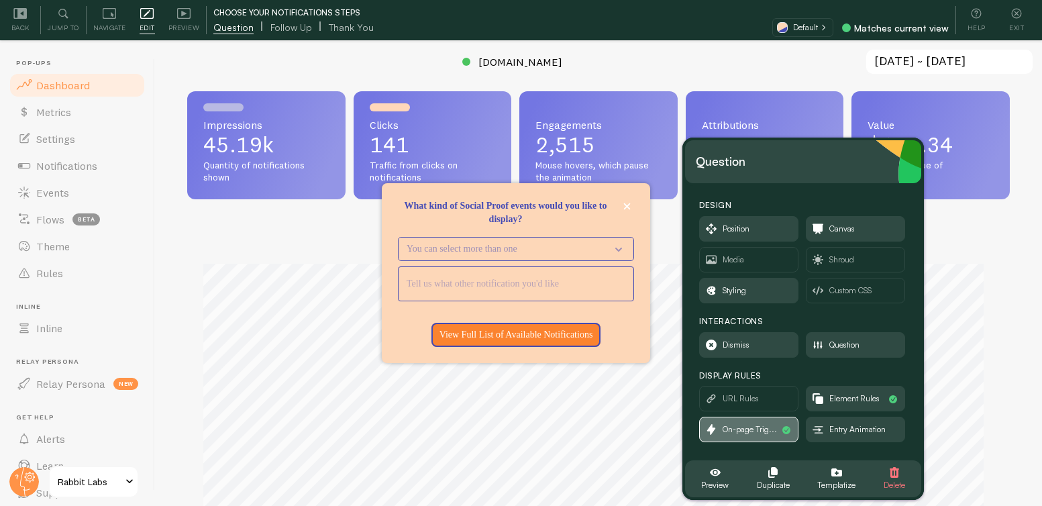
click at [755, 427] on span "On-page Trig..." at bounding box center [749, 429] width 54 height 15
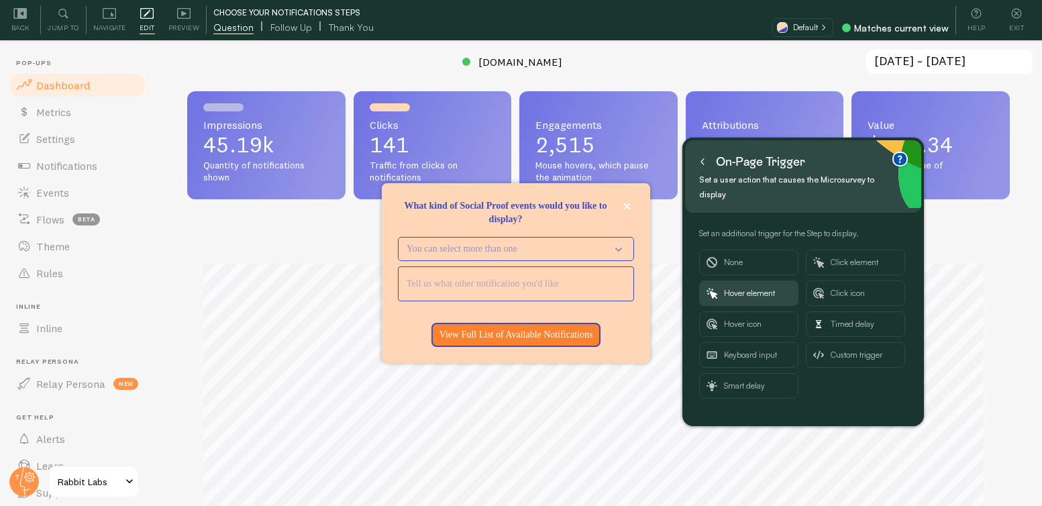
click at [704, 162] on icon at bounding box center [702, 161] width 7 height 7
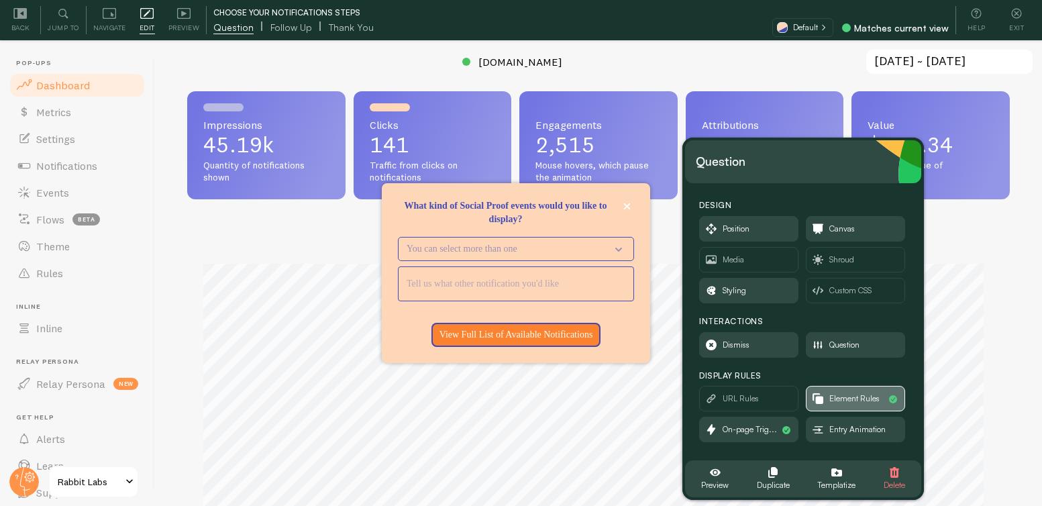
click at [852, 392] on span "Element Rules" at bounding box center [854, 398] width 50 height 15
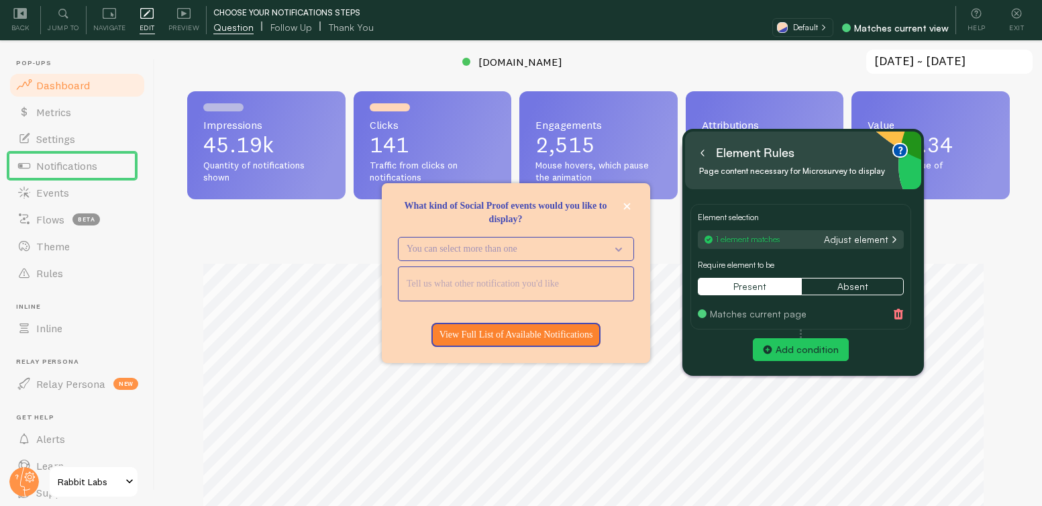
click at [705, 150] on icon at bounding box center [702, 153] width 7 height 7
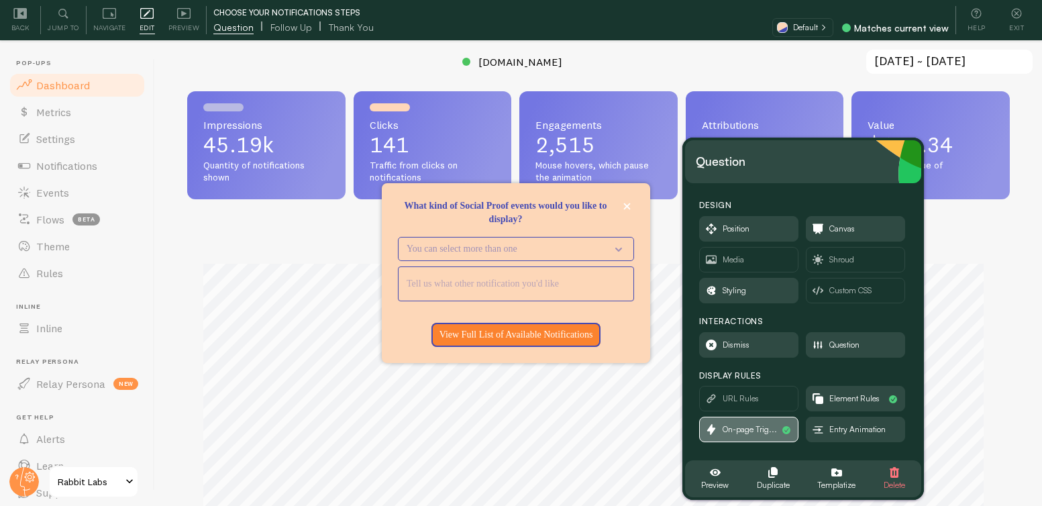
click at [749, 427] on span "On-page Trig..." at bounding box center [749, 429] width 54 height 15
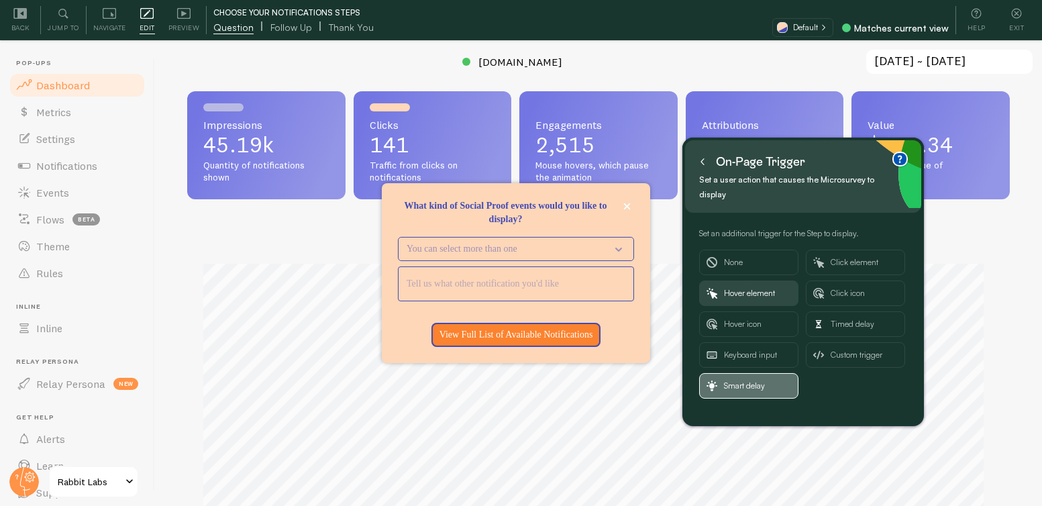
click at [730, 377] on span "Smart delay" at bounding box center [757, 386] width 67 height 24
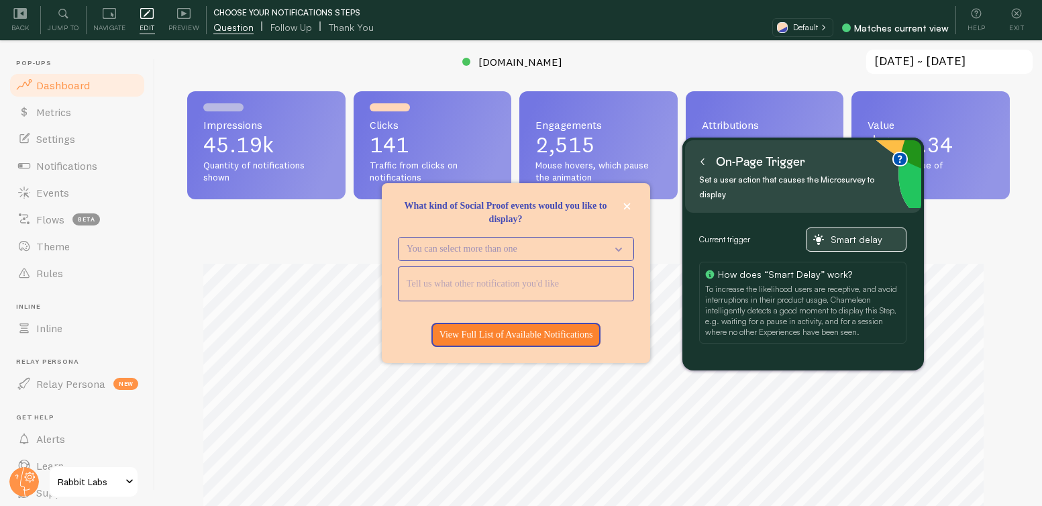
click at [835, 239] on span "Smart delay" at bounding box center [864, 239] width 68 height 12
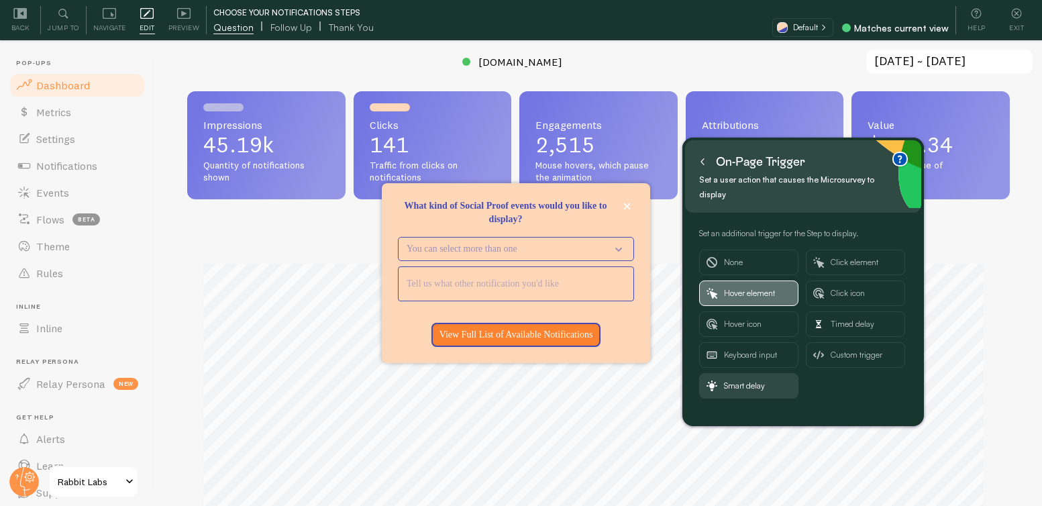
click at [749, 292] on span "Hover element" at bounding box center [757, 293] width 67 height 24
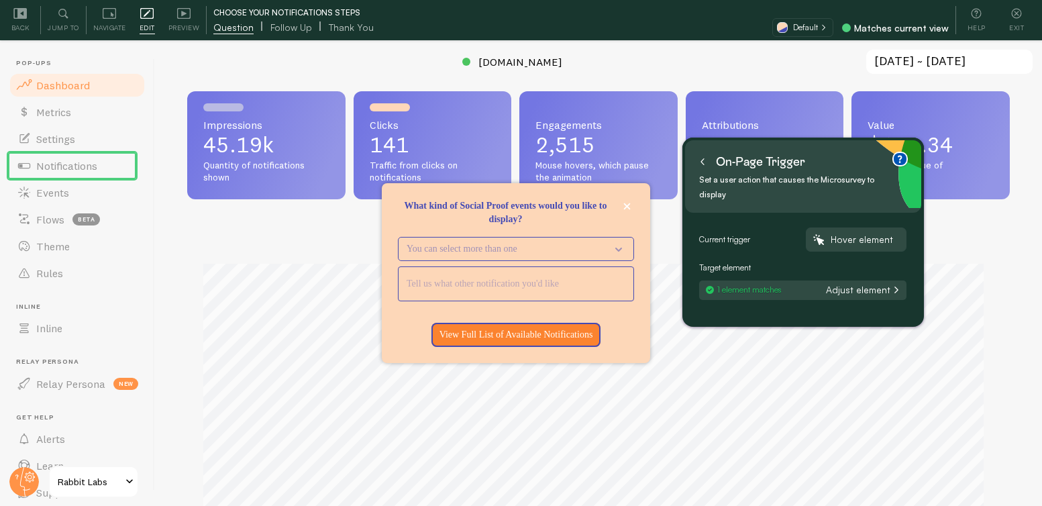
click at [707, 163] on button at bounding box center [702, 161] width 13 height 21
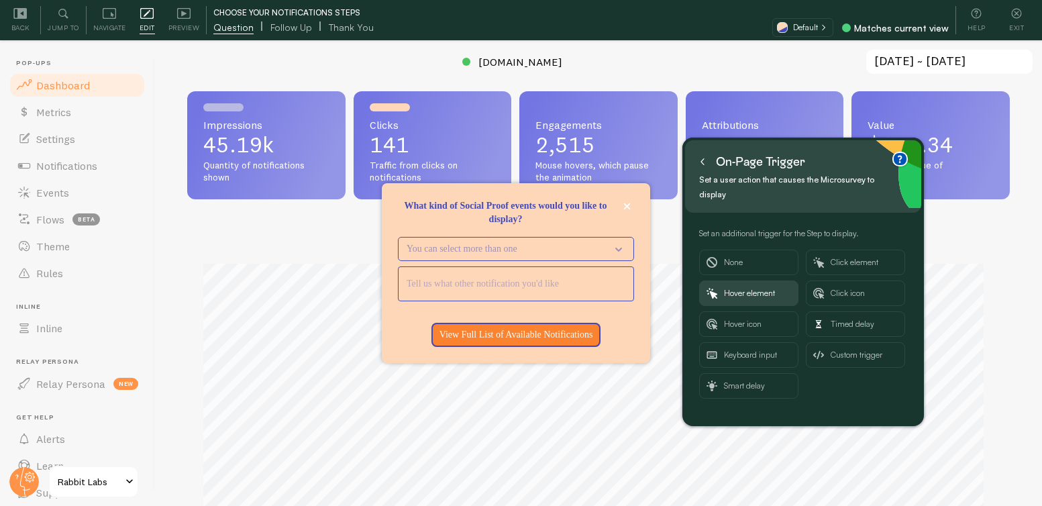
click at [707, 164] on button at bounding box center [702, 161] width 13 height 21
click at [706, 156] on button at bounding box center [702, 161] width 13 height 21
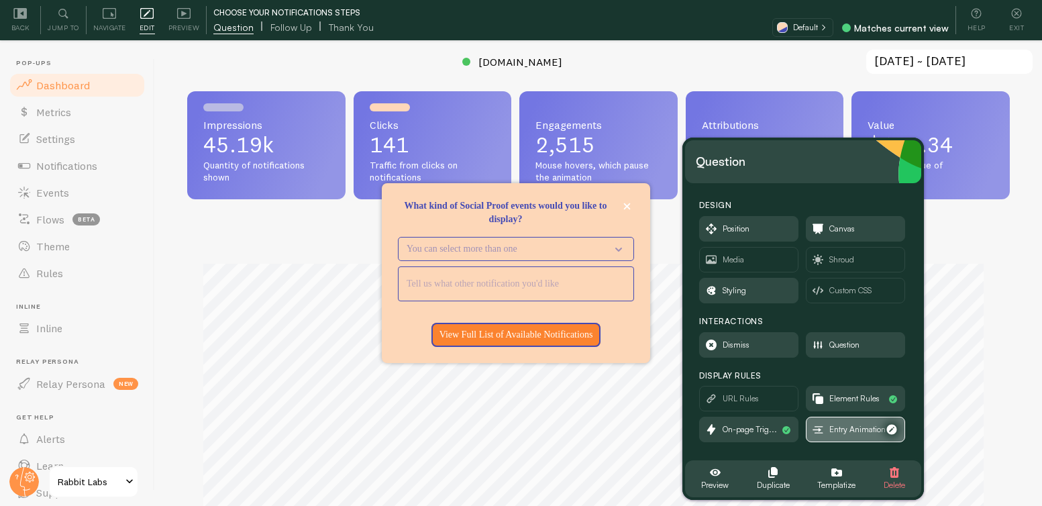
click at [877, 437] on span "Entry Animation" at bounding box center [855, 429] width 98 height 24
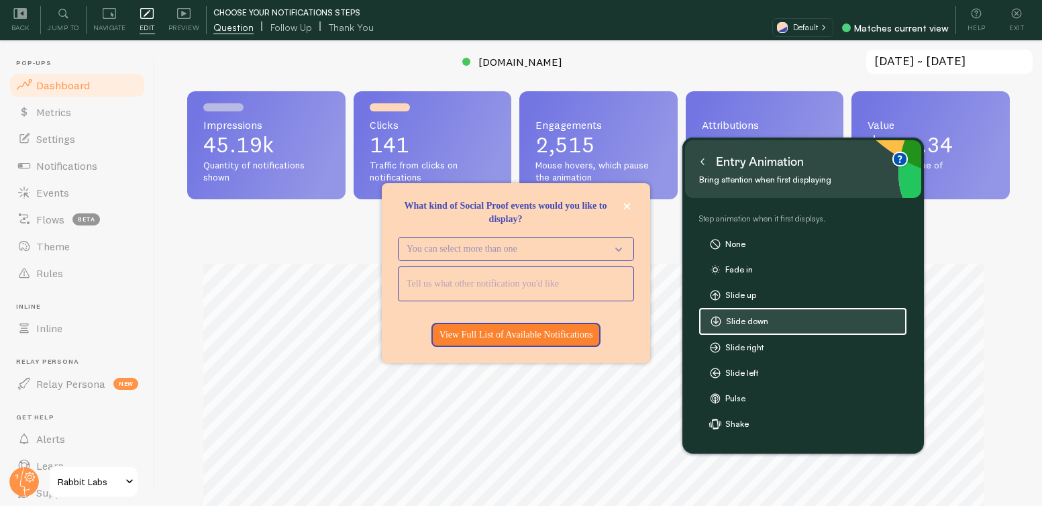
click at [705, 158] on icon at bounding box center [702, 161] width 7 height 7
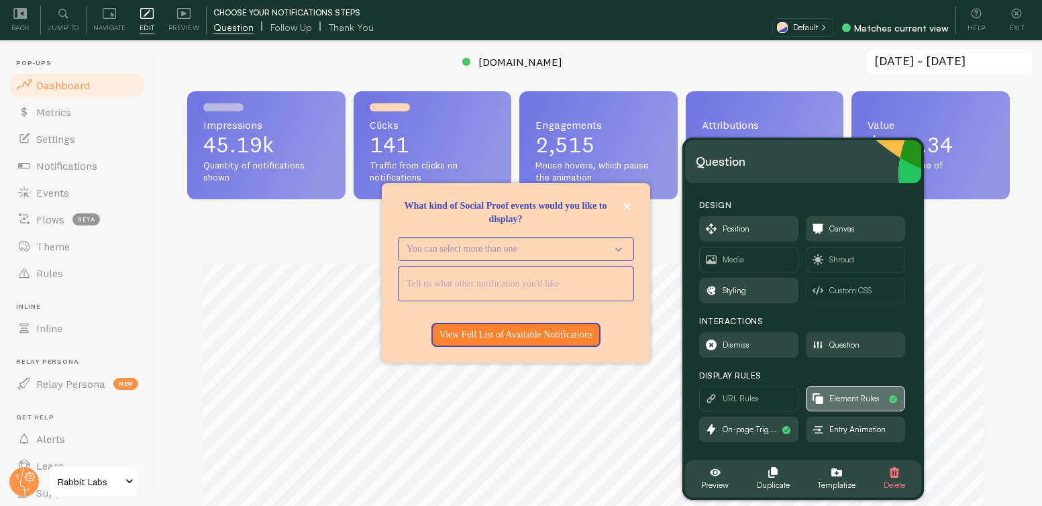
click at [860, 395] on span "Element Rules" at bounding box center [854, 398] width 50 height 15
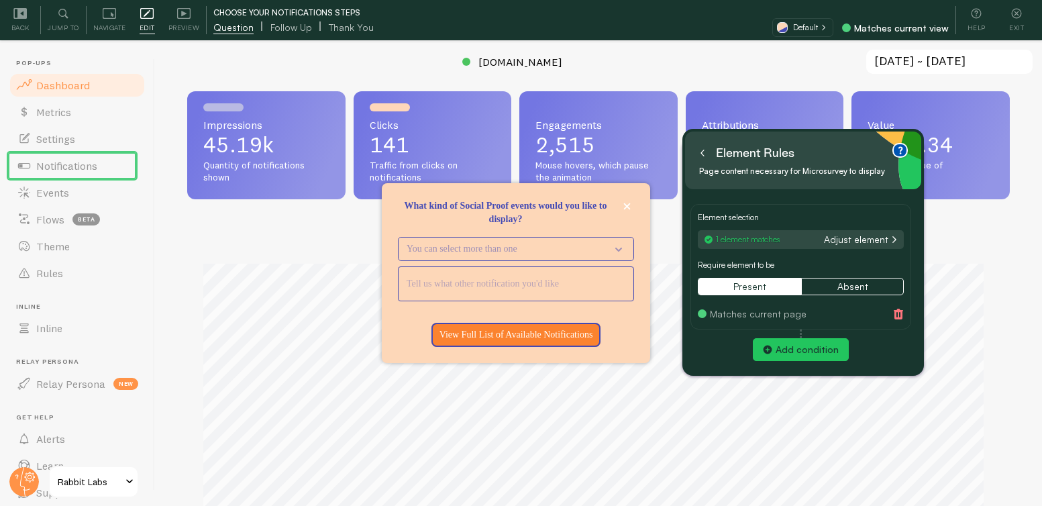
click at [702, 154] on icon at bounding box center [702, 153] width 7 height 7
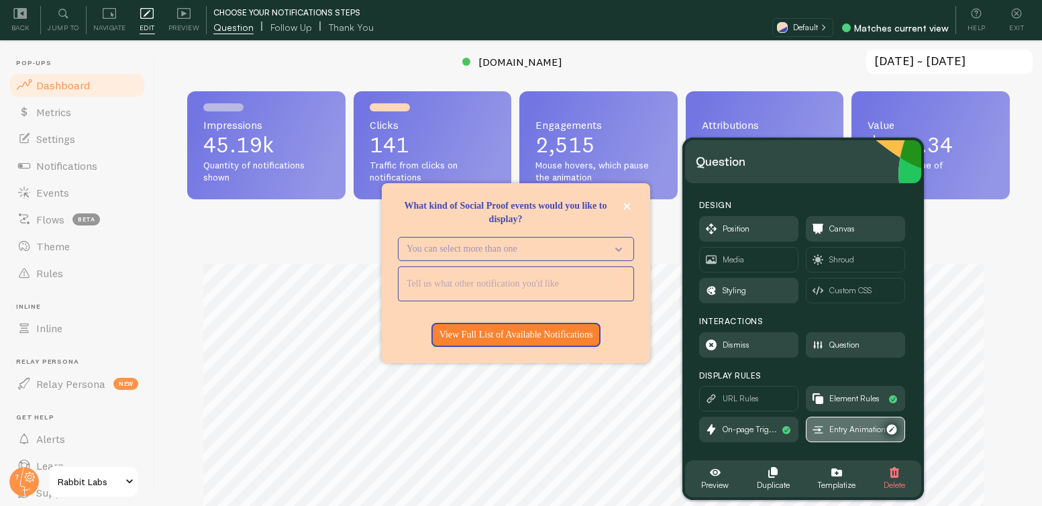
click at [837, 430] on span "Entry Animation" at bounding box center [857, 429] width 56 height 15
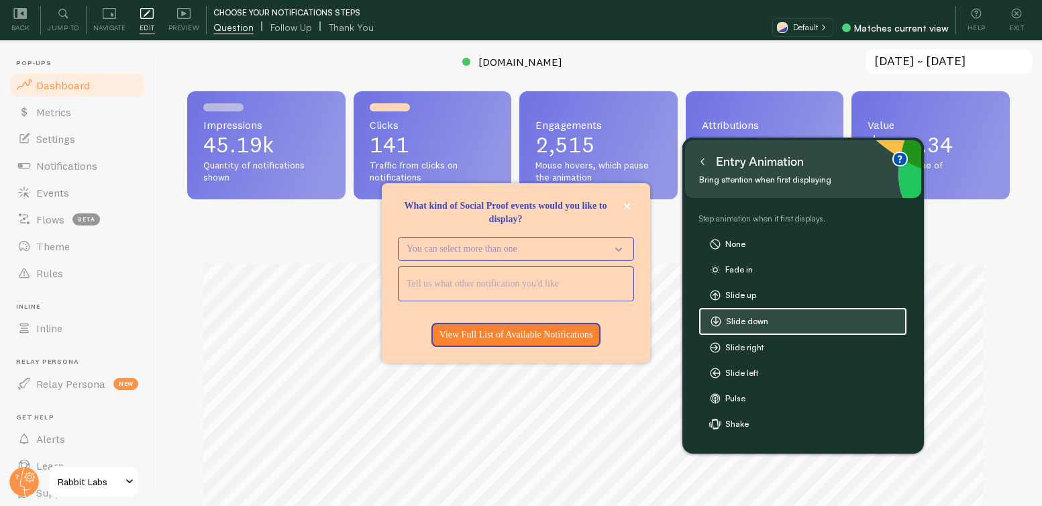
click at [702, 158] on icon at bounding box center [702, 161] width 7 height 7
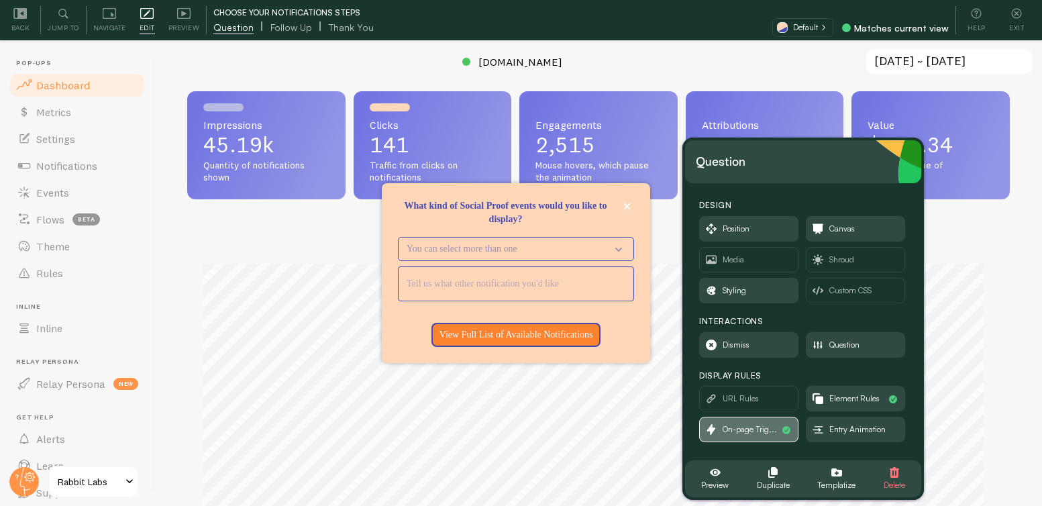
click at [763, 426] on span "On-page Trig..." at bounding box center [749, 429] width 54 height 15
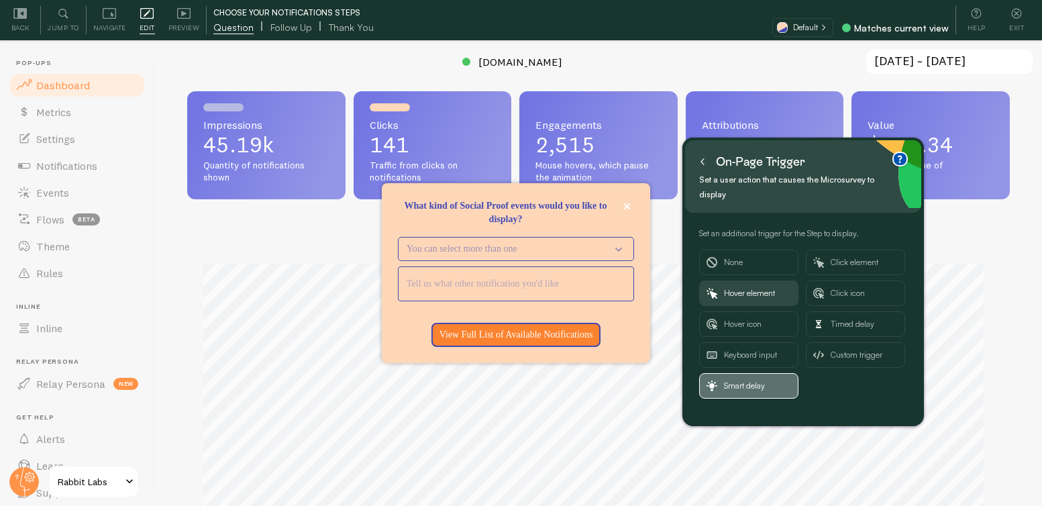
click at [735, 380] on span "Smart delay" at bounding box center [757, 386] width 67 height 24
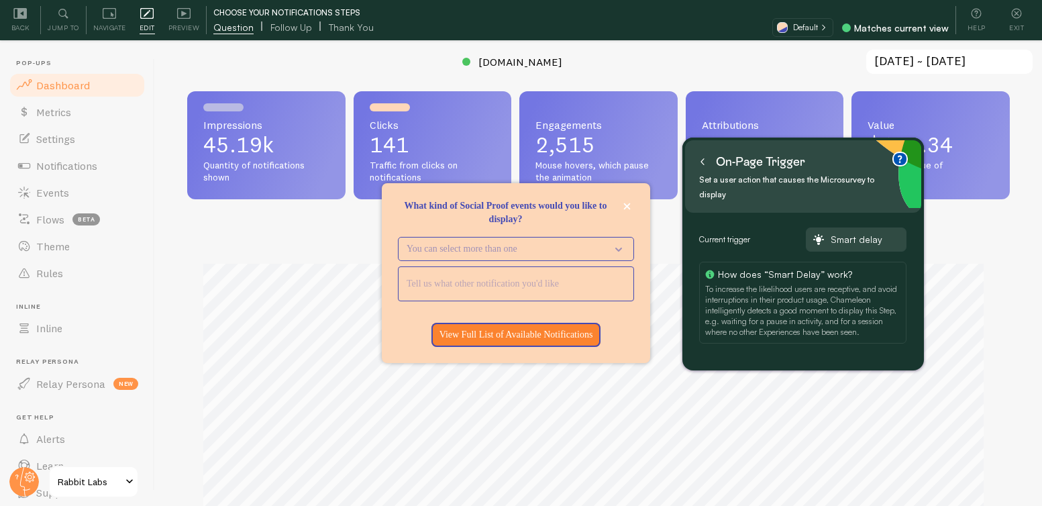
click at [700, 158] on icon at bounding box center [702, 161] width 7 height 7
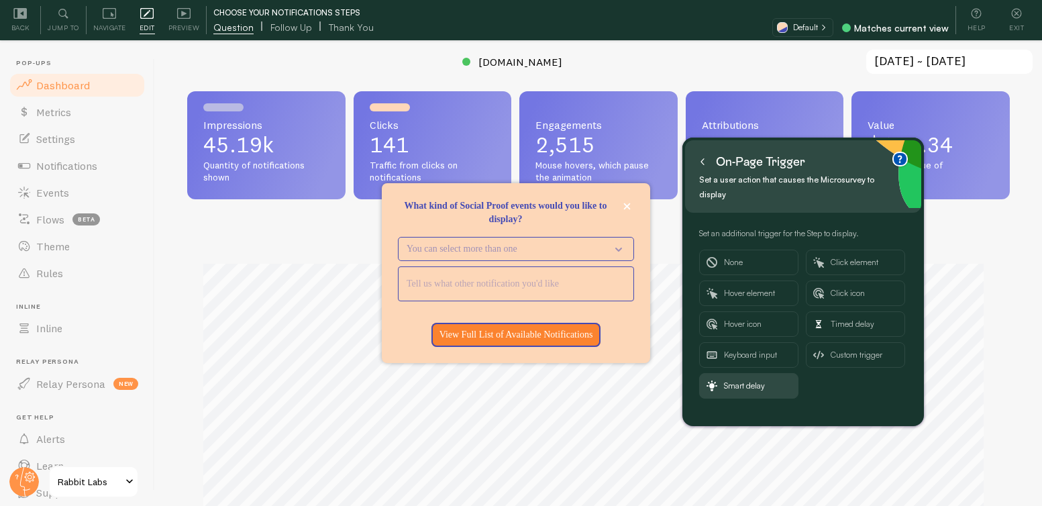
click at [704, 162] on icon at bounding box center [702, 161] width 7 height 7
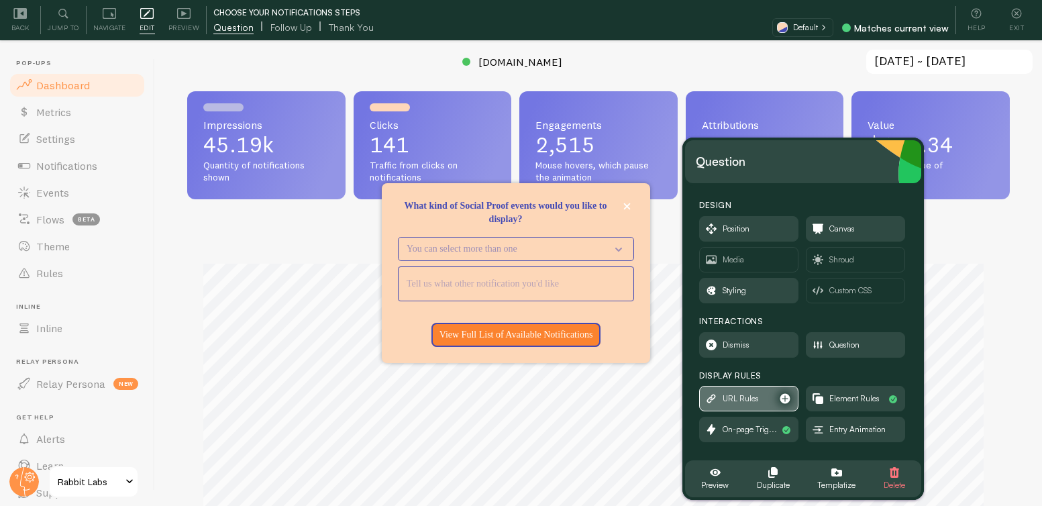
click at [739, 391] on span "URL Rules" at bounding box center [740, 398] width 36 height 15
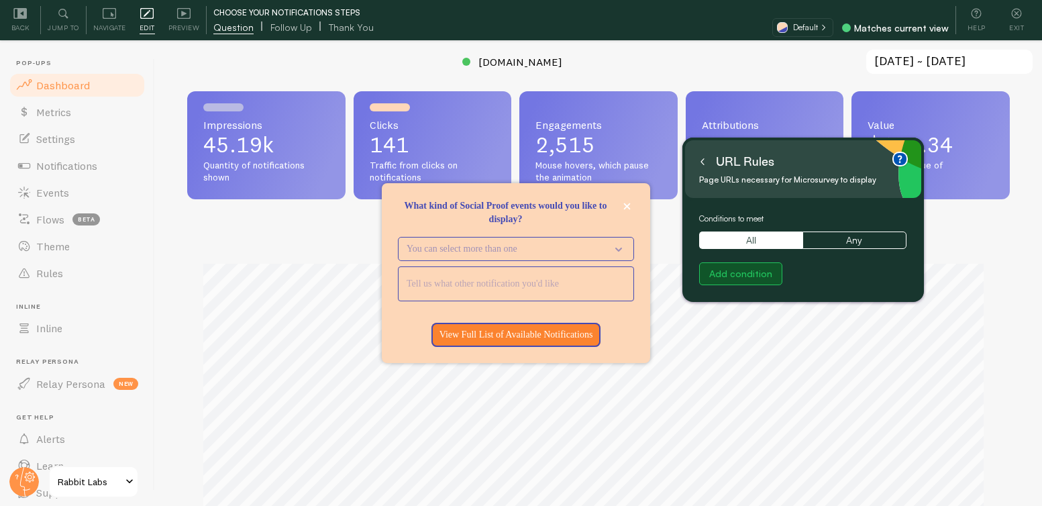
click at [736, 271] on button "Add condition" at bounding box center [740, 273] width 83 height 23
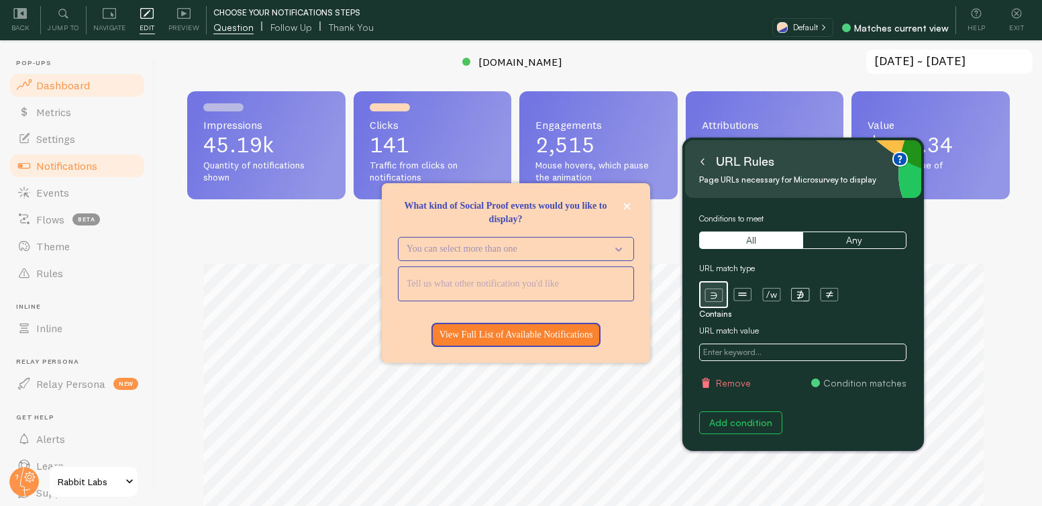
click at [78, 167] on span "Notifications" at bounding box center [66, 165] width 61 height 13
click at [801, 357] on input "text" at bounding box center [802, 351] width 207 height 17
paste input "https://fomo.com/app#/notifications/"
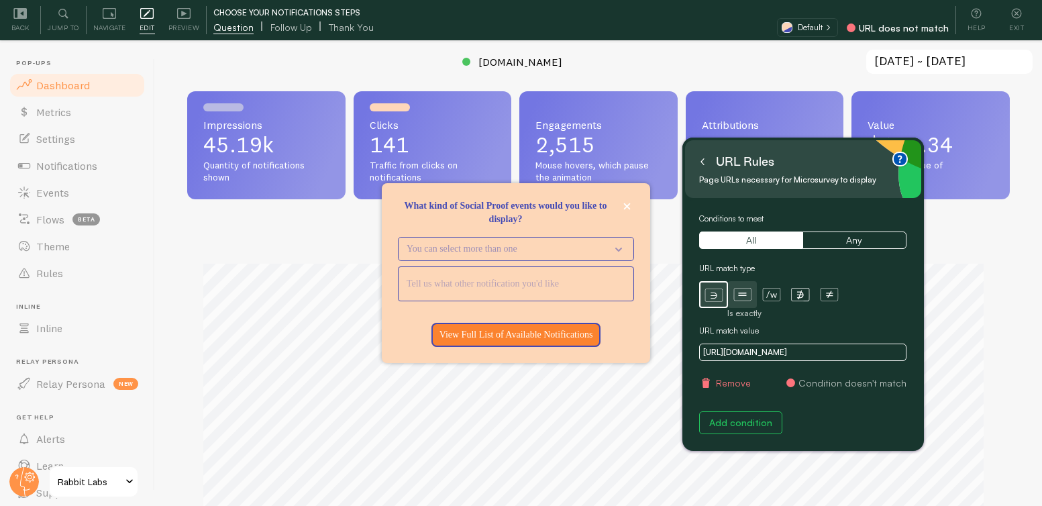
type input "https://fomo.com/app#/notifications/"
click at [741, 294] on icon at bounding box center [742, 294] width 19 height 19
click at [750, 419] on button "Add condition" at bounding box center [740, 422] width 83 height 23
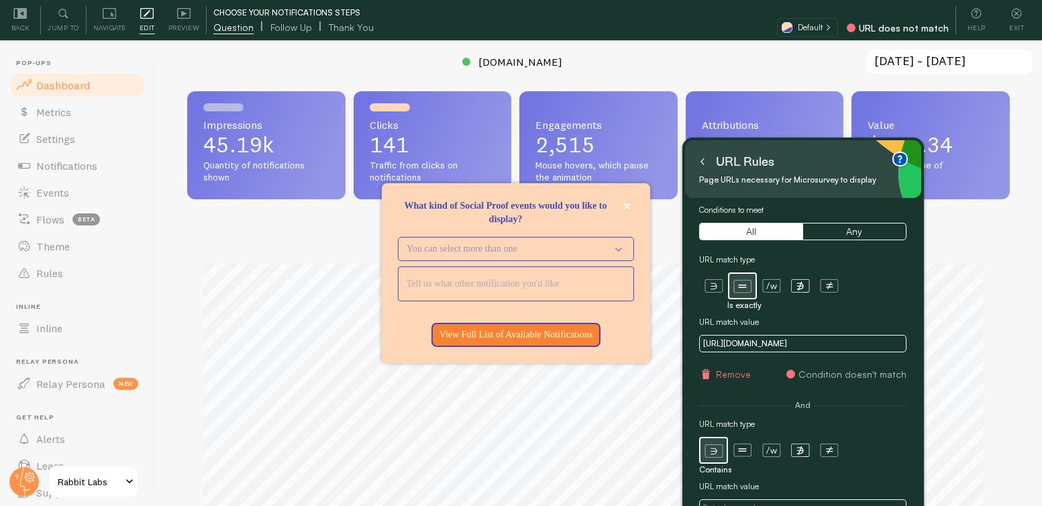
scroll to position [18, 0]
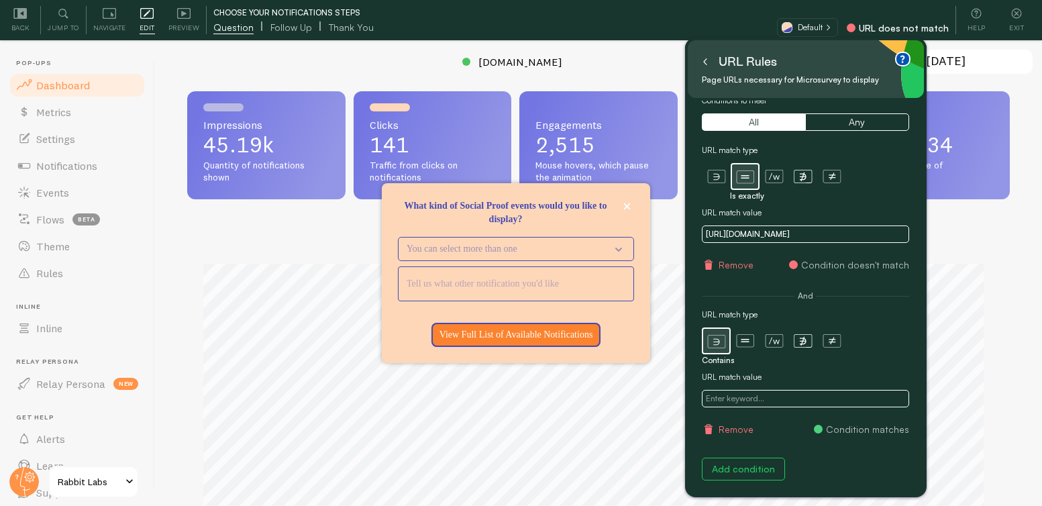
drag, startPoint x: 847, startPoint y: 150, endPoint x: 849, endPoint y: 48, distance: 101.3
click at [849, 48] on div "URL Rules Page URLs necessary for Microsurvey to display" at bounding box center [806, 69] width 236 height 58
click at [733, 428] on button "Remove" at bounding box center [728, 429] width 52 height 13
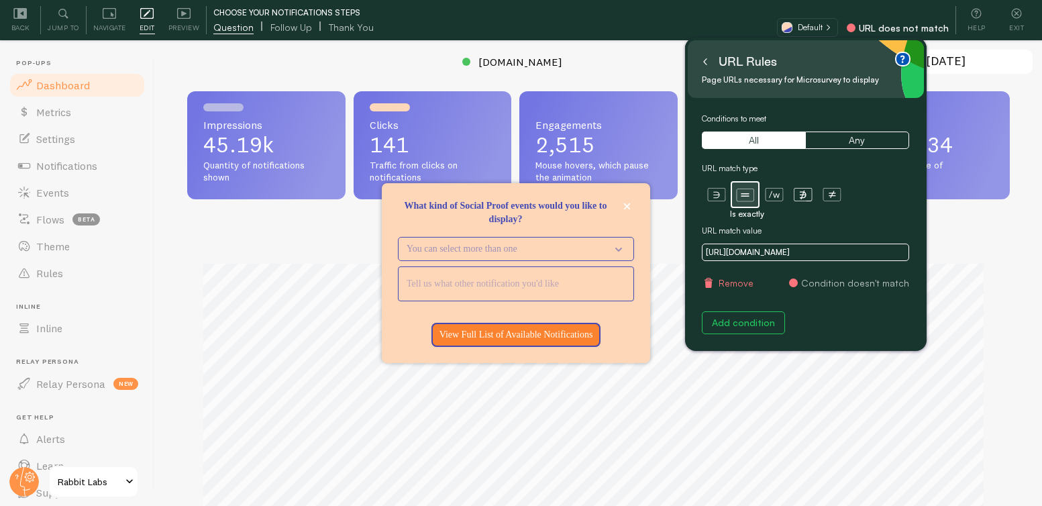
click at [704, 60] on icon at bounding box center [705, 62] width 3 height 6
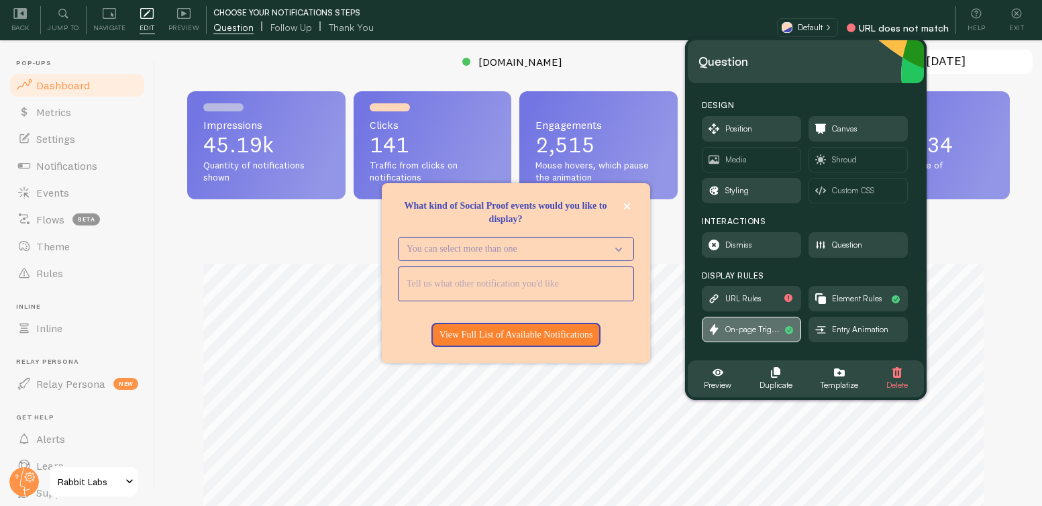
click at [747, 319] on span "On-page Trig..." at bounding box center [751, 329] width 98 height 24
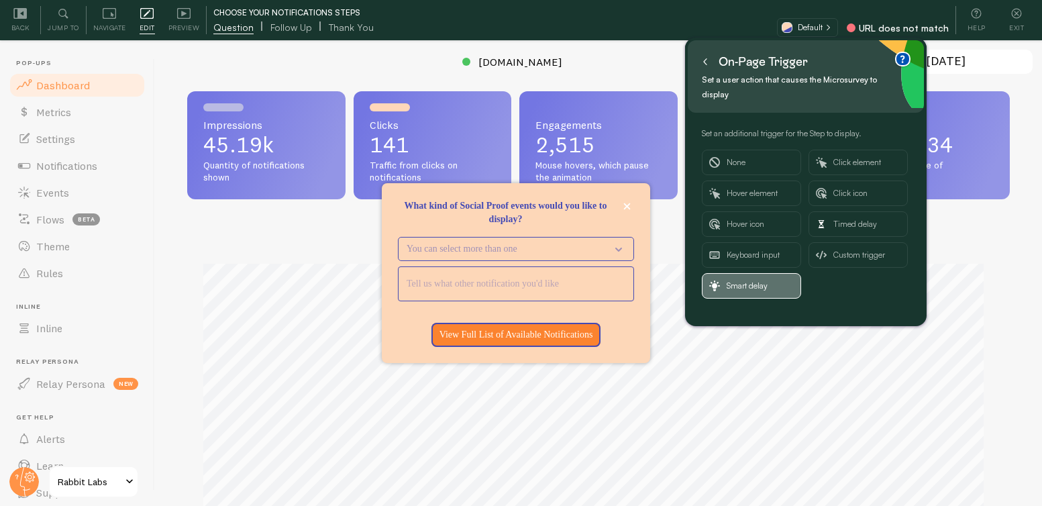
click at [767, 282] on span "Smart delay" at bounding box center [759, 286] width 67 height 24
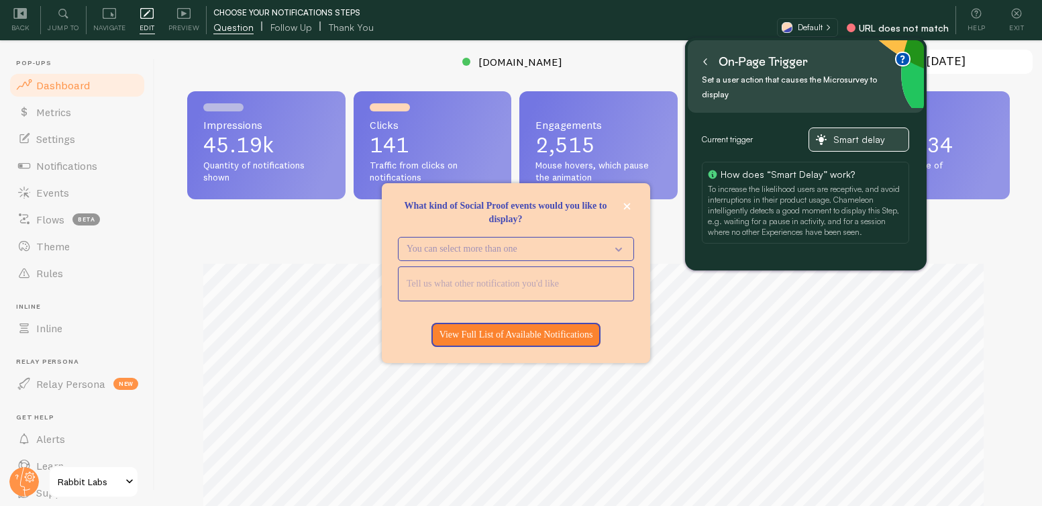
click at [853, 144] on span "Smart delay" at bounding box center [867, 139] width 68 height 12
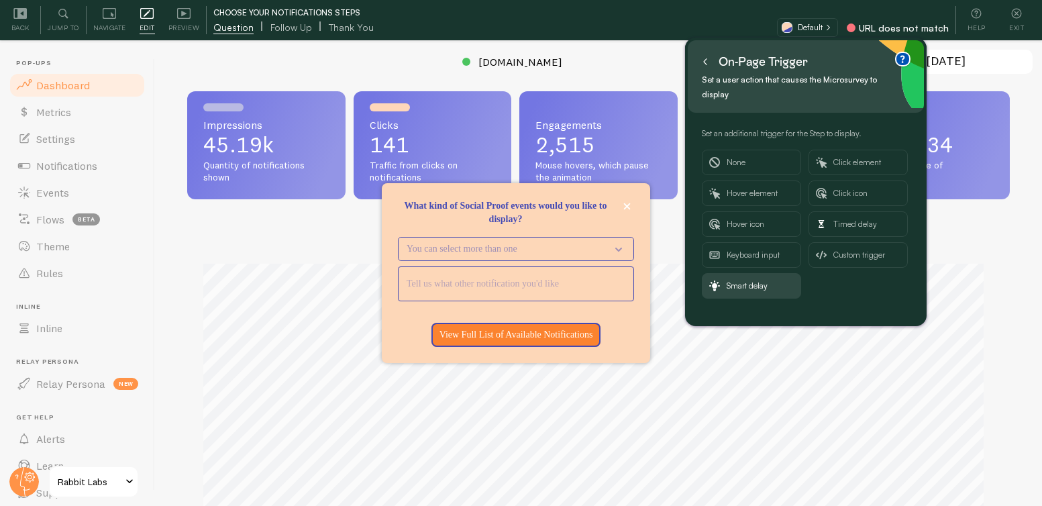
click at [706, 65] on icon at bounding box center [705, 61] width 7 height 7
click at [177, 17] on icon at bounding box center [183, 13] width 13 height 11
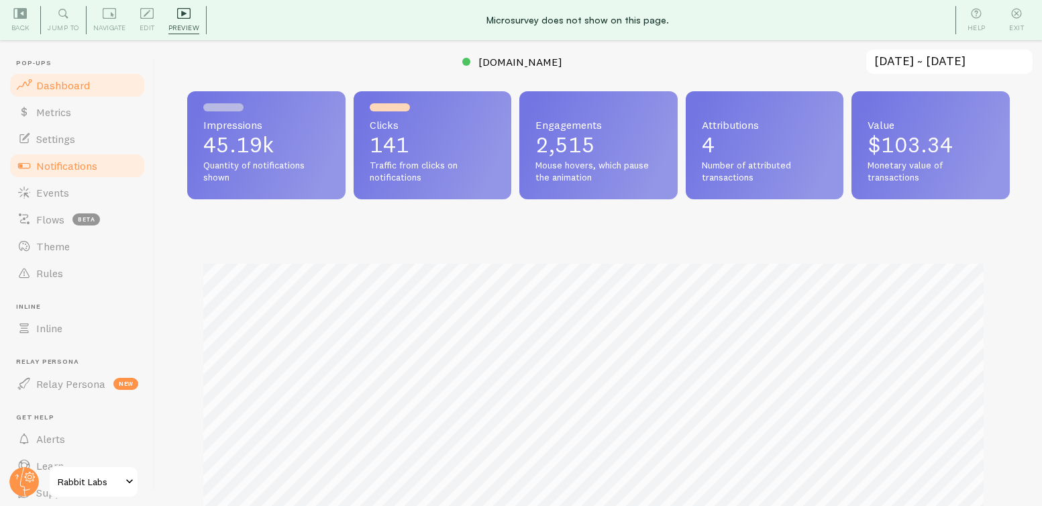
click at [69, 158] on link "Notifications" at bounding box center [77, 165] width 138 height 27
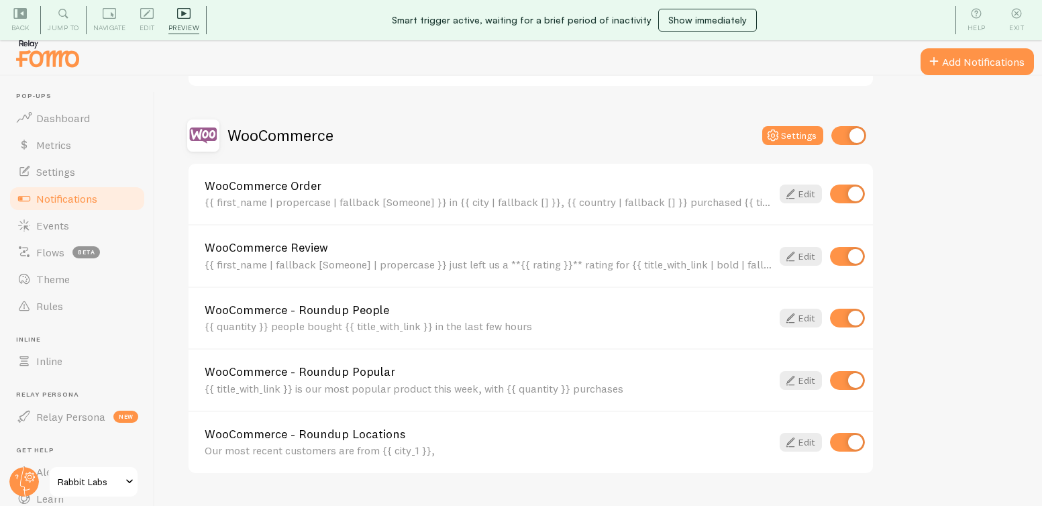
scroll to position [9, 0]
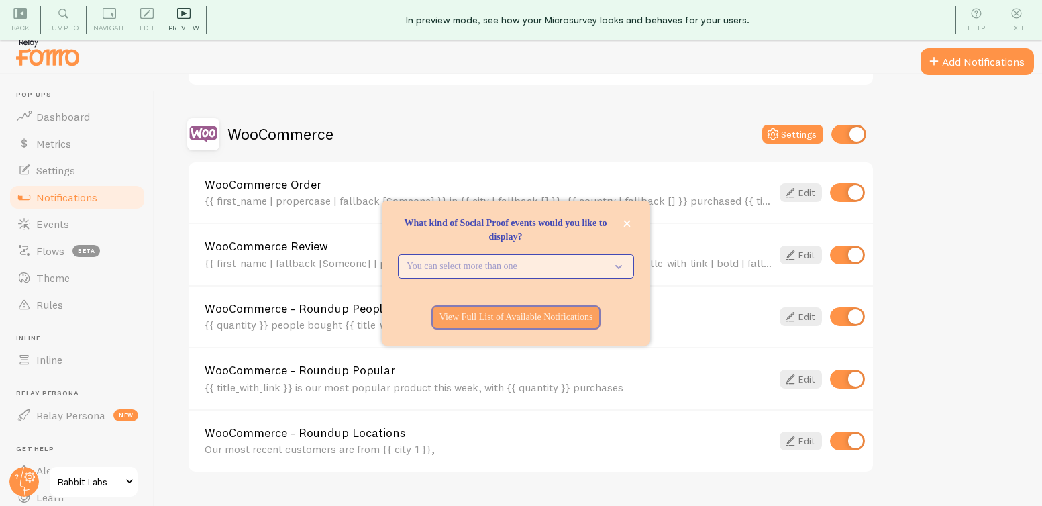
click at [487, 270] on p "You can select more than one" at bounding box center [507, 266] width 200 height 13
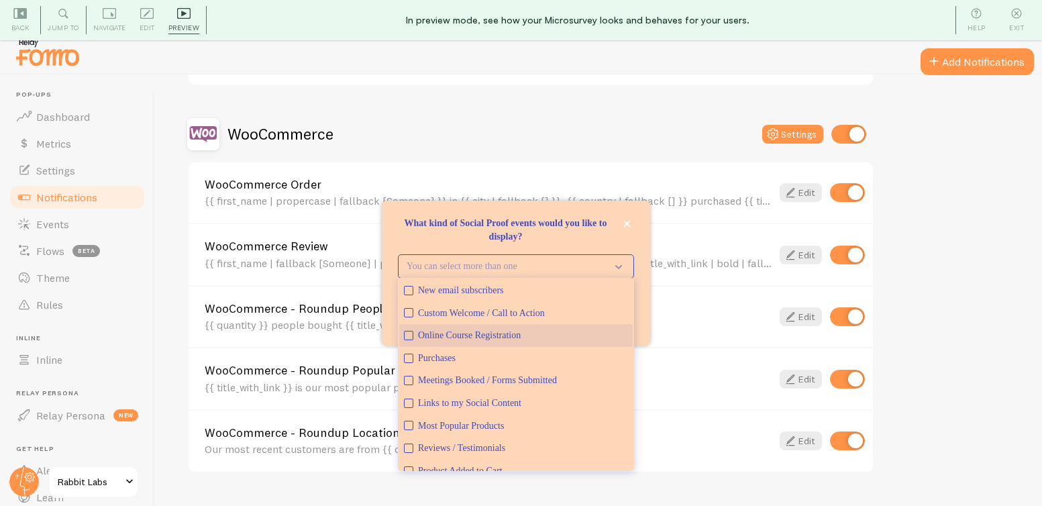
click at [491, 330] on div "Online Course Registration" at bounding box center [523, 335] width 210 height 13
click at [539, 246] on div "What kind of Social Proof events would you like to display?" at bounding box center [516, 249] width 268 height 11
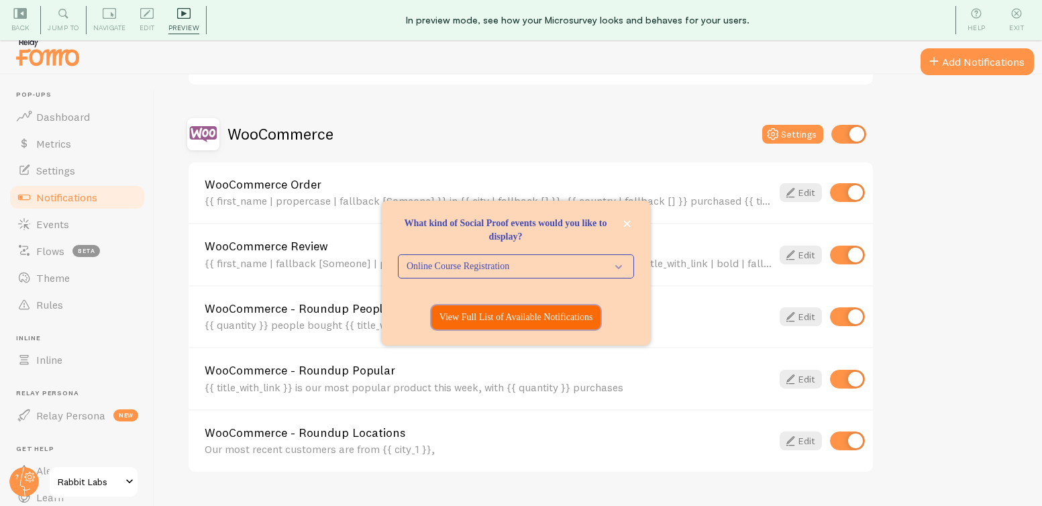
click at [529, 317] on p "View Full List of Available Notifications" at bounding box center [516, 317] width 154 height 13
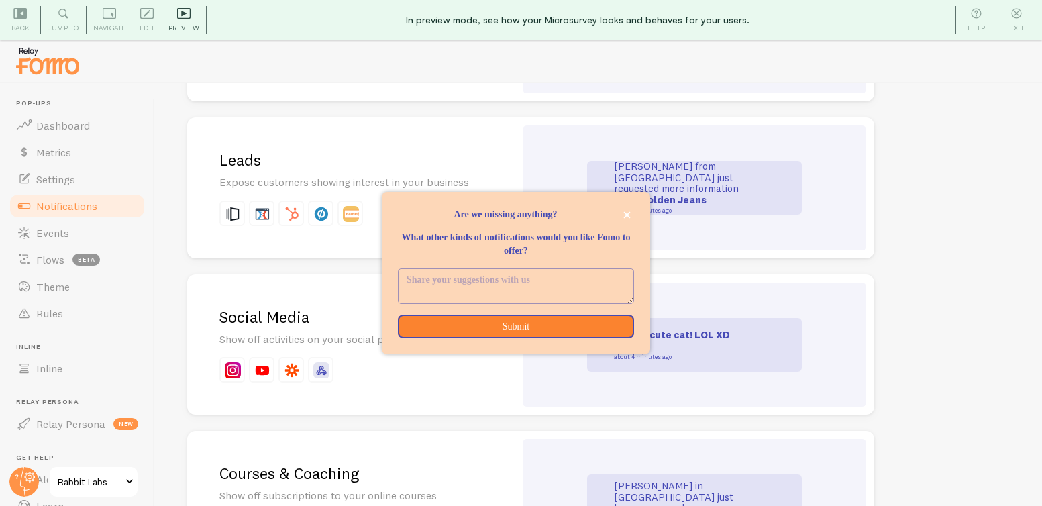
scroll to position [2038, 0]
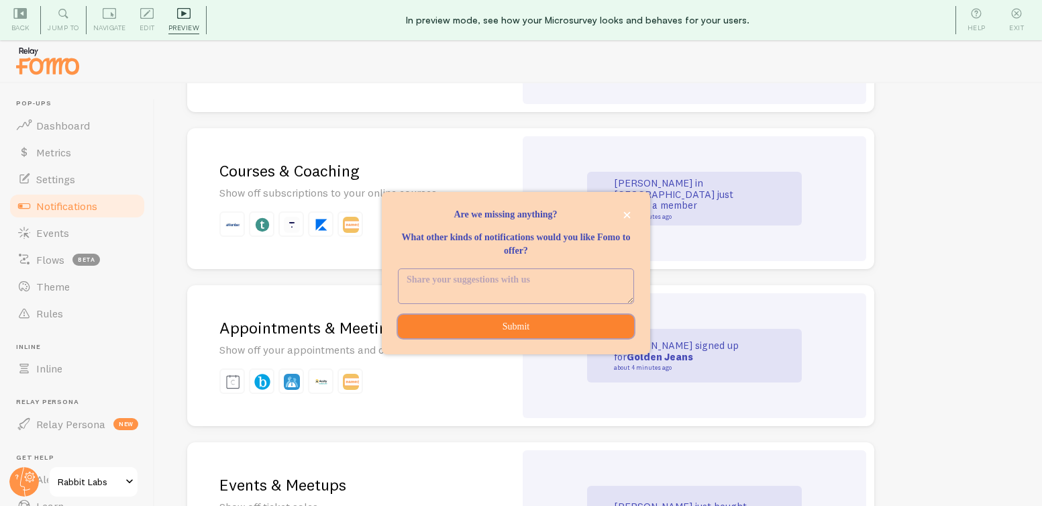
click at [472, 323] on button "Submit" at bounding box center [516, 327] width 236 height 24
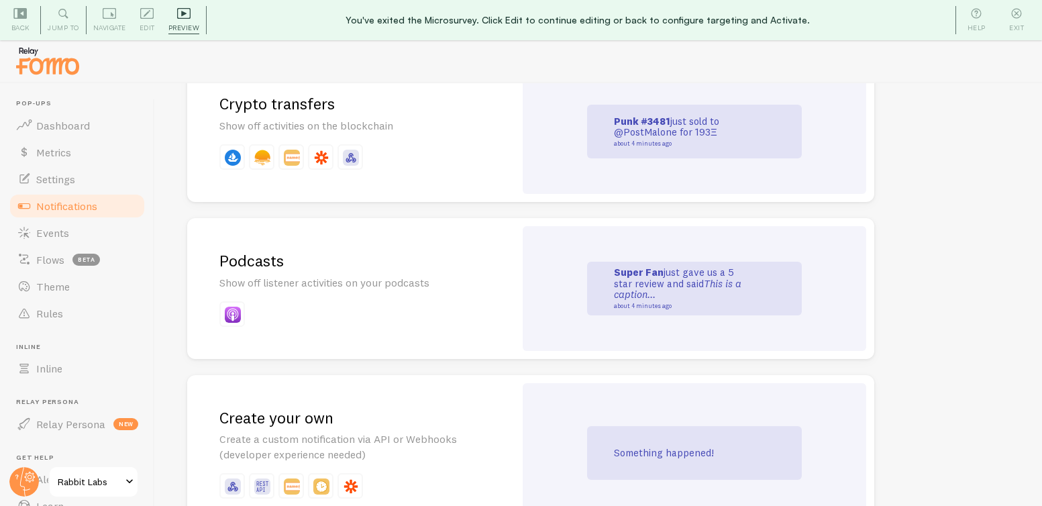
scroll to position [2938, 0]
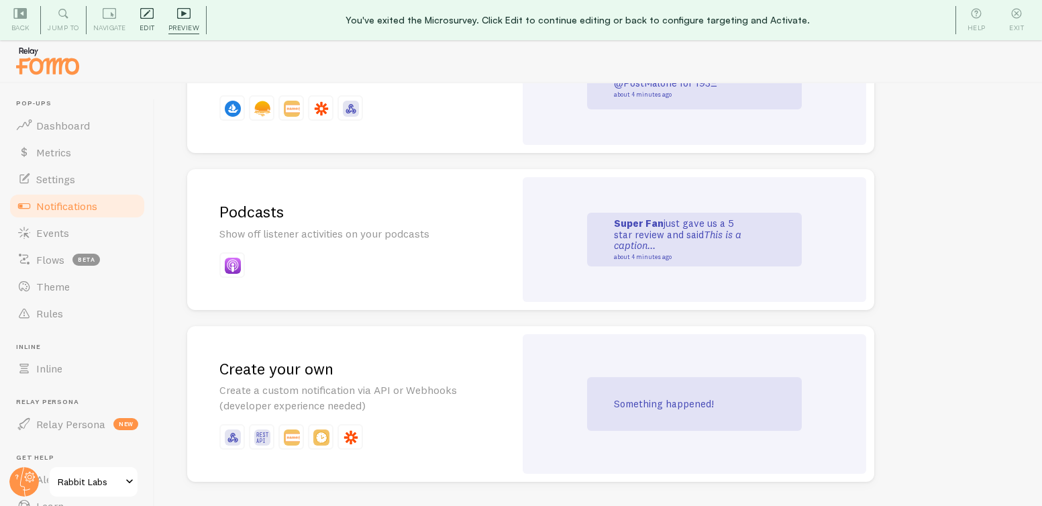
click at [143, 21] on span "Edit" at bounding box center [147, 27] width 15 height 13
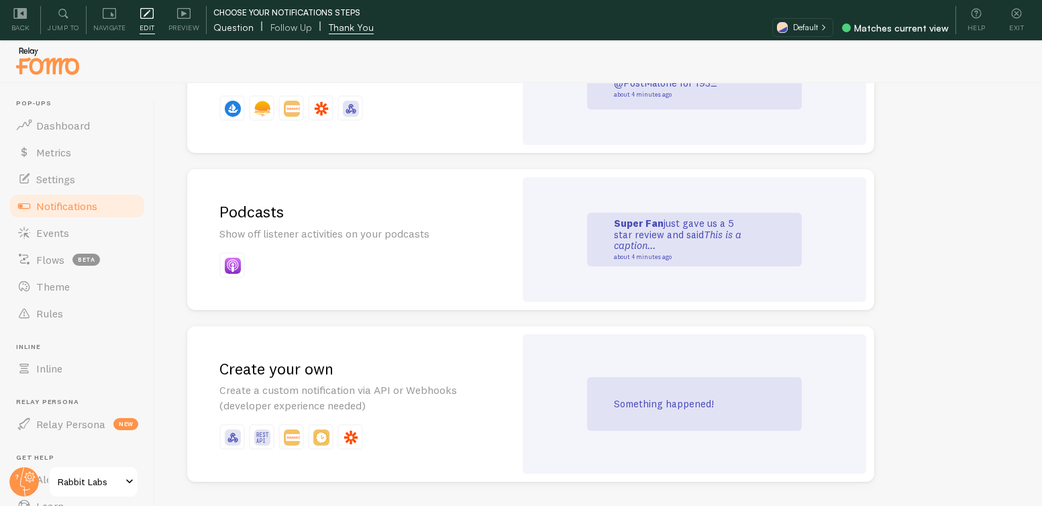
click at [229, 29] on span "Question" at bounding box center [233, 27] width 40 height 13
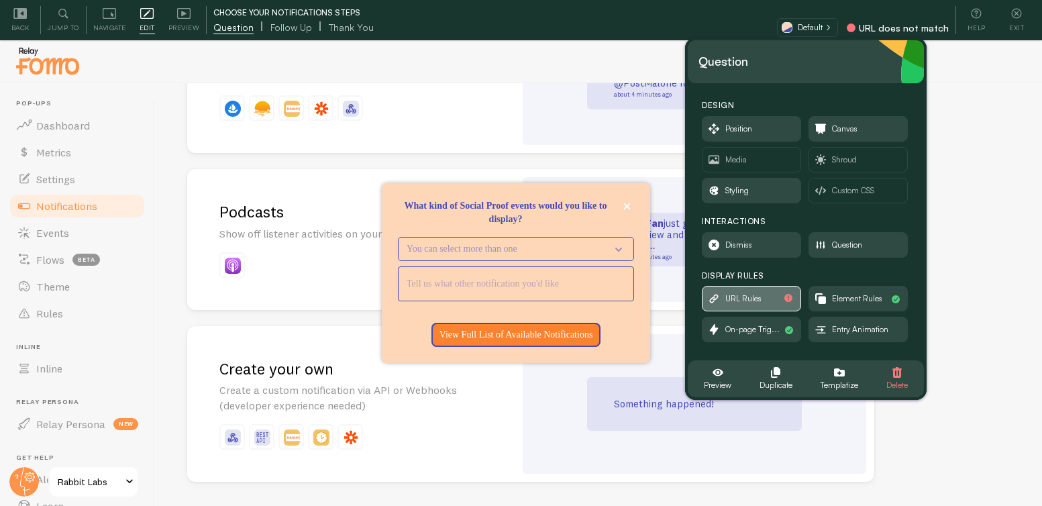
click at [740, 297] on span "URL Rules" at bounding box center [743, 298] width 36 height 15
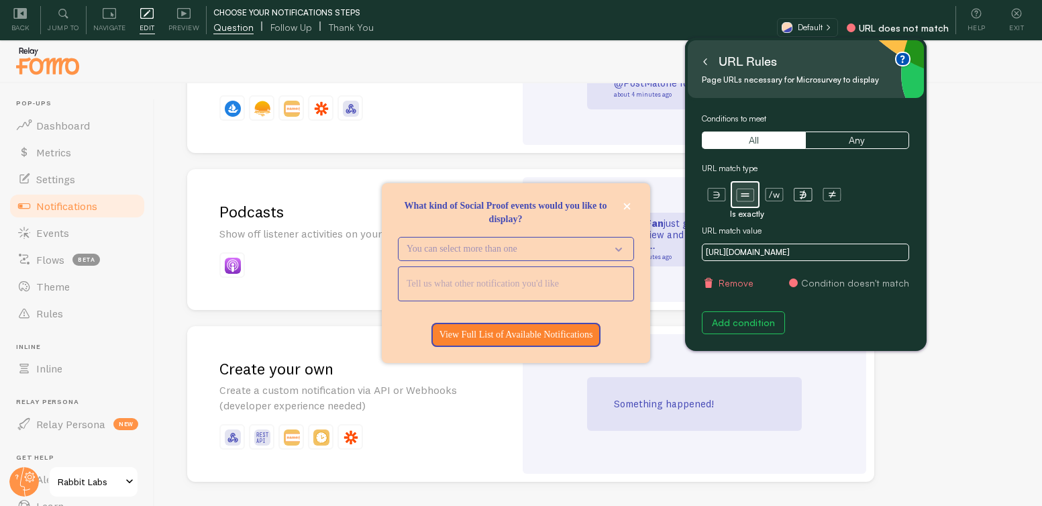
click at [729, 283] on button "Remove" at bounding box center [728, 282] width 52 height 13
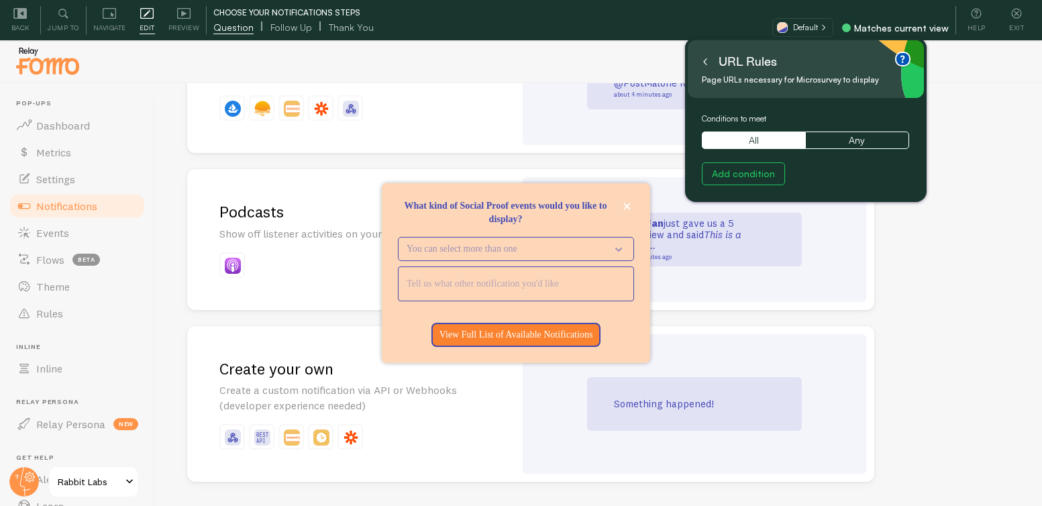
click at [705, 60] on icon at bounding box center [705, 62] width 3 height 6
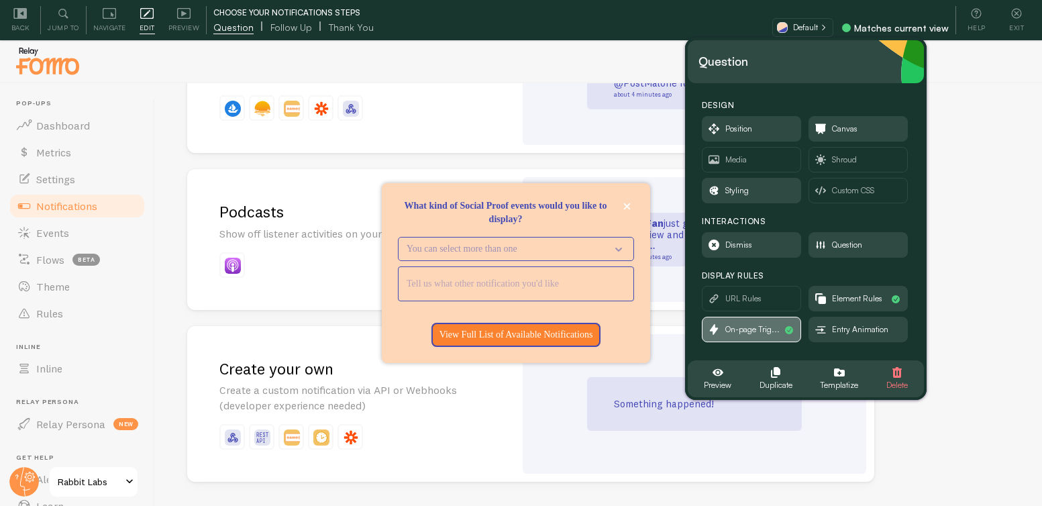
click at [753, 326] on span "On-page Trig..." at bounding box center [752, 329] width 54 height 15
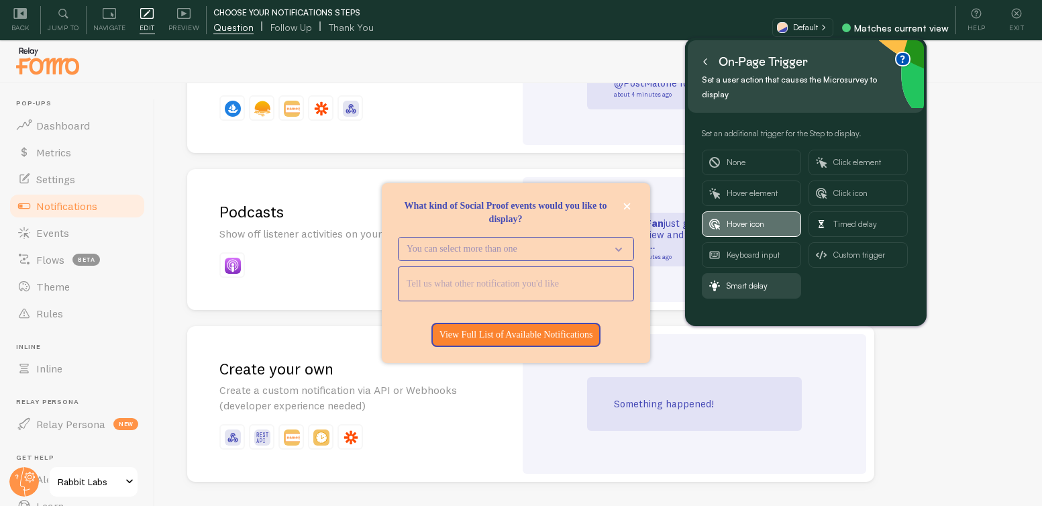
click at [751, 231] on span "Hover icon" at bounding box center [759, 224] width 67 height 24
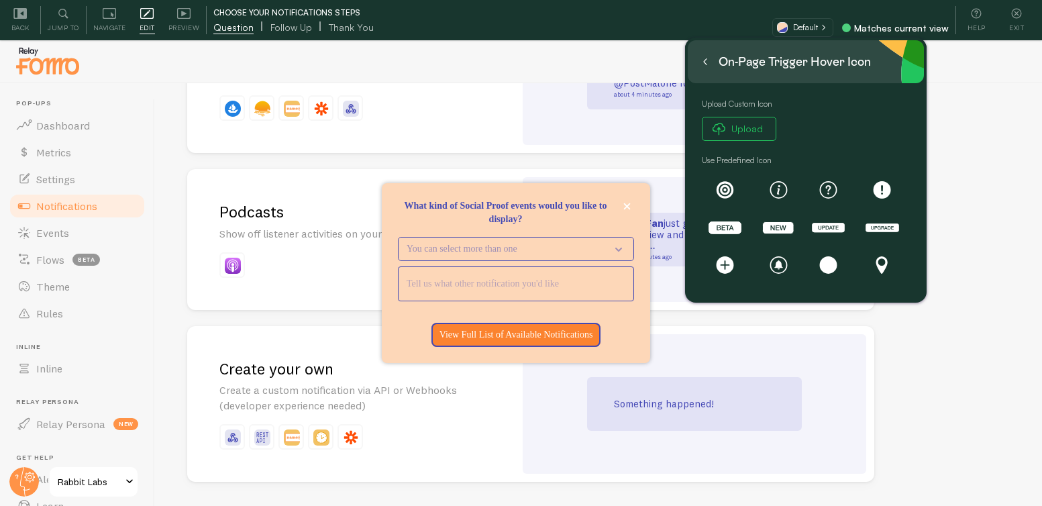
click at [709, 63] on button at bounding box center [704, 61] width 13 height 21
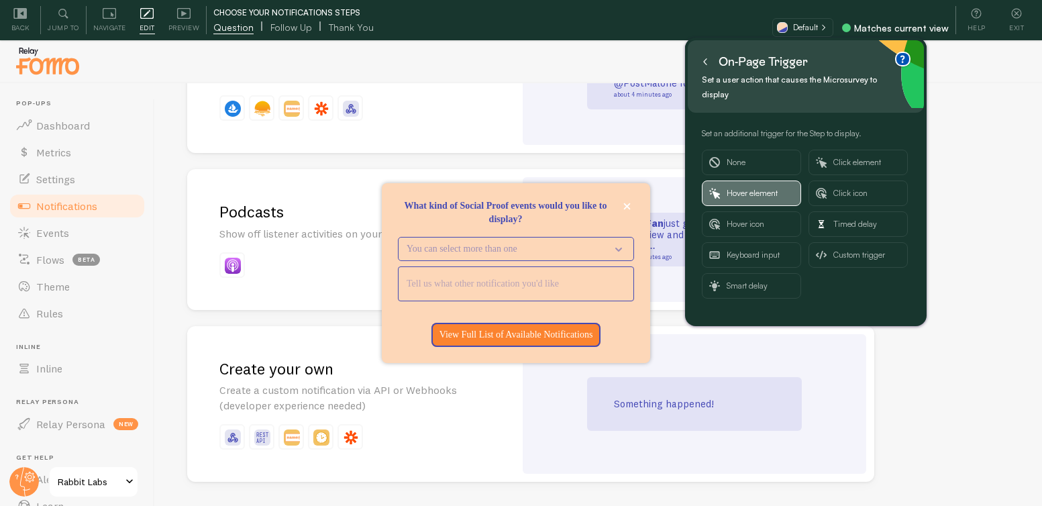
click at [753, 191] on span "Hover element" at bounding box center [759, 193] width 67 height 24
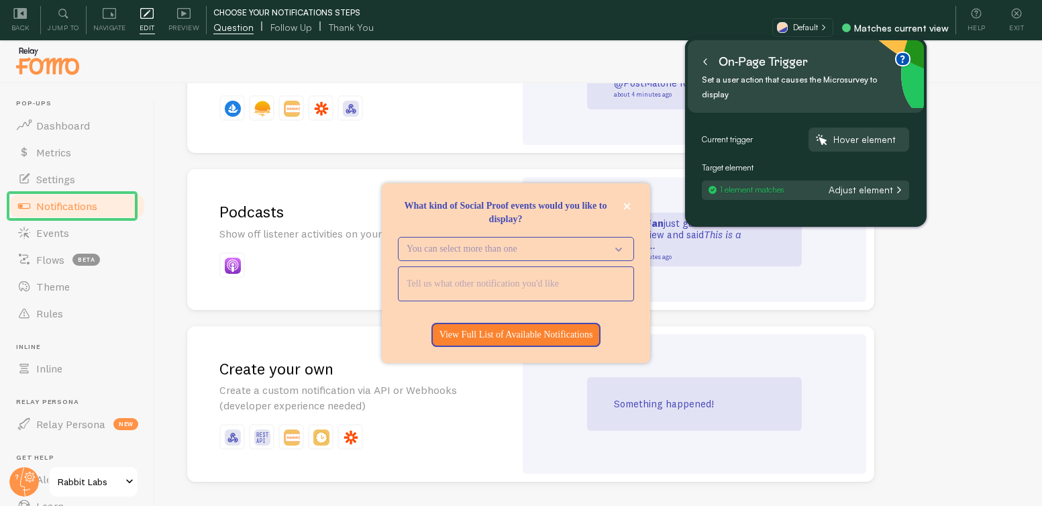
click at [704, 58] on icon at bounding box center [705, 61] width 7 height 7
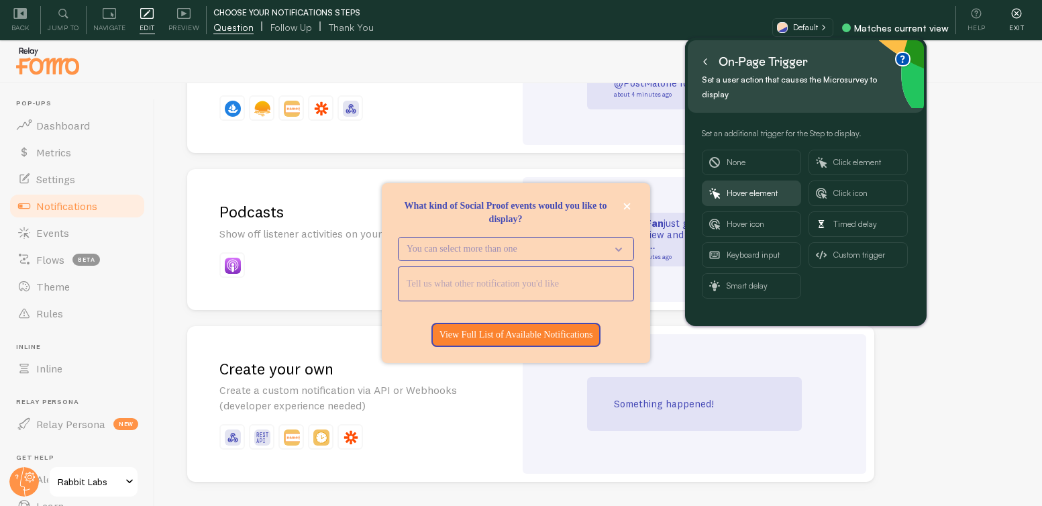
click at [1022, 12] on icon at bounding box center [1016, 13] width 13 height 13
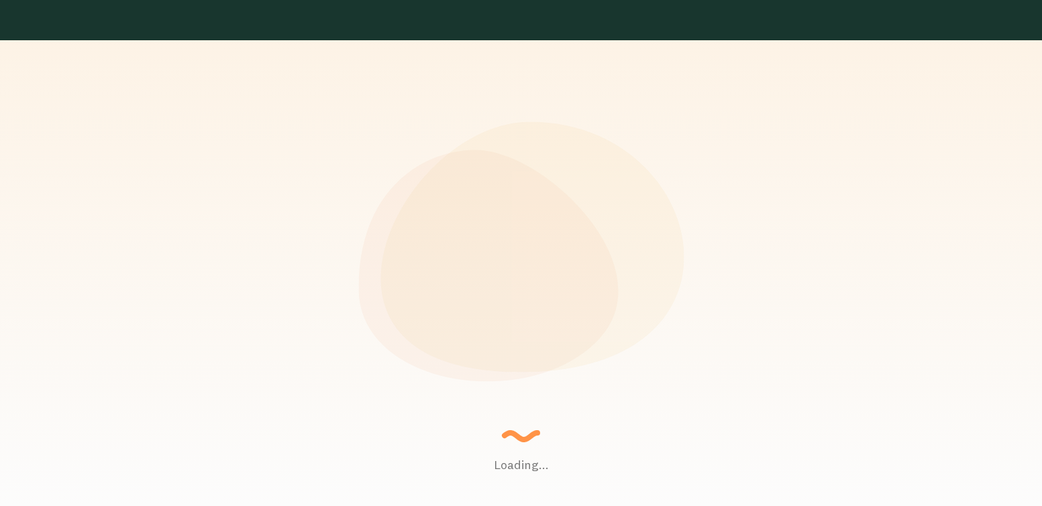
scroll to position [670450, 669990]
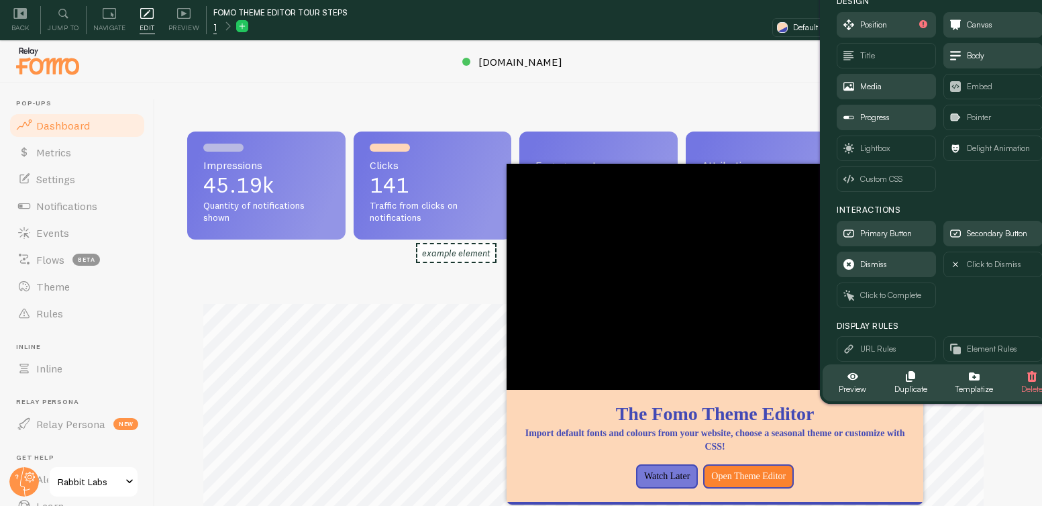
drag, startPoint x: 188, startPoint y: 81, endPoint x: 975, endPoint y: -35, distance: 794.7
click at [975, 0] on html "Pop-ups Dashboard Metrics Settings Notifications Events Flows beta Theme Rules …" at bounding box center [521, 273] width 1042 height 546
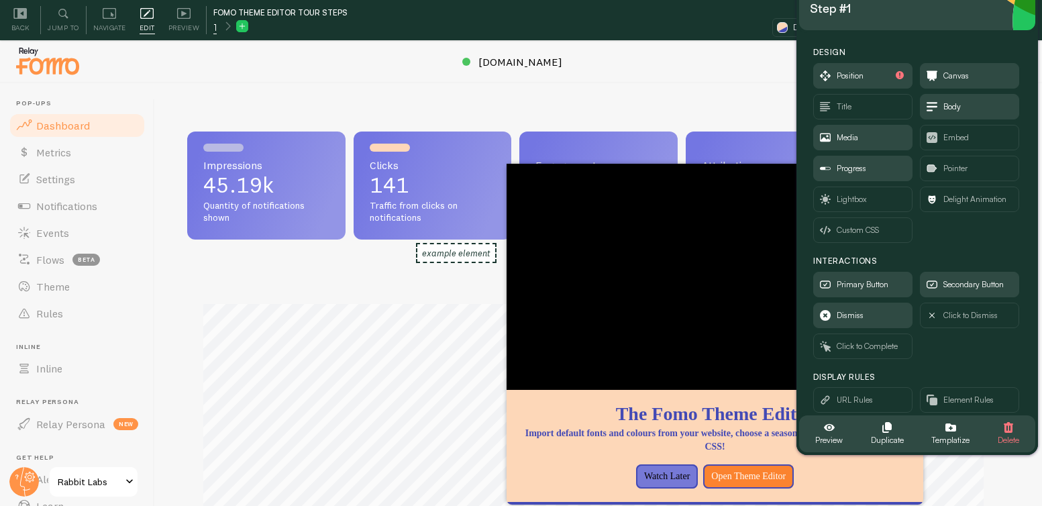
click at [951, 15] on div "Step #1" at bounding box center [917, 8] width 215 height 21
click at [834, 80] on span "Position" at bounding box center [863, 76] width 98 height 24
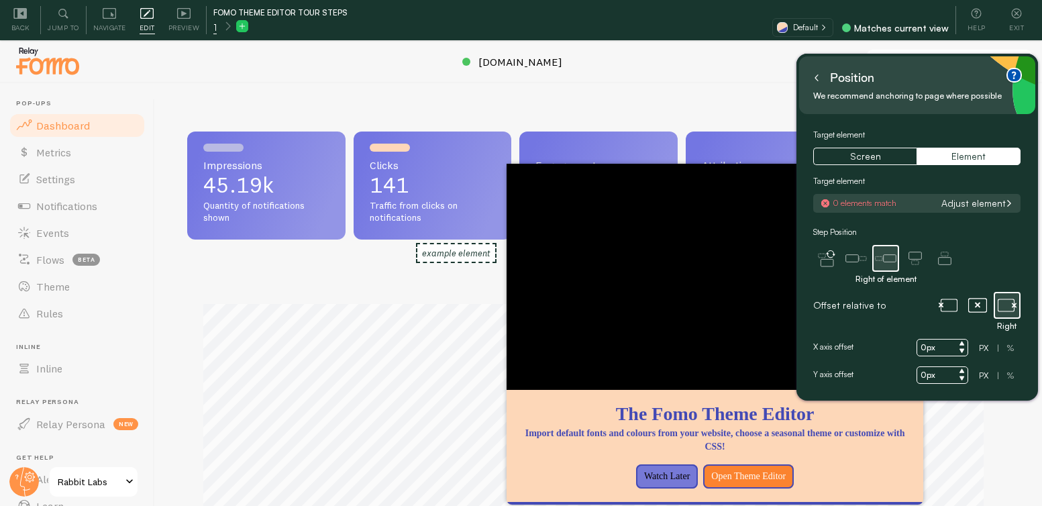
click at [817, 78] on icon at bounding box center [816, 77] width 7 height 7
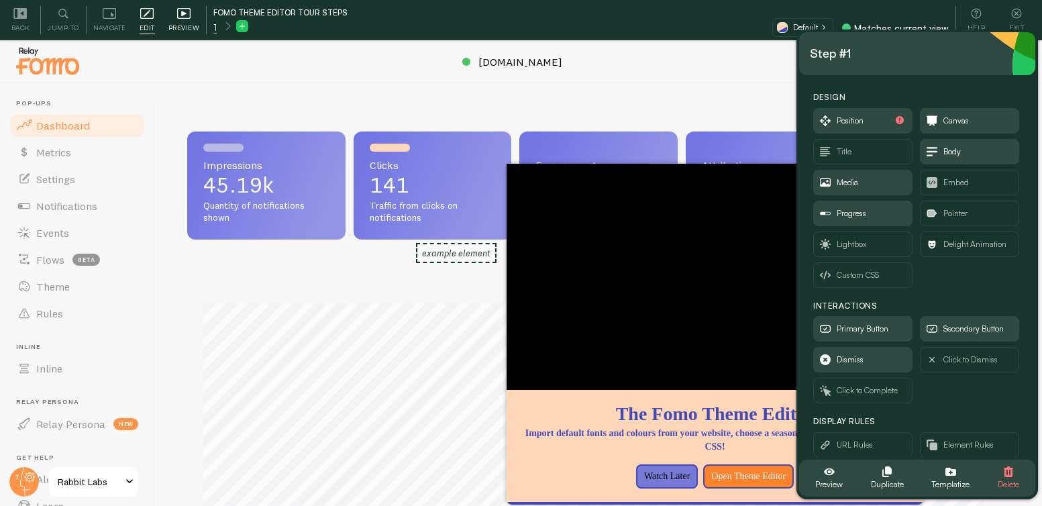
click at [193, 19] on div "Preview" at bounding box center [184, 20] width 45 height 28
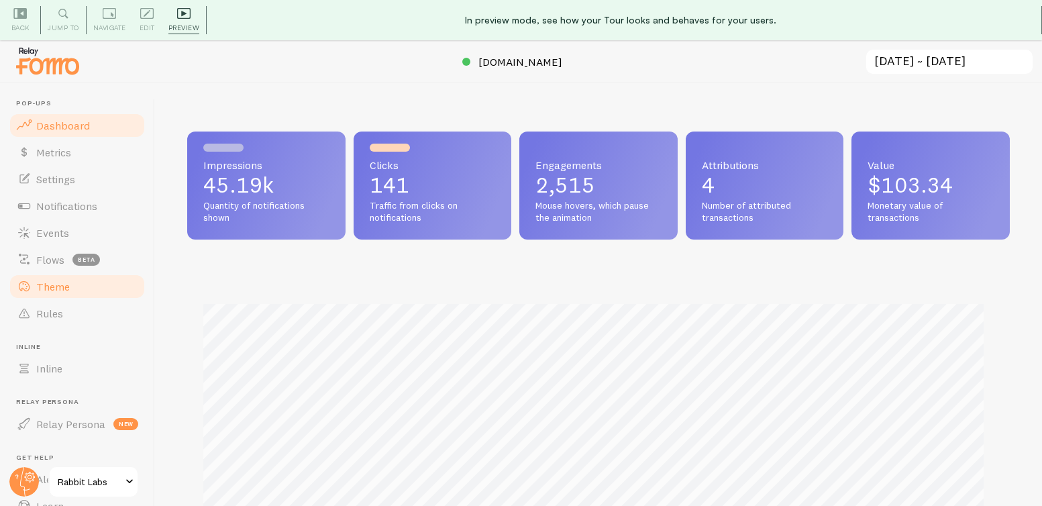
click at [70, 285] on link "Theme" at bounding box center [77, 286] width 138 height 27
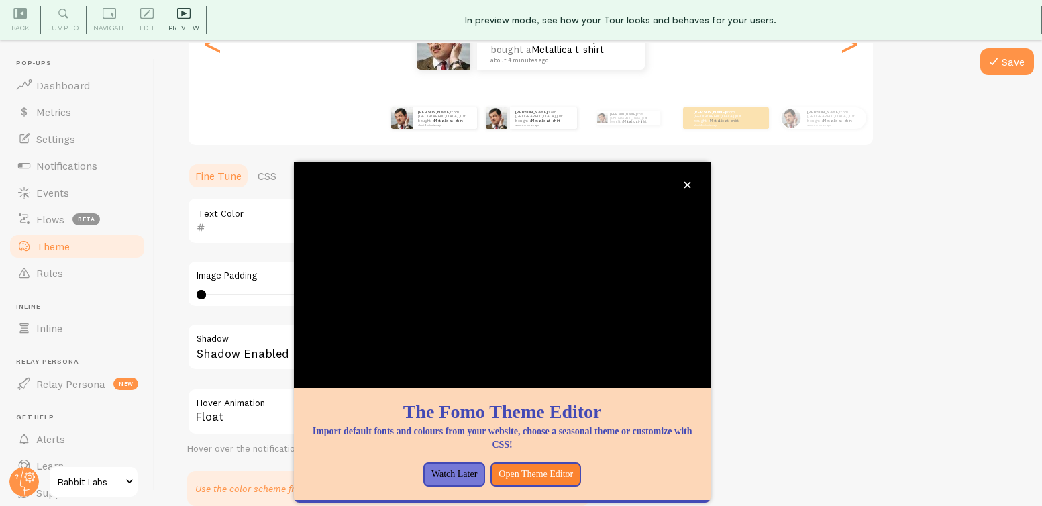
scroll to position [223, 0]
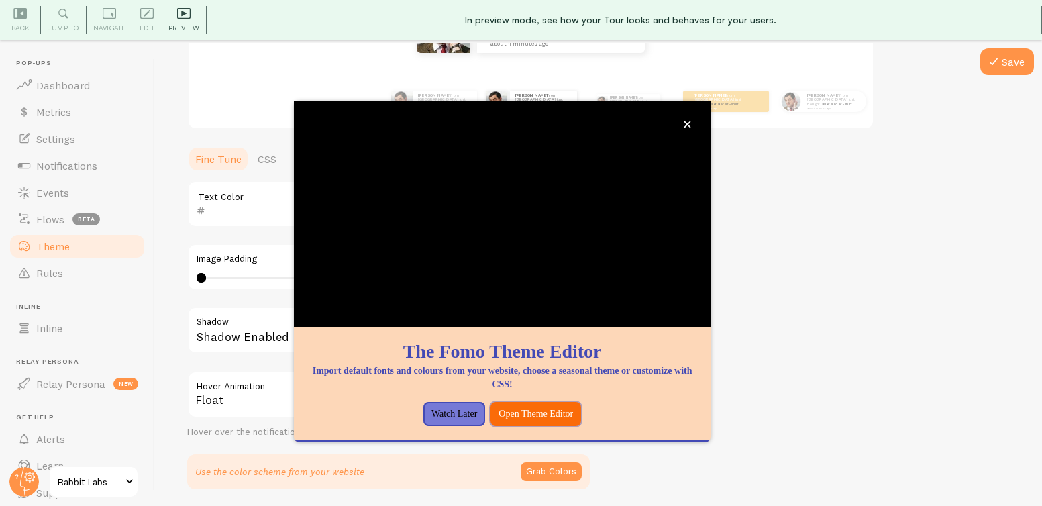
click at [543, 417] on button "Open Theme Editor" at bounding box center [535, 414] width 91 height 24
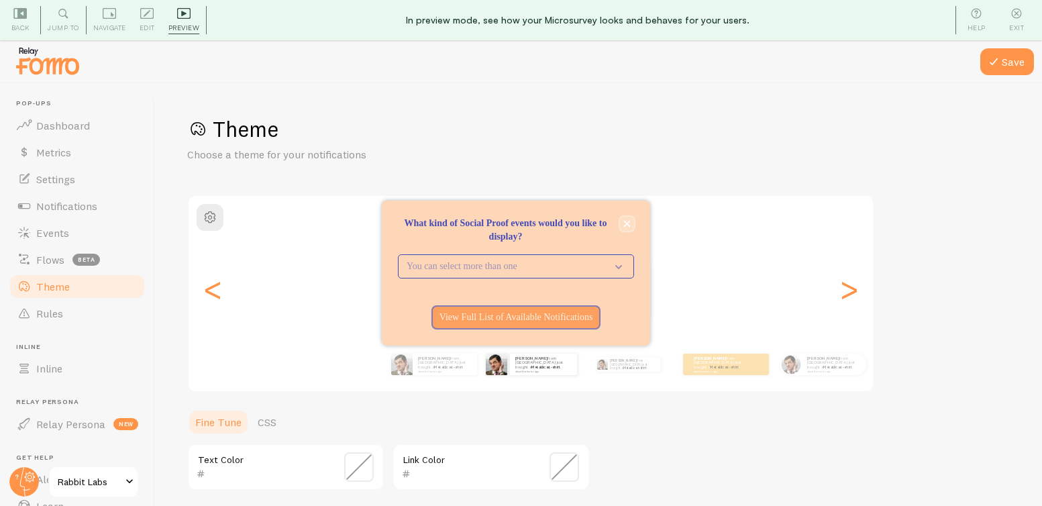
click at [625, 225] on icon "close," at bounding box center [627, 224] width 7 height 7
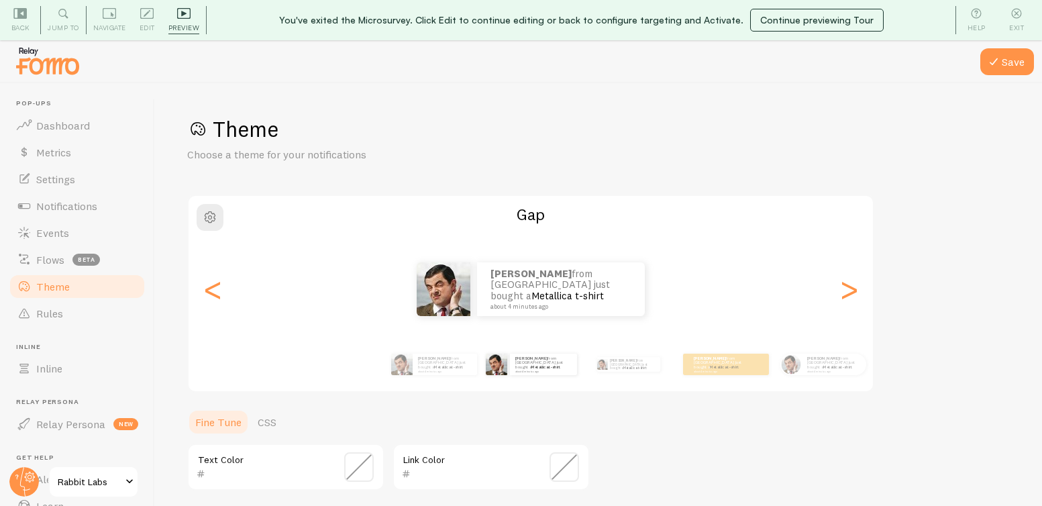
click at [777, 21] on button "Continue previewing Tour" at bounding box center [816, 20] width 133 height 23
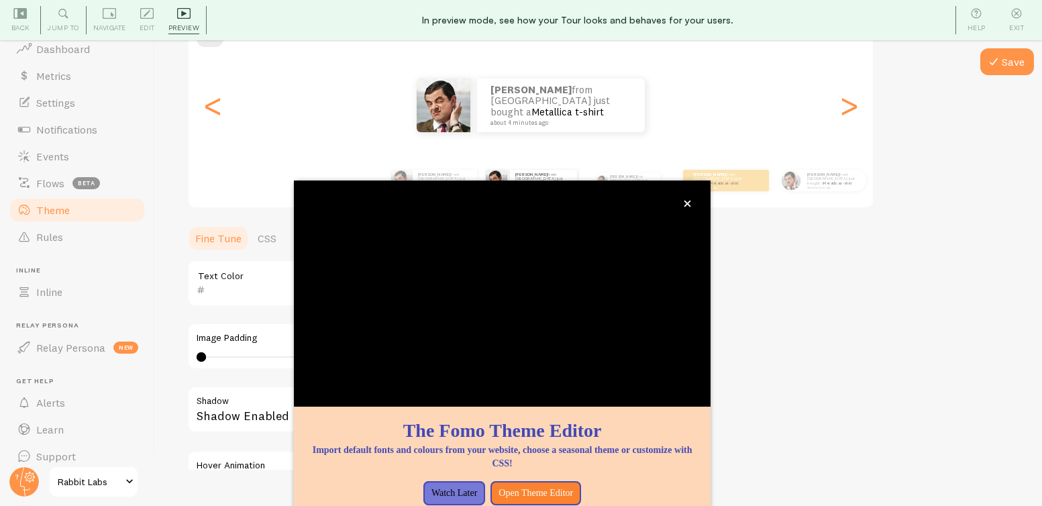
scroll to position [92, 0]
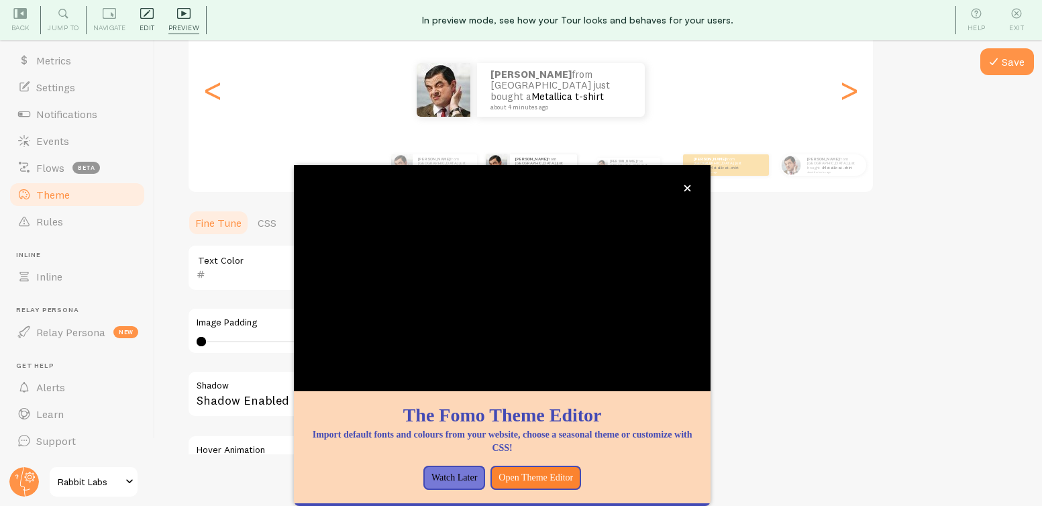
click at [147, 23] on span "Edit" at bounding box center [147, 27] width 15 height 13
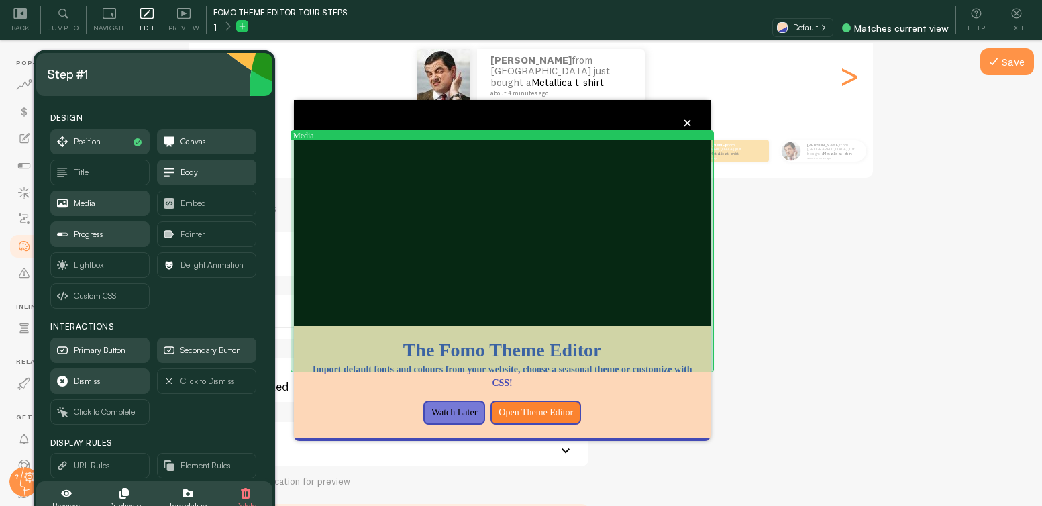
scroll to position [199, 0]
